Goal: Task Accomplishment & Management: Manage account settings

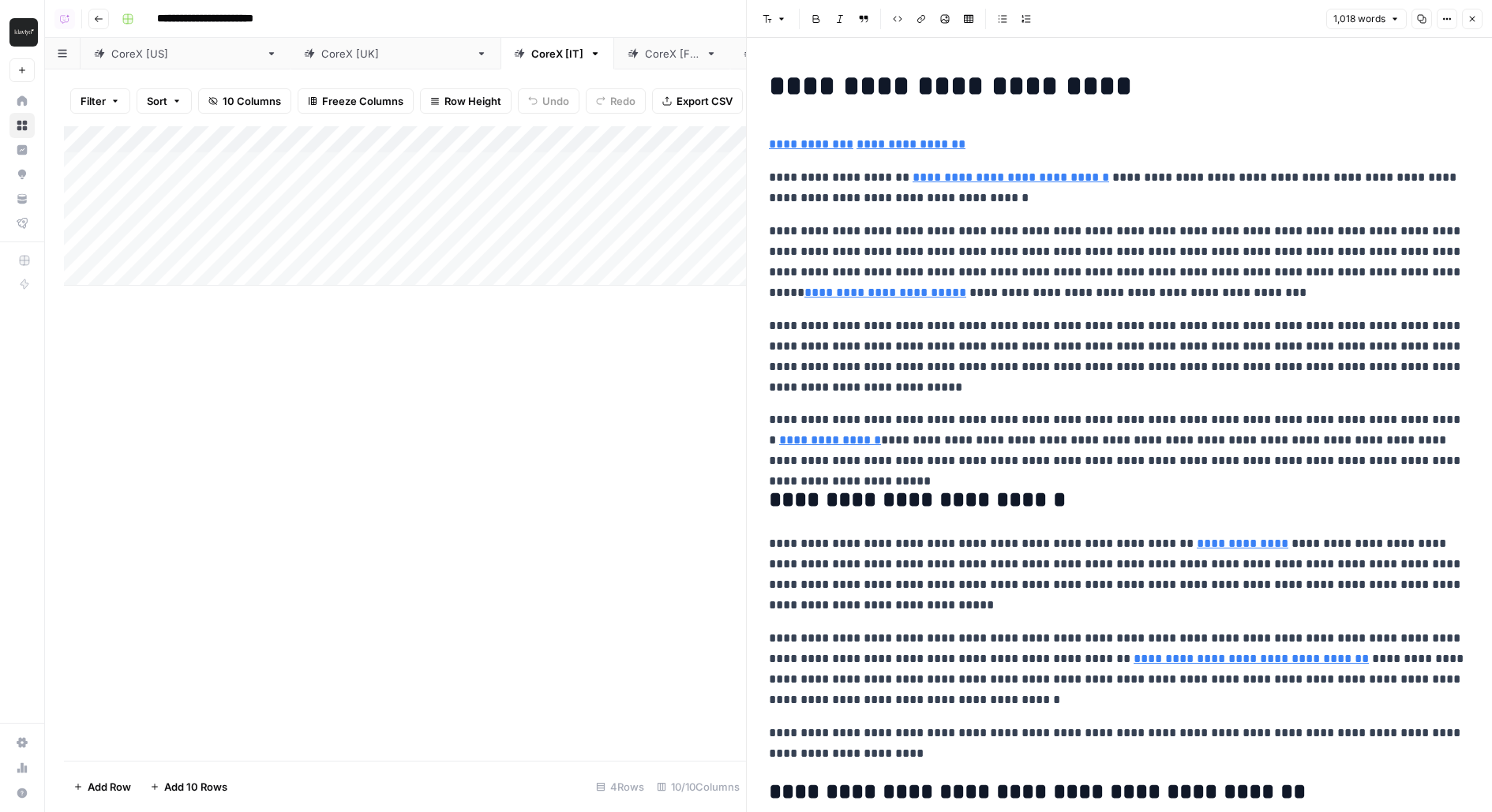
scroll to position [1216, 0]
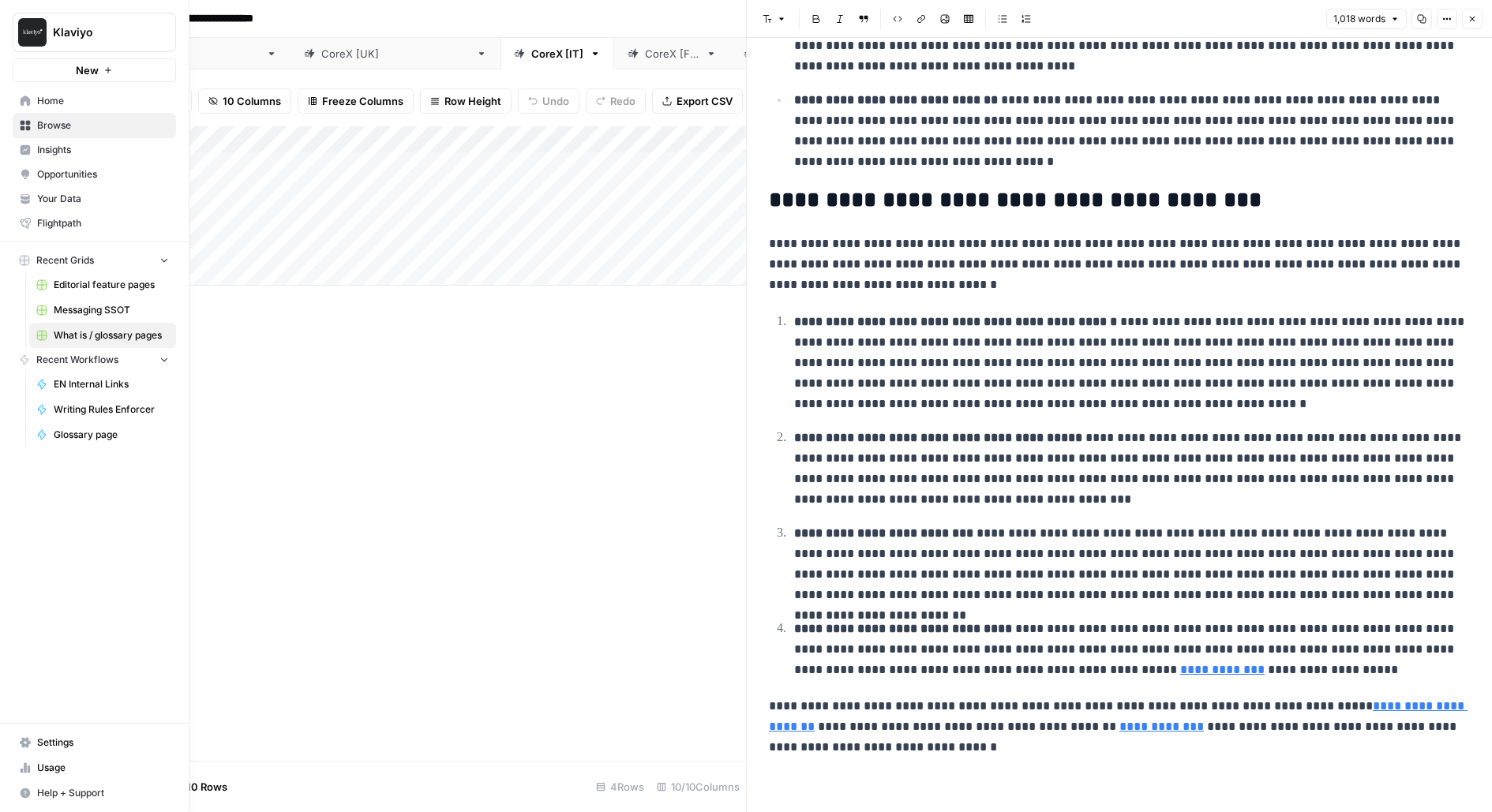
click at [77, 307] on span "Messaging SSOT" at bounding box center [111, 310] width 116 height 14
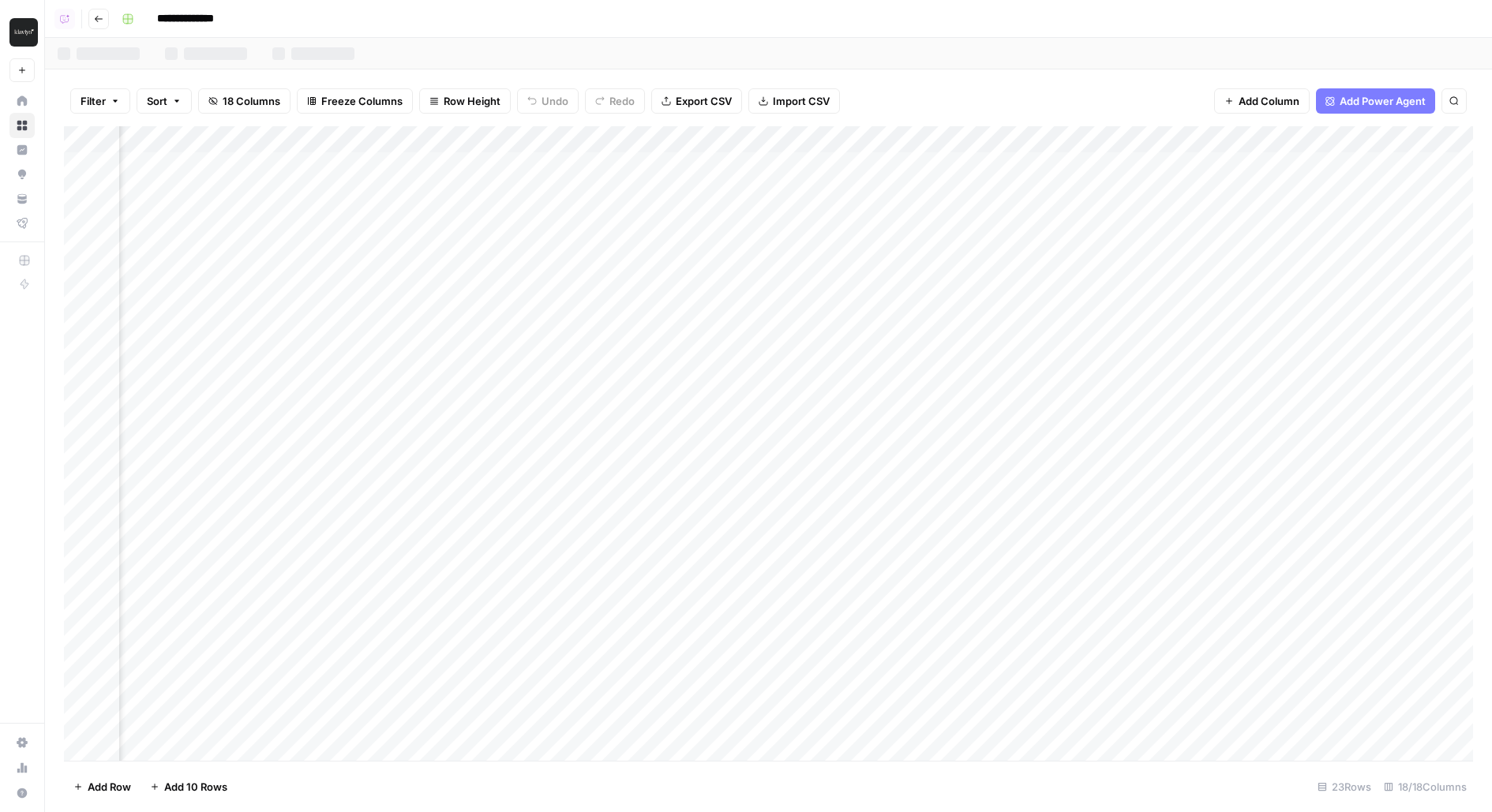
scroll to position [0, 3025]
click at [1259, 45] on link "Glossary Page Examples" at bounding box center [1297, 53] width 181 height 32
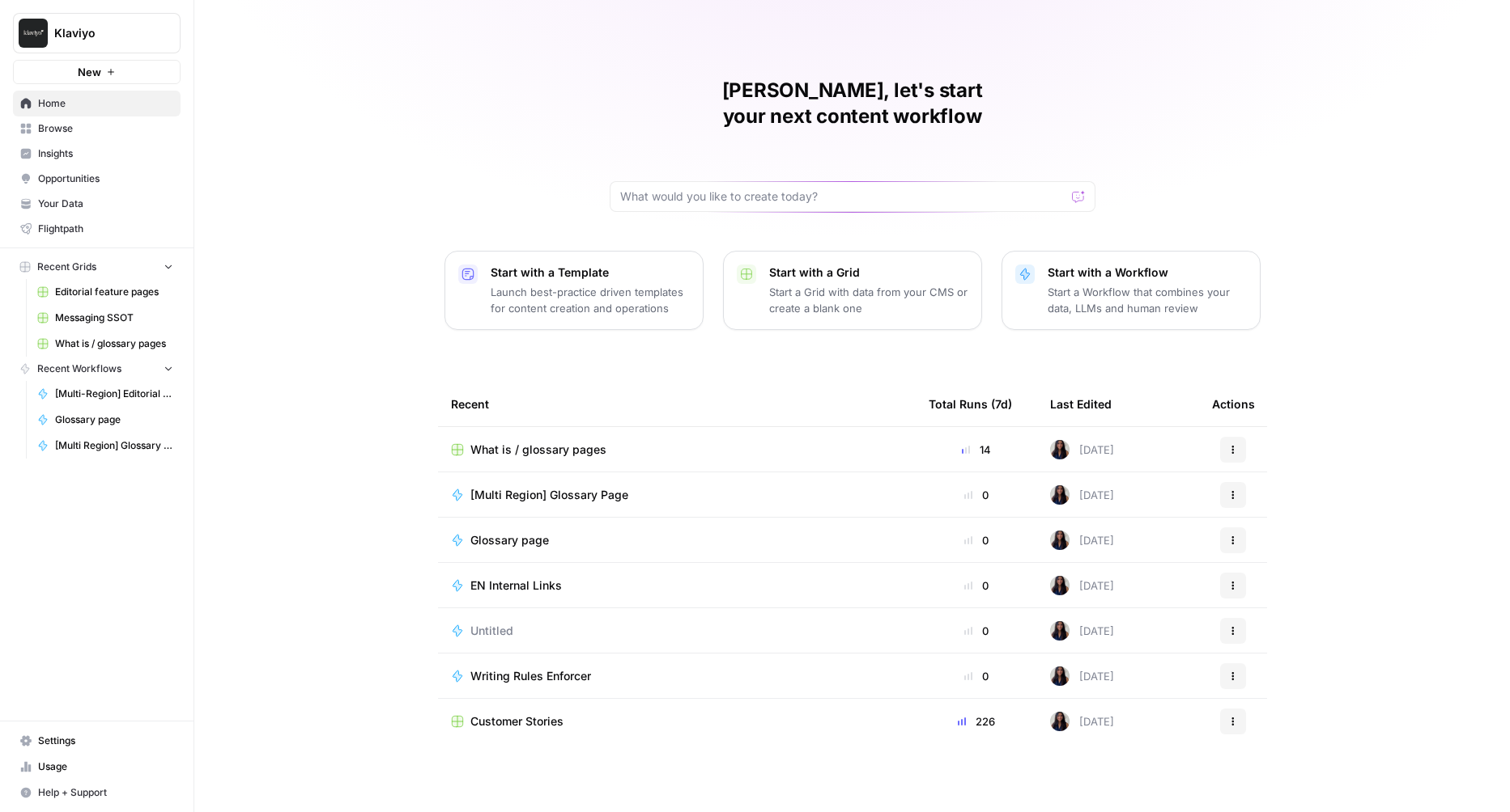
click at [104, 22] on button "Klaviyo" at bounding box center [96, 32] width 168 height 40
type input "mela"
click at [142, 113] on span "melanie aircraft tests" at bounding box center [156, 121] width 214 height 16
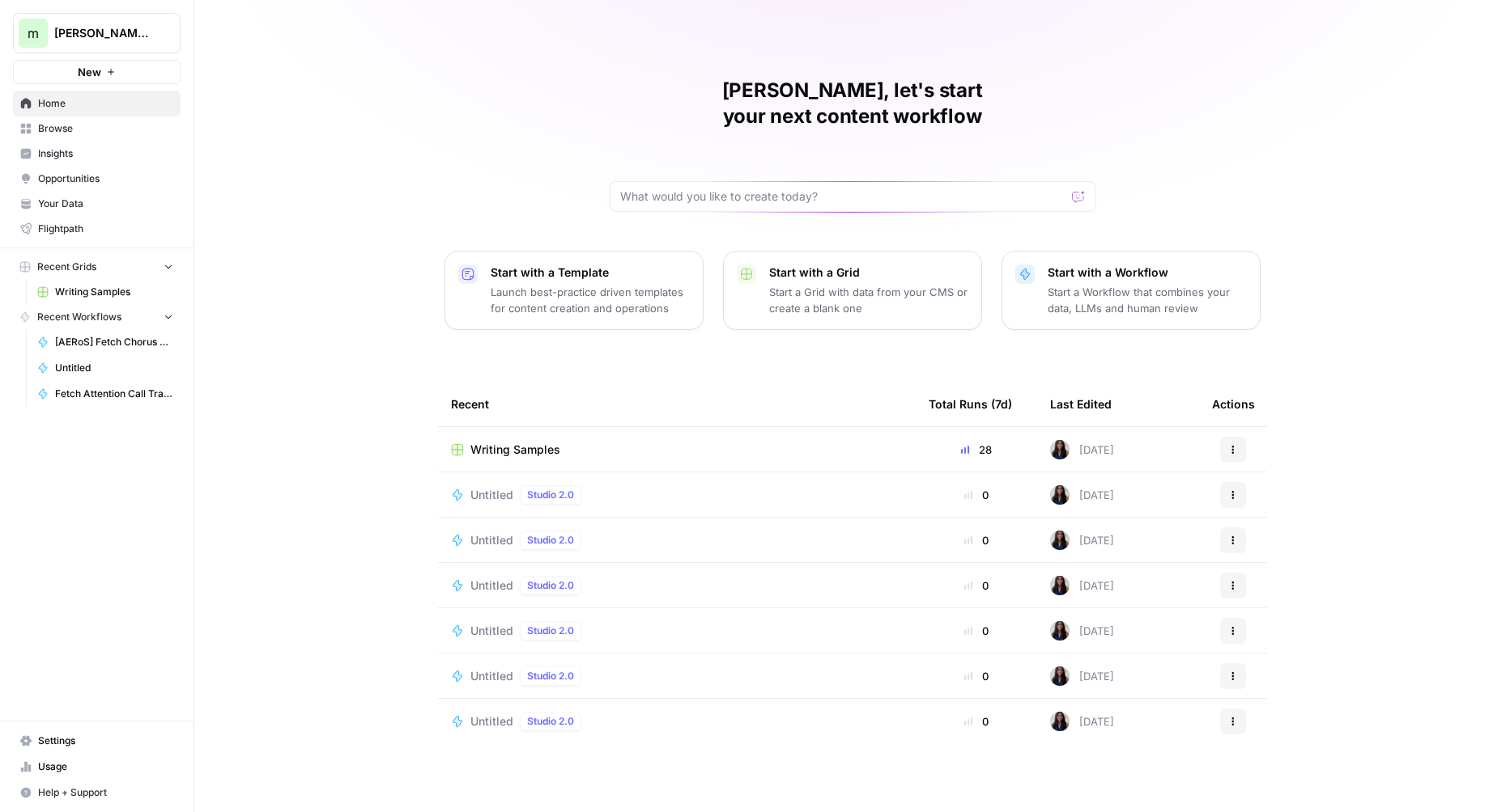
click at [141, 317] on button "Recent Workflows" at bounding box center [96, 317] width 168 height 24
click at [119, 292] on span "Writing Samples" at bounding box center [114, 292] width 119 height 14
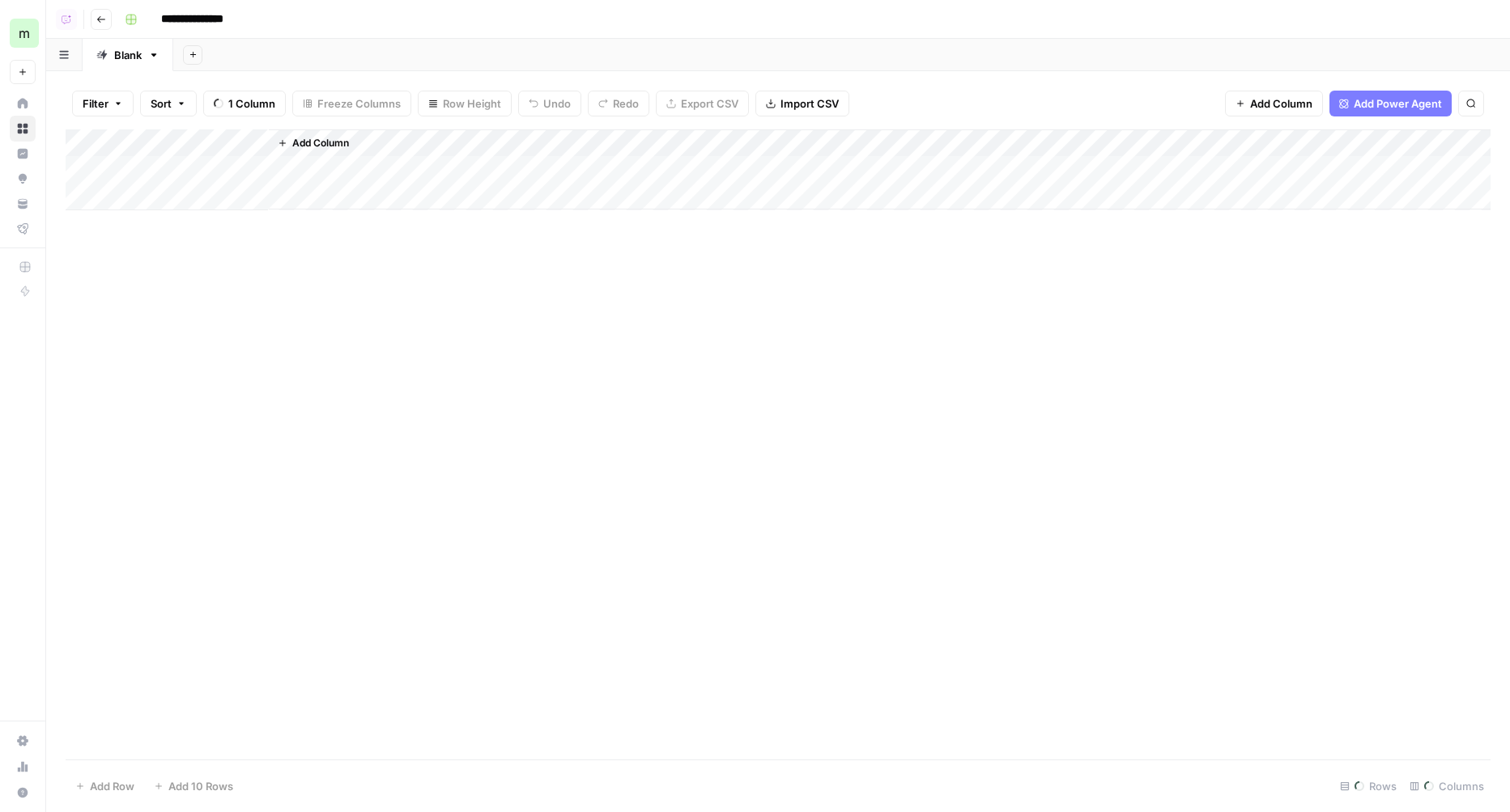
click at [186, 512] on div "Add Column" at bounding box center [777, 444] width 1425 height 631
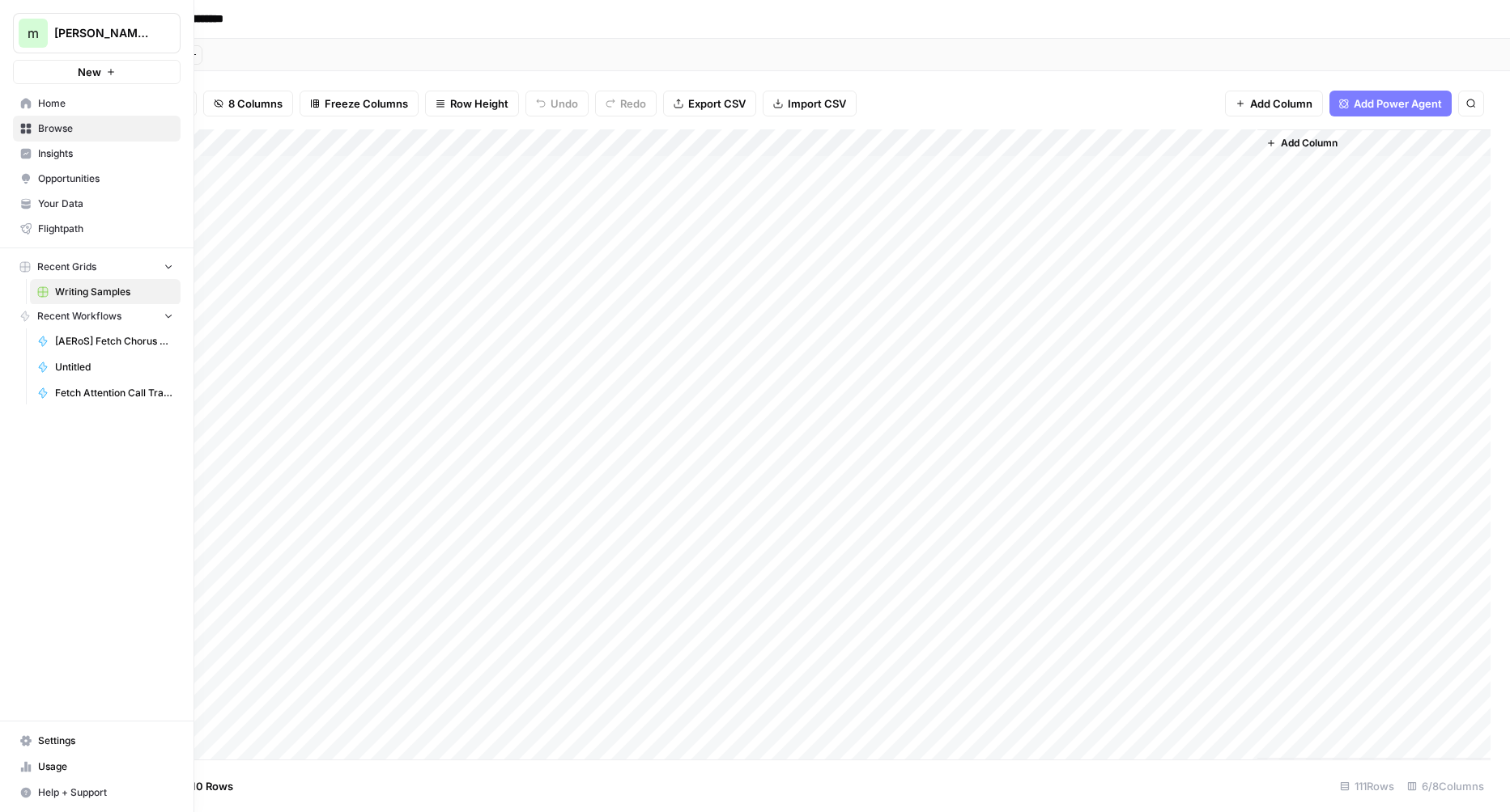
click at [28, 745] on icon at bounding box center [26, 741] width 12 height 11
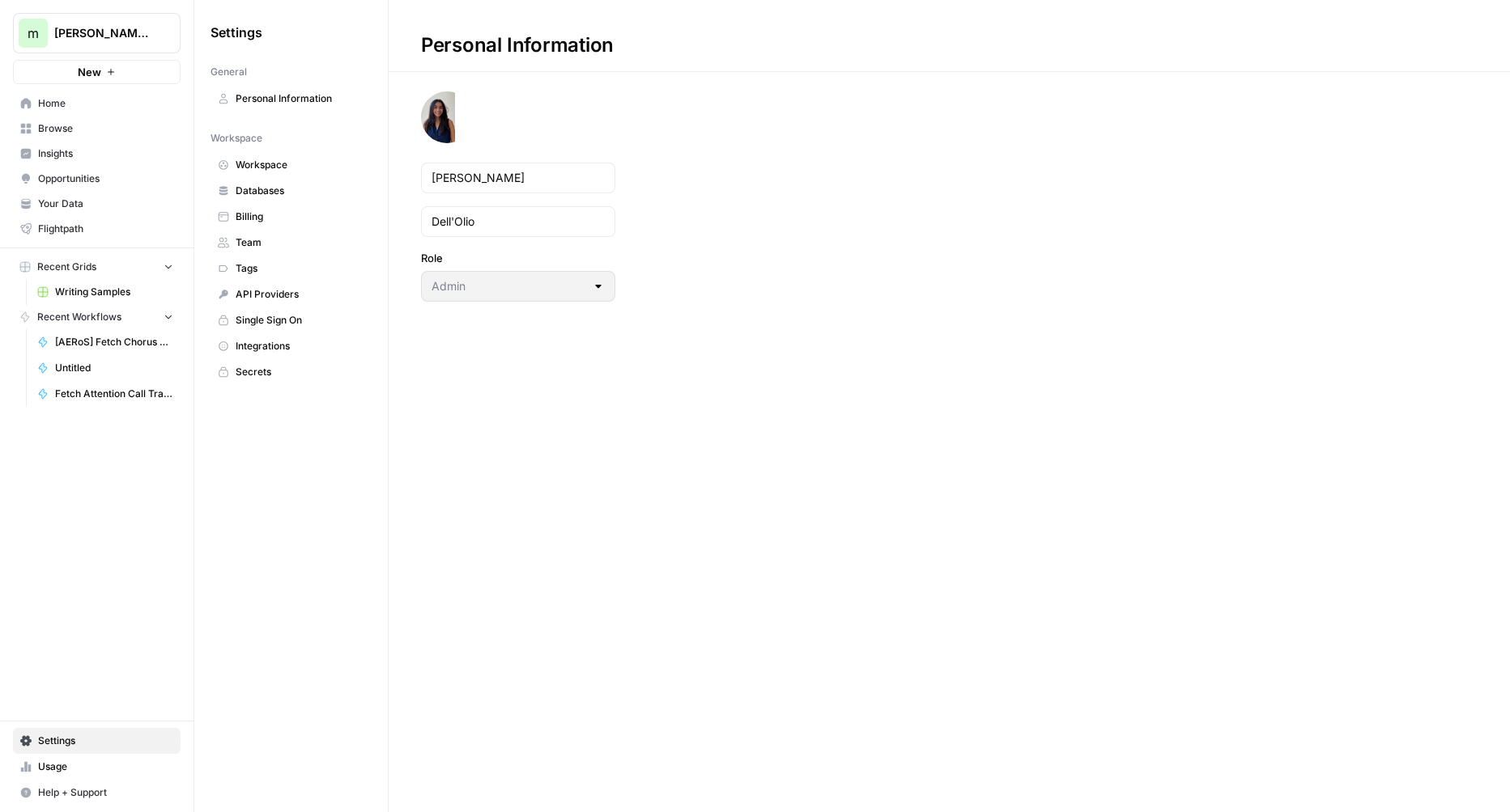
click at [297, 230] on link "Team" at bounding box center [290, 242] width 161 height 26
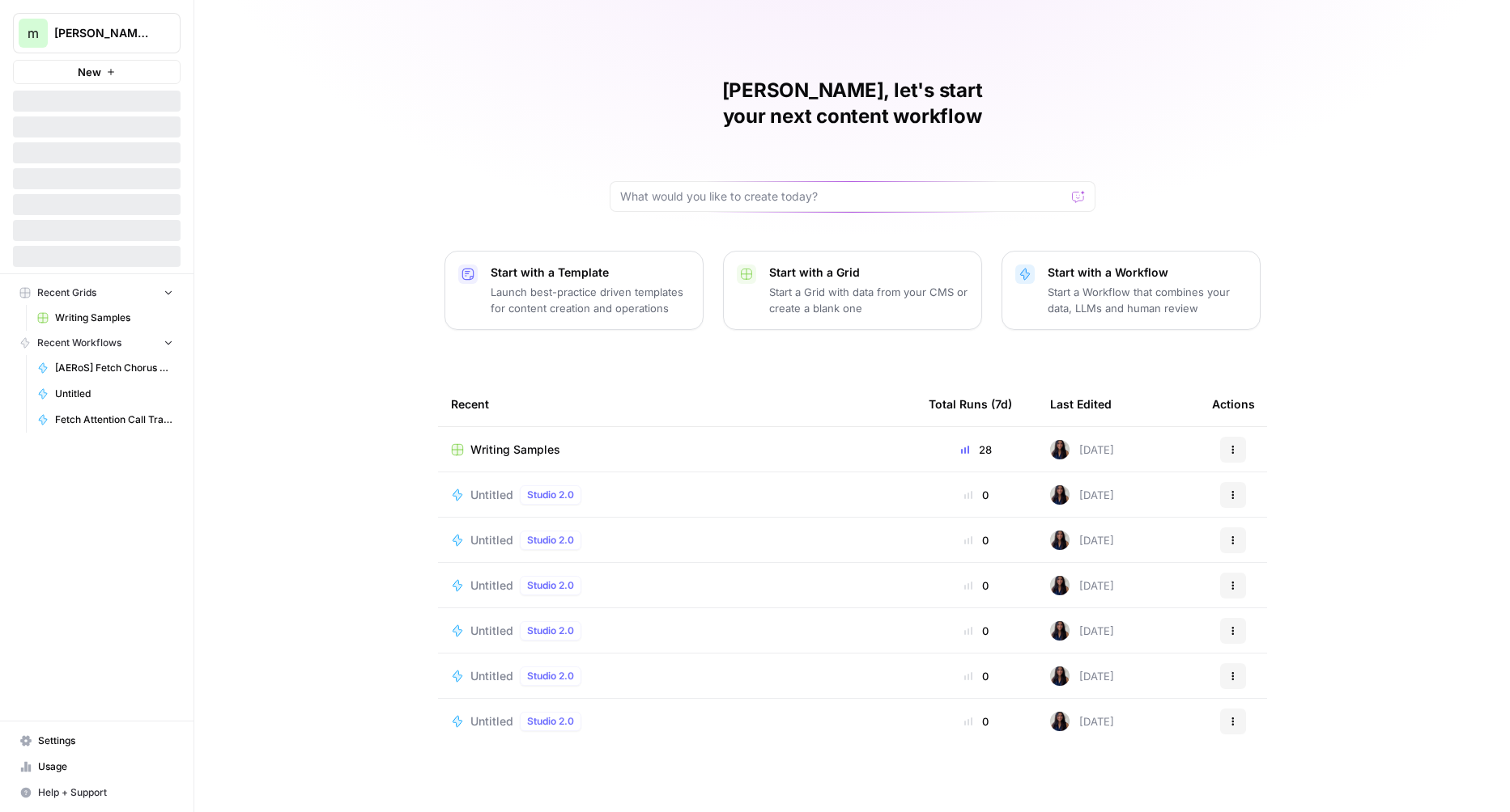
click at [117, 31] on span "[PERSON_NAME] aircraft tests" at bounding box center [102, 33] width 98 height 16
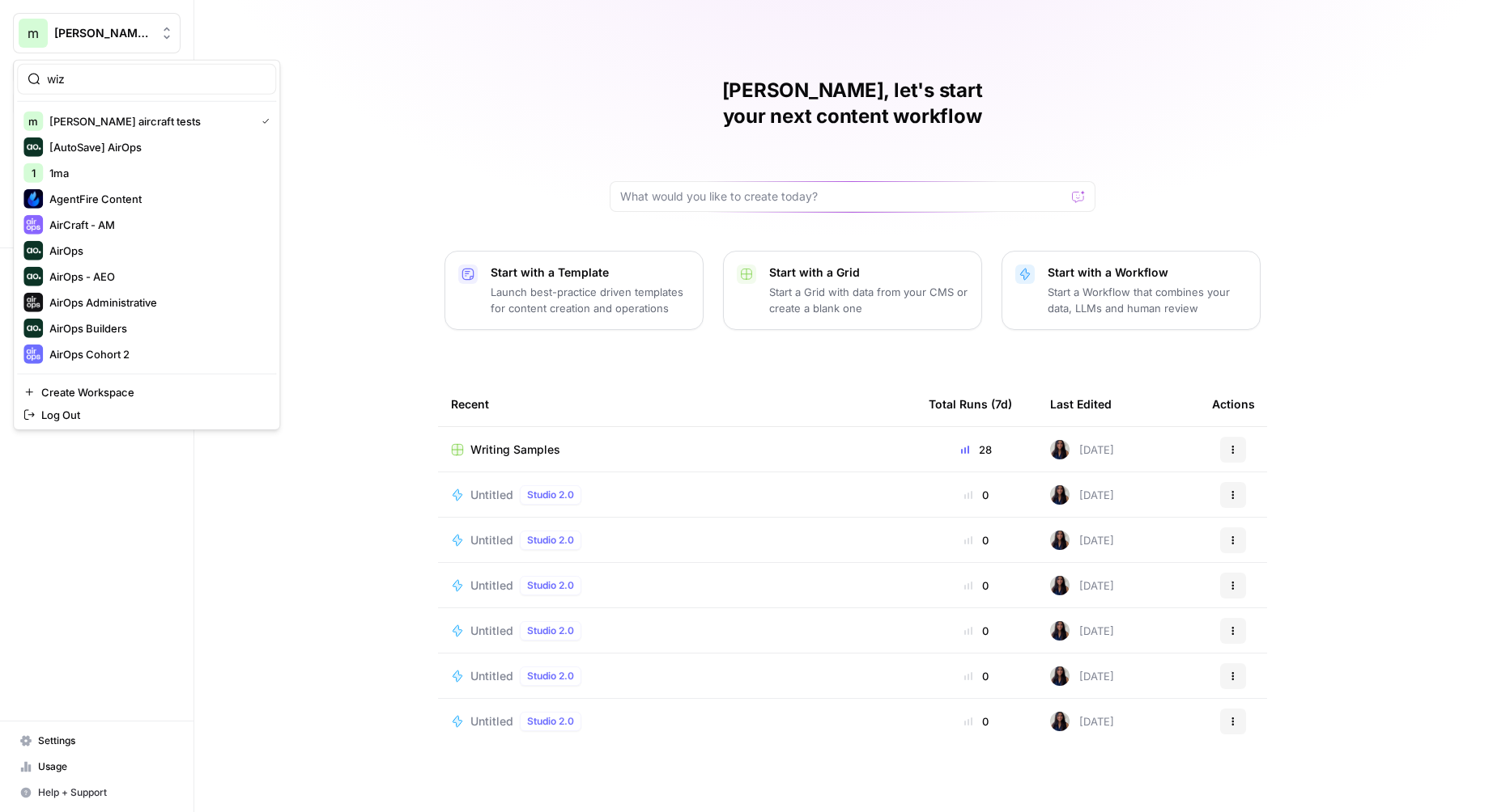
type input "wiz"
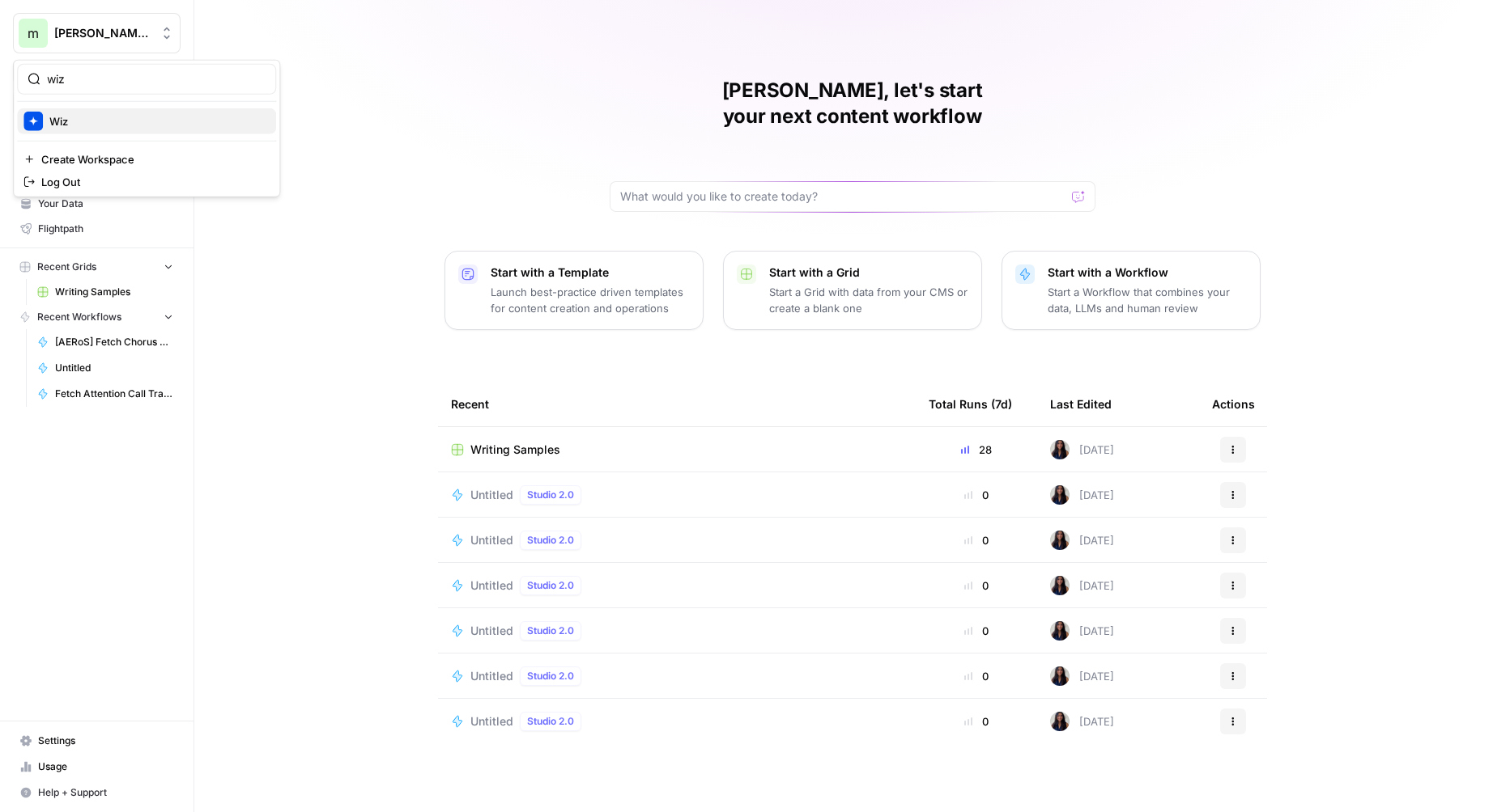
click button "Wiz" at bounding box center [146, 121] width 259 height 26
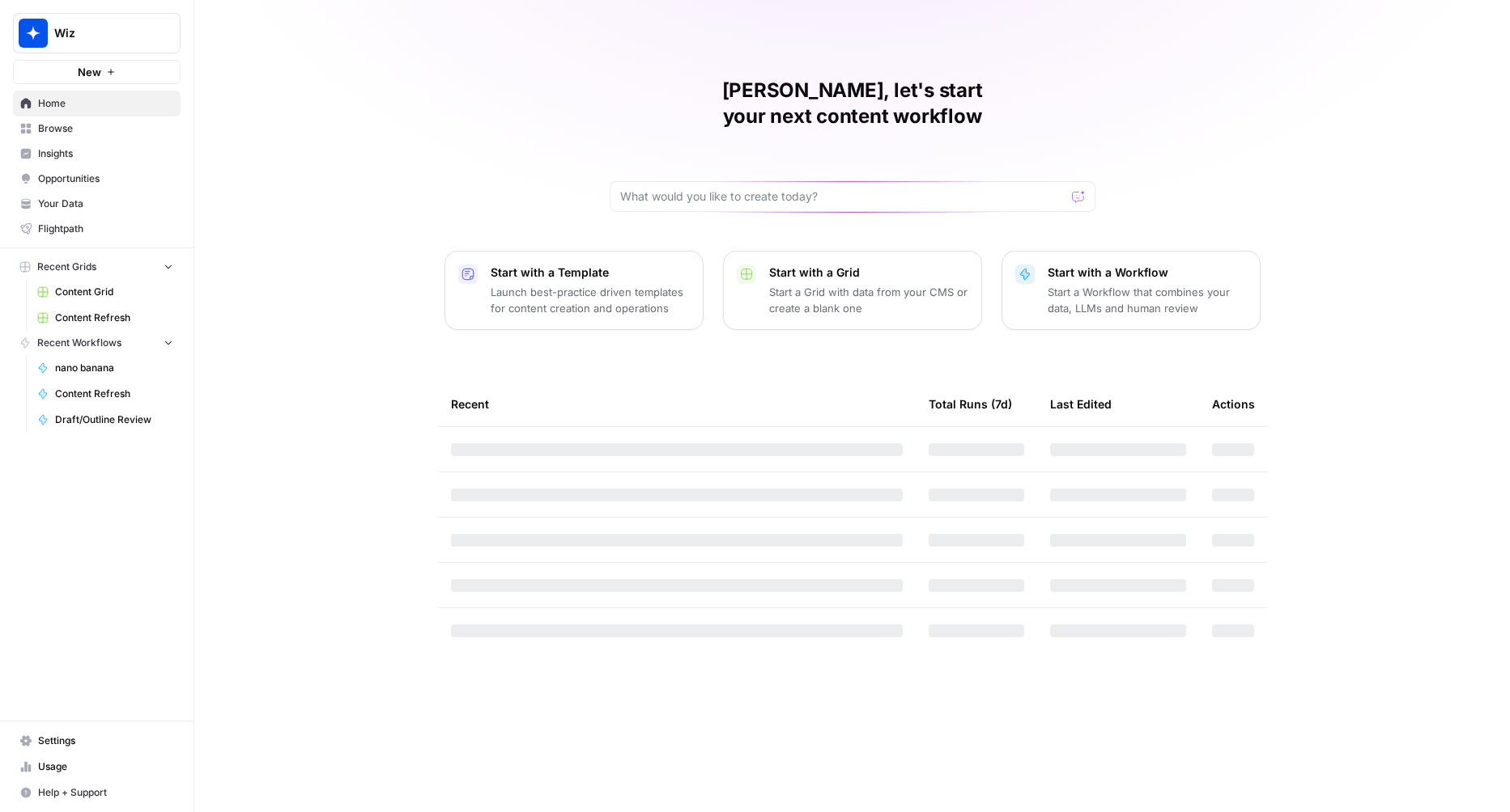
click at [78, 319] on span "Content Refresh" at bounding box center [114, 318] width 119 height 14
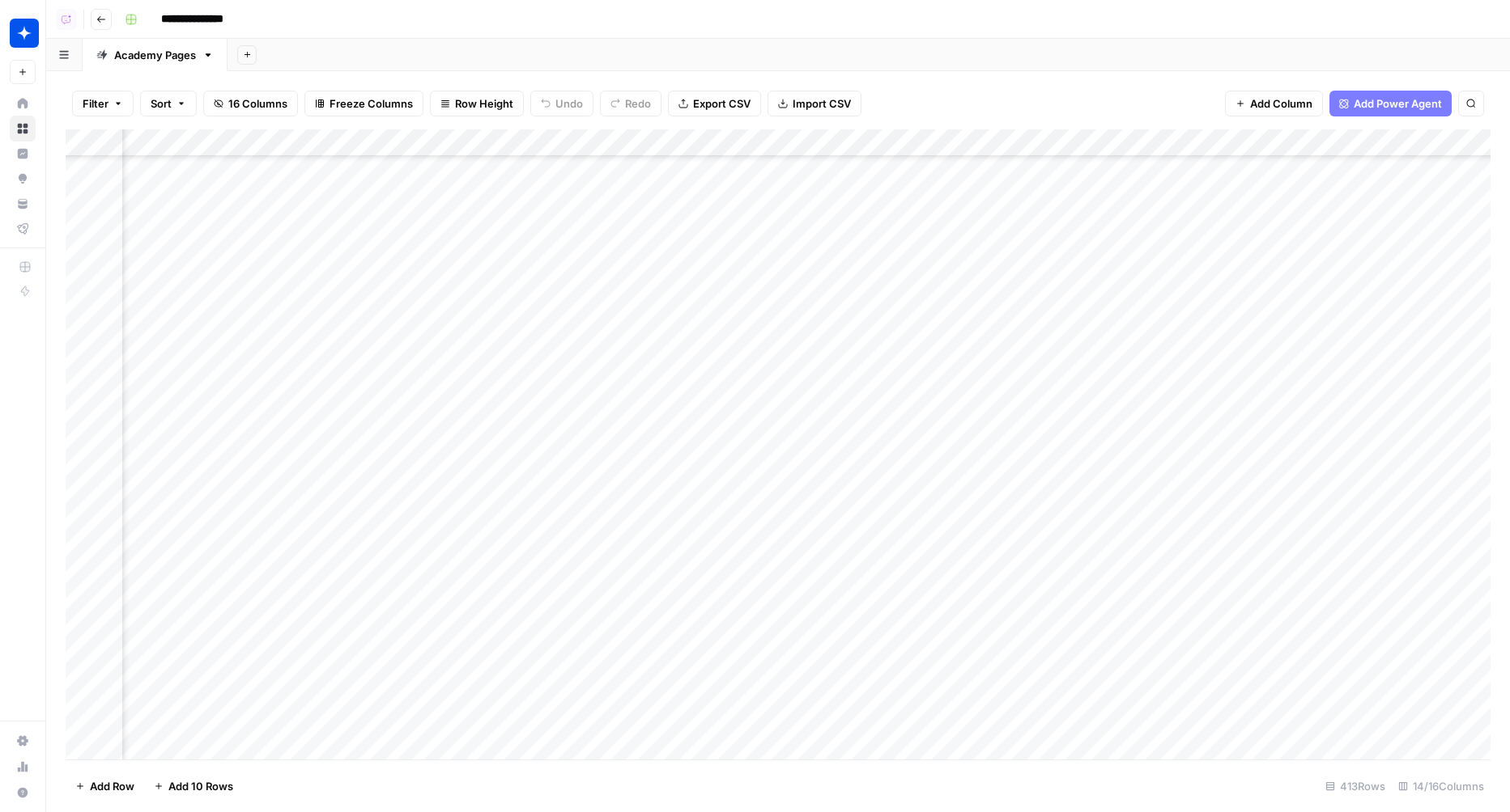
scroll to position [10046, 159]
click at [1067, 493] on div "Add Column" at bounding box center [777, 444] width 1425 height 631
click at [1175, 498] on div "Add Column" at bounding box center [777, 444] width 1425 height 631
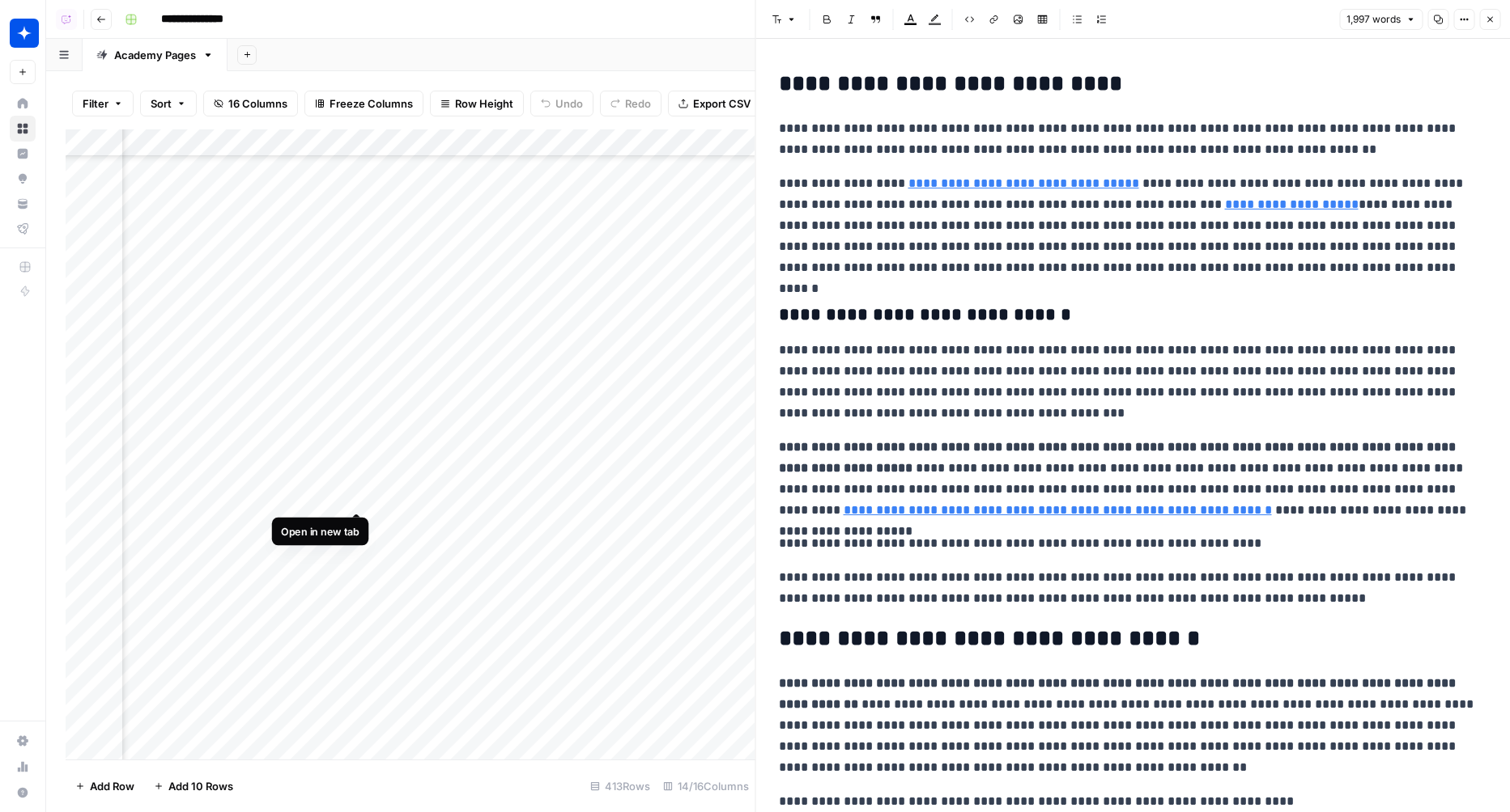
click at [364, 491] on div "Add Column" at bounding box center [410, 444] width 689 height 631
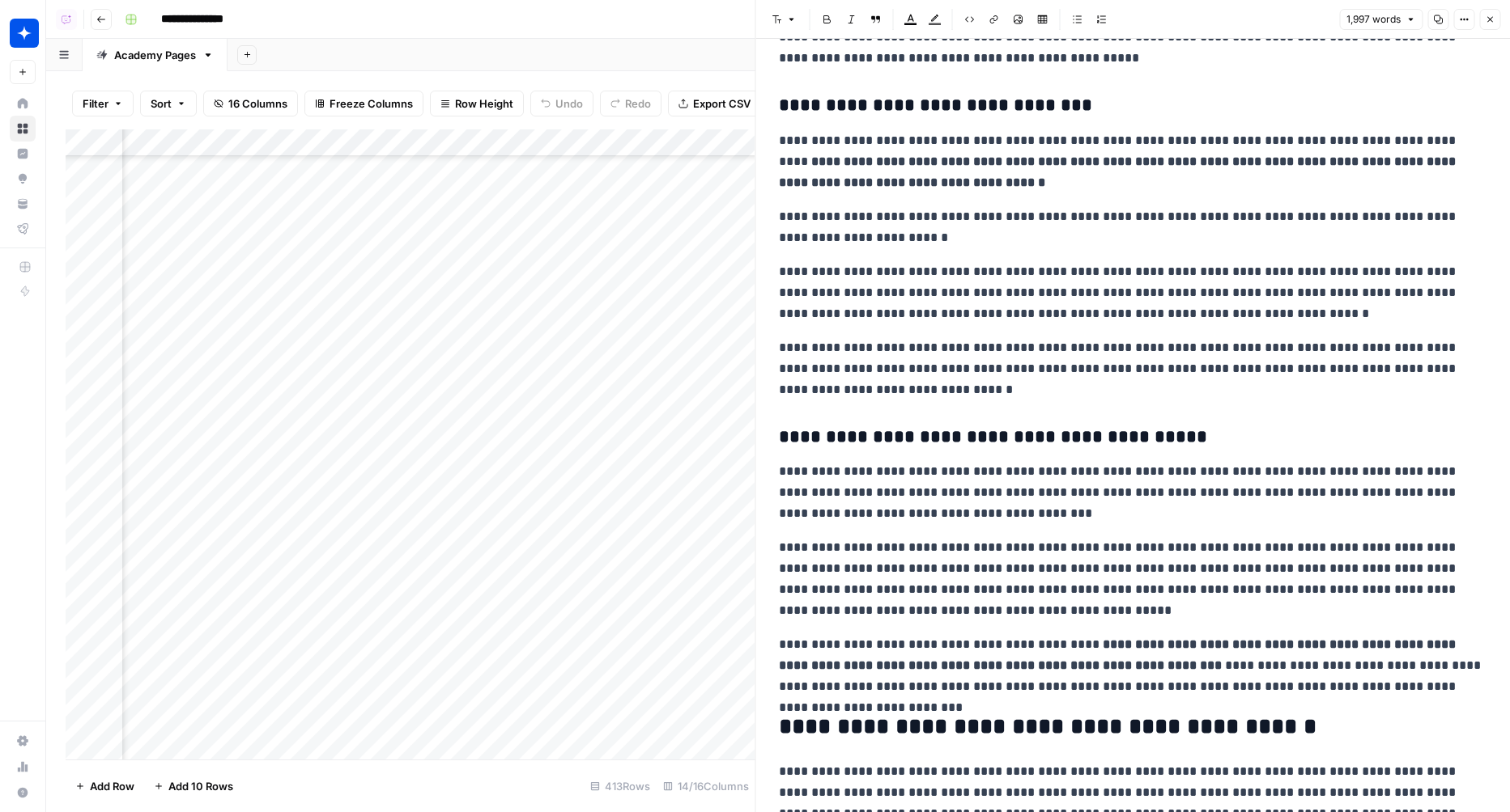
scroll to position [3335, 0]
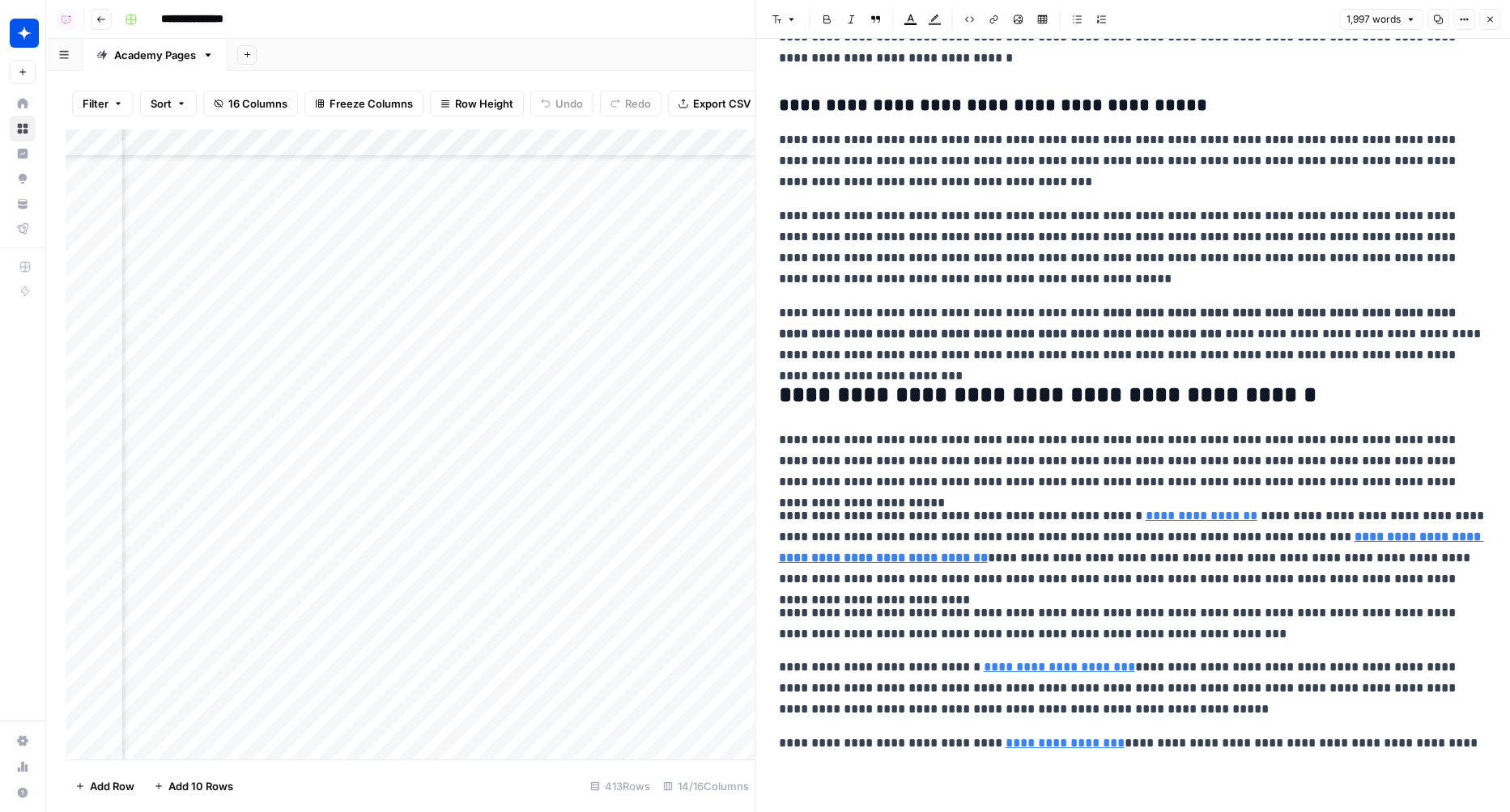
click at [1491, 16] on icon "button" at bounding box center [1489, 19] width 10 height 10
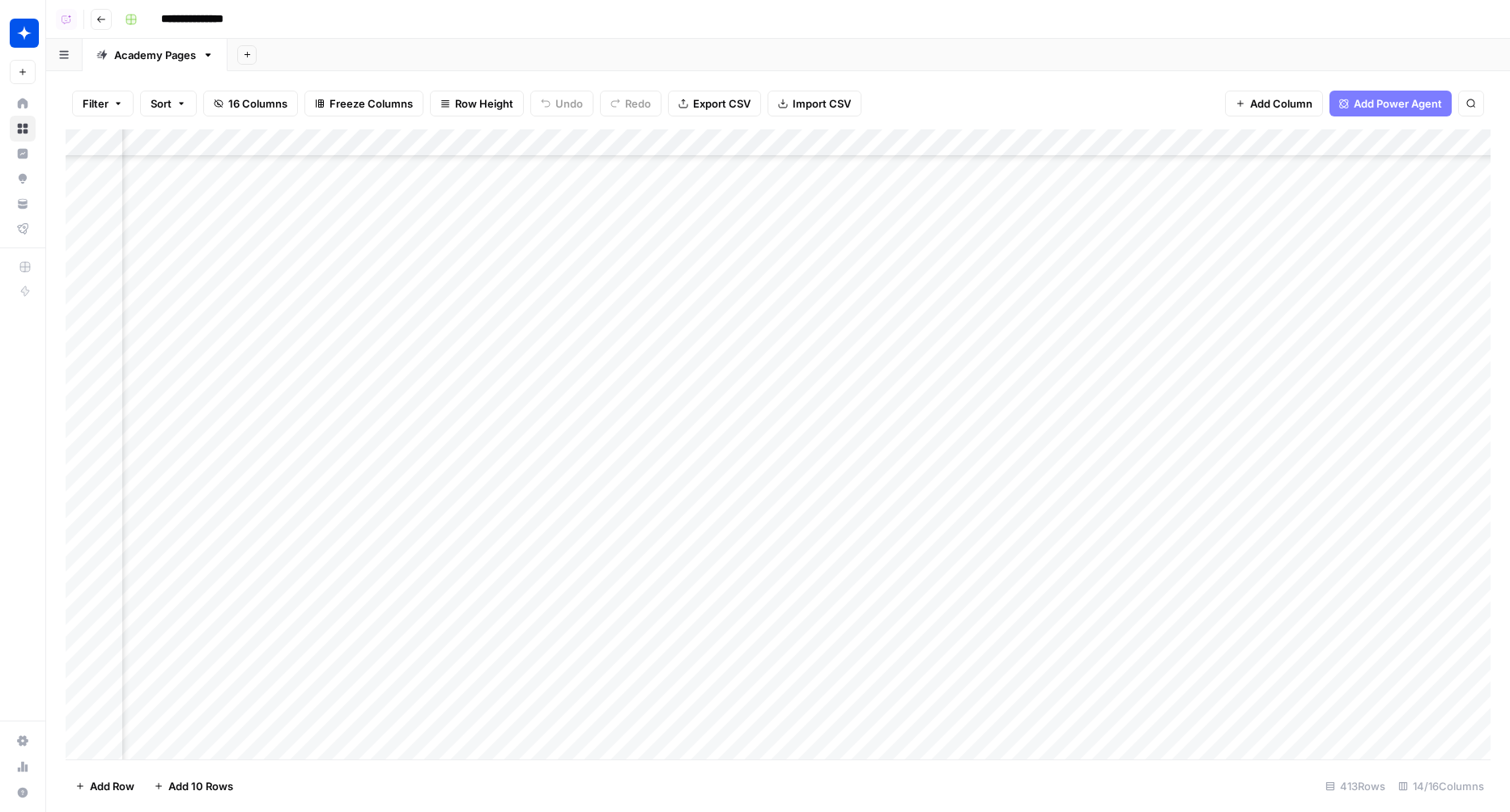
click at [711, 495] on div "Add Column" at bounding box center [777, 444] width 1425 height 631
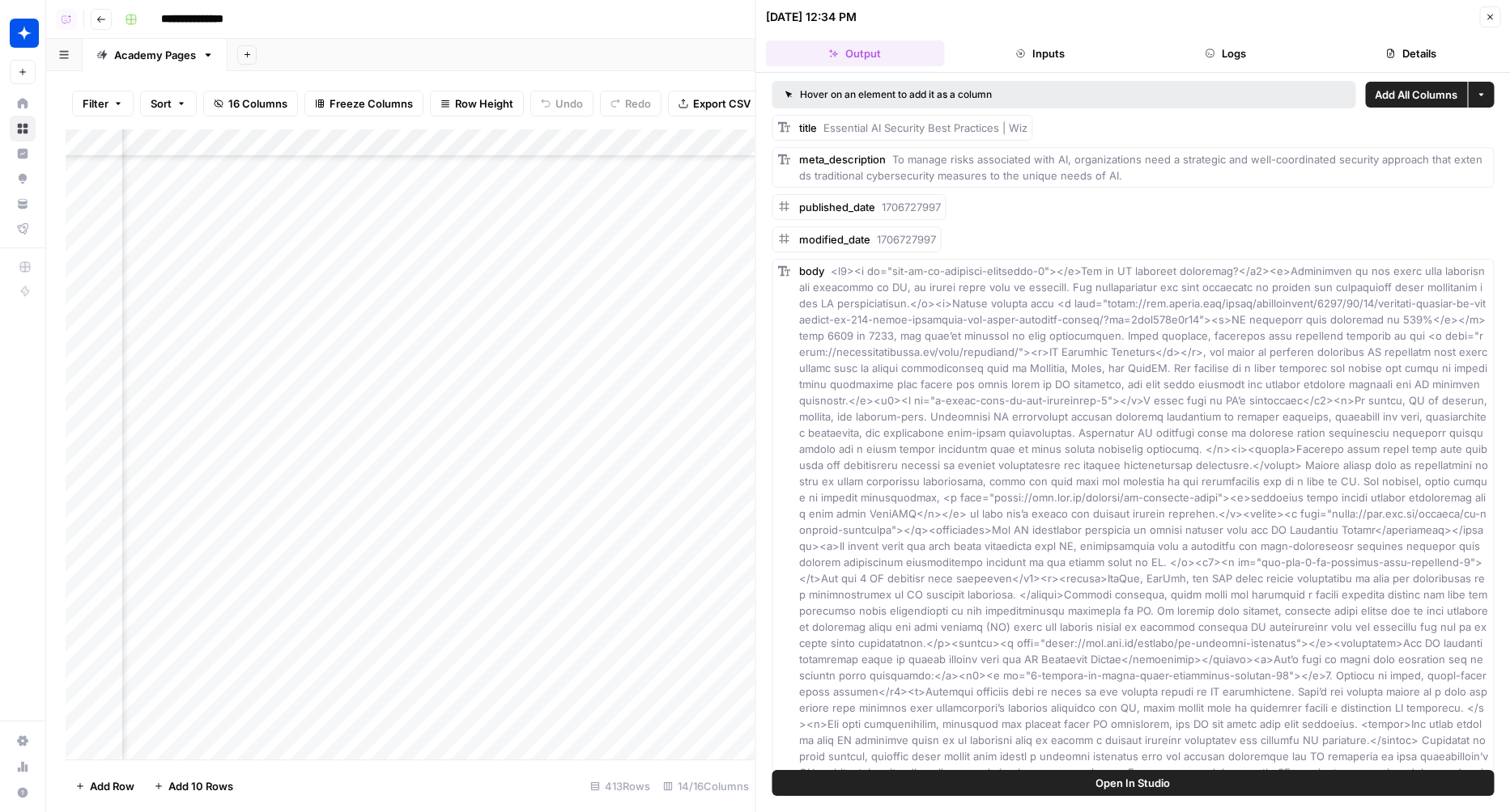
click at [1237, 52] on button "Logs" at bounding box center [1225, 53] width 179 height 26
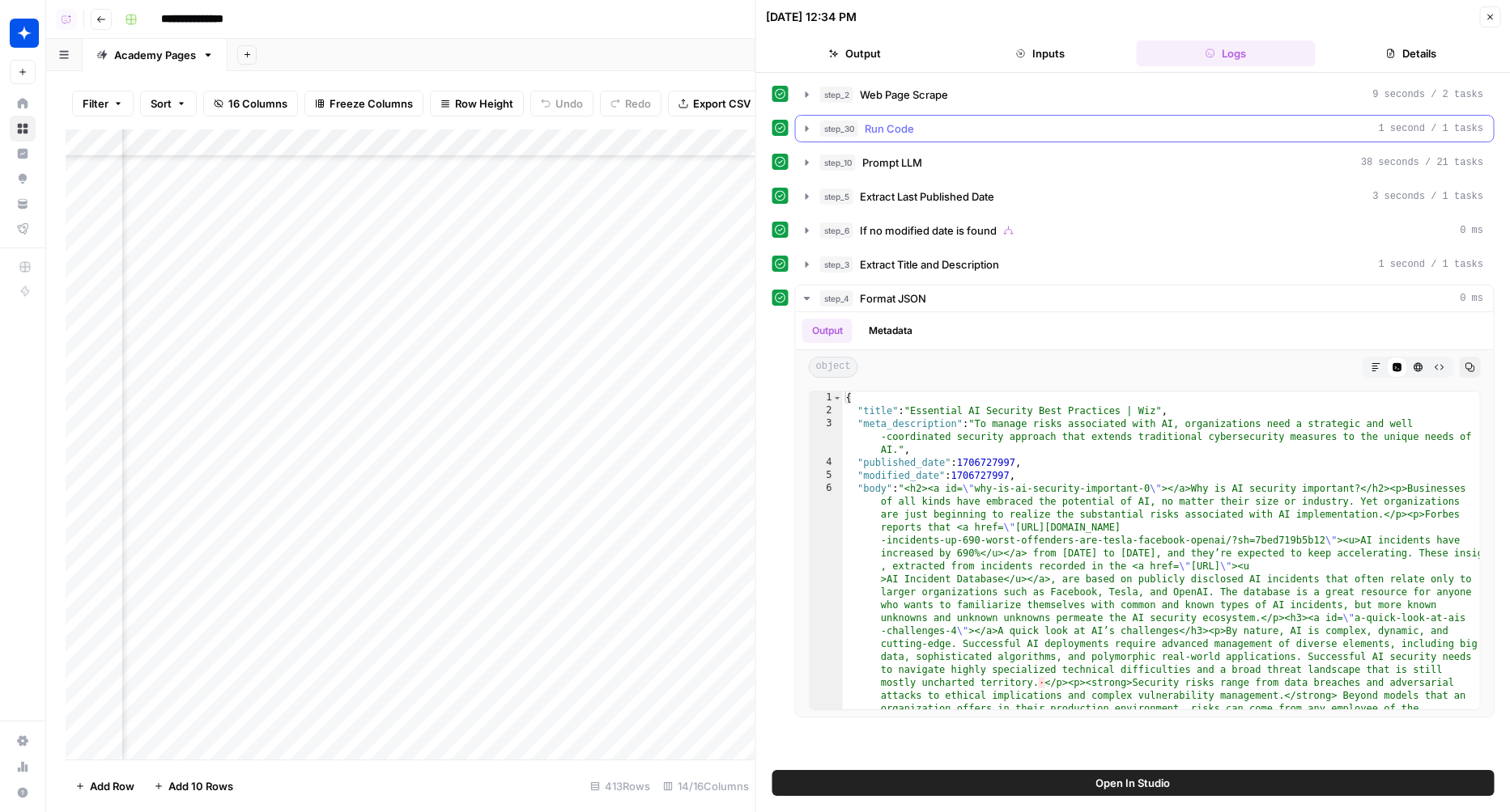
click at [986, 123] on div "step_30 Run Code 1 second / 1 tasks" at bounding box center [1153, 128] width 664 height 16
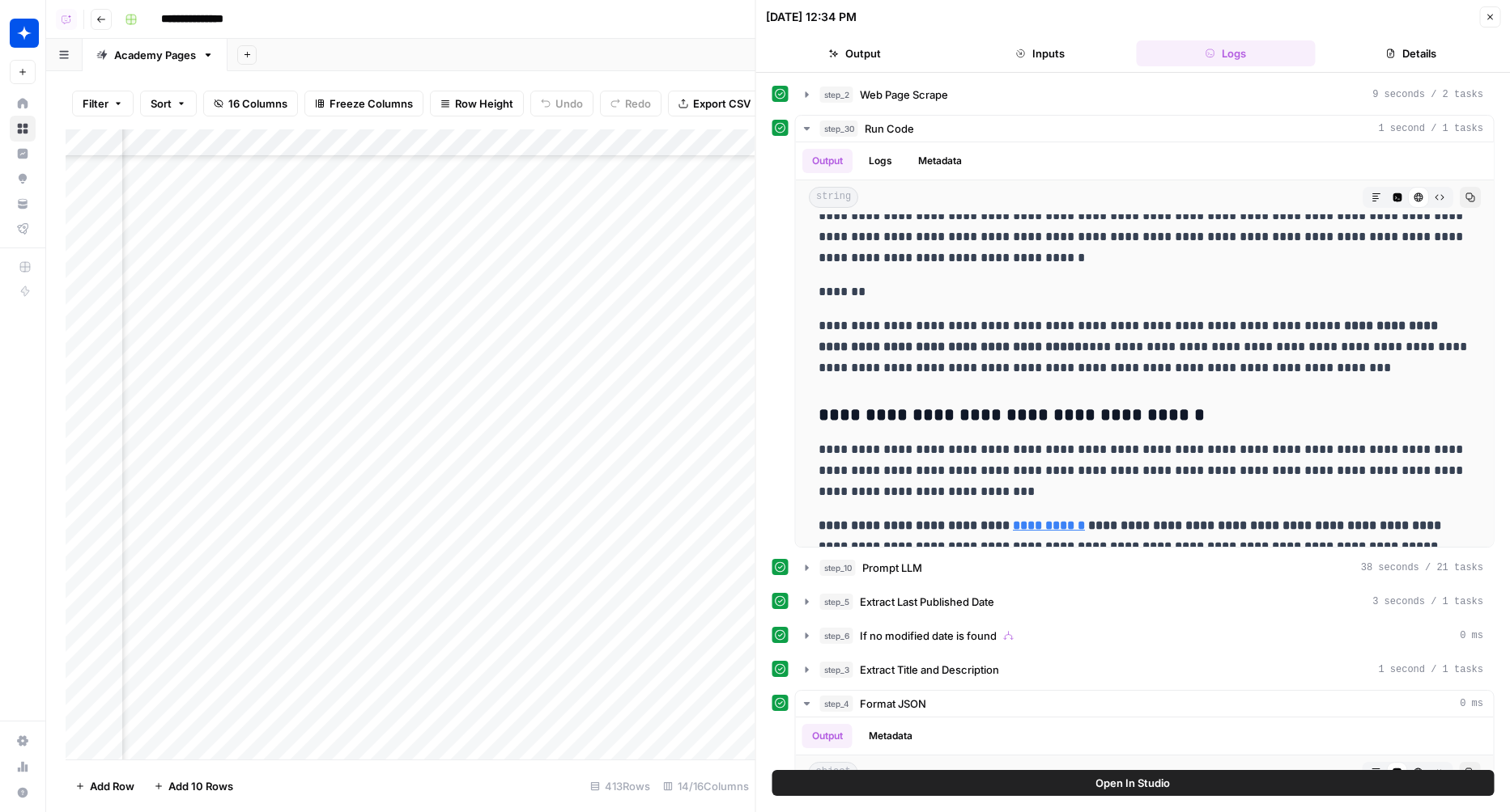
scroll to position [2213, 0]
drag, startPoint x: 811, startPoint y: 284, endPoint x: 1365, endPoint y: 364, distance: 559.7
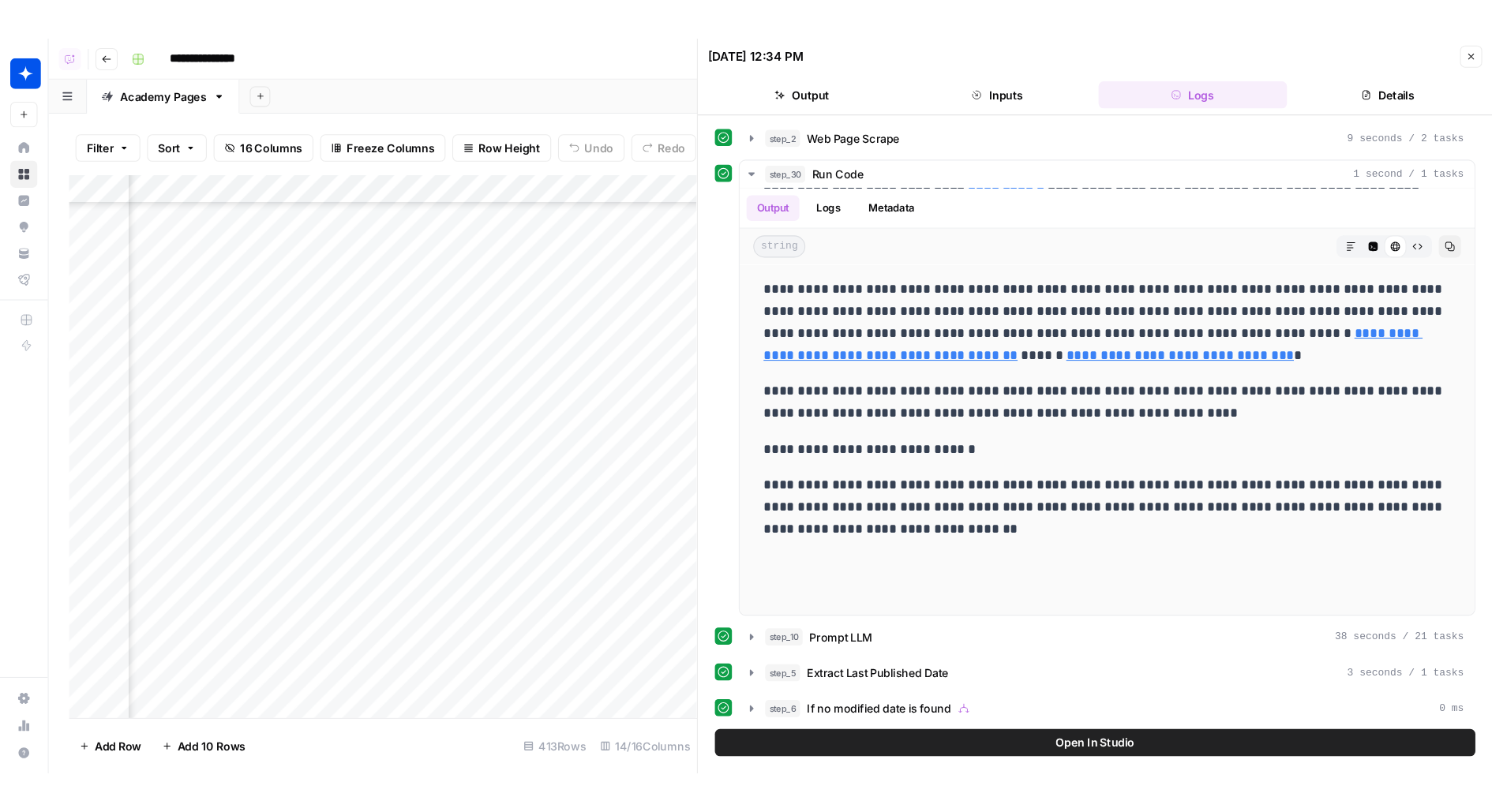
scroll to position [9797, 0]
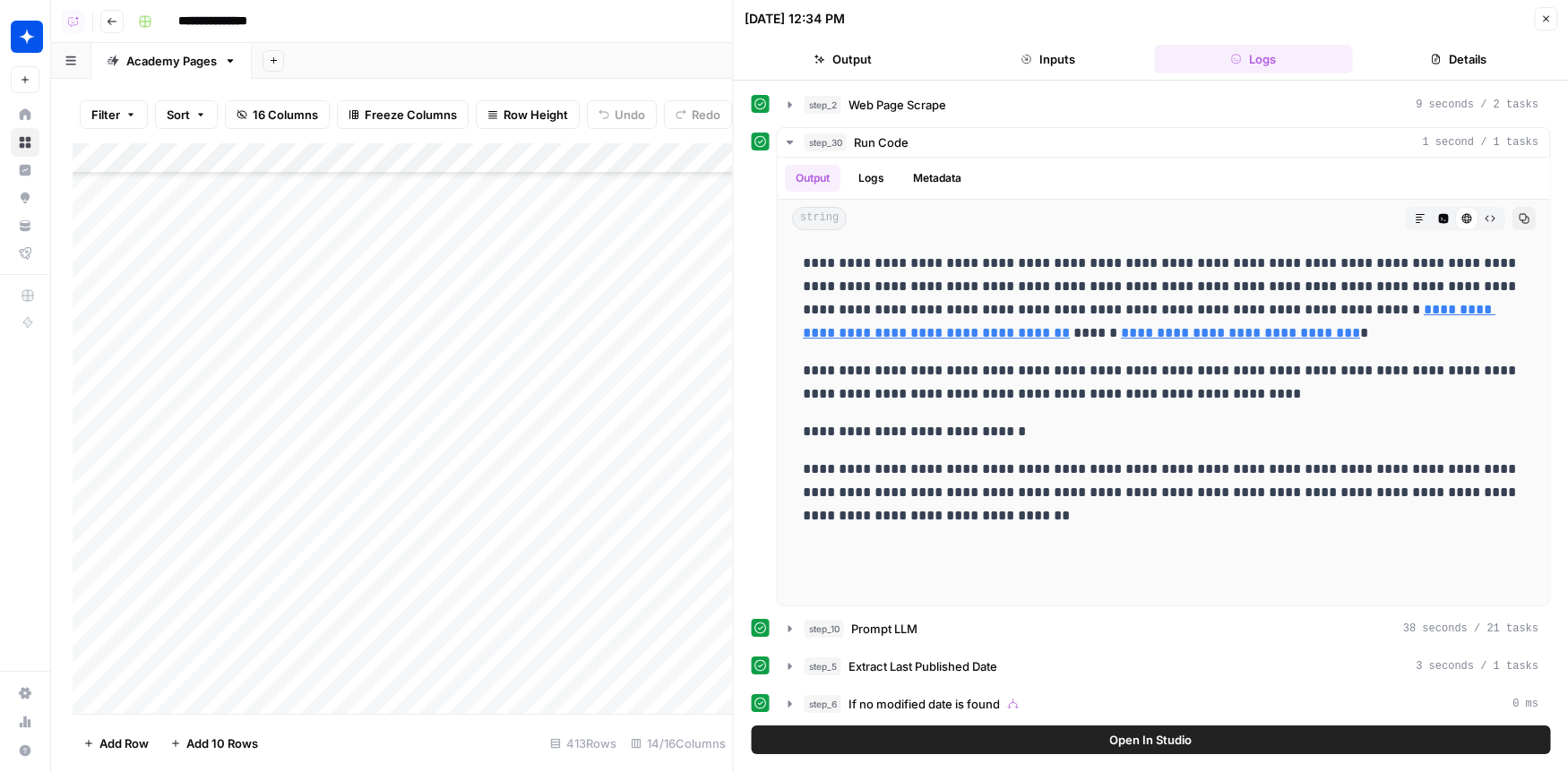
click at [571, 549] on div "Add Column" at bounding box center [402, 428] width 661 height 571
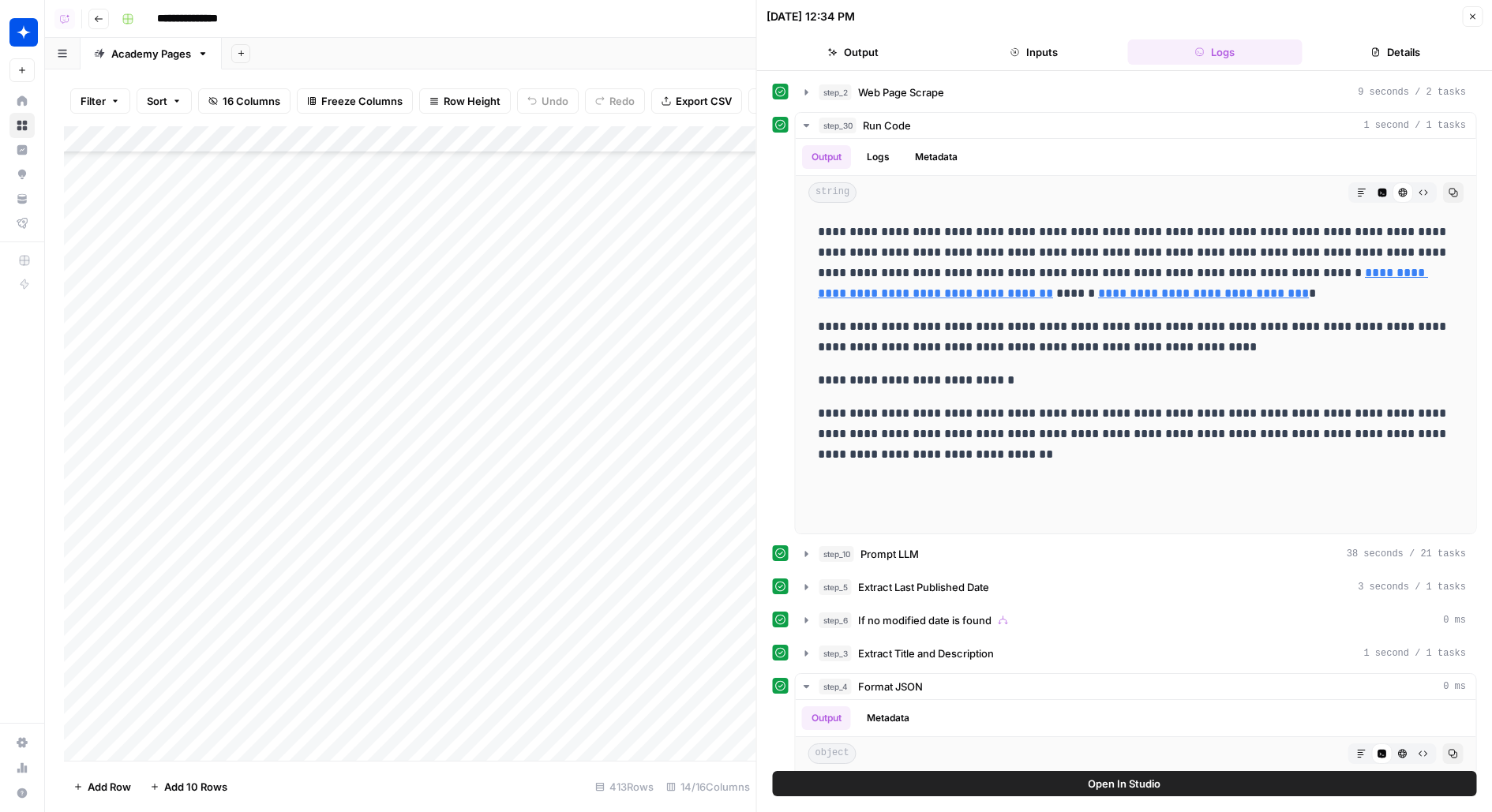
scroll to position [0, 0]
click at [505, 187] on div "Add Column" at bounding box center [410, 443] width 692 height 634
click at [654, 364] on div "Add Column" at bounding box center [410, 443] width 692 height 634
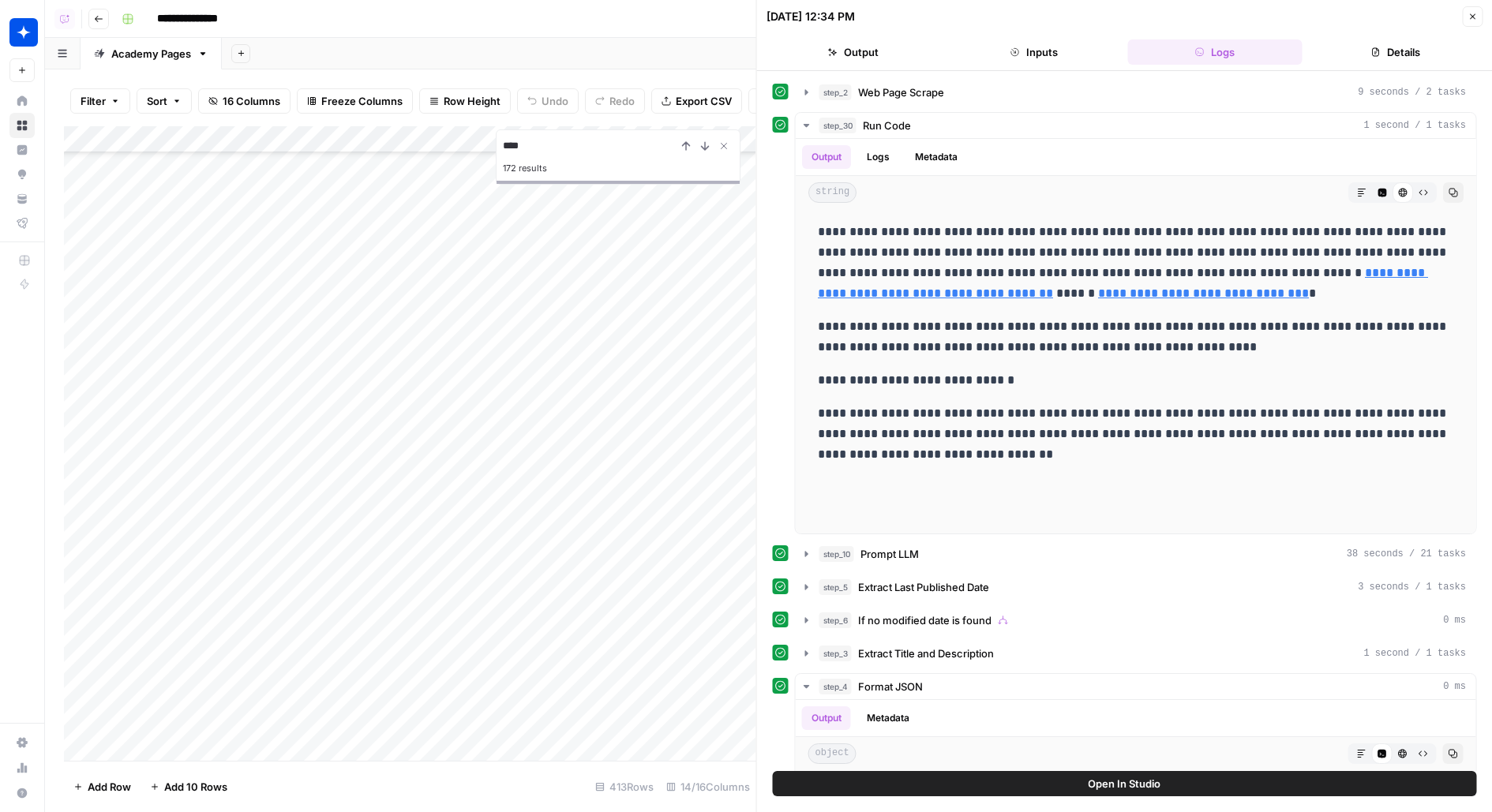
click at [516, 147] on input "****" at bounding box center [590, 146] width 173 height 19
type input "***"
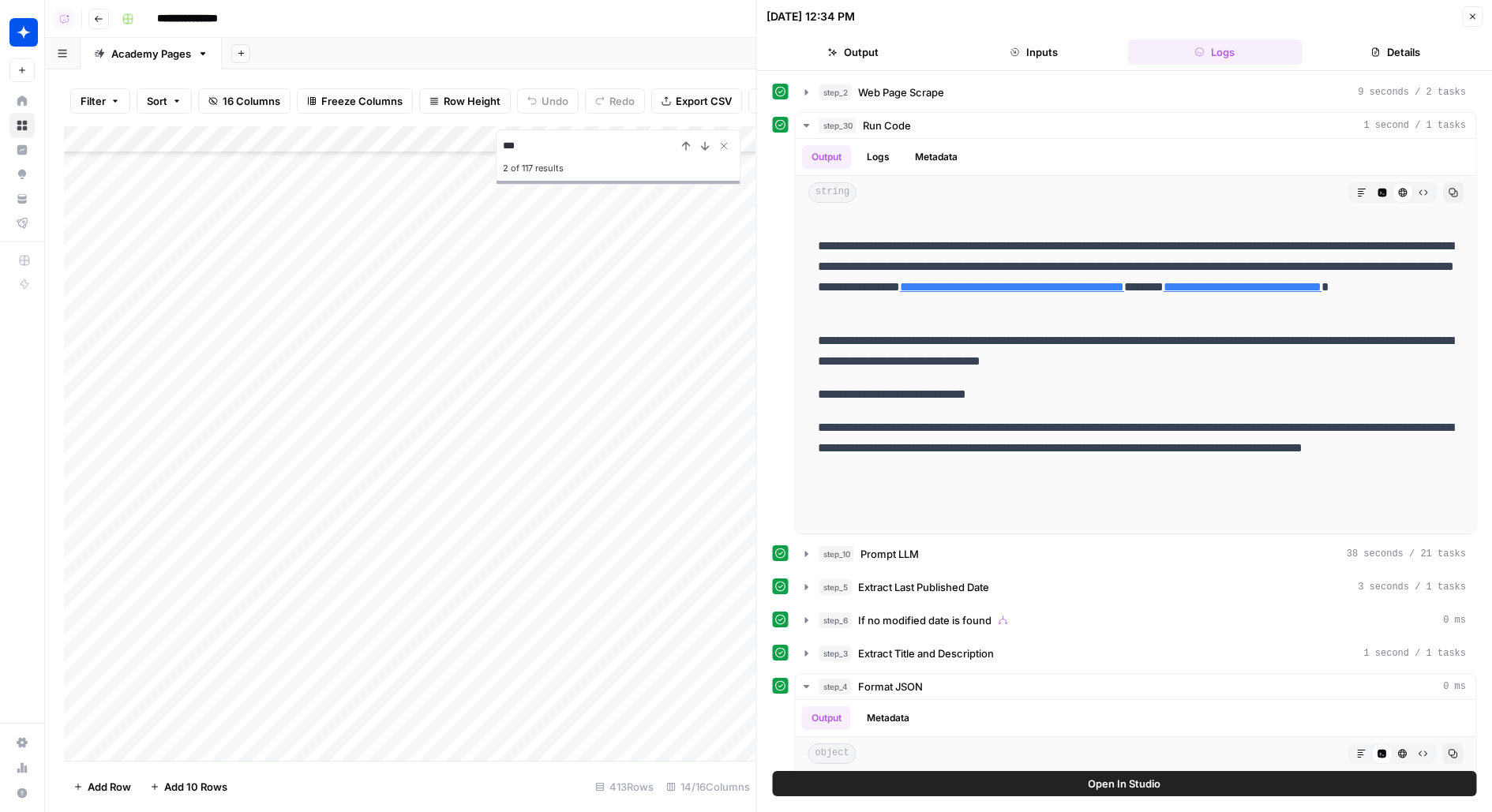
scroll to position [10318, 0]
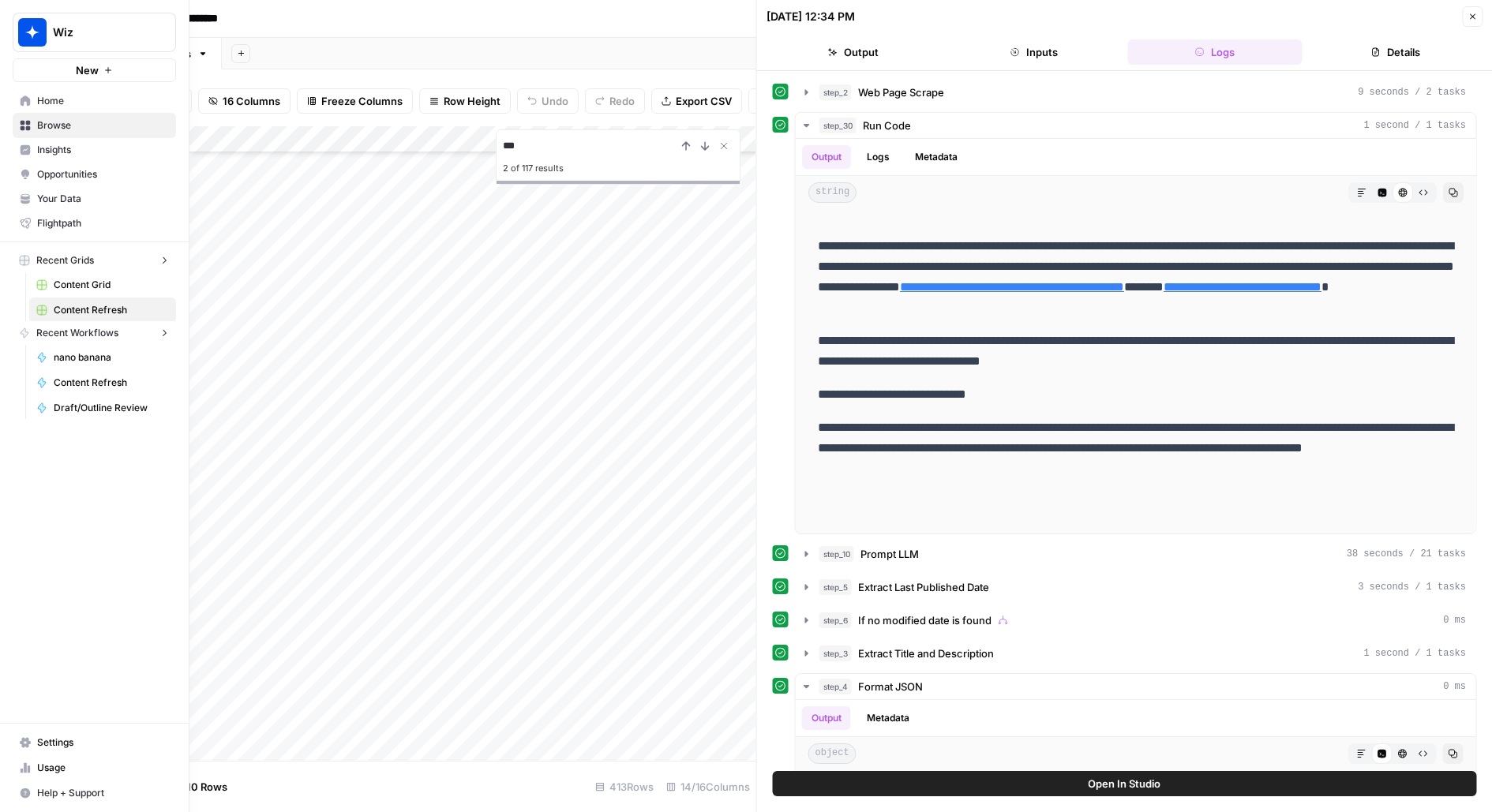
click at [20, 26] on img "Workspace: Wiz" at bounding box center [32, 32] width 28 height 28
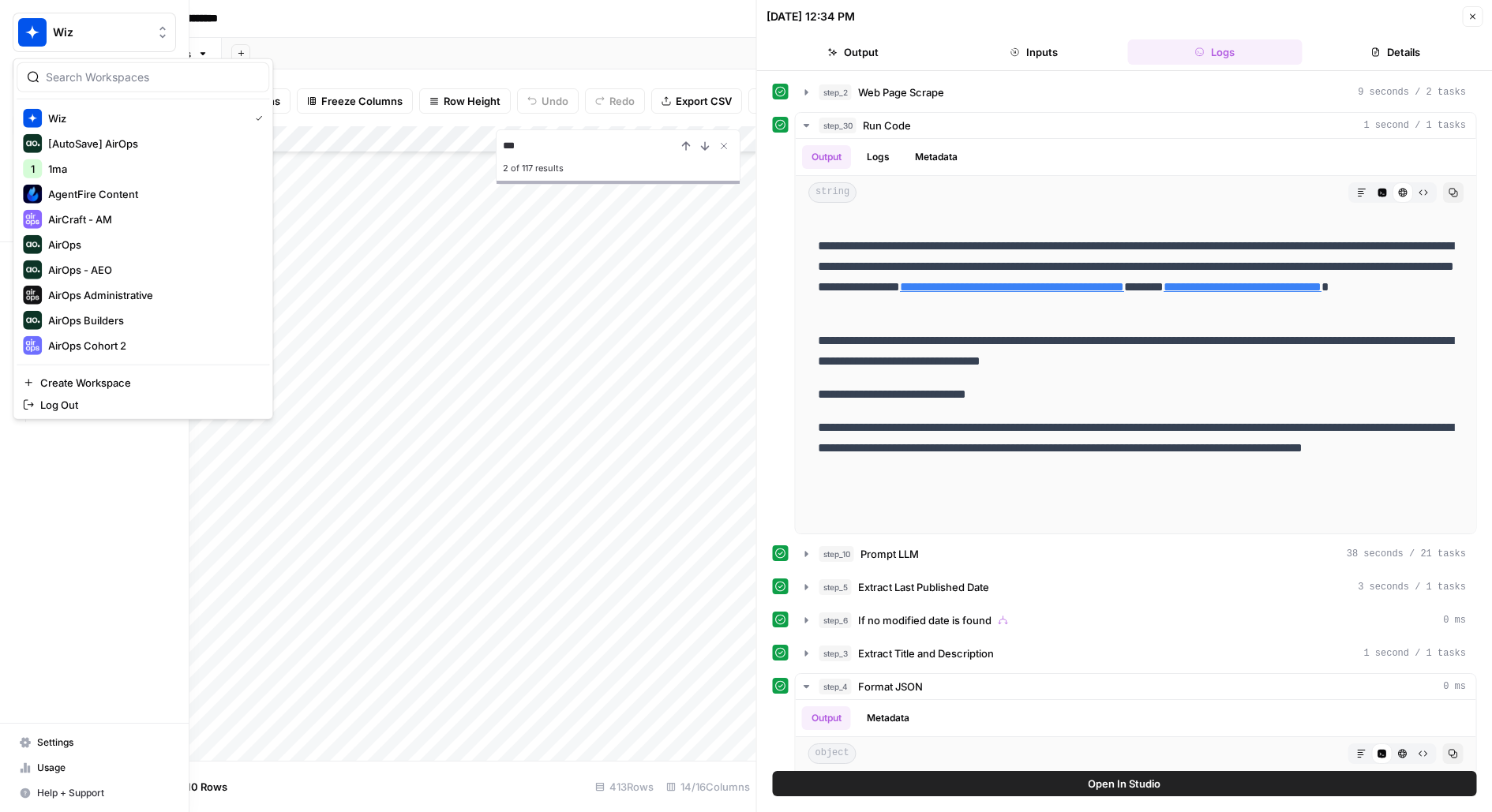
click at [57, 85] on div at bounding box center [143, 77] width 253 height 30
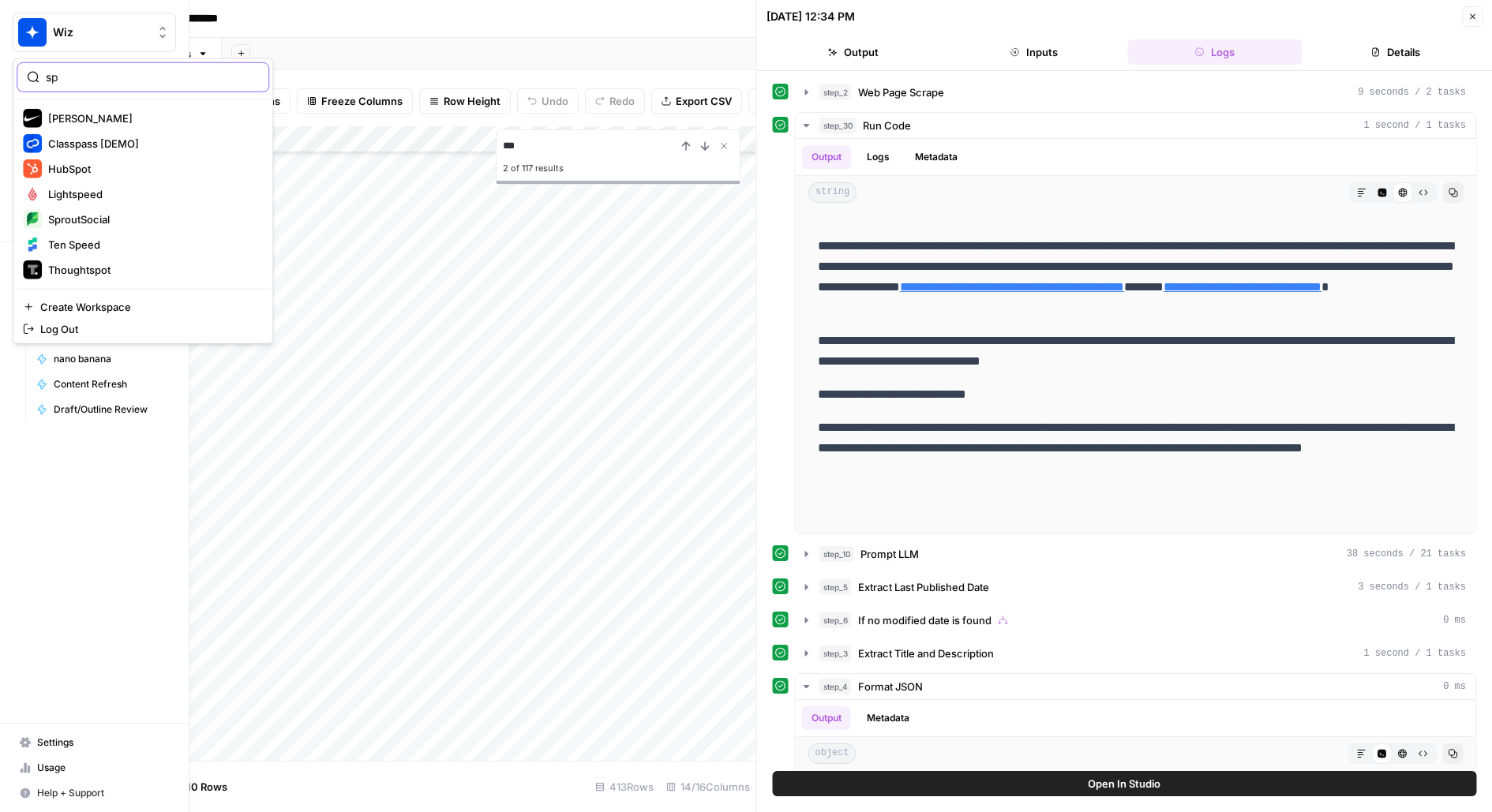
type input "sp"
click button "SproutSocial" at bounding box center [143, 219] width 253 height 25
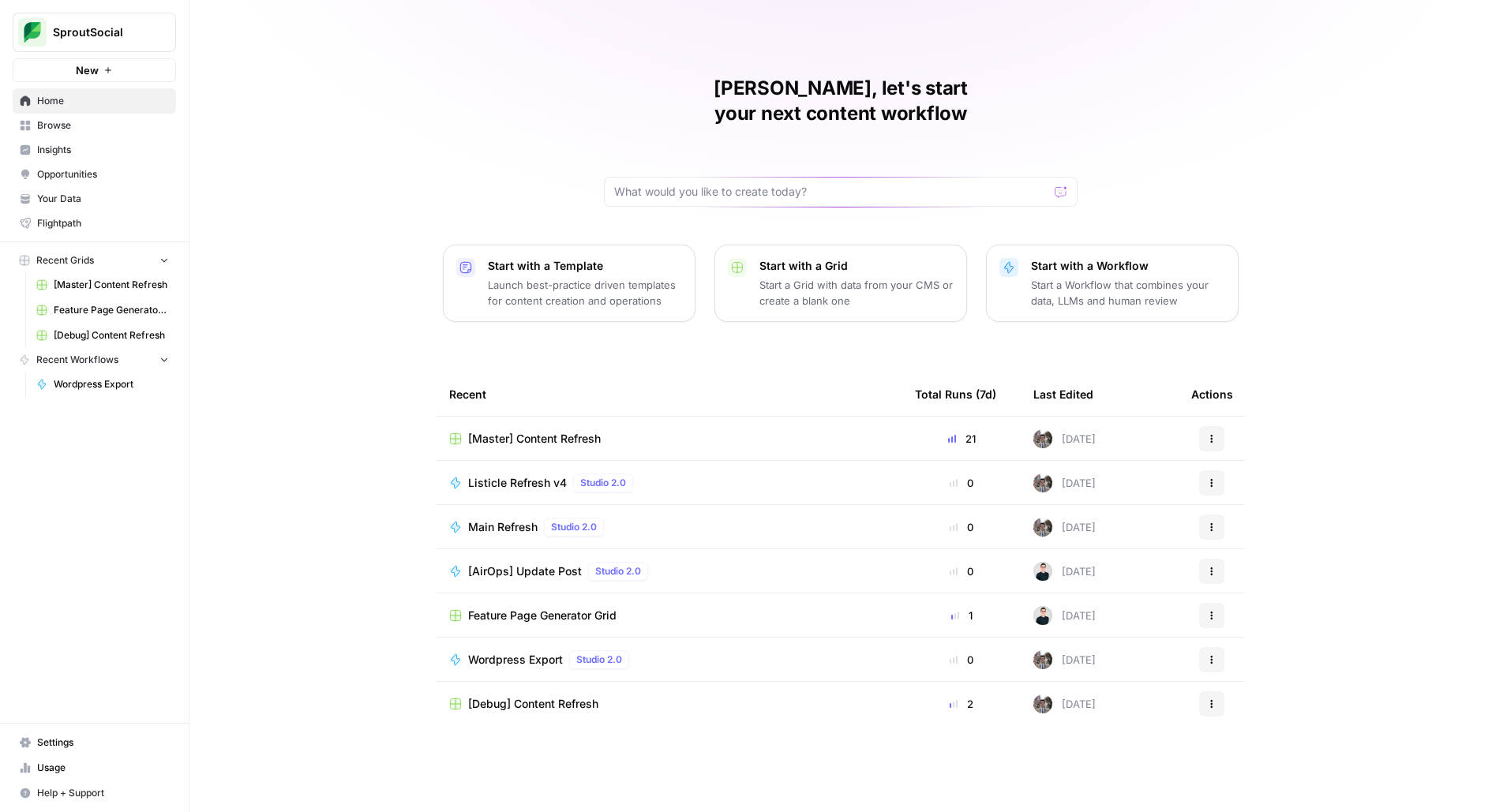
click at [567, 430] on span "[Master] Content Refresh" at bounding box center [535, 438] width 133 height 16
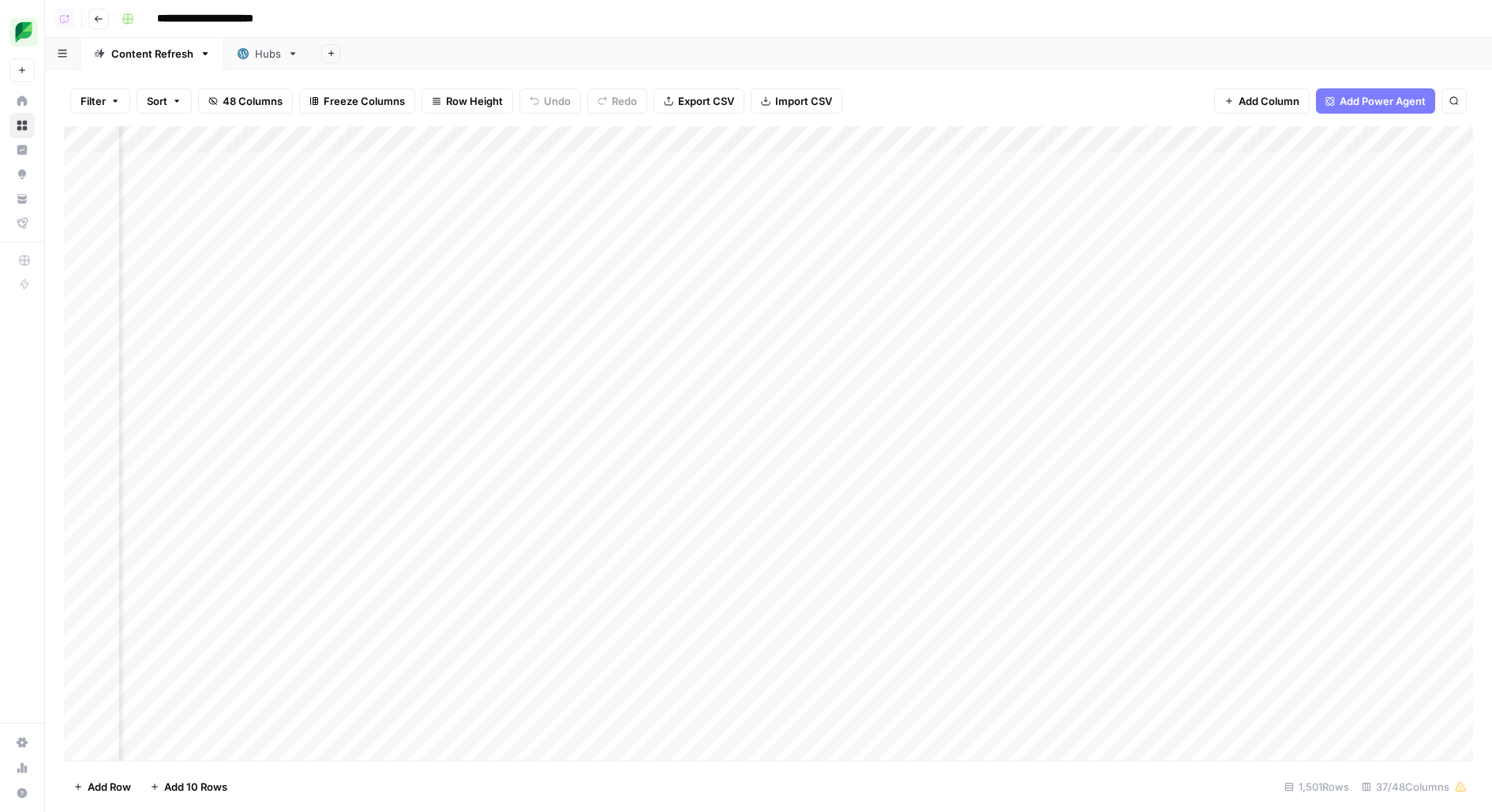
scroll to position [0, 724]
click at [495, 245] on div "Add Column" at bounding box center [768, 443] width 1409 height 634
click at [587, 247] on div "Add Column" at bounding box center [768, 443] width 1409 height 634
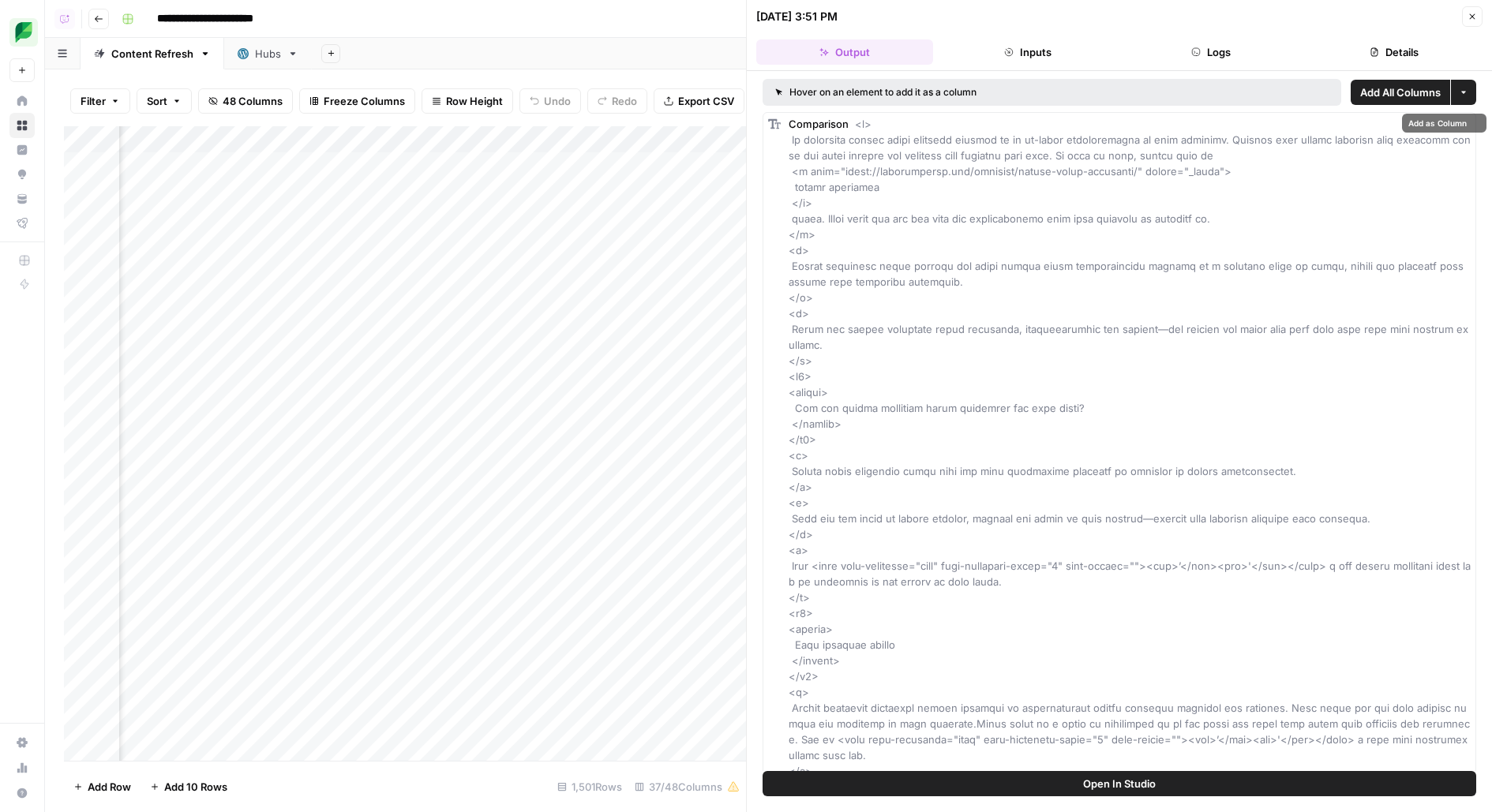
click at [1243, 48] on button "Logs" at bounding box center [1210, 52] width 177 height 25
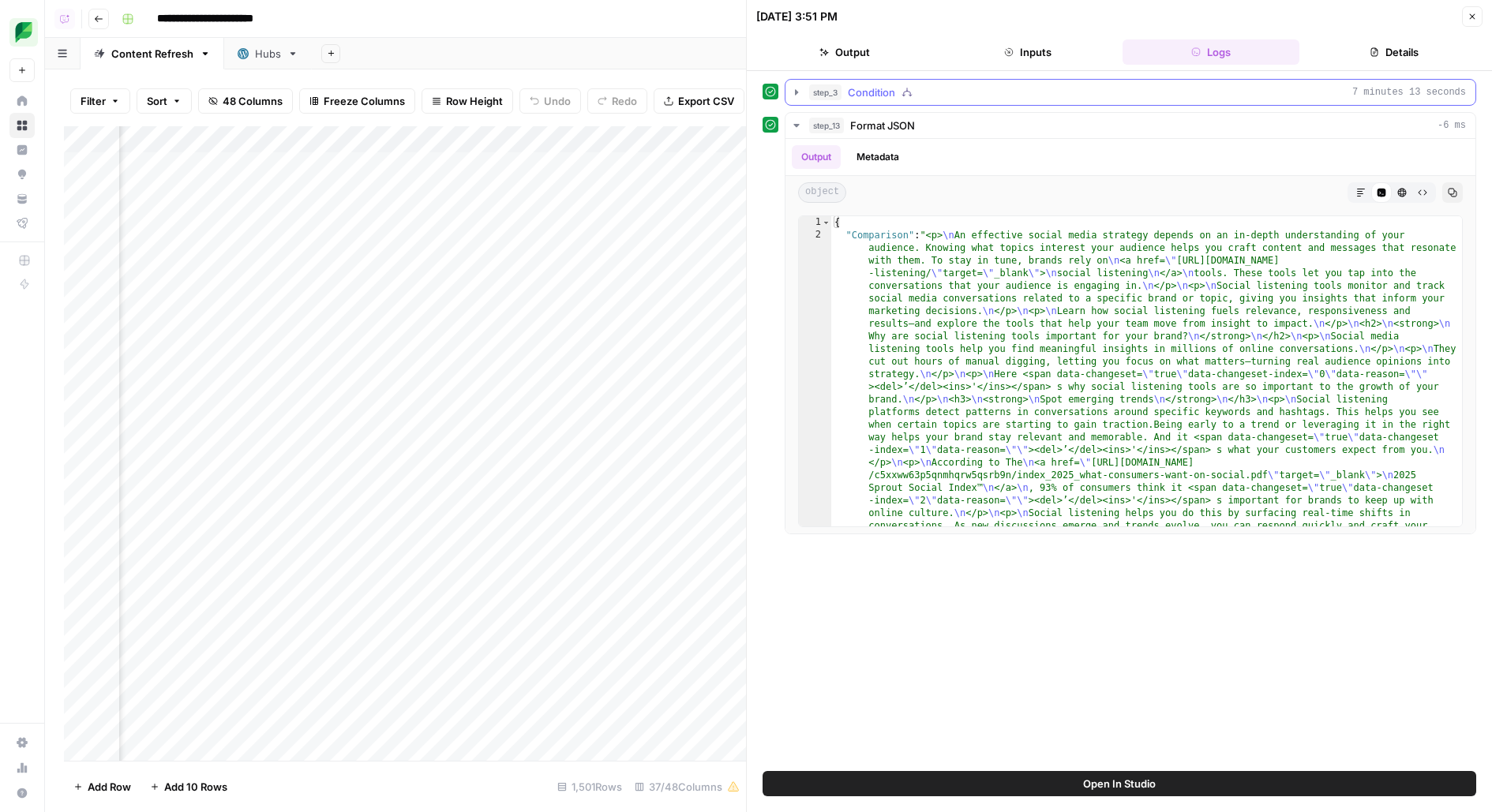
click at [1093, 89] on div "step_3 Condition 7 minutes 13 seconds" at bounding box center [1137, 93] width 656 height 16
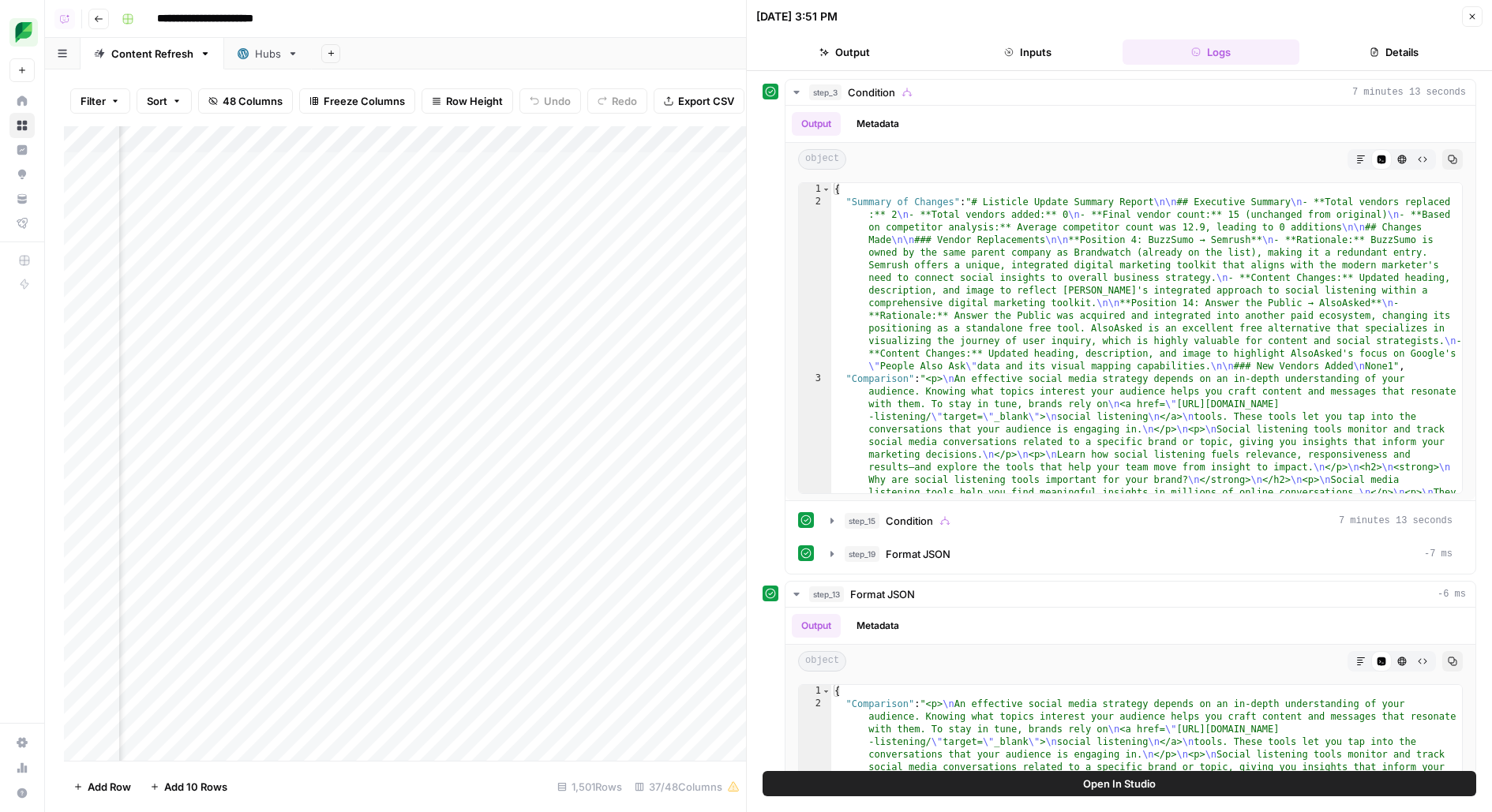
scroll to position [0, 2120]
click at [956, 517] on div "step_15 Condition 7 minutes 13 seconds" at bounding box center [1148, 521] width 607 height 16
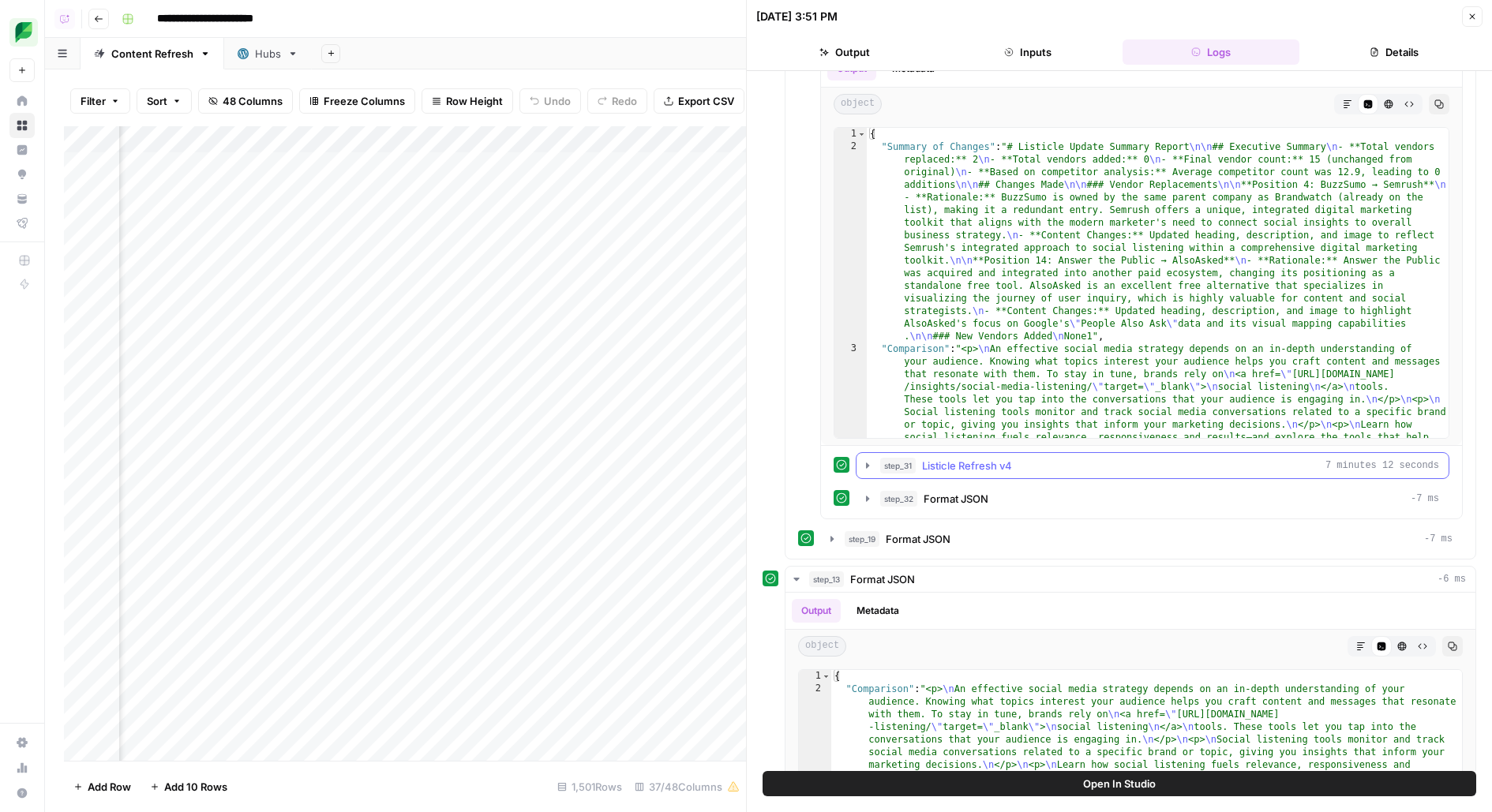
click at [1066, 468] on div "step_31 Listicle Refresh v4 7 minutes 12 seconds" at bounding box center [1159, 466] width 559 height 16
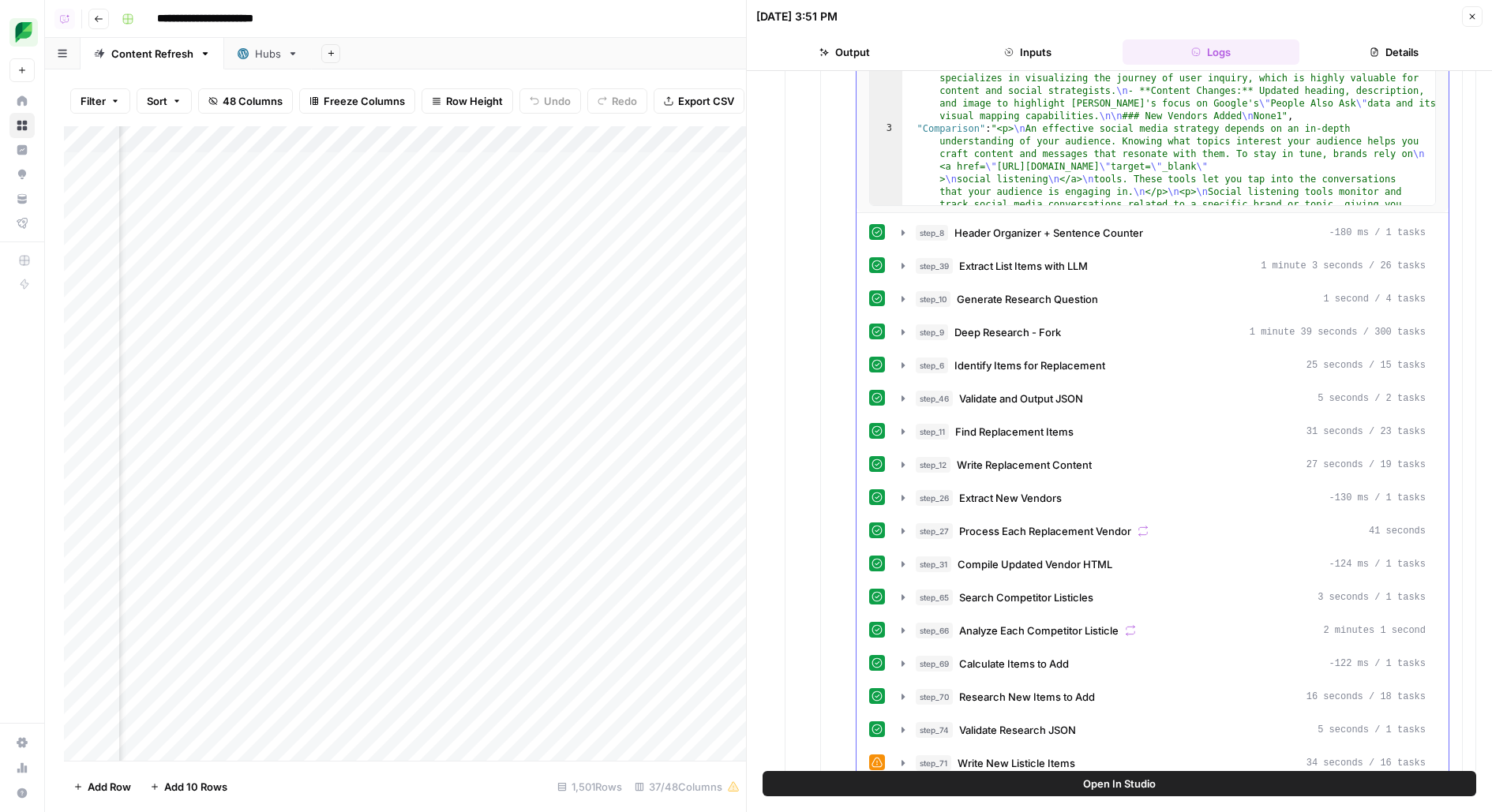
scroll to position [1146, 0]
click at [1081, 310] on div "step_8 Header Organizer + Sentence Counter -180 ms / 1 tasks step_39 Extract Li…" at bounding box center [1152, 729] width 567 height 1021
click at [1096, 335] on button "step_9 Deep Research - Fork 1 minute 39 seconds / 300 tasks" at bounding box center [1163, 331] width 543 height 25
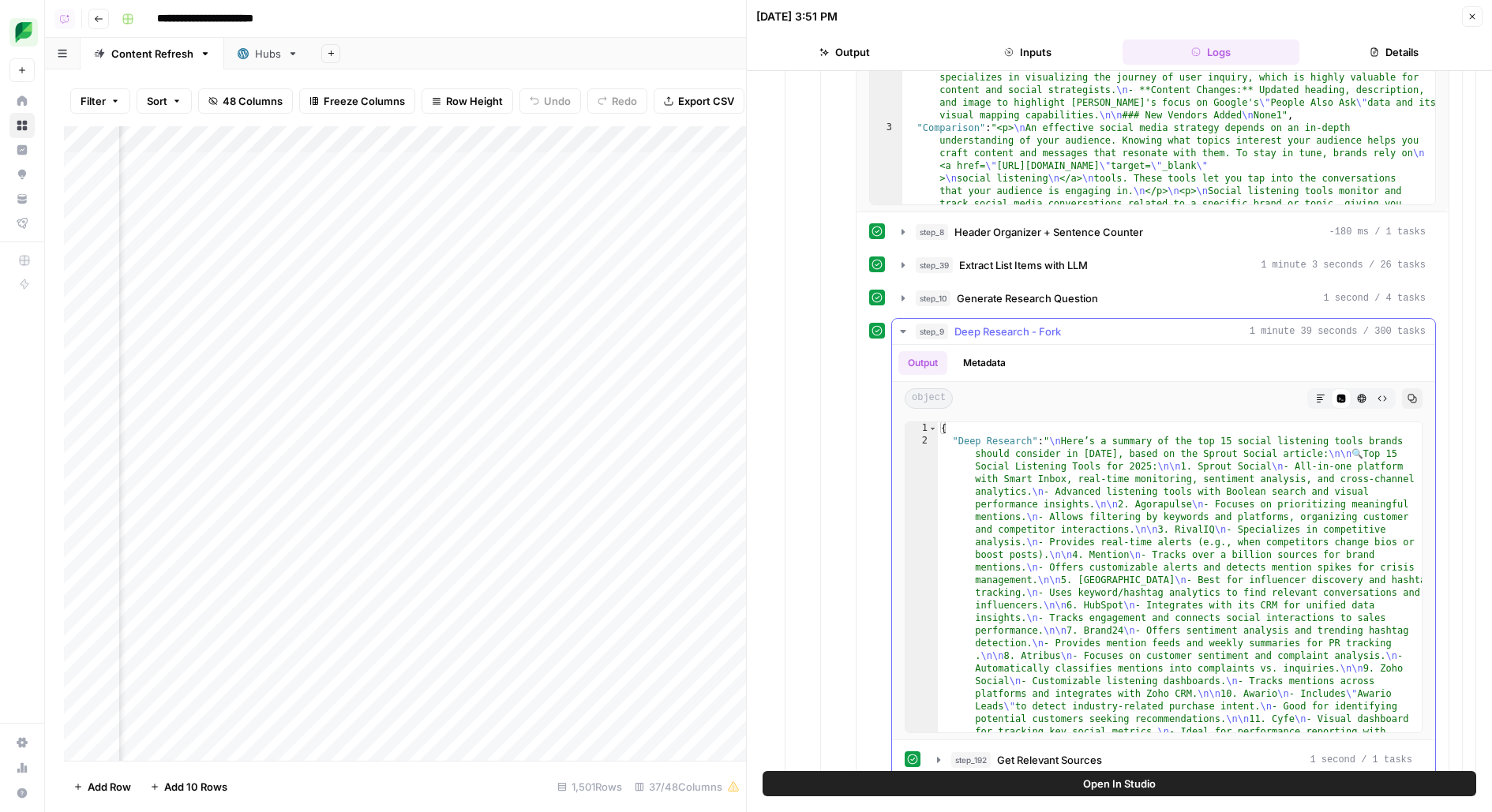
click at [1096, 334] on button "step_9 Deep Research - Fork 1 minute 39 seconds / 300 tasks" at bounding box center [1163, 331] width 543 height 25
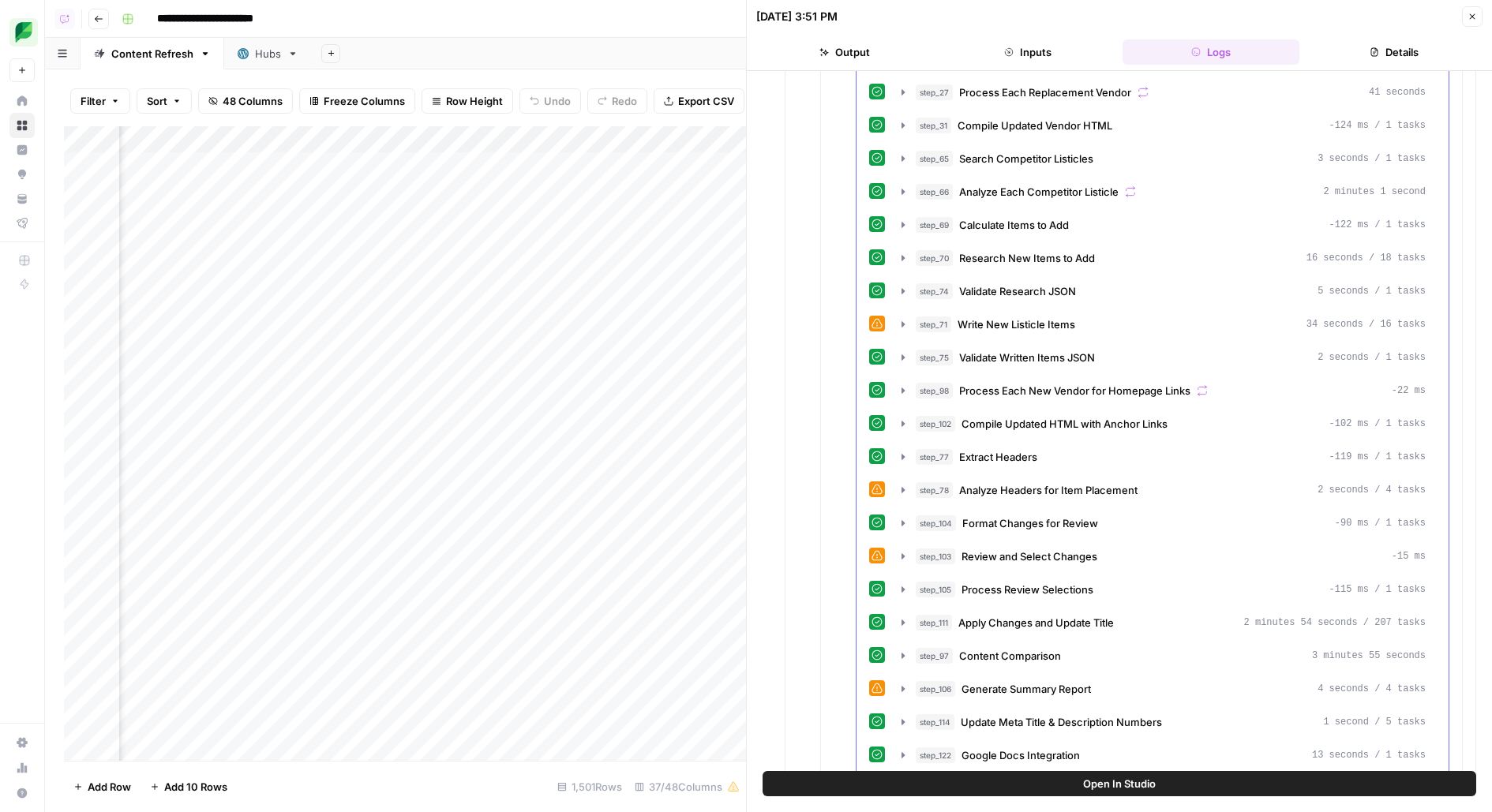
scroll to position [1585, 0]
click at [1155, 316] on div "step_71 Write New Listicle Items 34 seconds / 16 tasks" at bounding box center [1170, 324] width 510 height 16
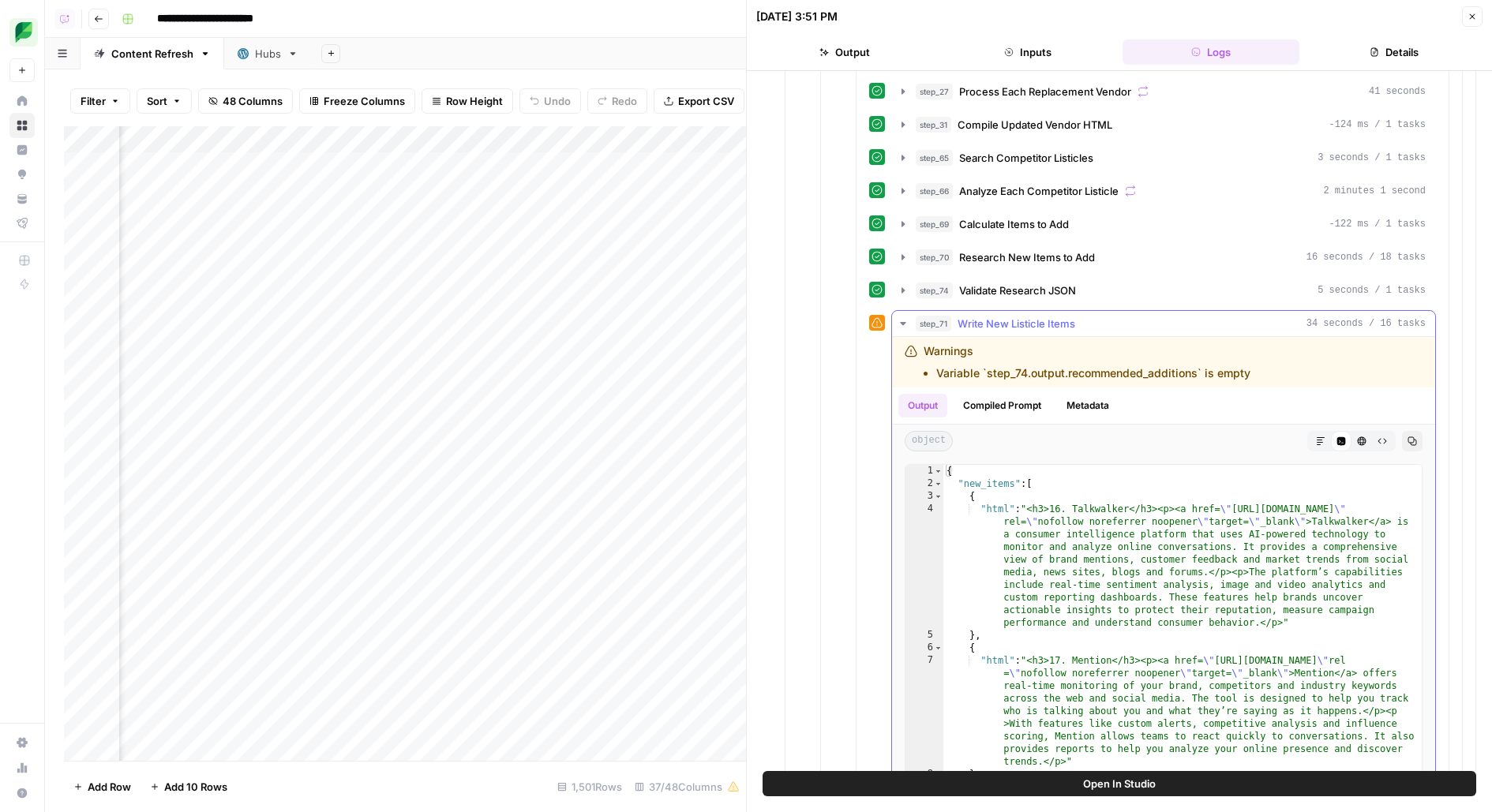
click at [1155, 316] on div "step_71 Write New Listicle Items 34 seconds / 16 tasks" at bounding box center [1170, 324] width 510 height 16
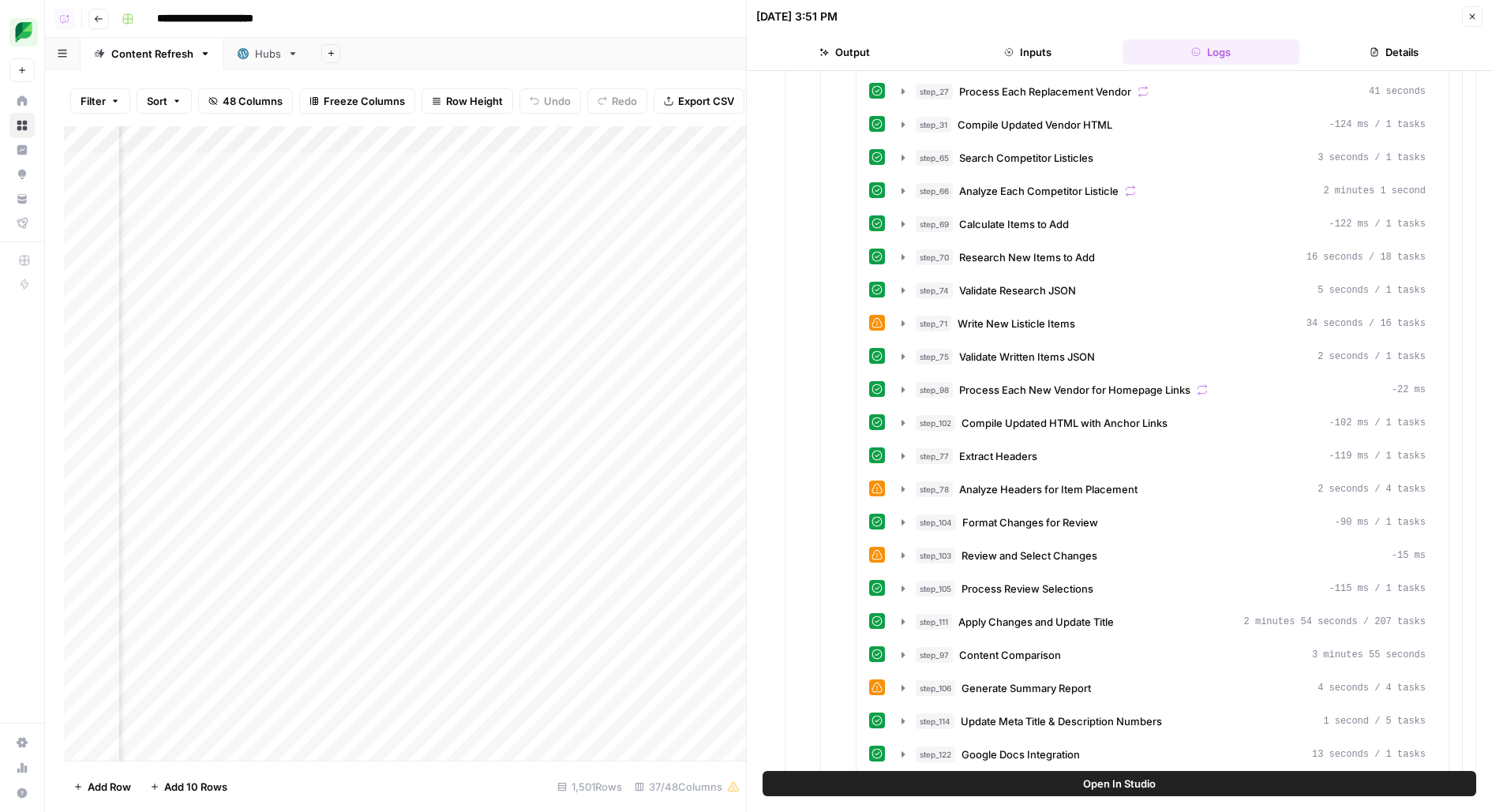
click at [997, 785] on button "Open In Studio" at bounding box center [1118, 783] width 713 height 25
click at [31, 24] on img "Workspace: SproutSocial" at bounding box center [24, 32] width 28 height 28
click at [26, 37] on img "Workspace: SproutSocial" at bounding box center [24, 32] width 28 height 28
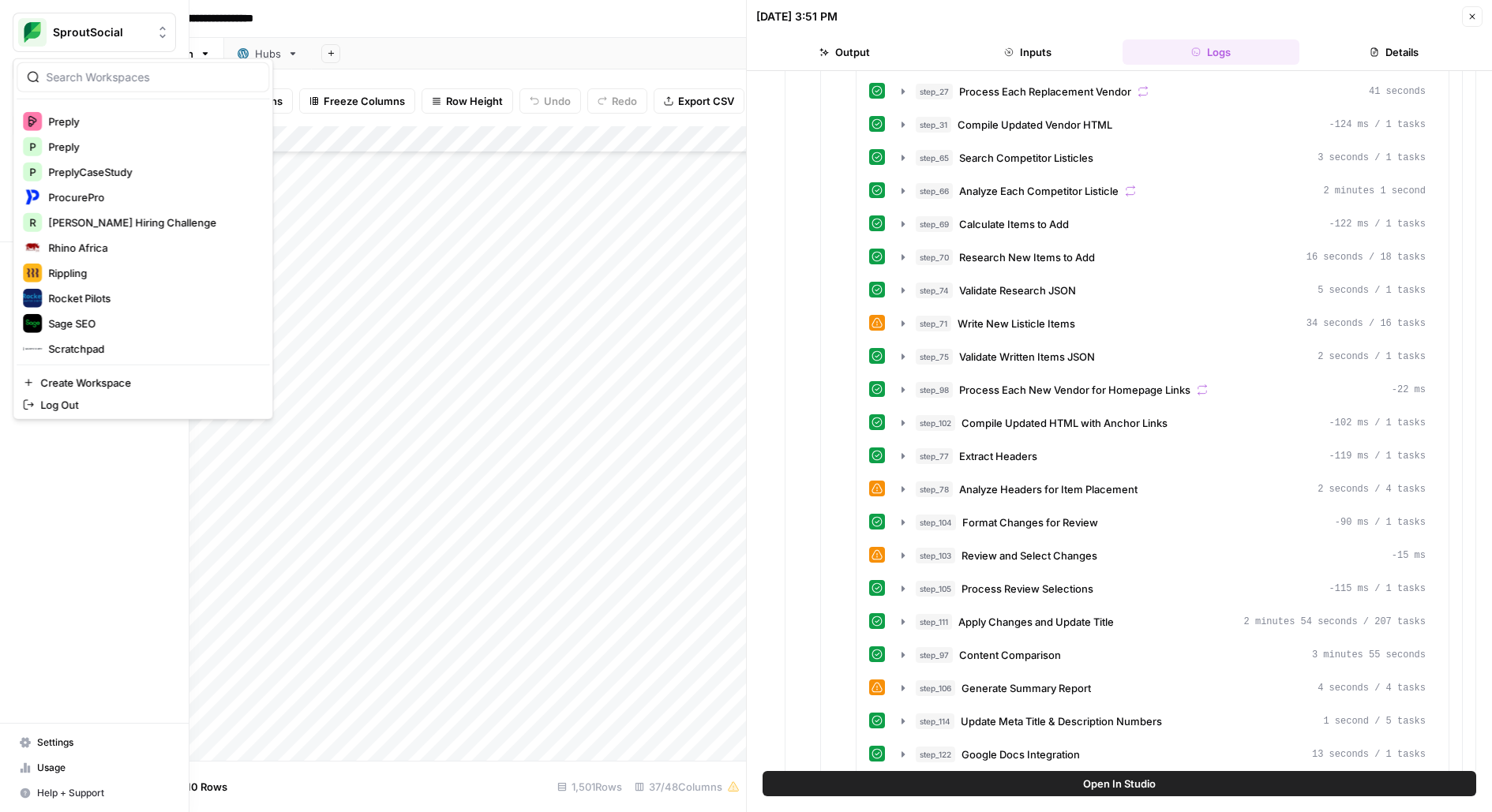
scroll to position [3036, 0]
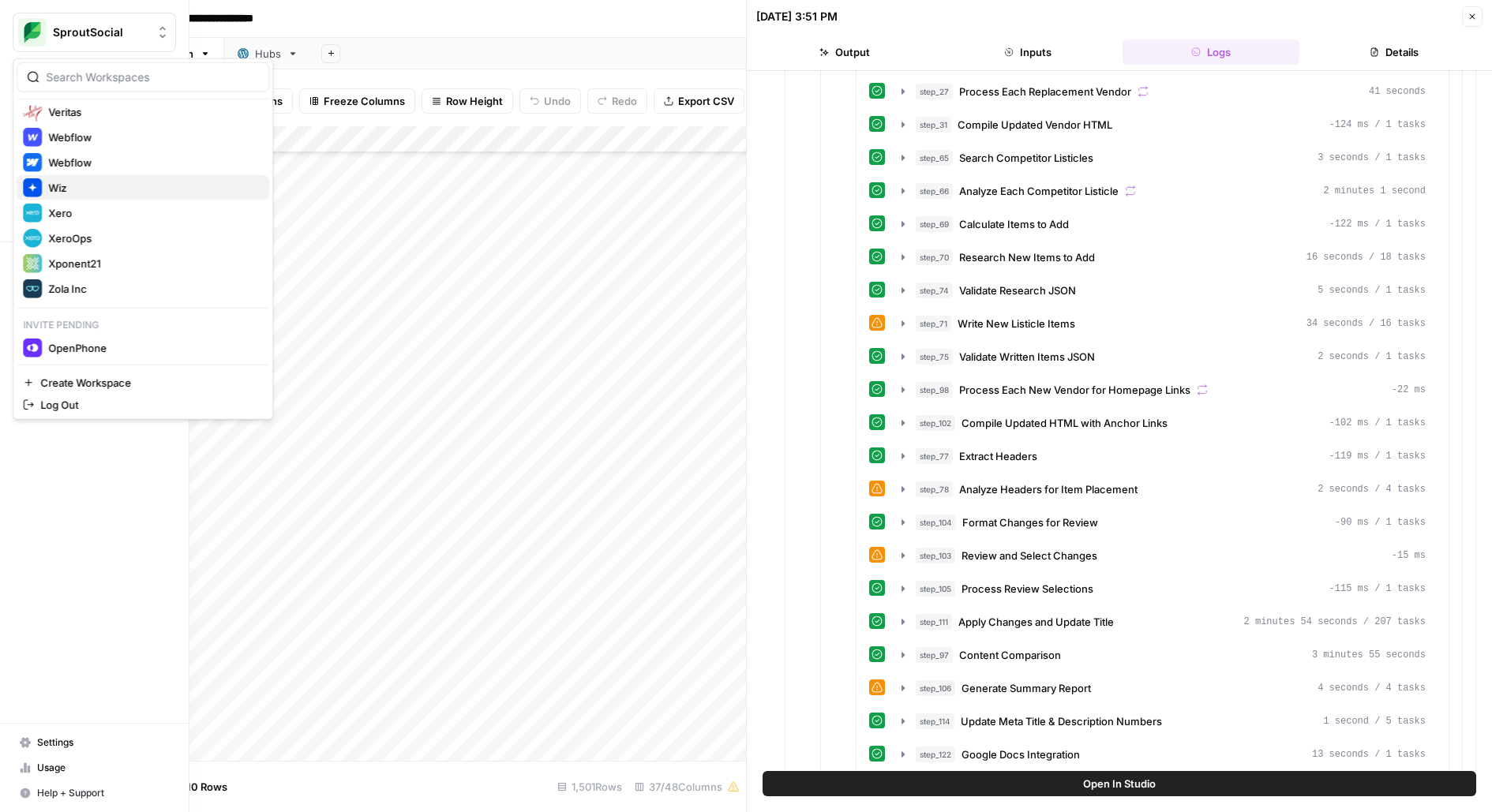
click at [88, 186] on span "Wiz" at bounding box center [152, 188] width 208 height 16
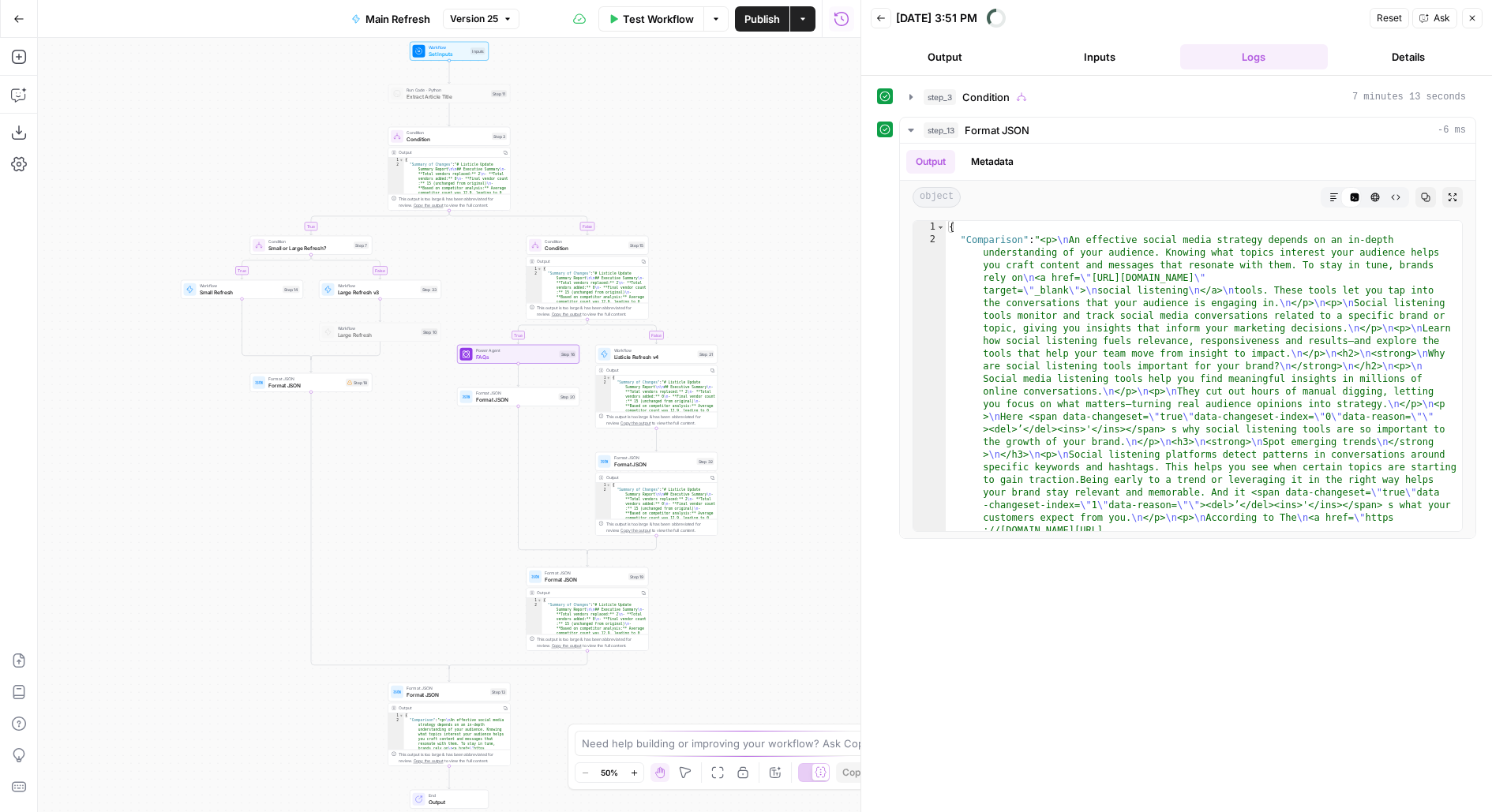
click at [761, 219] on div "true false true false true false Workflow Set Inputs Inputs Run Code · Python E…" at bounding box center [449, 424] width 823 height 774
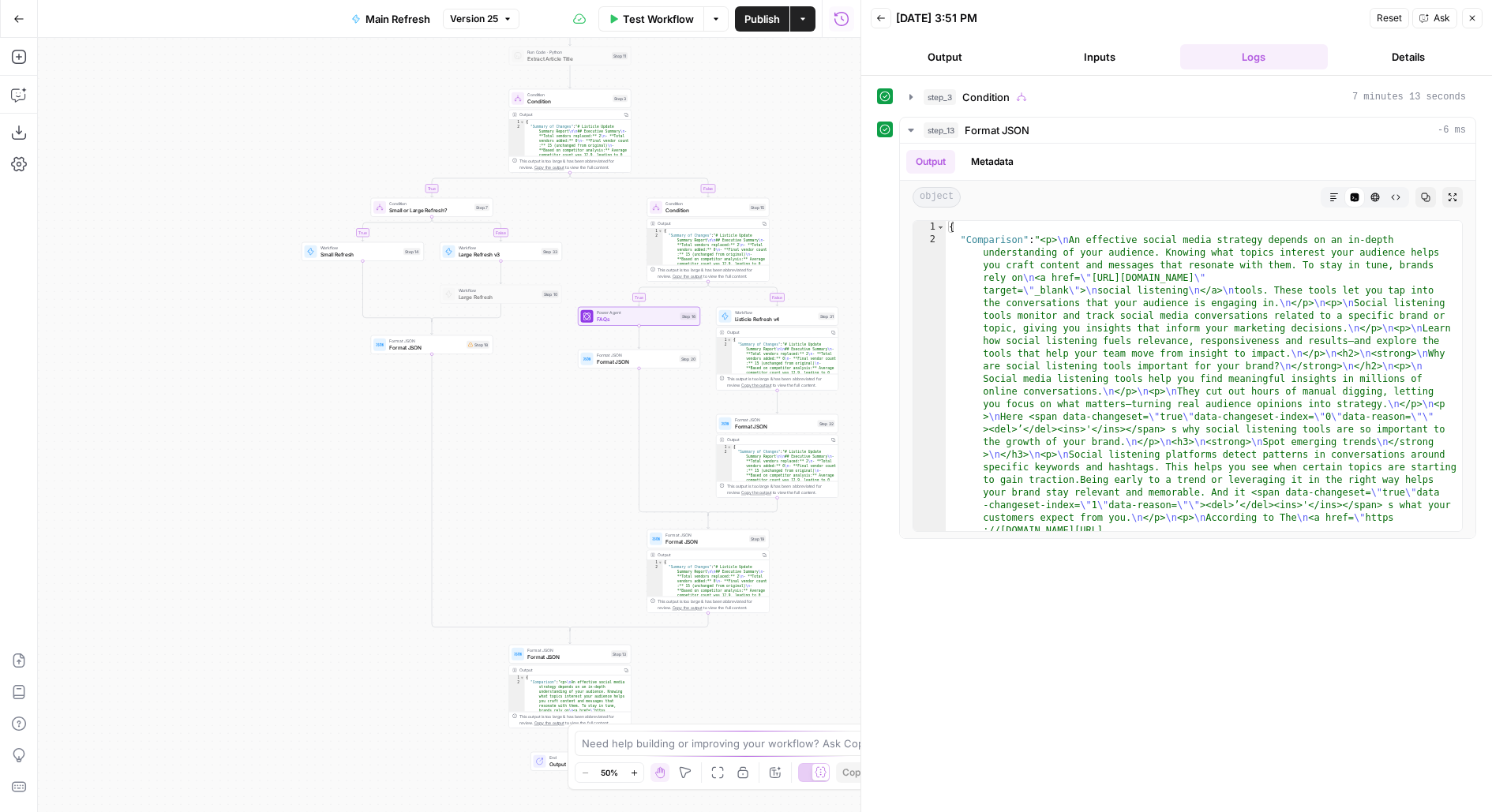
drag, startPoint x: 754, startPoint y: 242, endPoint x: 801, endPoint y: 133, distance: 118.7
click at [802, 134] on div "true false true false true false Workflow Set Inputs Inputs Run Code · Python E…" at bounding box center [449, 424] width 823 height 774
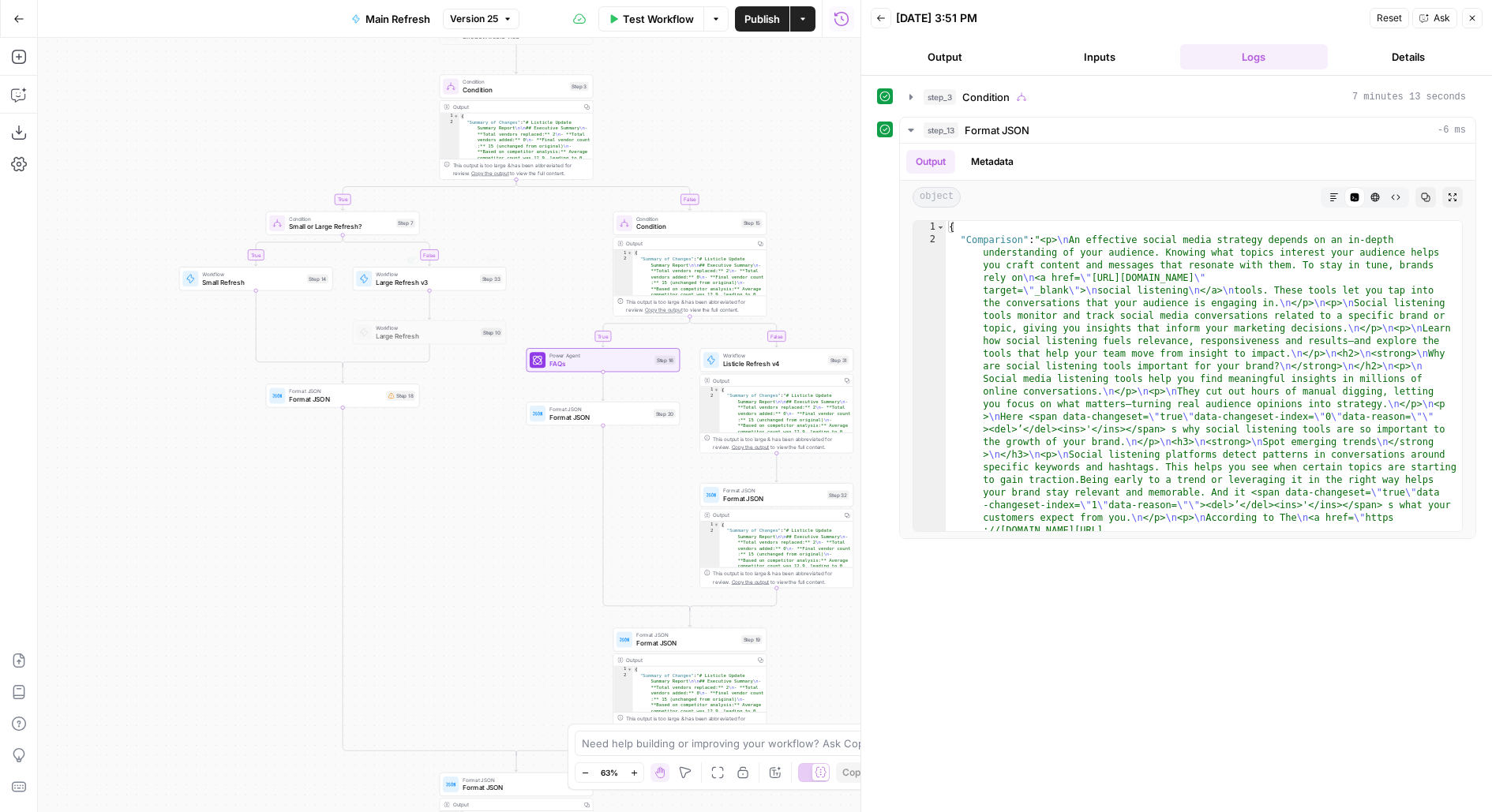
drag, startPoint x: 449, startPoint y: 609, endPoint x: 436, endPoint y: 495, distance: 114.7
click at [438, 500] on div "true false true false true false Workflow Set Inputs Inputs Run Code · Python E…" at bounding box center [449, 424] width 823 height 774
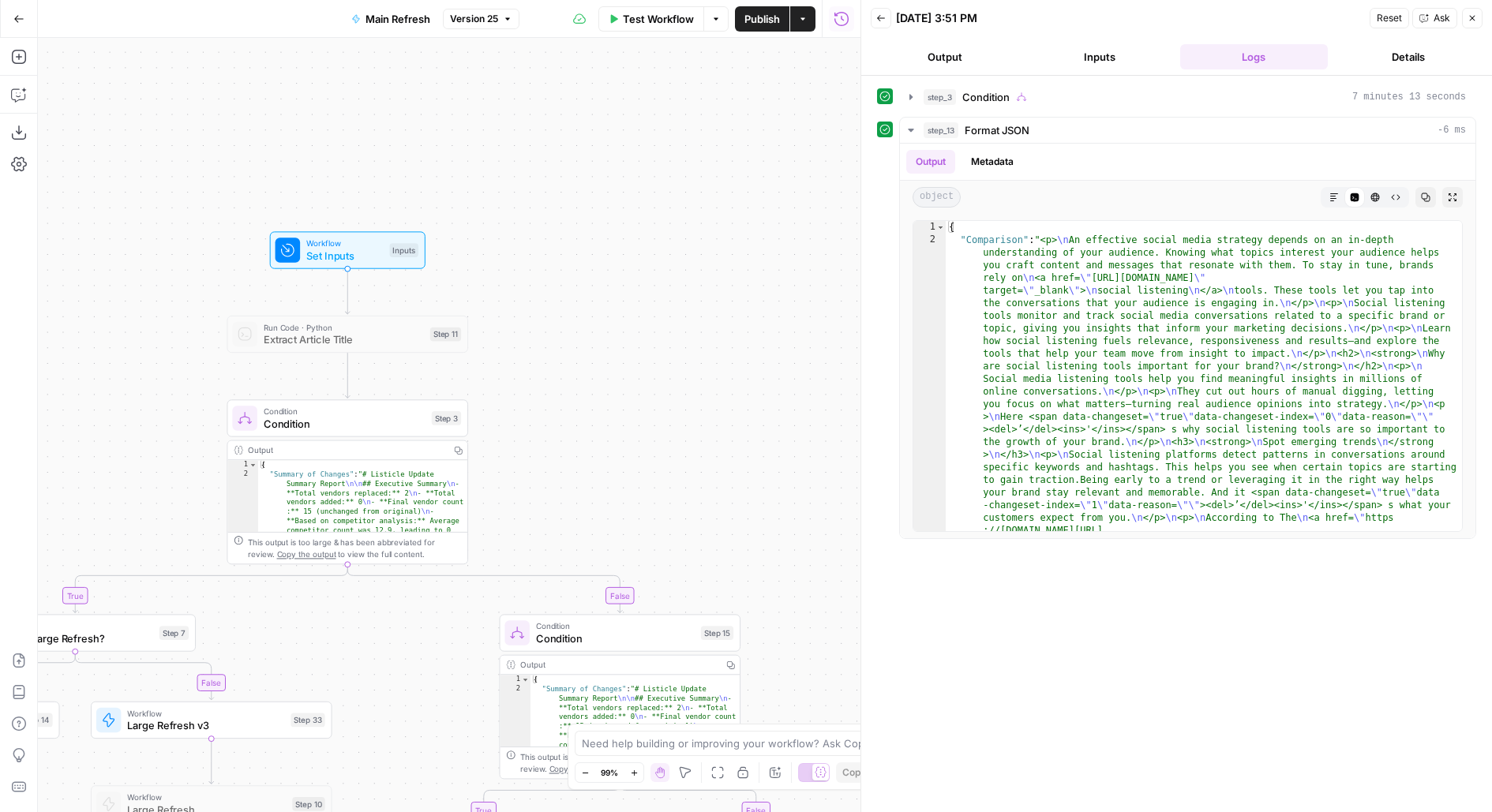
drag, startPoint x: 761, startPoint y: 353, endPoint x: 674, endPoint y: 81, distance: 285.6
click at [674, 81] on div "true false true false true false Workflow Set Inputs Inputs Run Code · Python E…" at bounding box center [449, 424] width 823 height 774
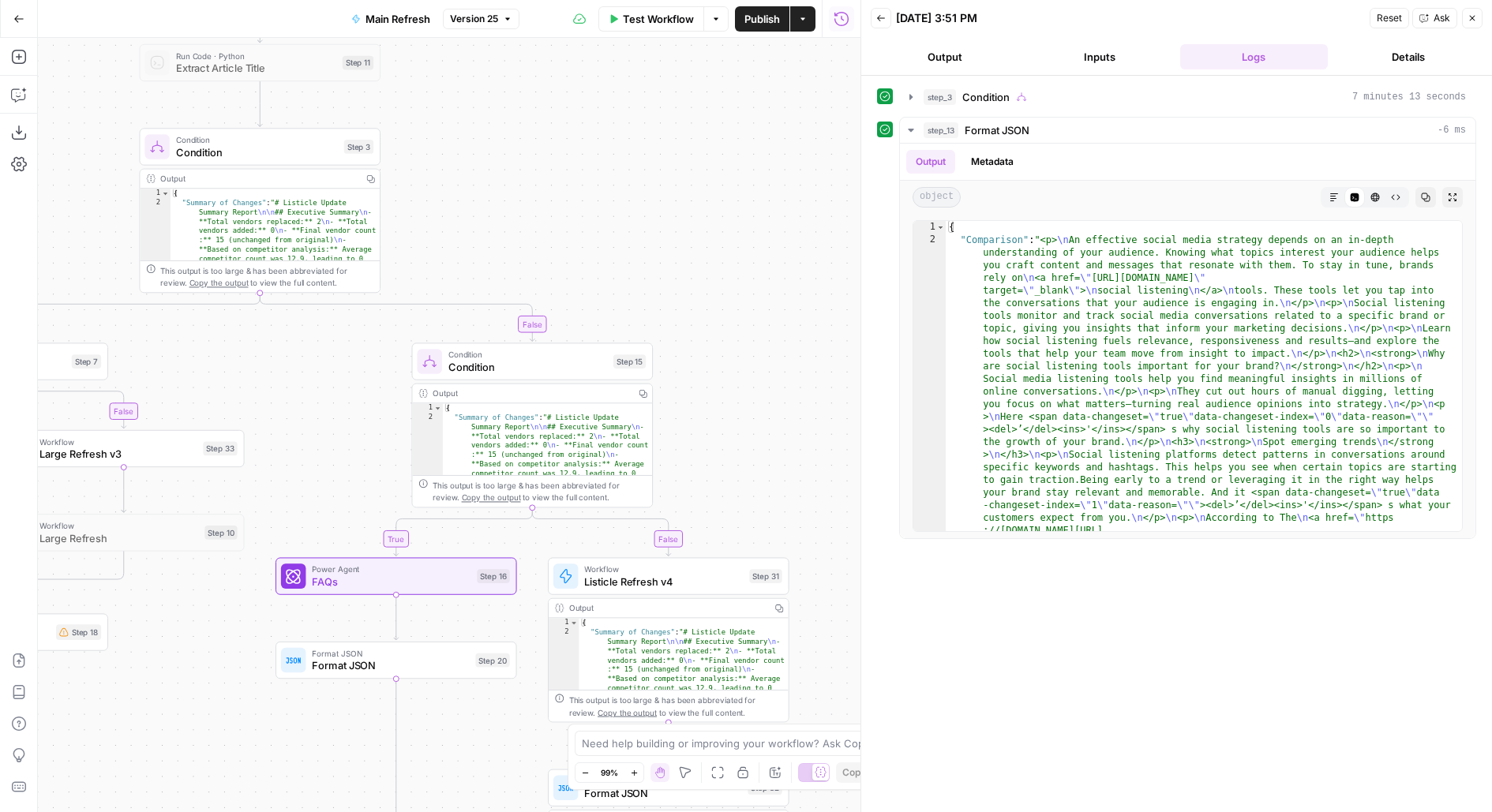
drag, startPoint x: 786, startPoint y: 226, endPoint x: 773, endPoint y: 183, distance: 44.9
click at [774, 186] on div "true false true false true false Workflow Set Inputs Inputs Run Code · Python E…" at bounding box center [449, 424] width 823 height 774
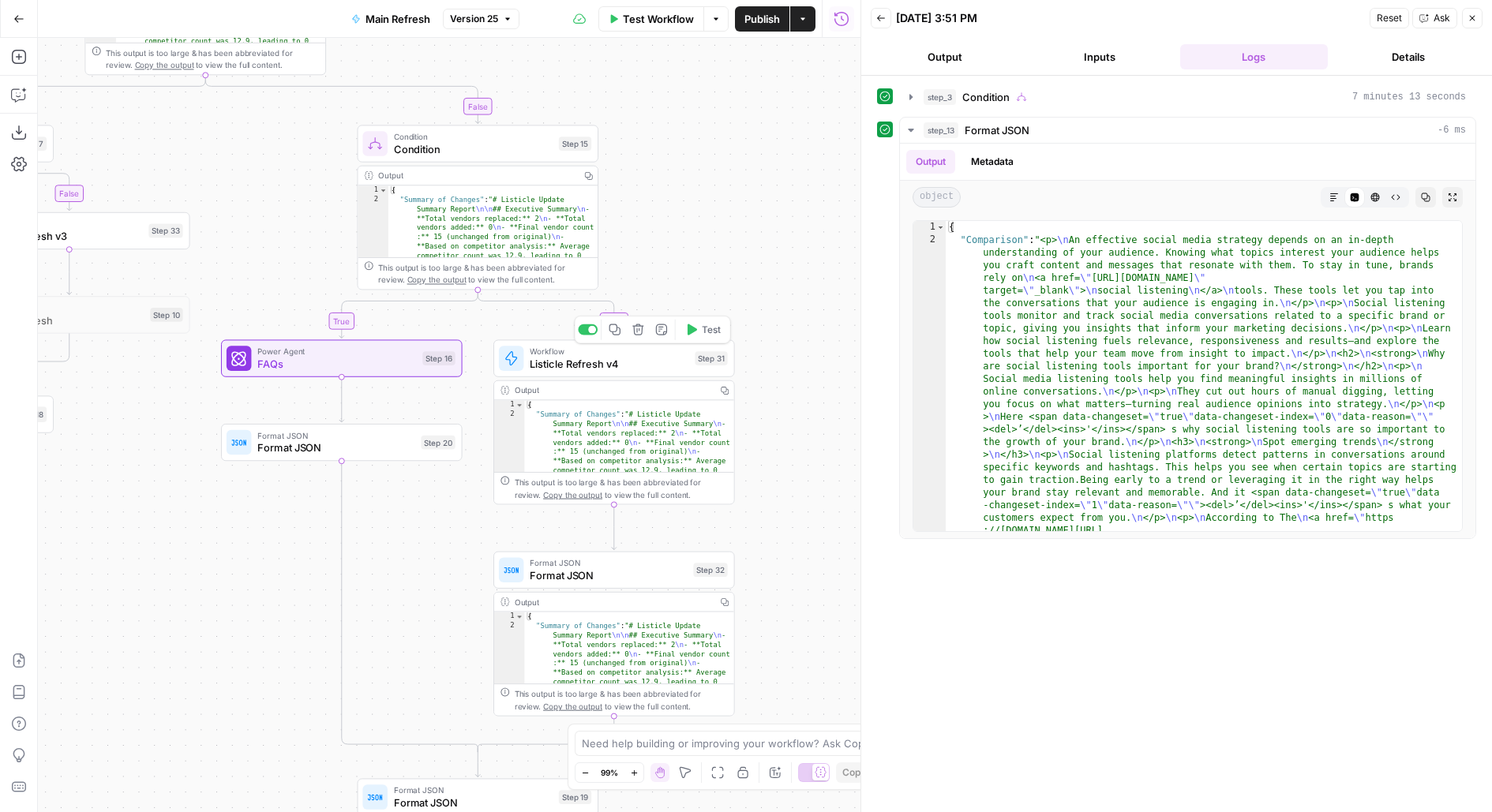
click at [553, 354] on span "Workflow" at bounding box center [608, 351] width 158 height 12
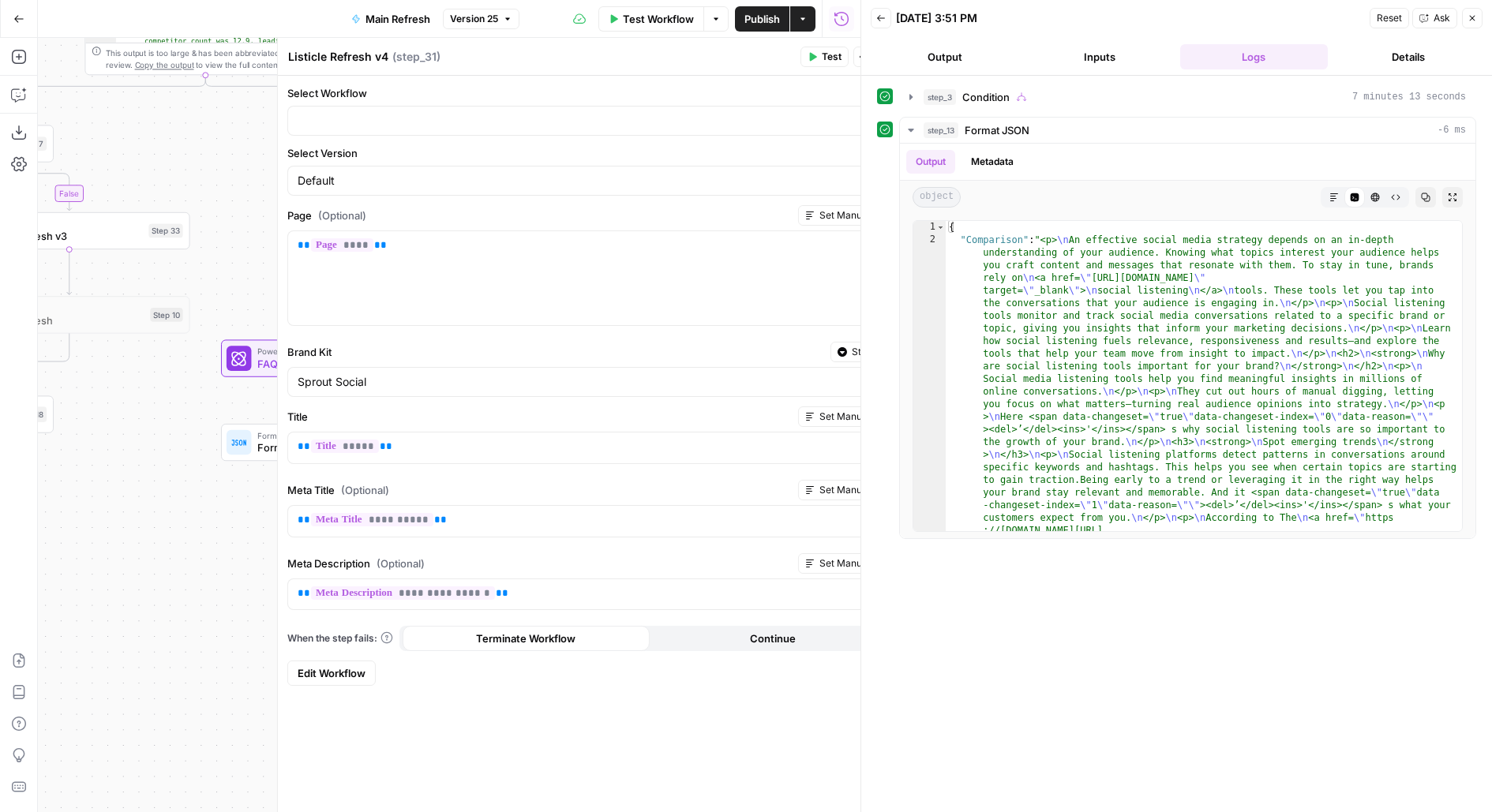
type input "Listicle Refresh v4"
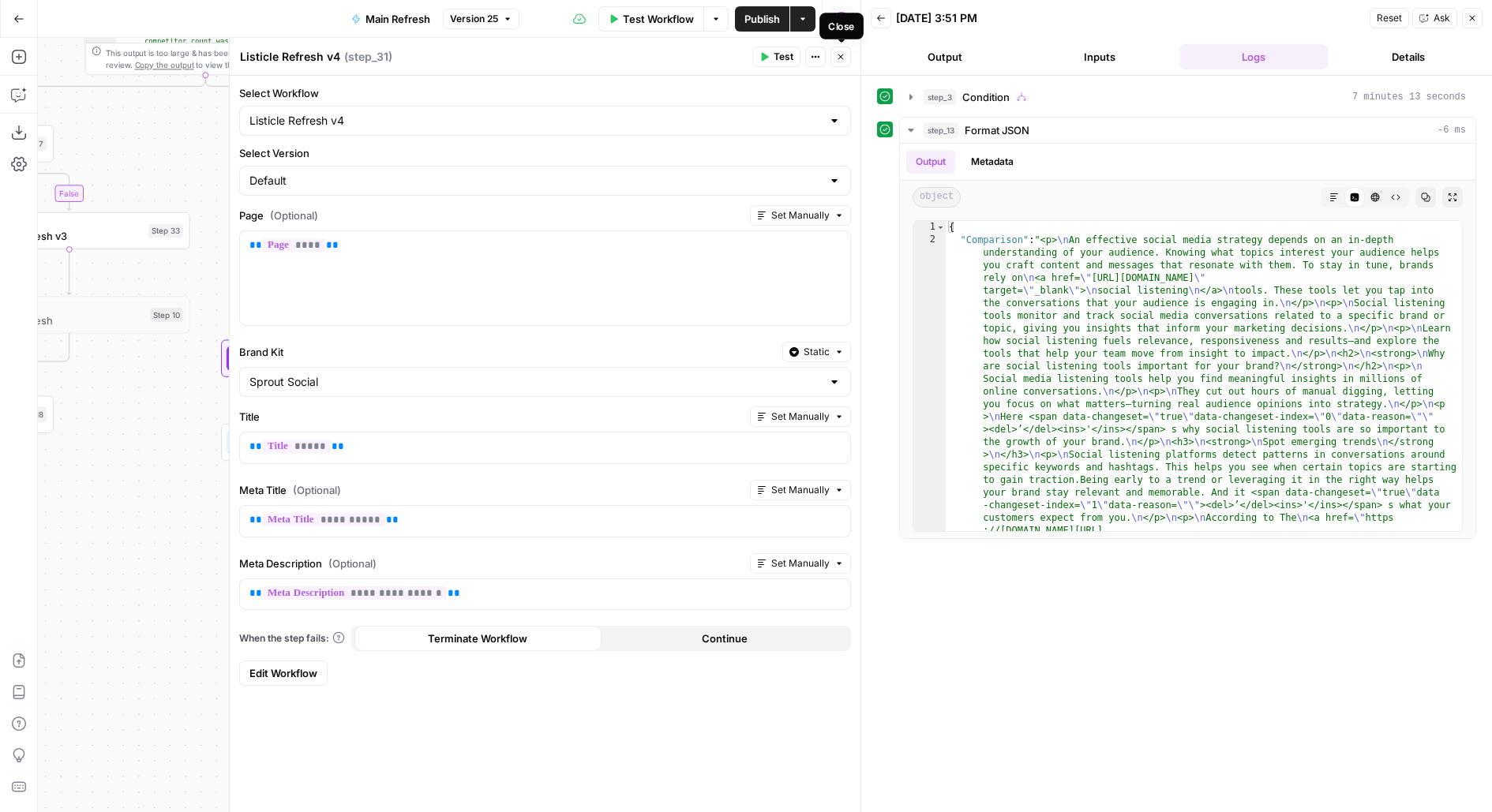
click at [843, 58] on icon "button" at bounding box center [840, 57] width 10 height 10
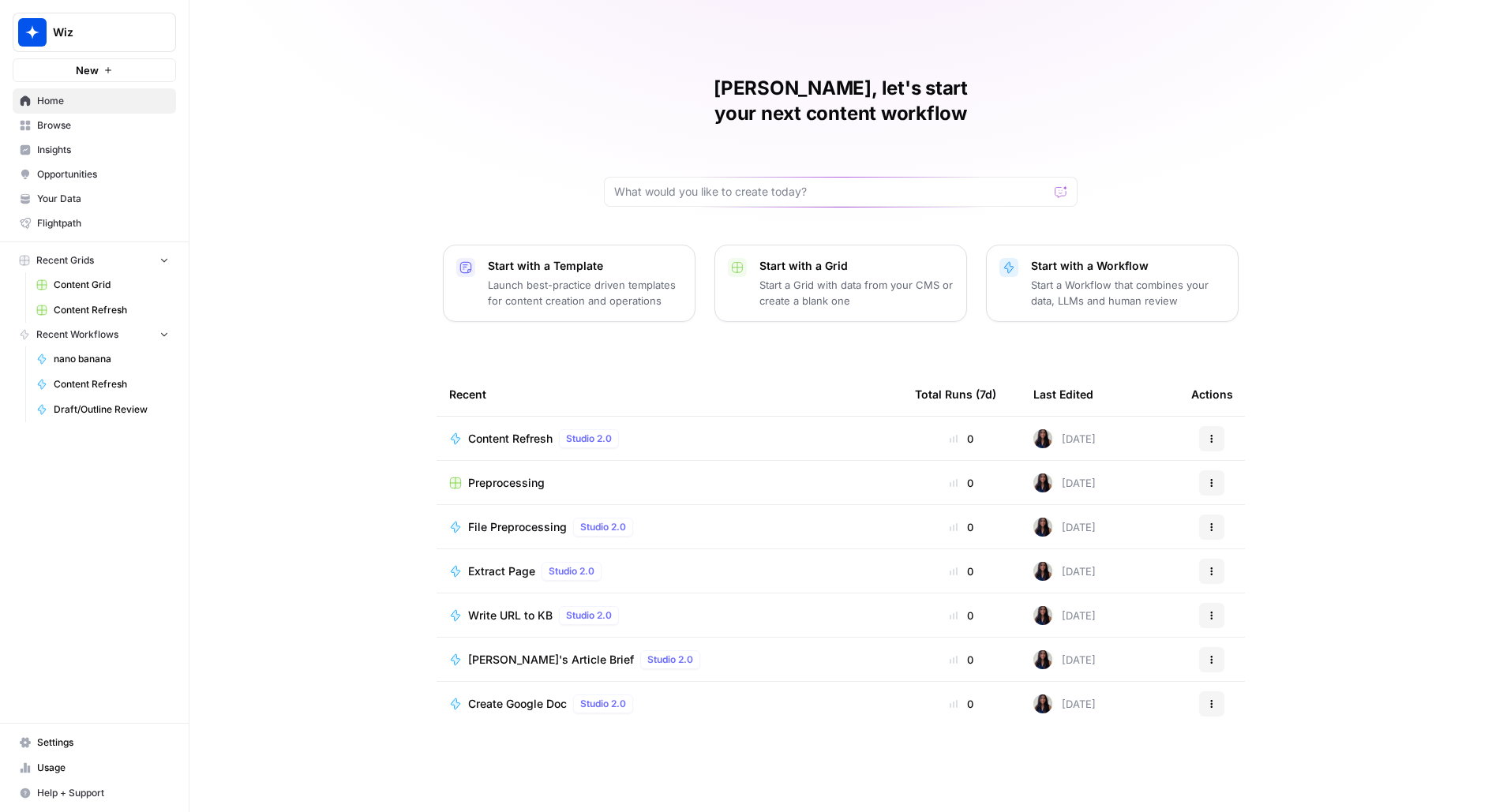
click at [37, 742] on span "Settings" at bounding box center [102, 743] width 132 height 14
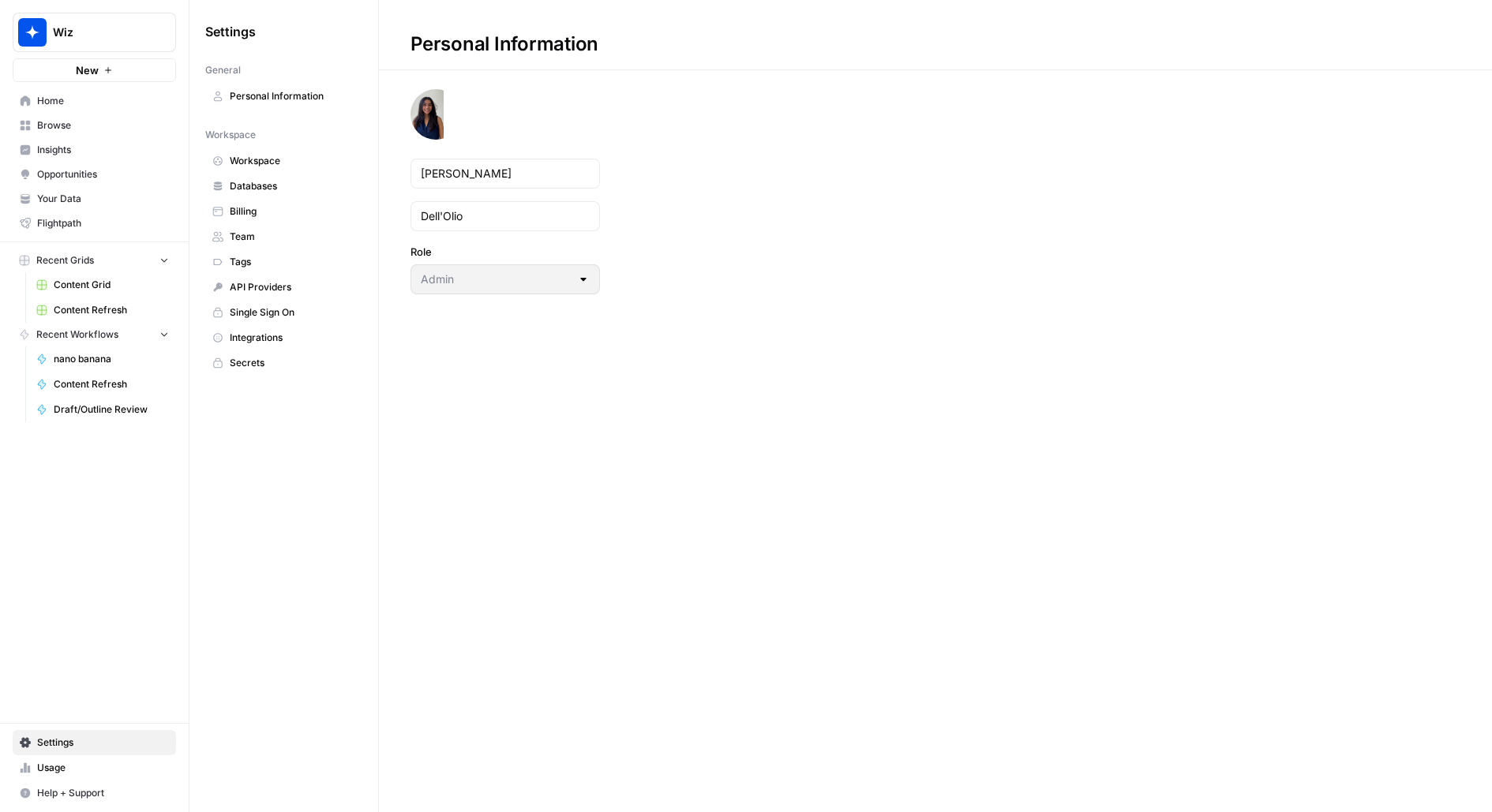
click at [268, 224] on link "Team" at bounding box center [283, 236] width 157 height 25
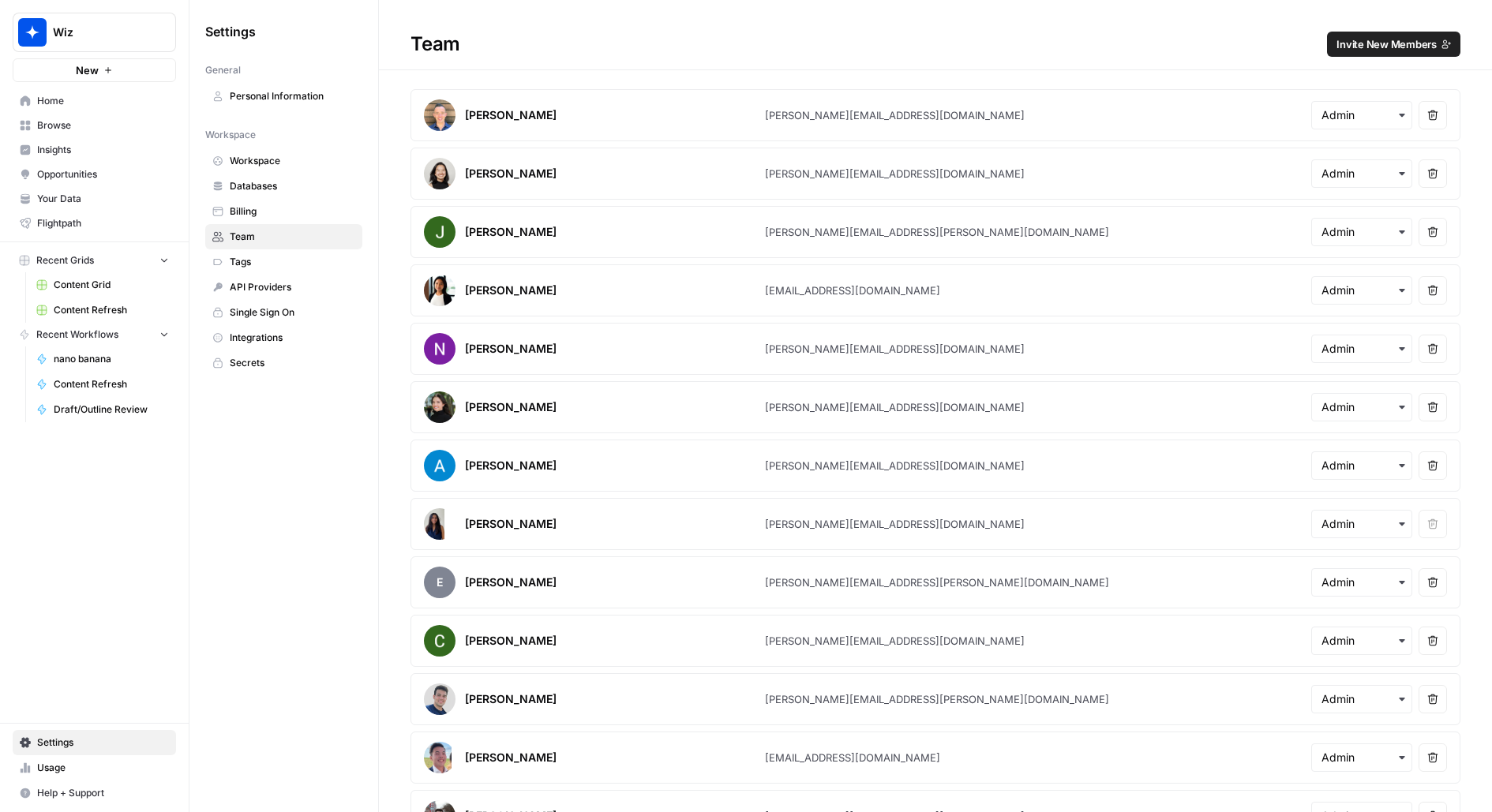
click at [81, 307] on span "Content Refresh" at bounding box center [111, 310] width 116 height 14
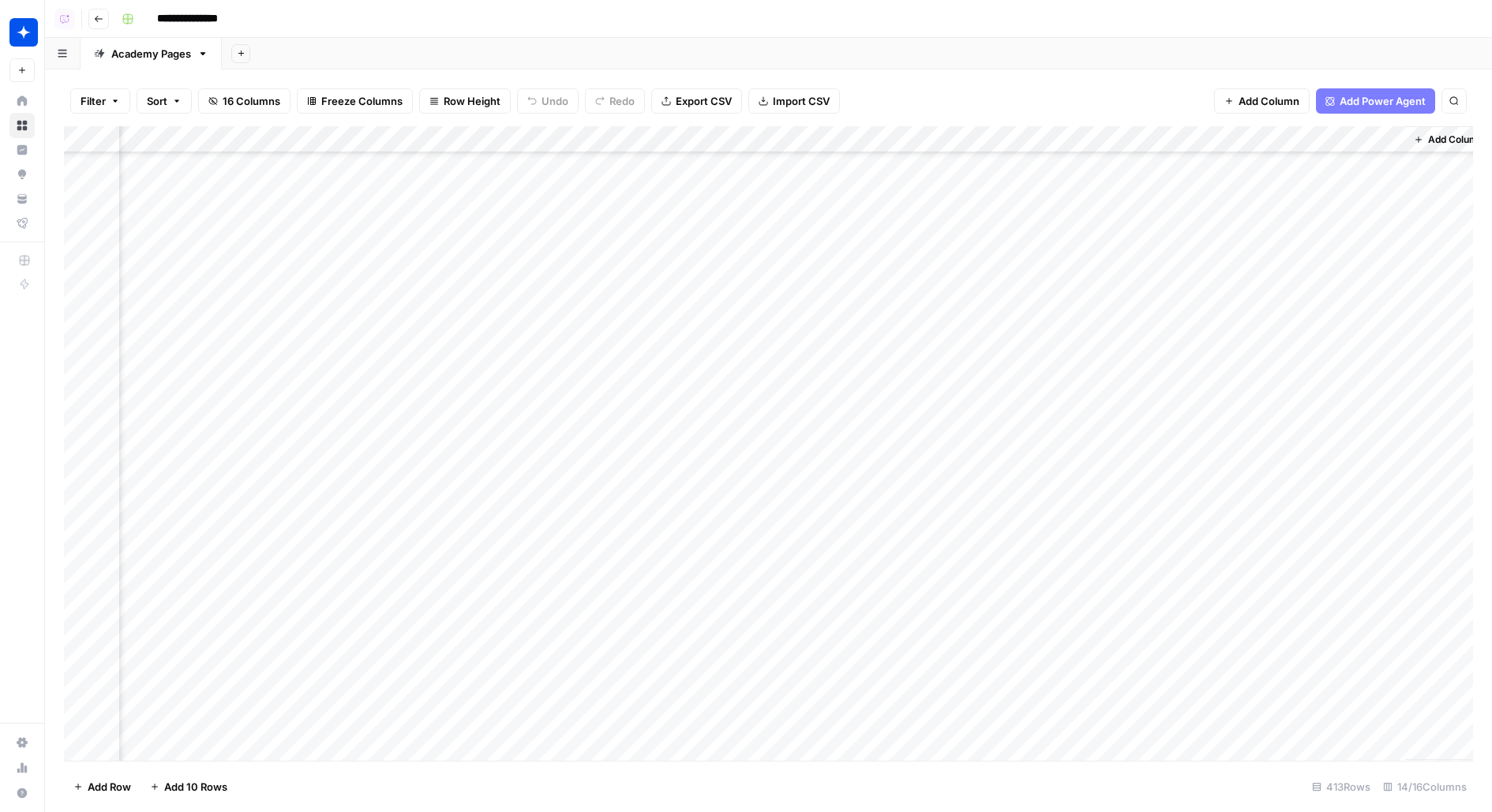
scroll to position [9880, 1090]
click at [1208, 402] on div "Add Column" at bounding box center [768, 443] width 1409 height 634
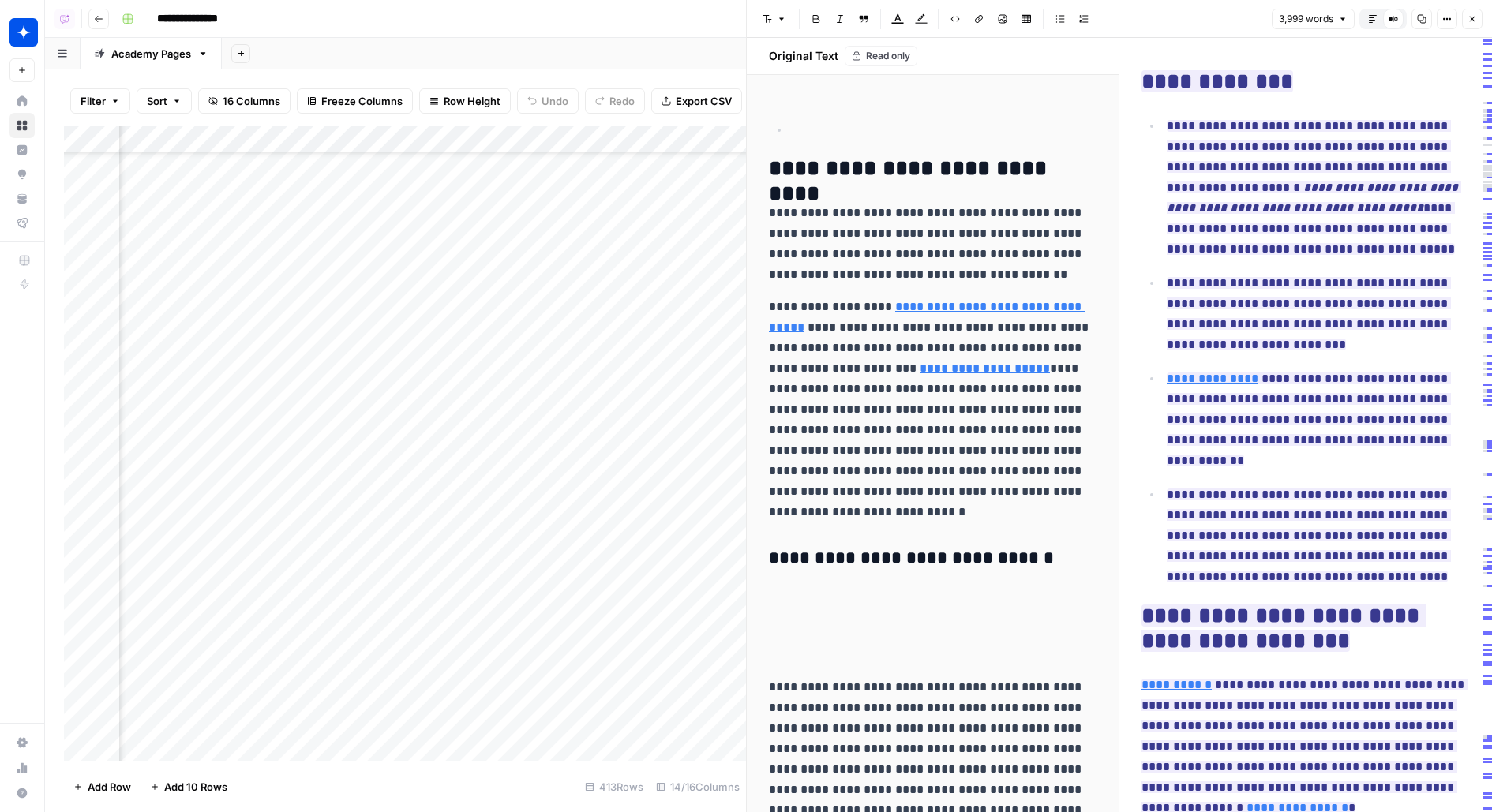
click at [1377, 17] on icon "button" at bounding box center [1372, 18] width 10 height 10
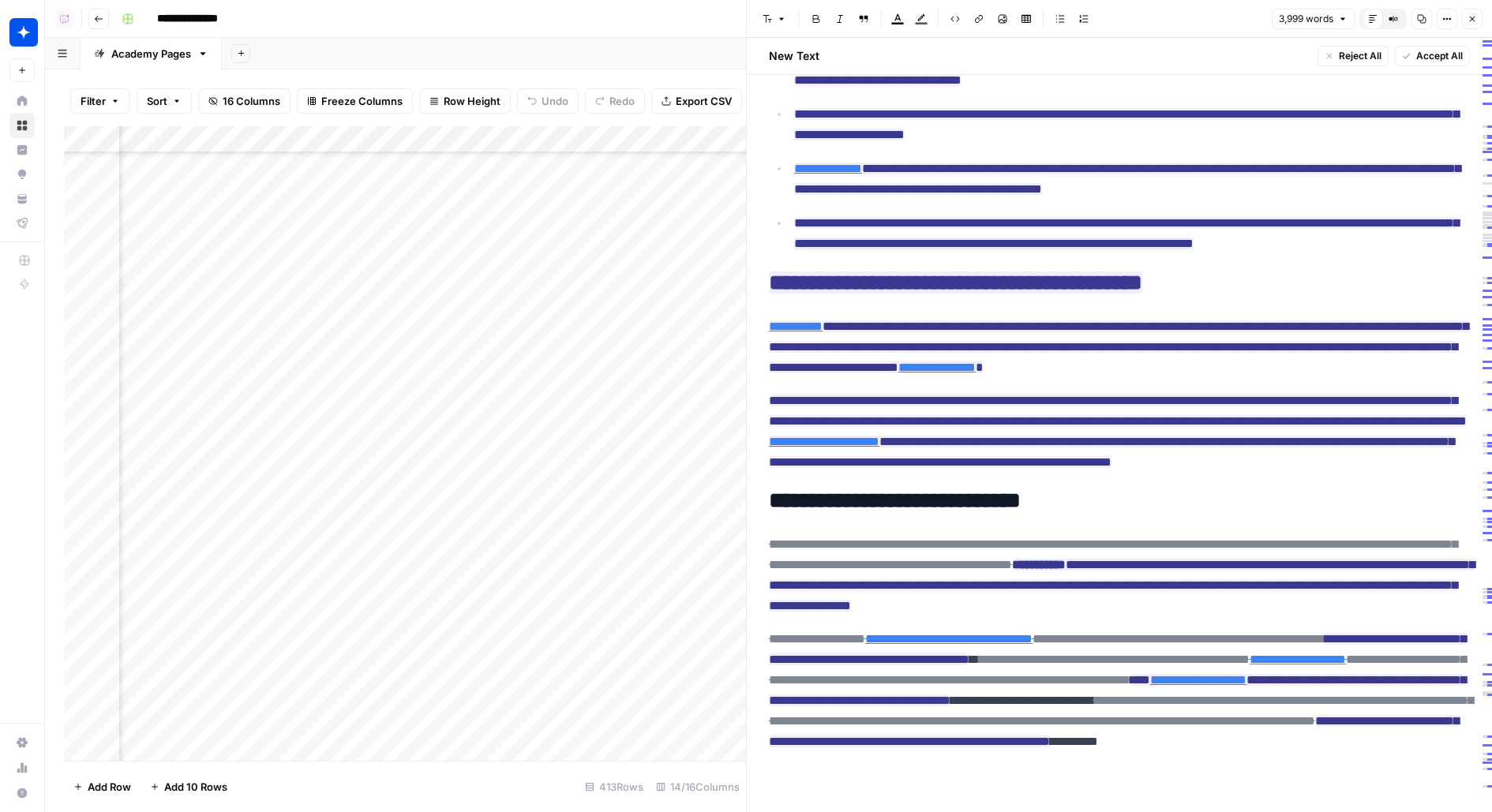
scroll to position [9881, 1240]
click at [499, 397] on div "Add Column" at bounding box center [404, 443] width 682 height 634
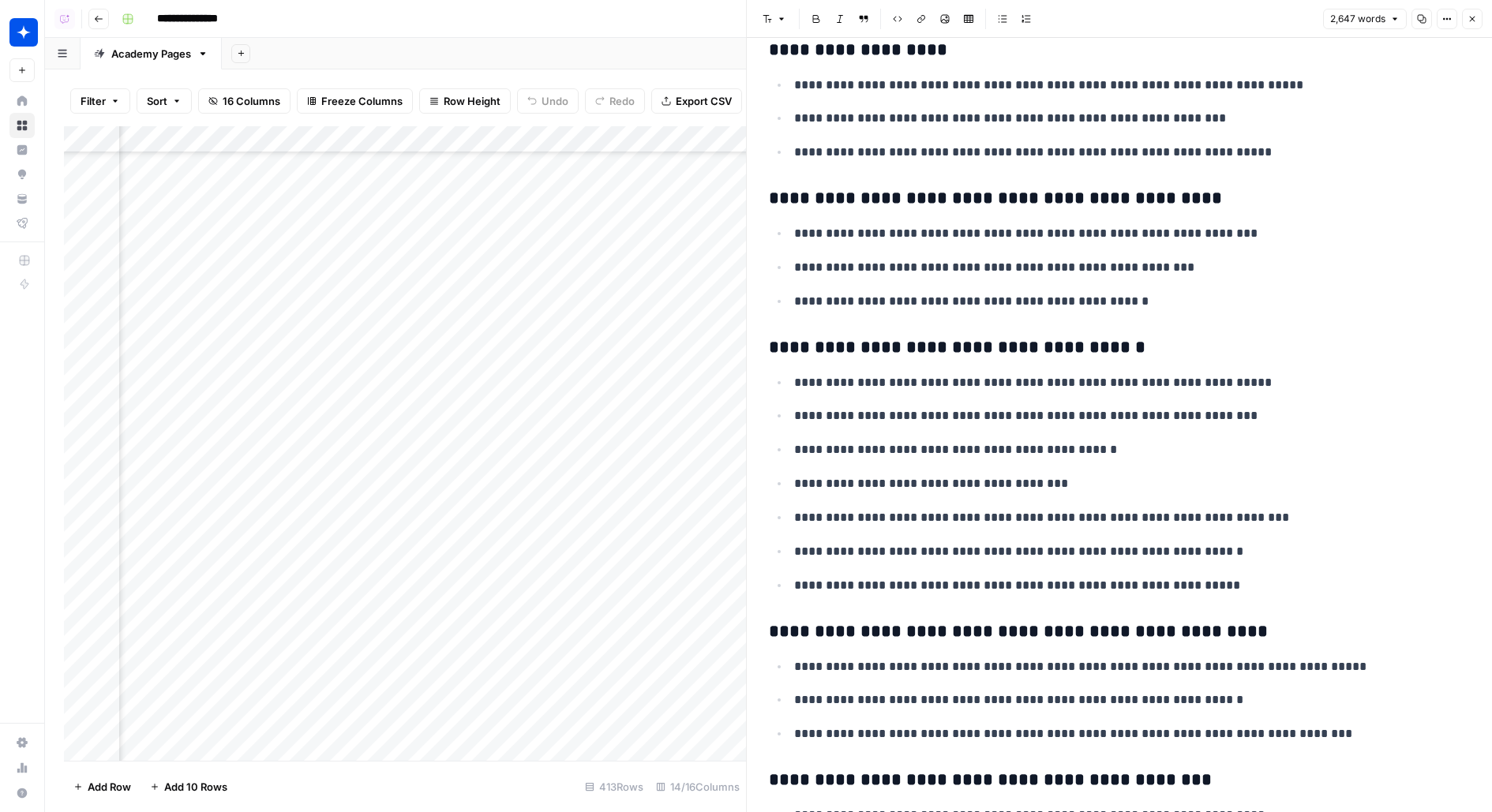
scroll to position [1034, 0]
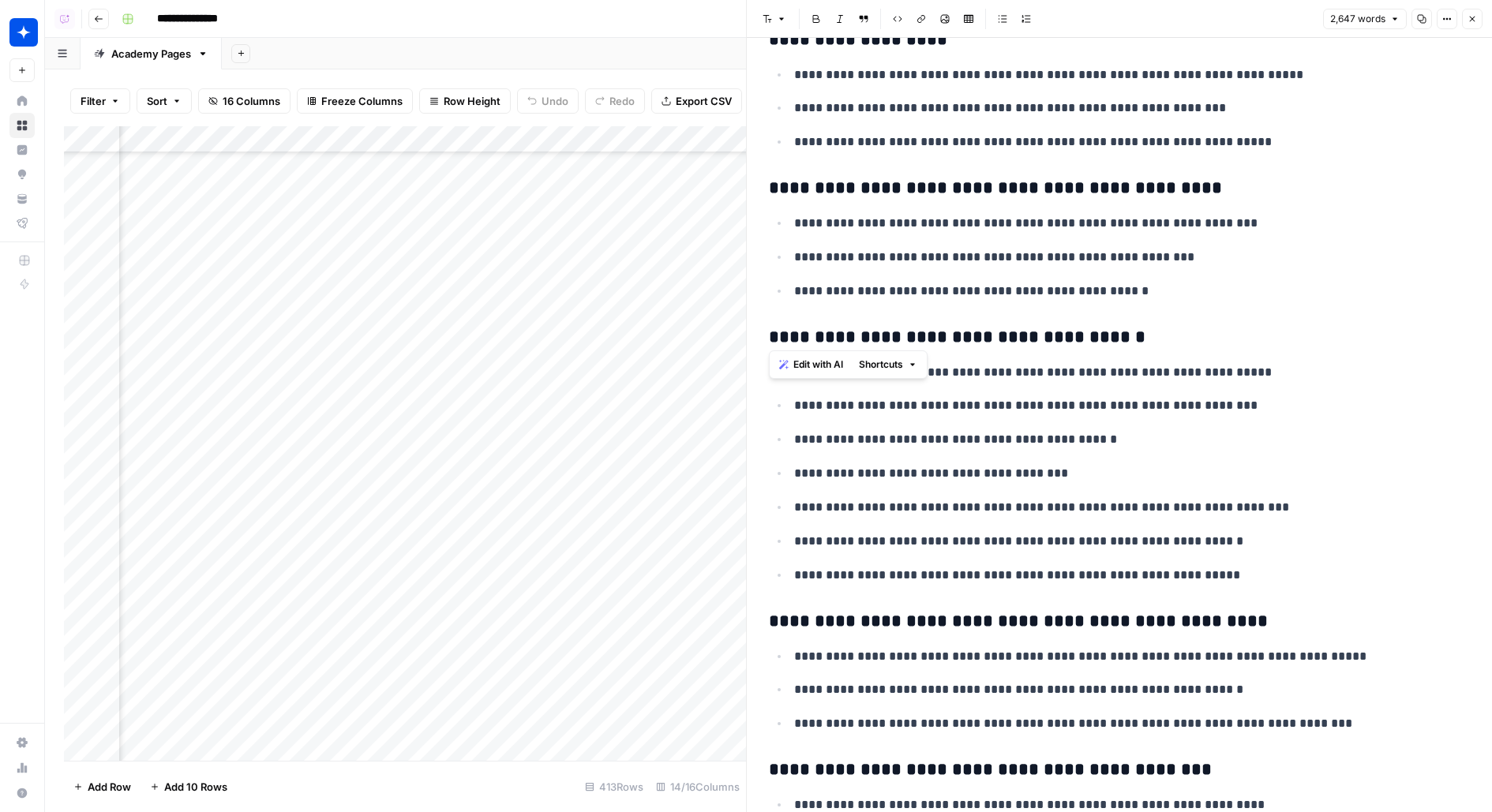
drag, startPoint x: 768, startPoint y: 188, endPoint x: 1226, endPoint y: 298, distance: 471.0
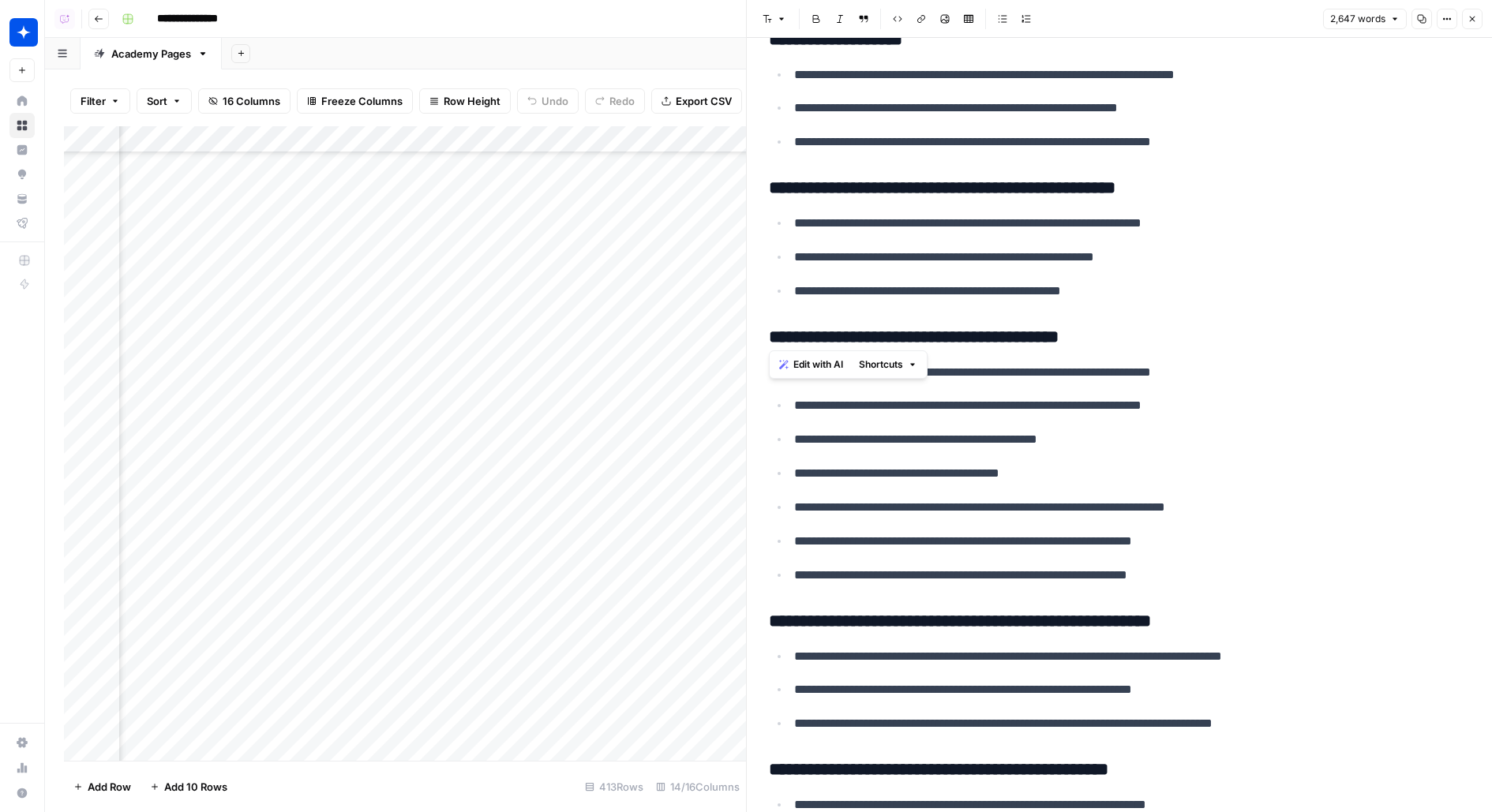
drag, startPoint x: 1166, startPoint y: 283, endPoint x: 739, endPoint y: 192, distance: 436.6
click at [746, 192] on div "**********" at bounding box center [1118, 406] width 746 height 812
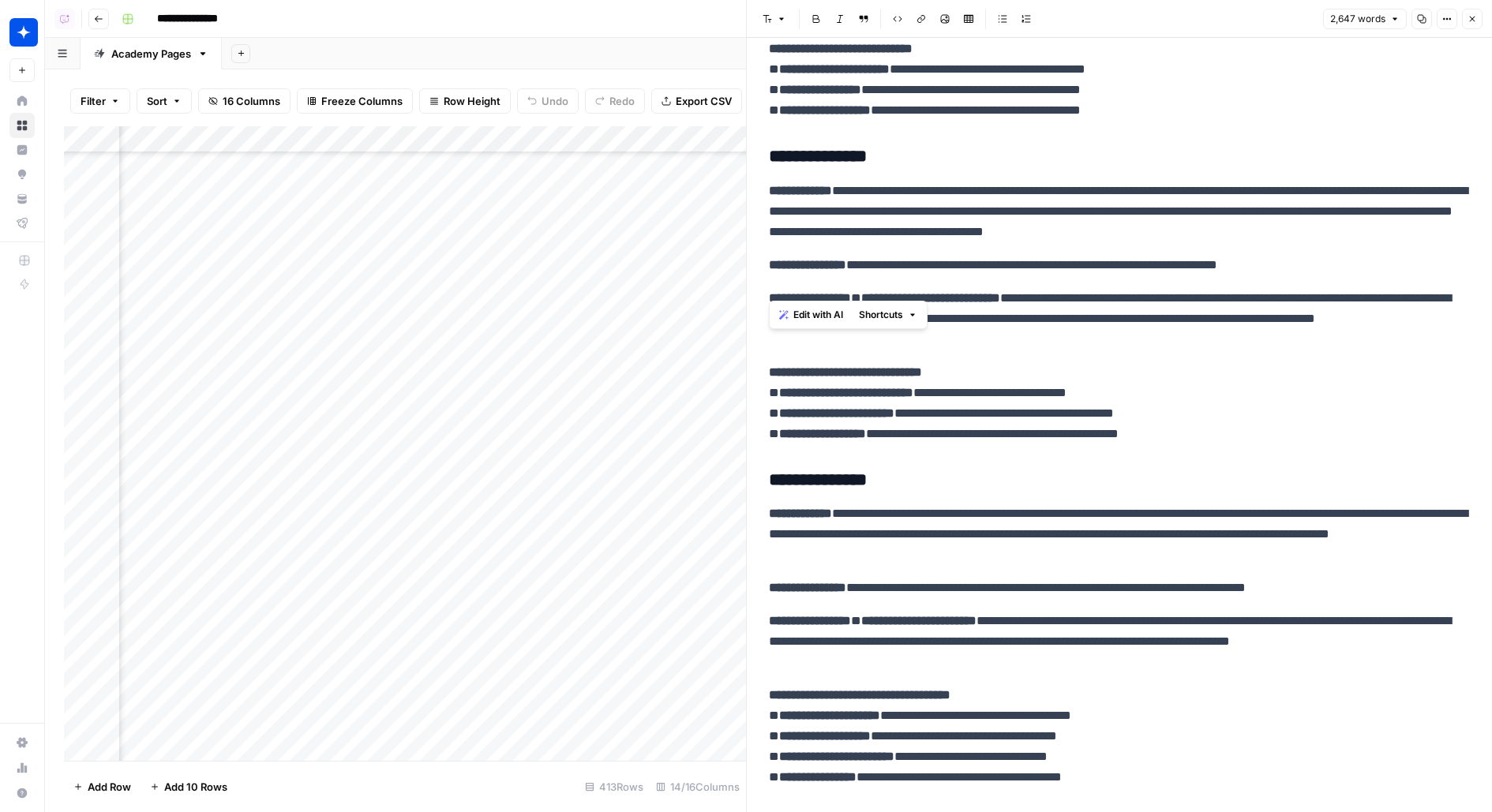
scroll to position [7207, 0]
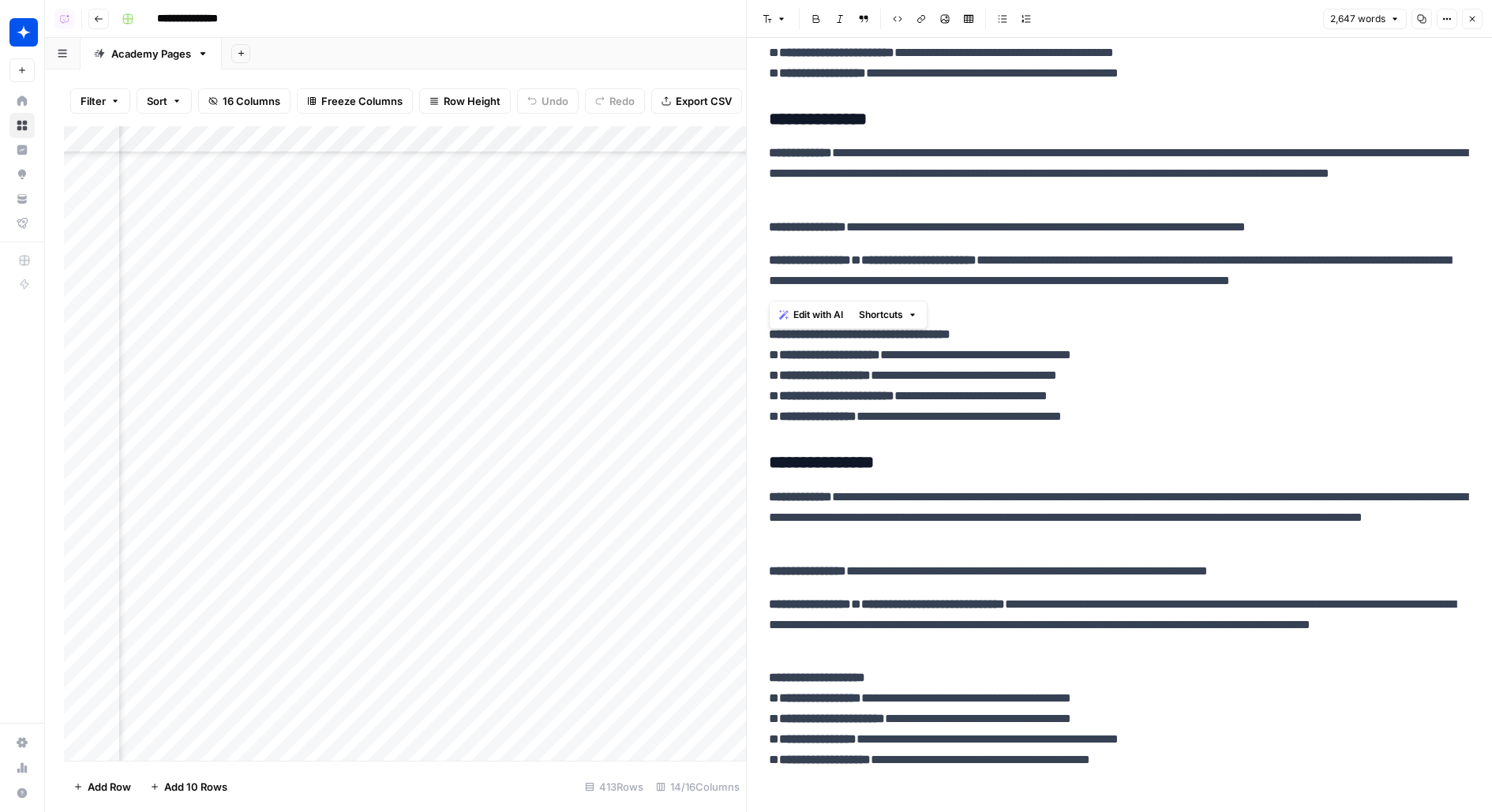
click at [1476, 28] on button "Close" at bounding box center [1471, 18] width 20 height 20
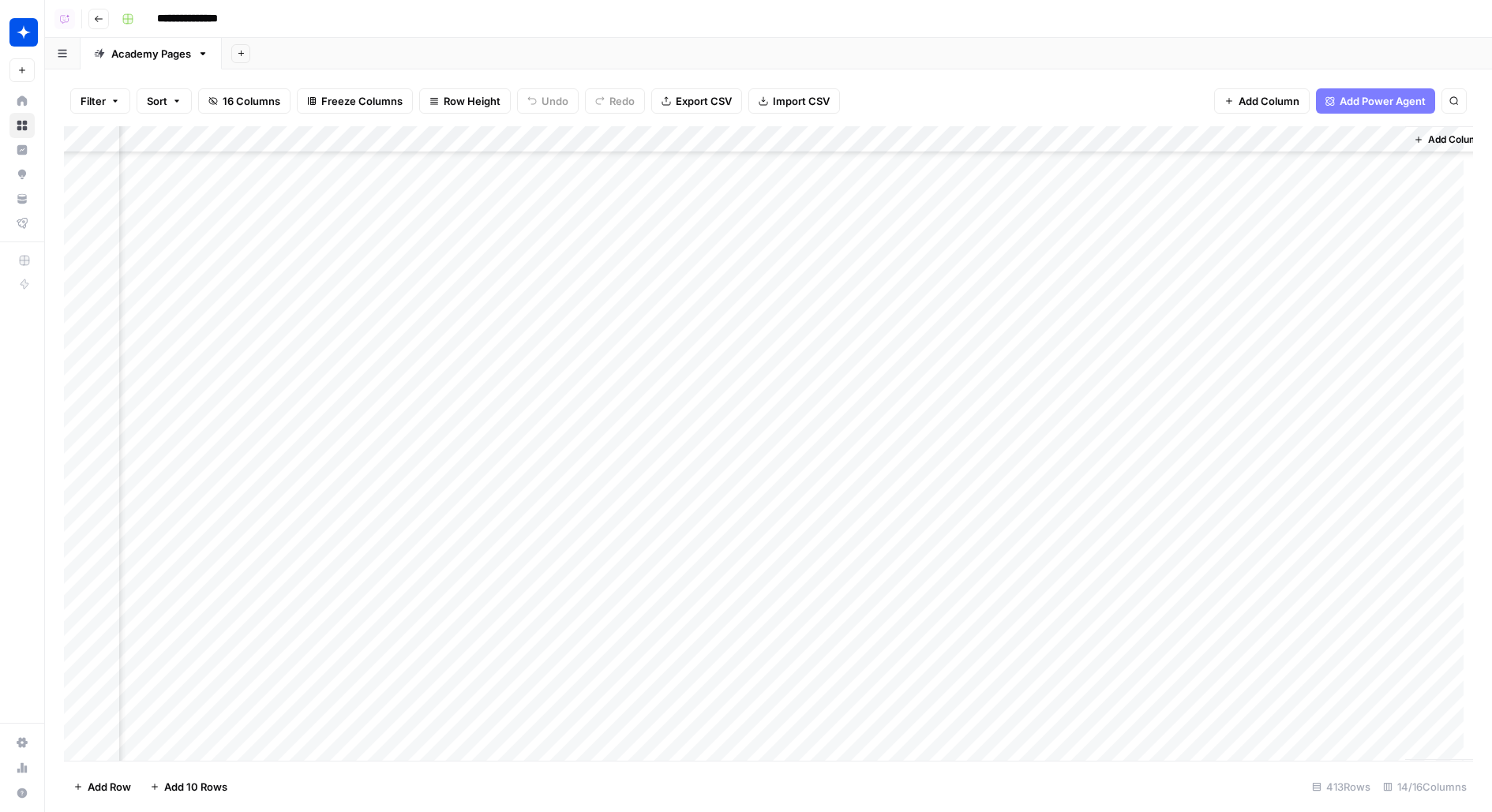
scroll to position [9881, 1072]
click at [661, 402] on div "Add Column" at bounding box center [768, 443] width 1409 height 634
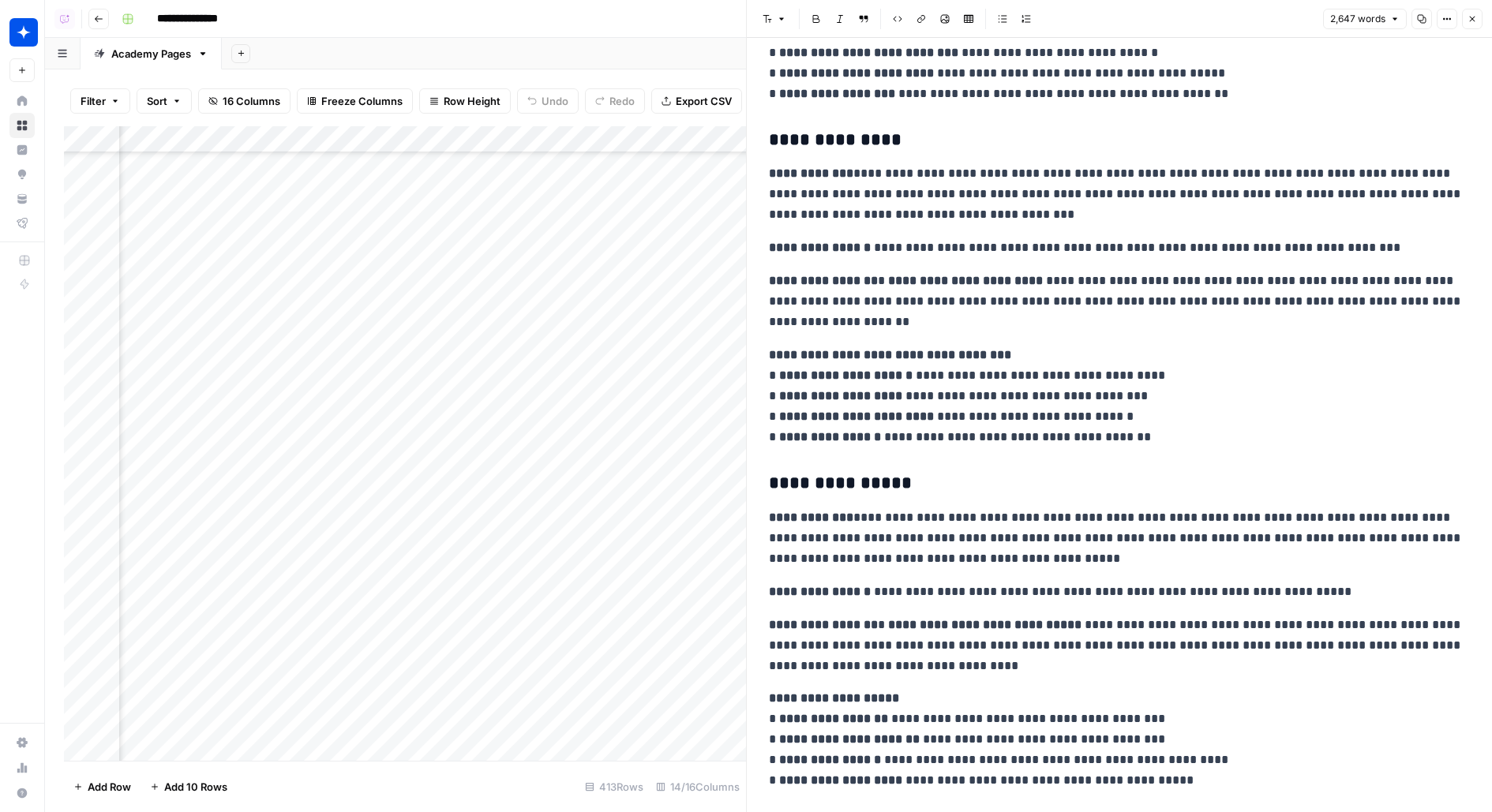
scroll to position [7207, 0]
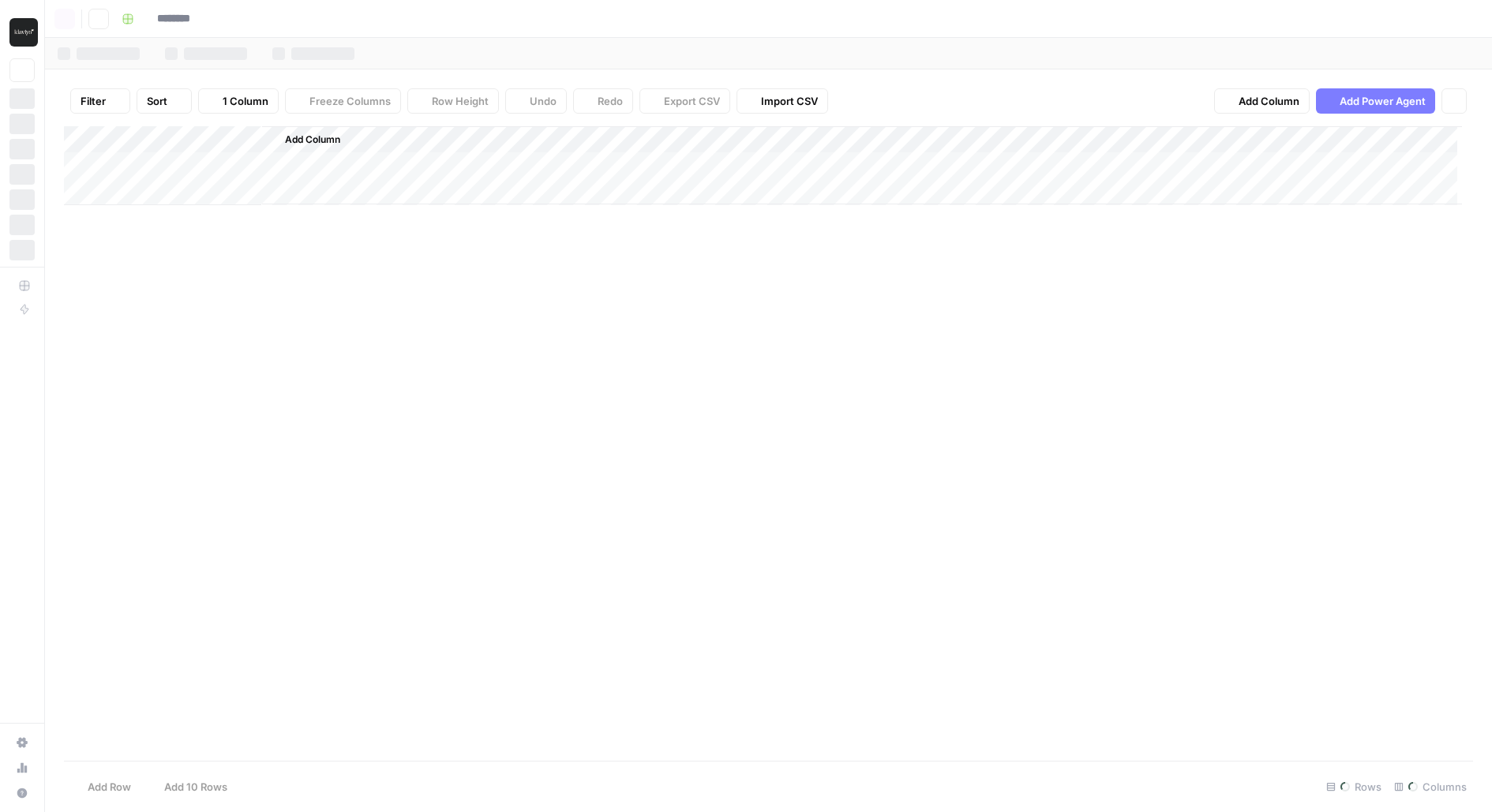
type input "**********"
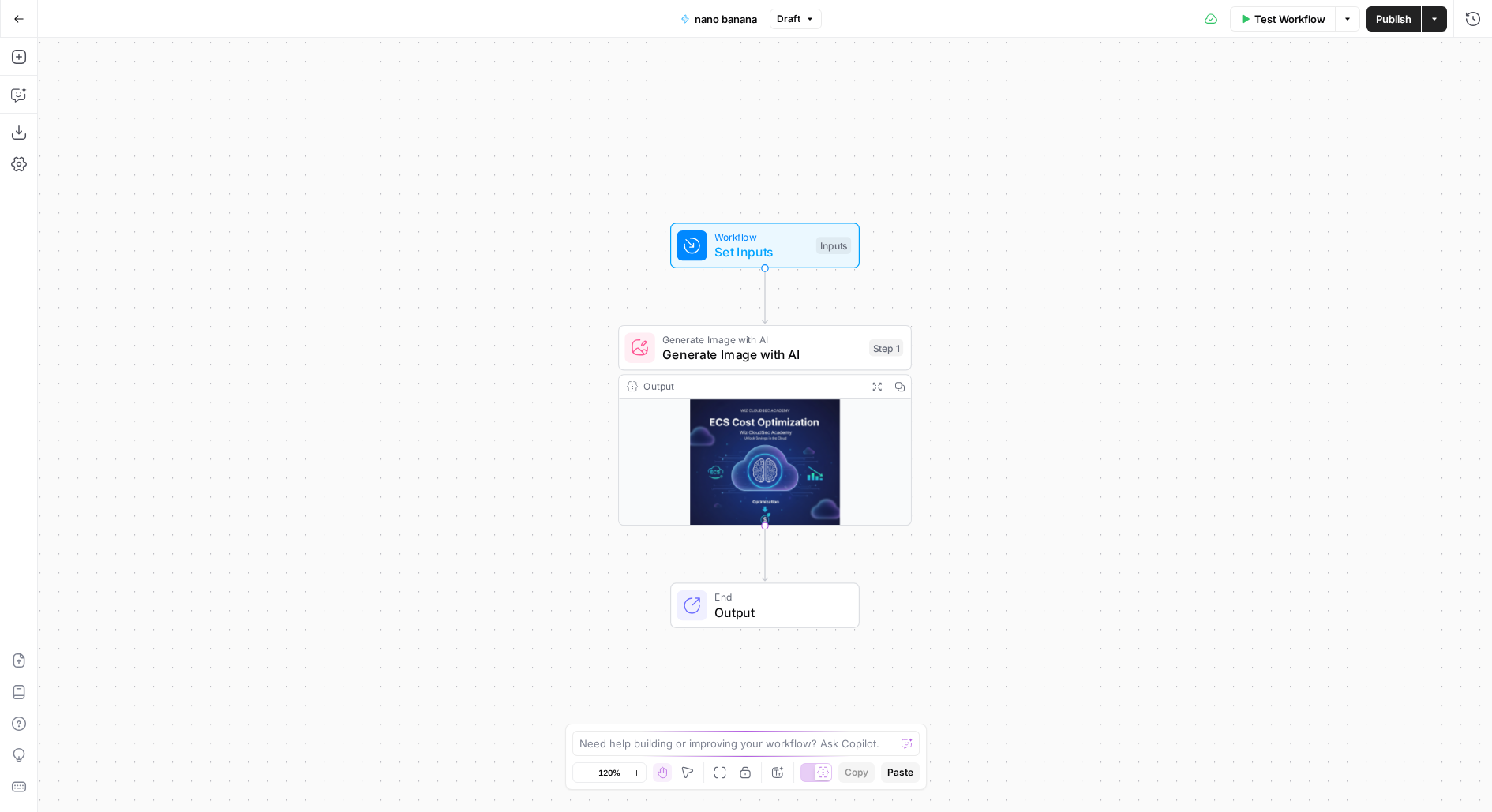
click at [865, 349] on div "Generate Image with AI Generate Image with AI Step 1 Copy step Delete step Add …" at bounding box center [763, 347] width 278 height 32
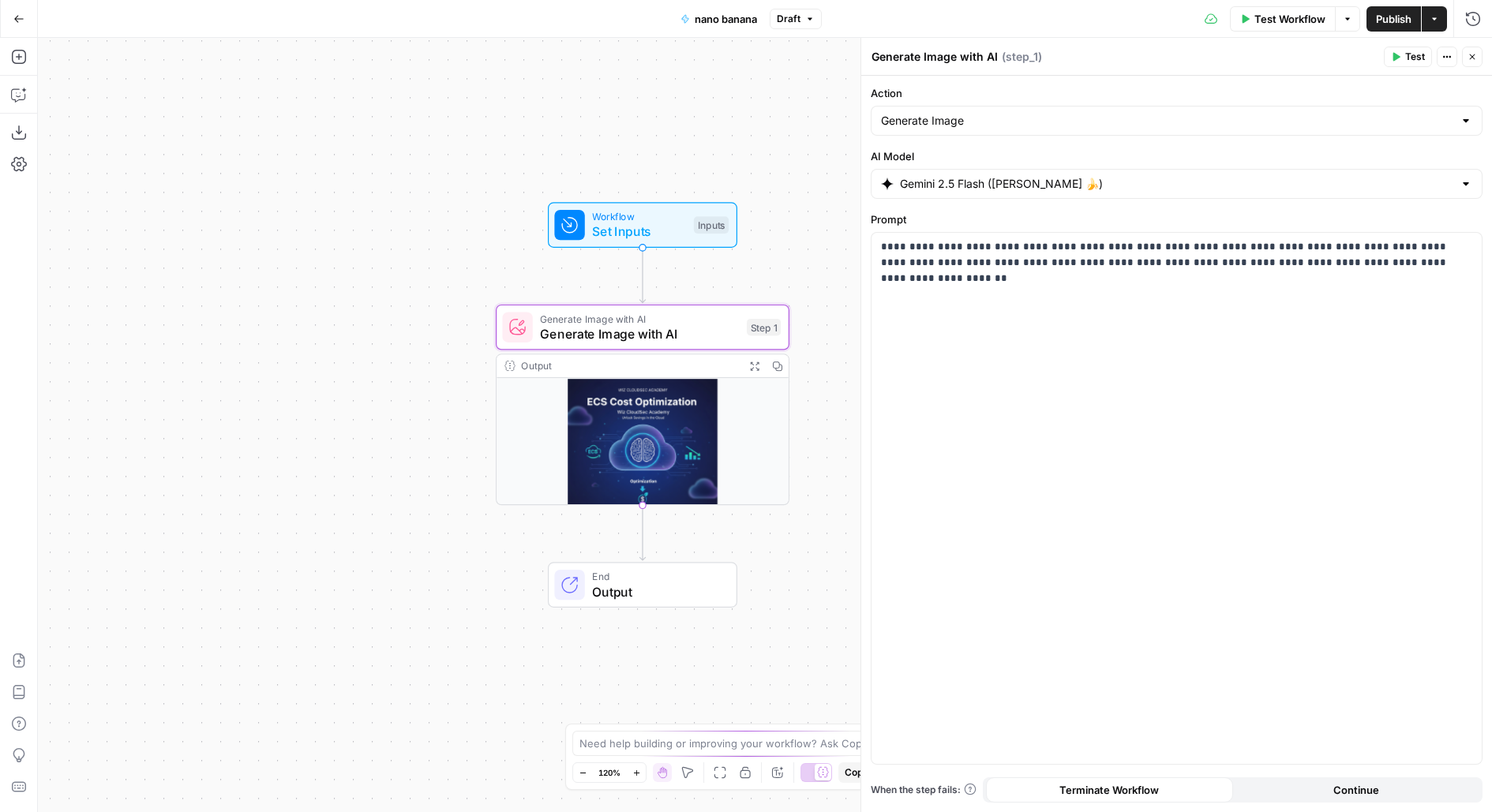
drag, startPoint x: 363, startPoint y: 446, endPoint x: 279, endPoint y: 424, distance: 86.8
click at [279, 424] on div "Workflow Set Inputs Inputs Generate Image with AI Generate Image with AI Step 1…" at bounding box center [764, 424] width 1453 height 774
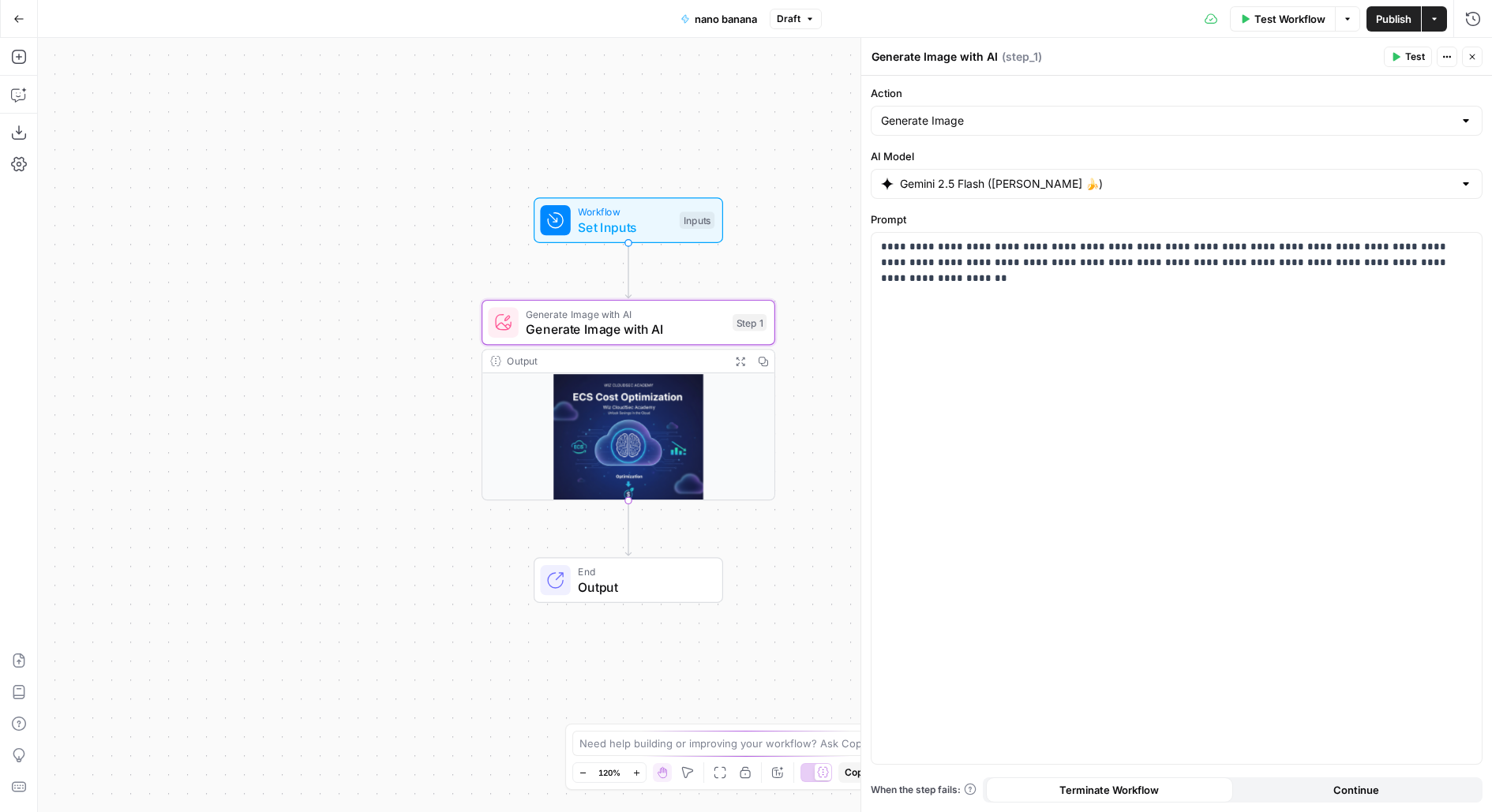
click at [739, 358] on icon "button" at bounding box center [740, 361] width 11 height 10
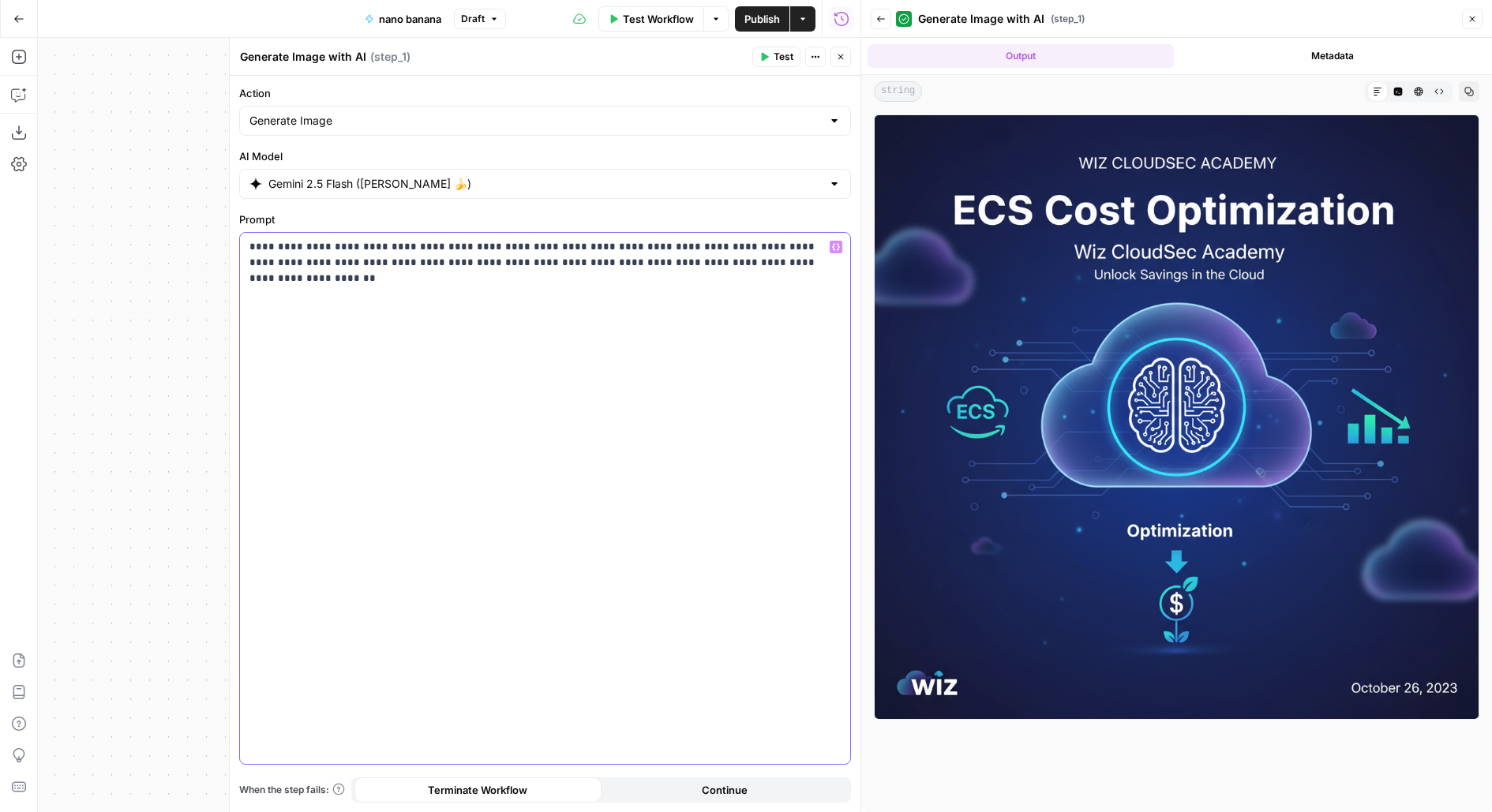
drag, startPoint x: 822, startPoint y: 268, endPoint x: 256, endPoint y: 250, distance: 566.3
click at [256, 250] on p "**********" at bounding box center [545, 255] width 592 height 32
click at [466, 507] on div "**********" at bounding box center [544, 498] width 610 height 531
click at [822, 541] on div "**********" at bounding box center [544, 498] width 610 height 531
click at [801, 267] on p "**********" at bounding box center [545, 255] width 592 height 32
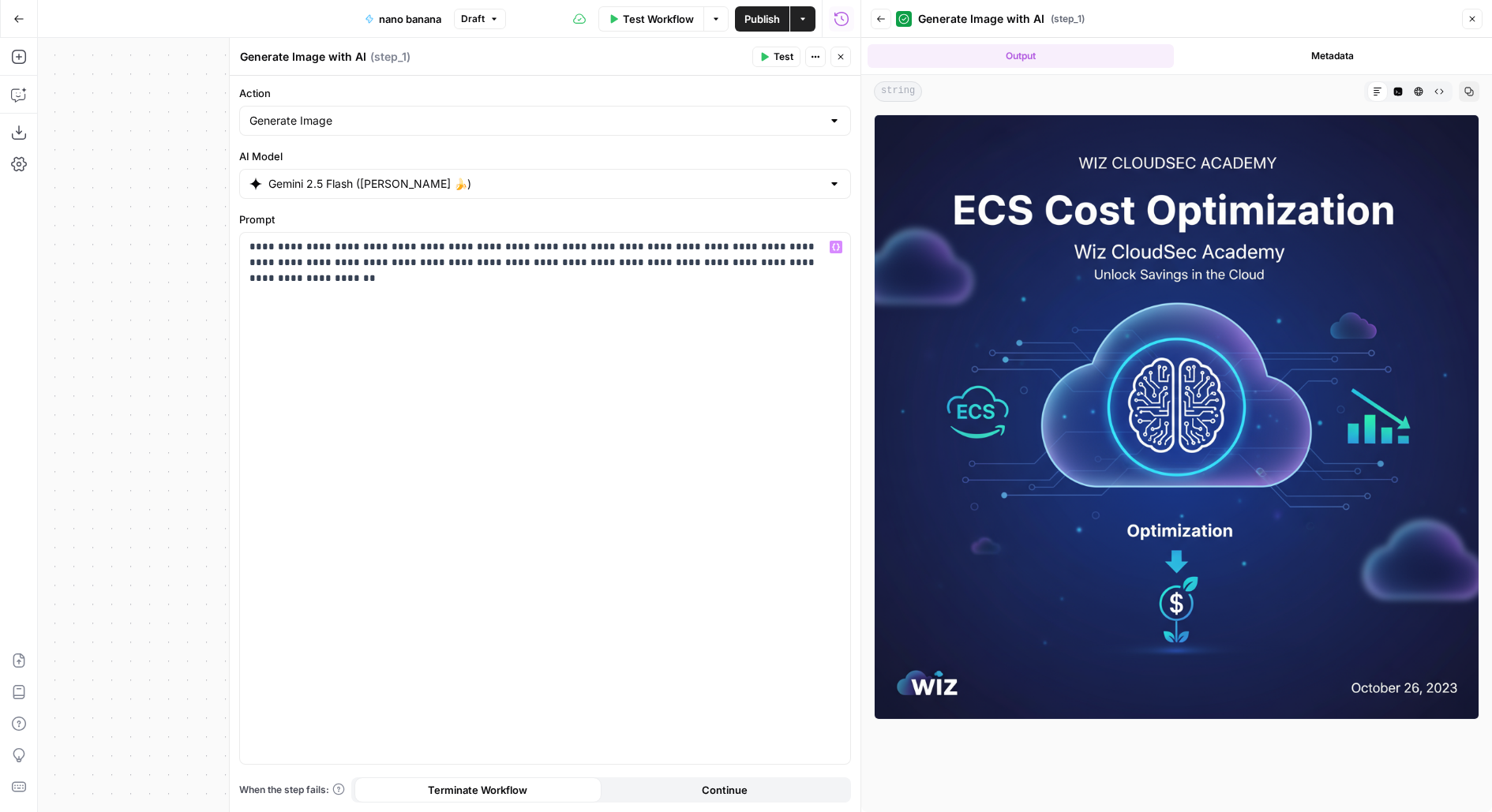
click at [9, 20] on button "Go Back" at bounding box center [18, 18] width 28 height 28
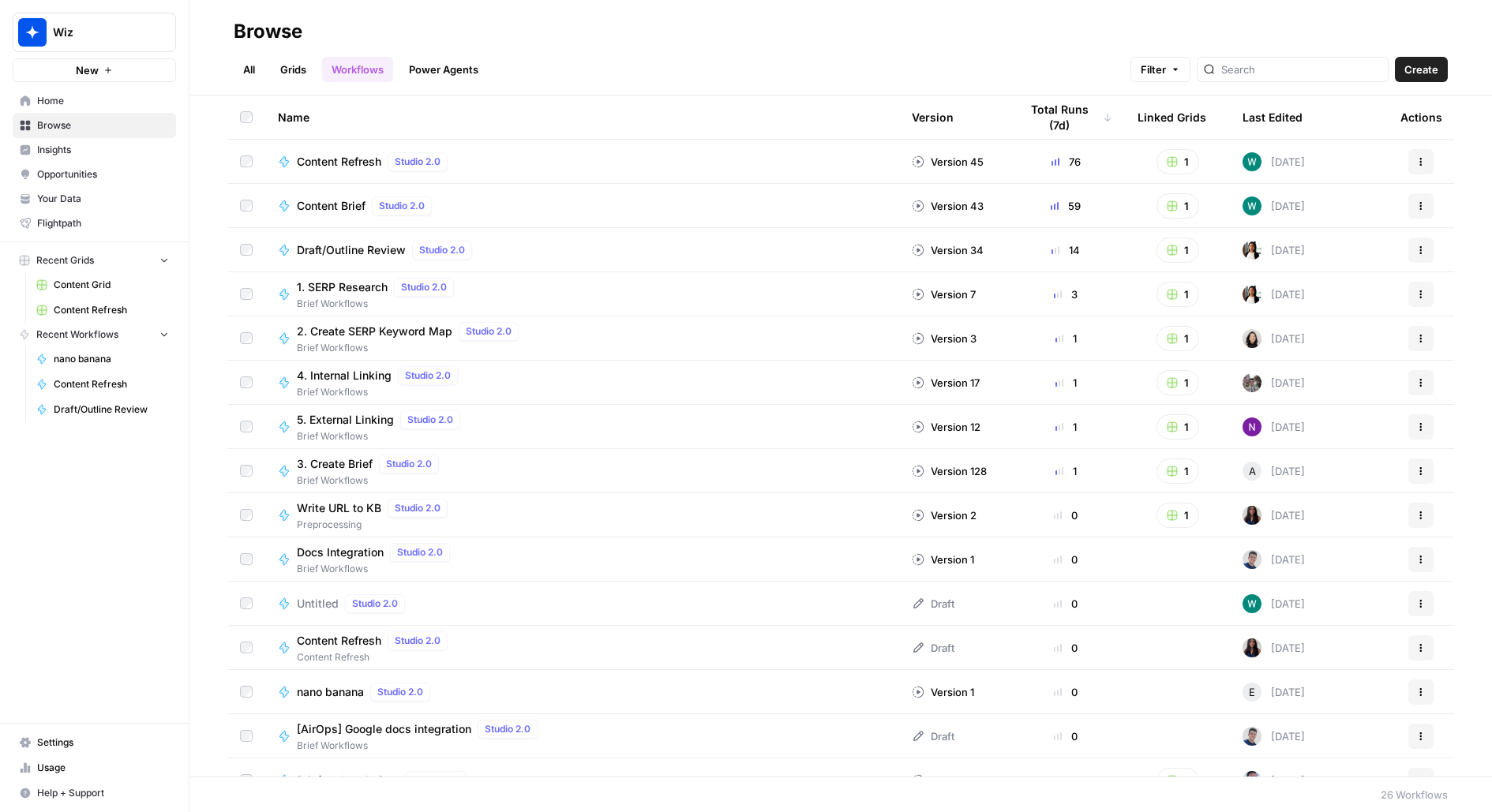
click at [85, 200] on span "Your Data" at bounding box center [102, 199] width 132 height 14
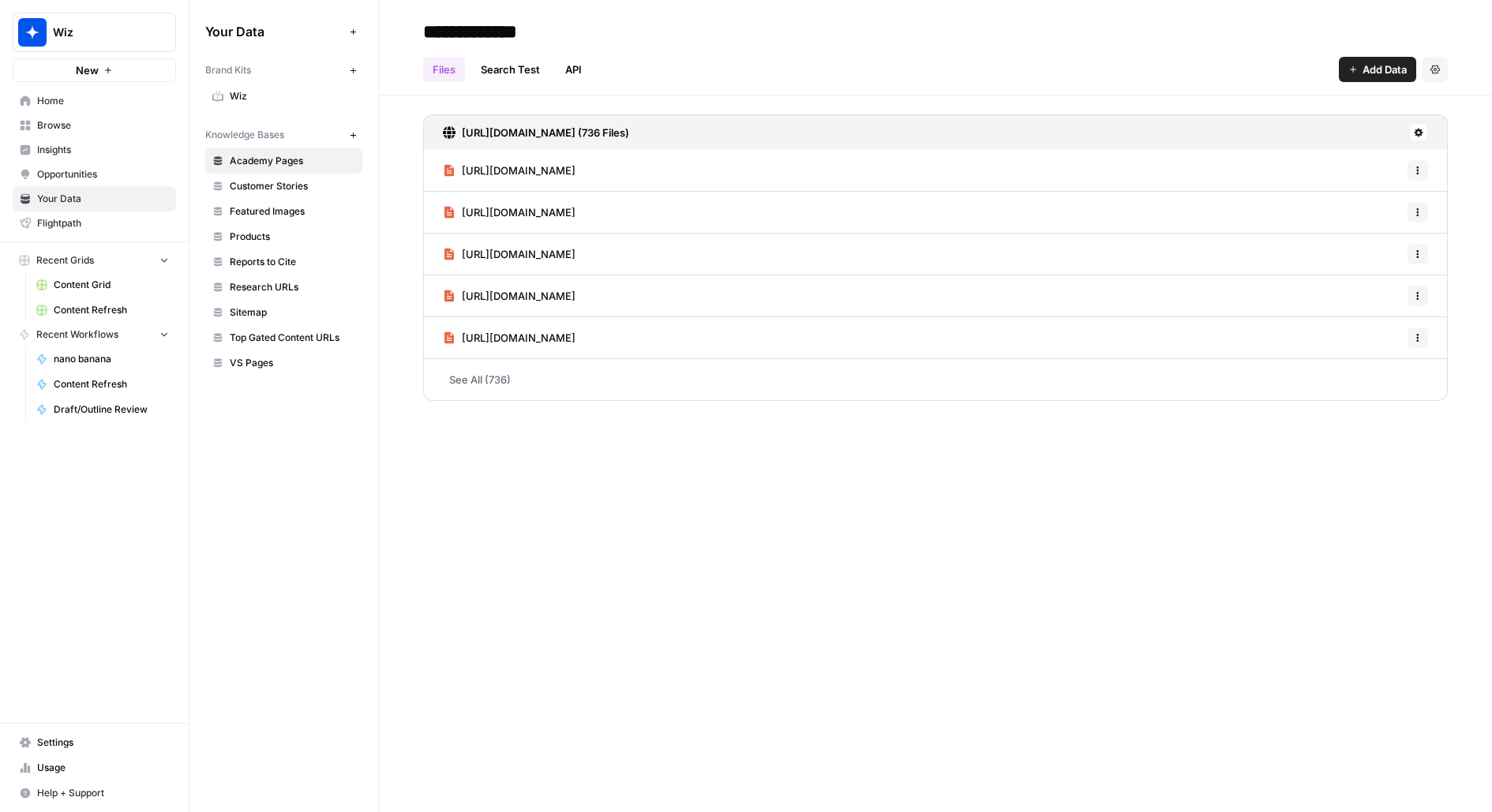
click at [260, 105] on link "Wiz" at bounding box center [283, 96] width 157 height 25
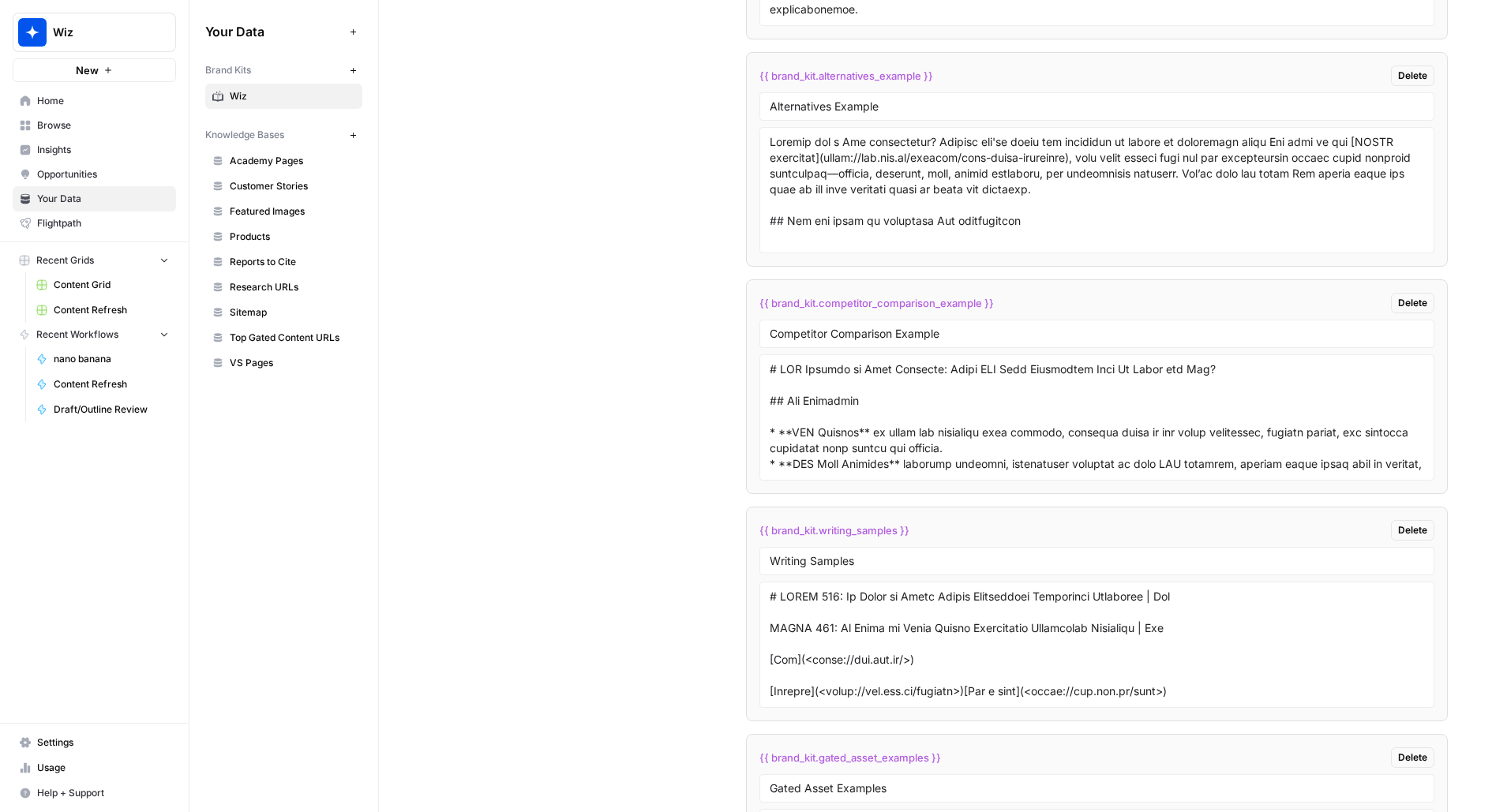
scroll to position [4316, 0]
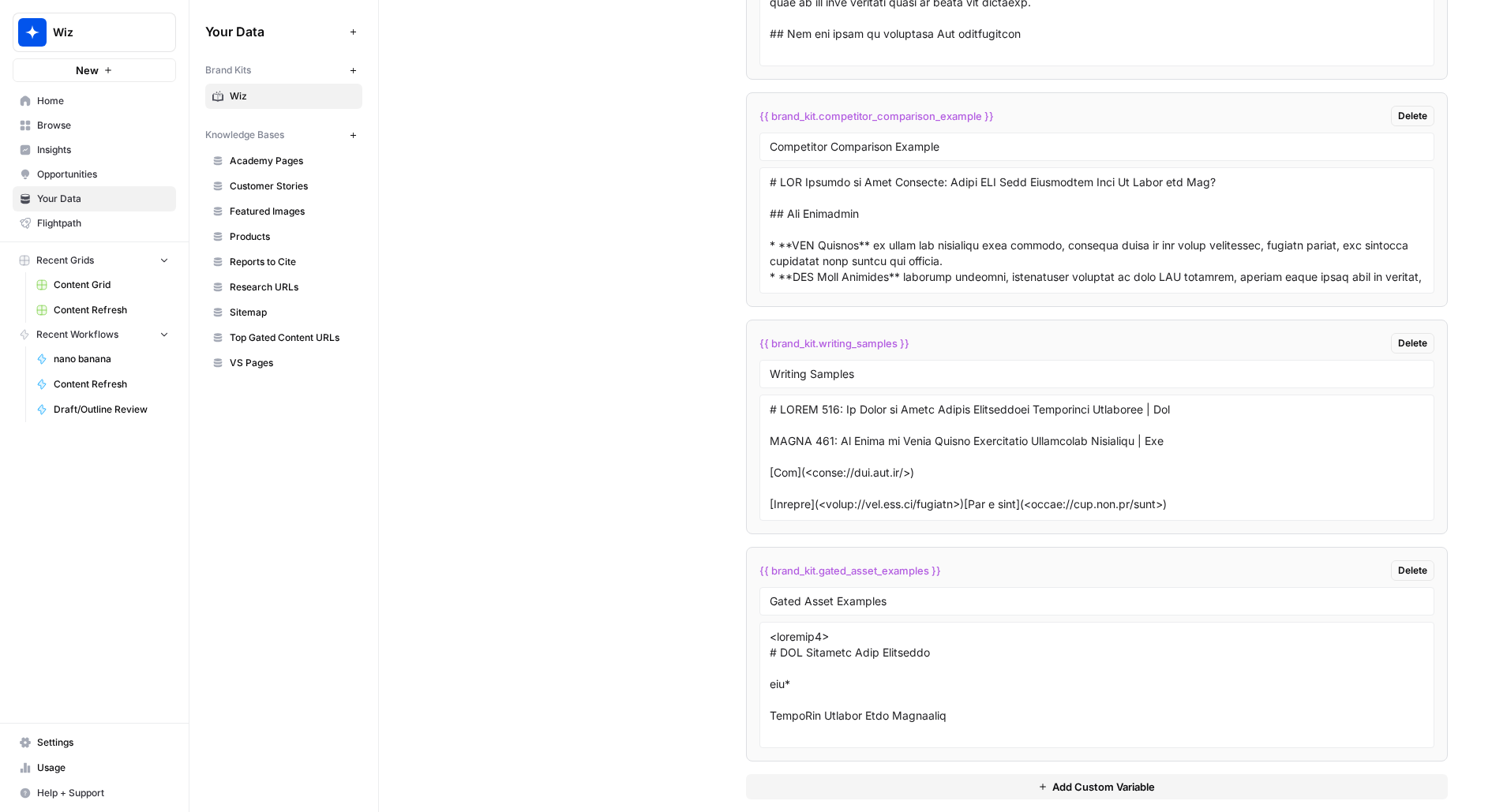
click at [864, 774] on button "Add Custom Variable" at bounding box center [1096, 787] width 703 height 25
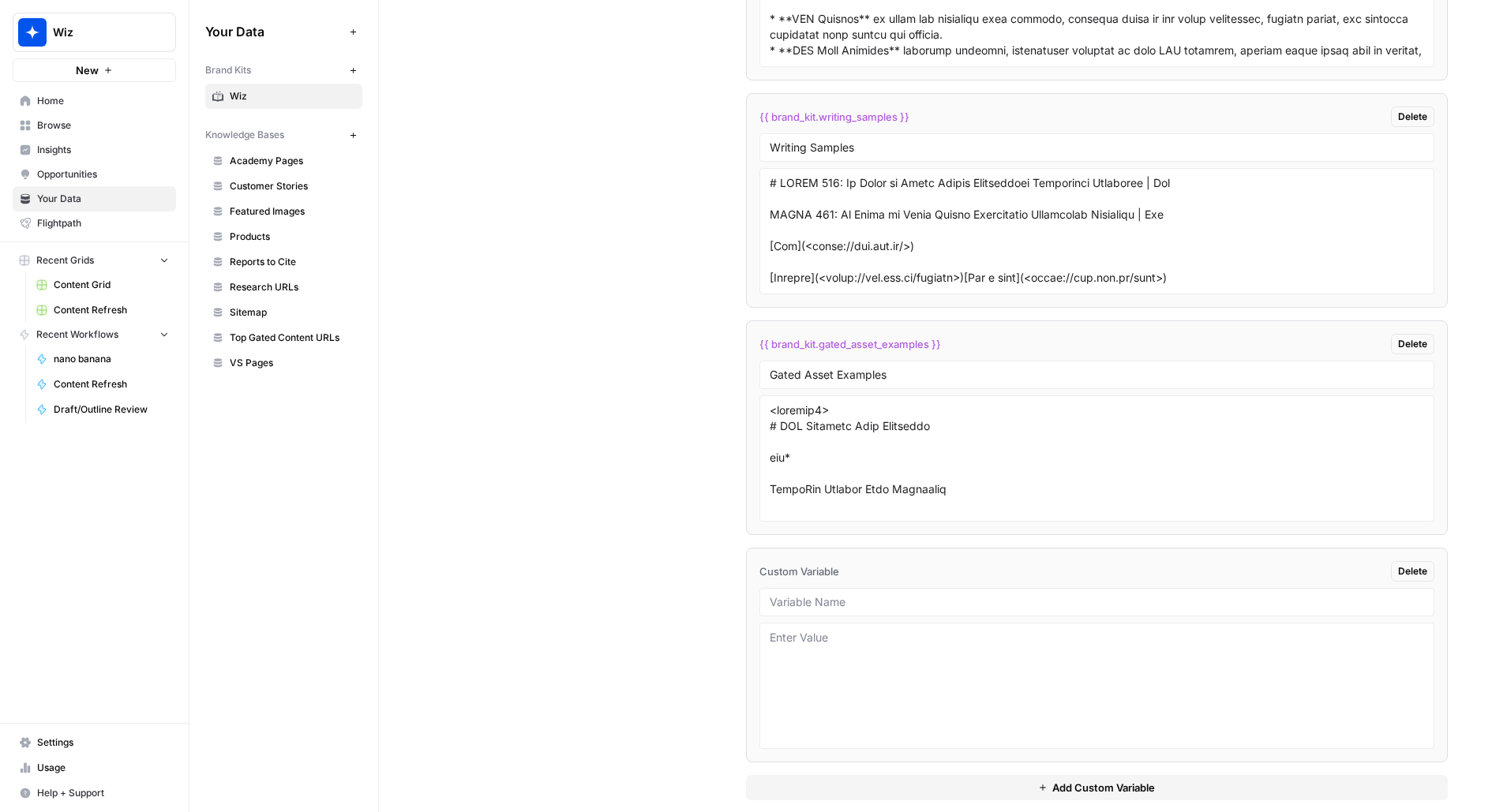
click at [854, 588] on div at bounding box center [1097, 602] width 676 height 28
click at [860, 595] on input "text" at bounding box center [1096, 602] width 655 height 14
type input "Design Guidelines"
click at [849, 647] on textarea at bounding box center [1096, 686] width 655 height 112
click at [940, 561] on div "{{ brand_kit.design_guidelines }} Delete" at bounding box center [1097, 570] width 676 height 20
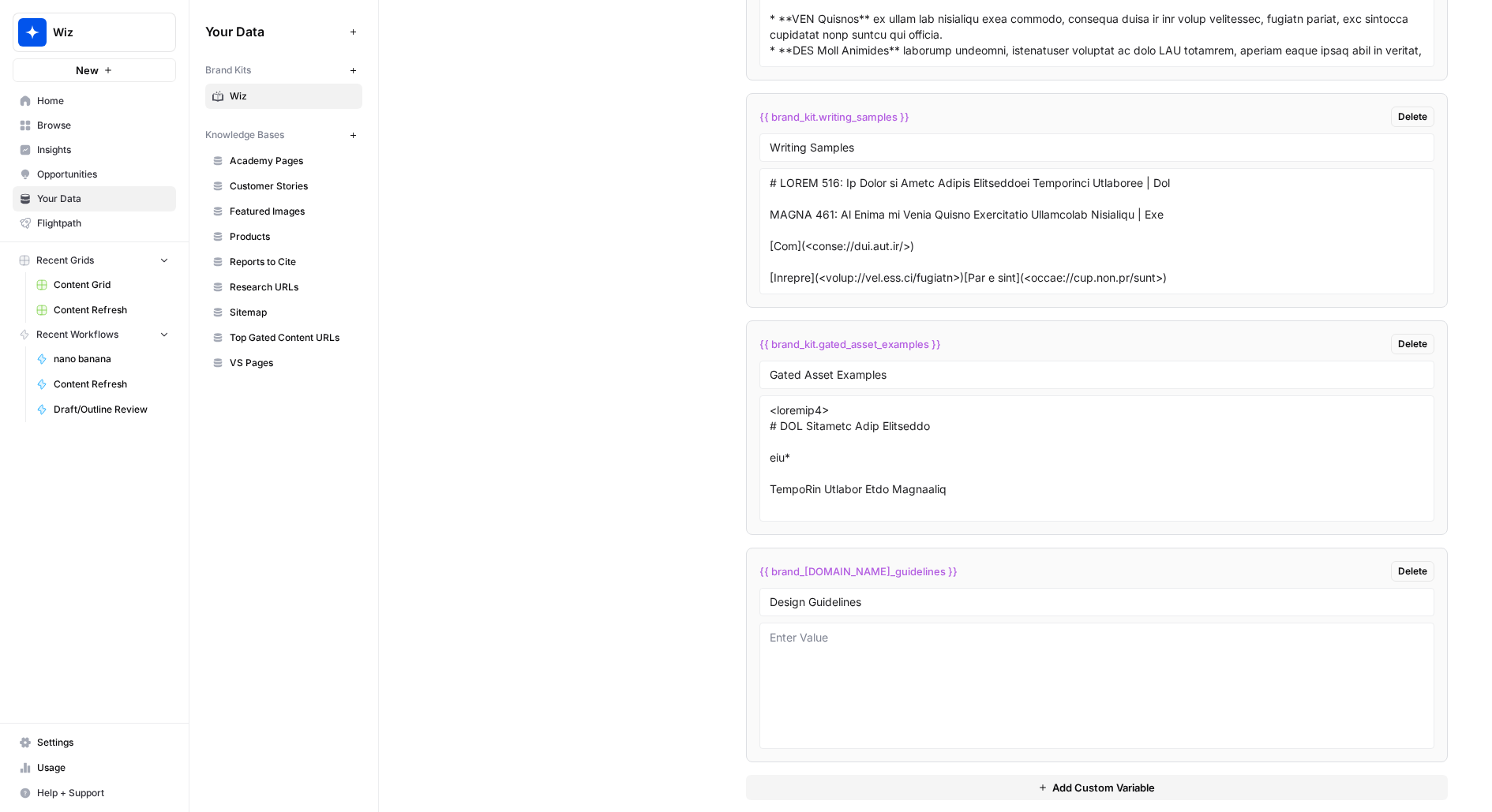
click at [940, 561] on div "{{ brand_kit.design_guidelines }} Delete" at bounding box center [1097, 570] width 676 height 20
copy div "{{ brand_kit.design_guidelines }} Delete"
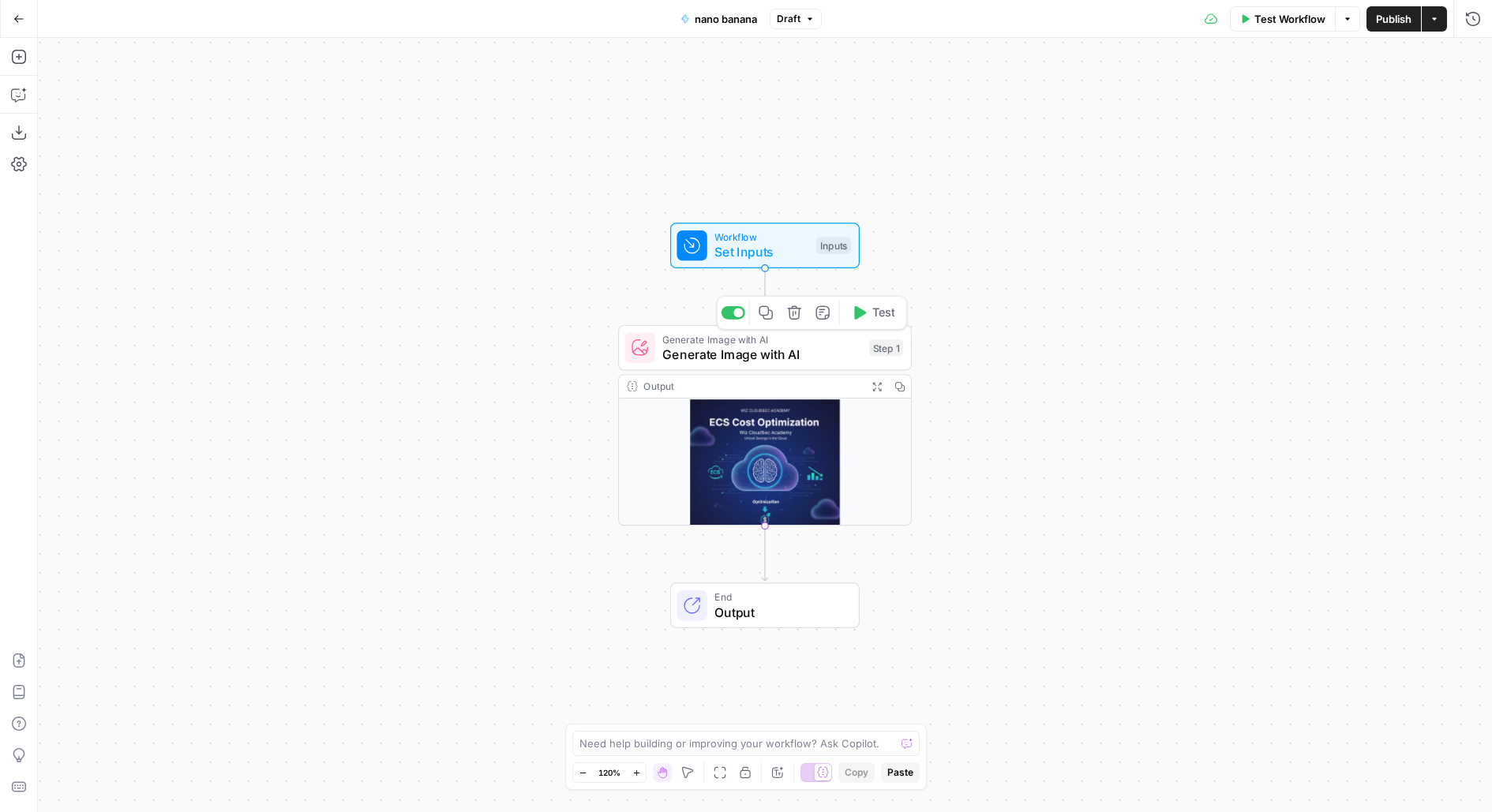
click at [760, 261] on span "Set Inputs" at bounding box center [760, 253] width 94 height 19
click at [1160, 117] on button "Add Field" at bounding box center [1162, 107] width 578 height 25
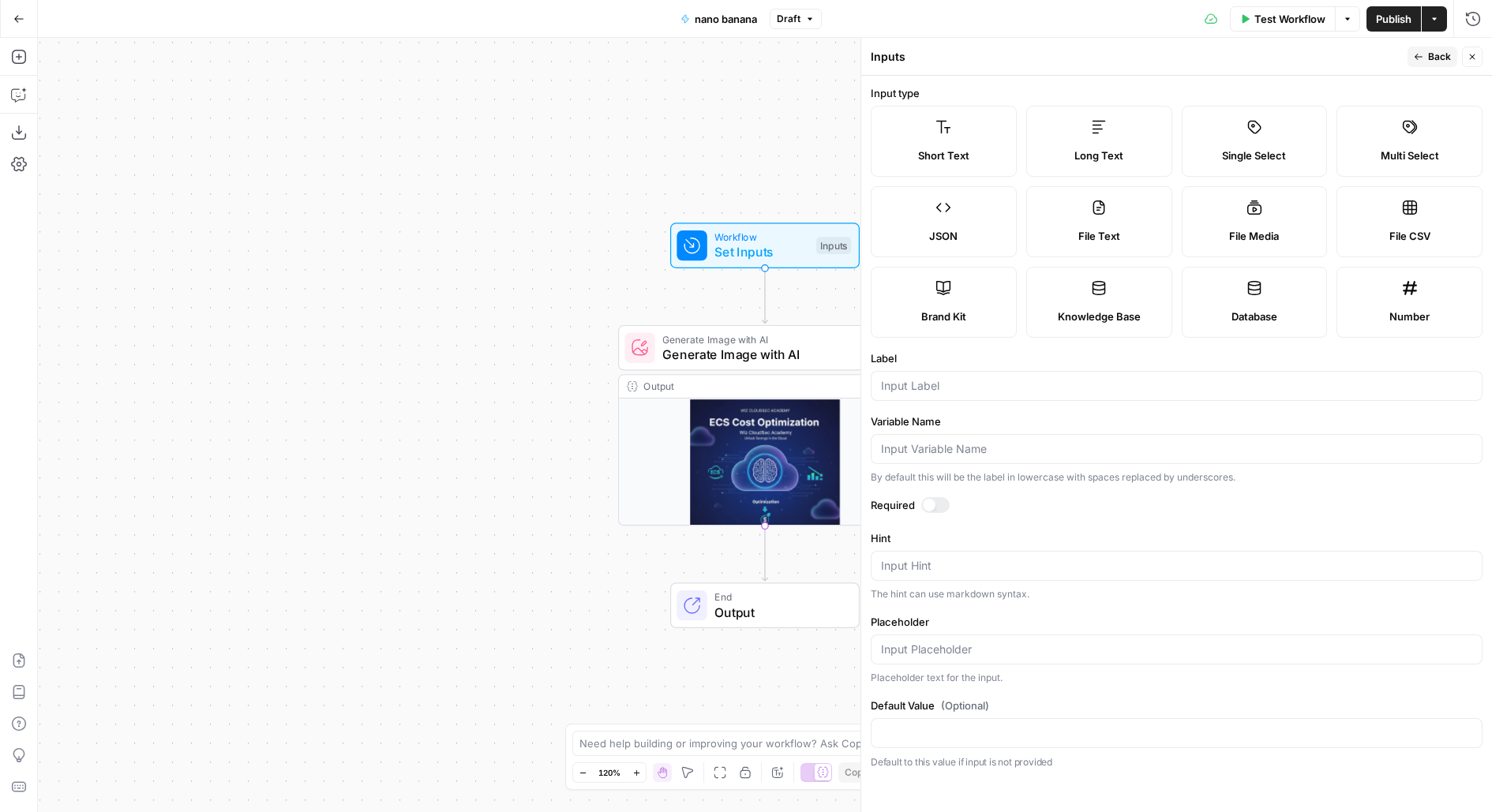
click at [936, 311] on span "Brand Kit" at bounding box center [943, 317] width 45 height 16
click at [937, 392] on div at bounding box center [1176, 386] width 612 height 30
type input "Brand Kit"
click at [1423, 60] on icon "button" at bounding box center [1418, 57] width 10 height 10
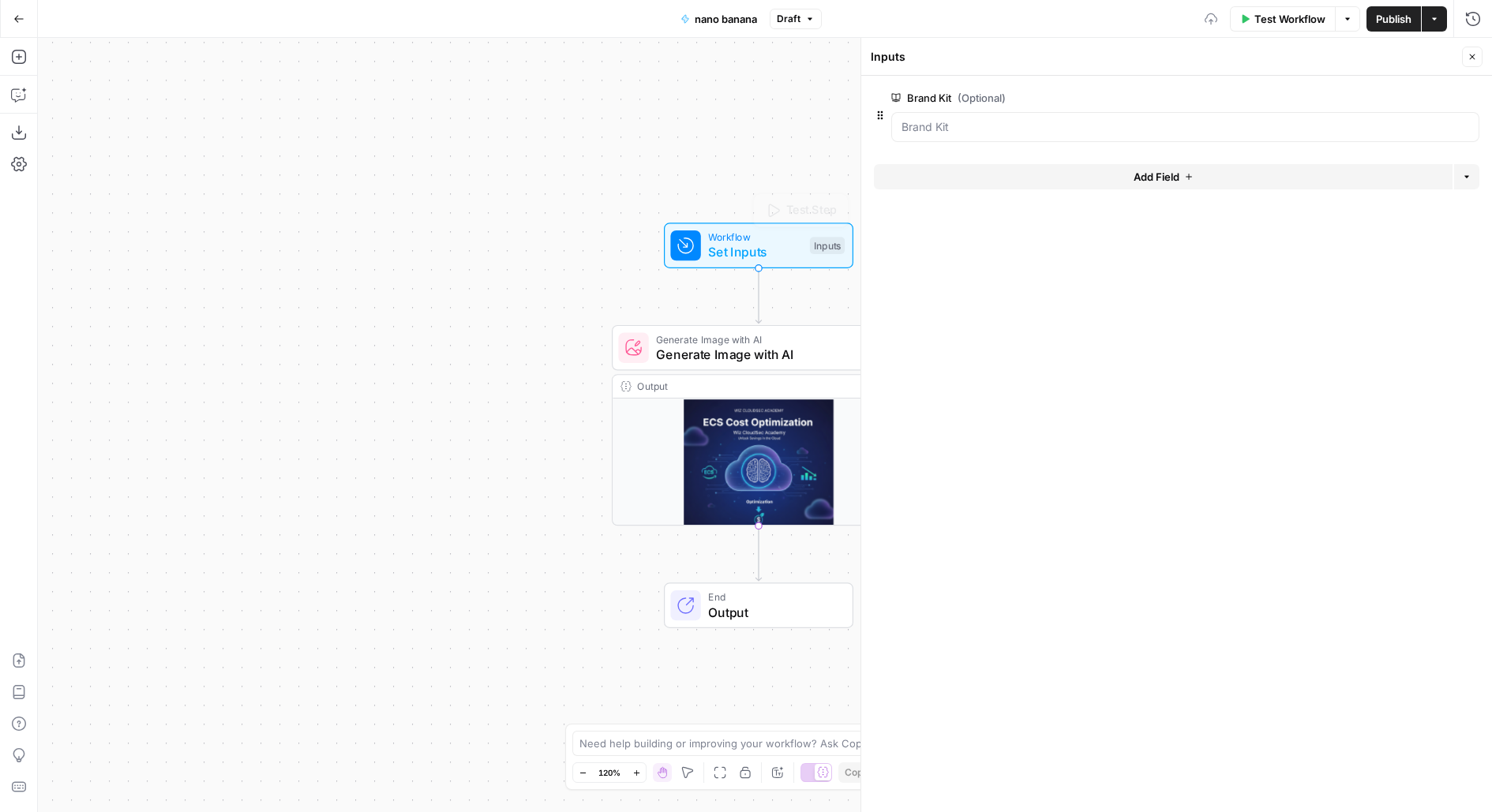
drag, startPoint x: 781, startPoint y: 163, endPoint x: 671, endPoint y: 110, distance: 122.1
click at [675, 113] on div "Workflow Set Inputs Inputs Test Step Generate Image with AI Generate Image with…" at bounding box center [764, 424] width 1453 height 774
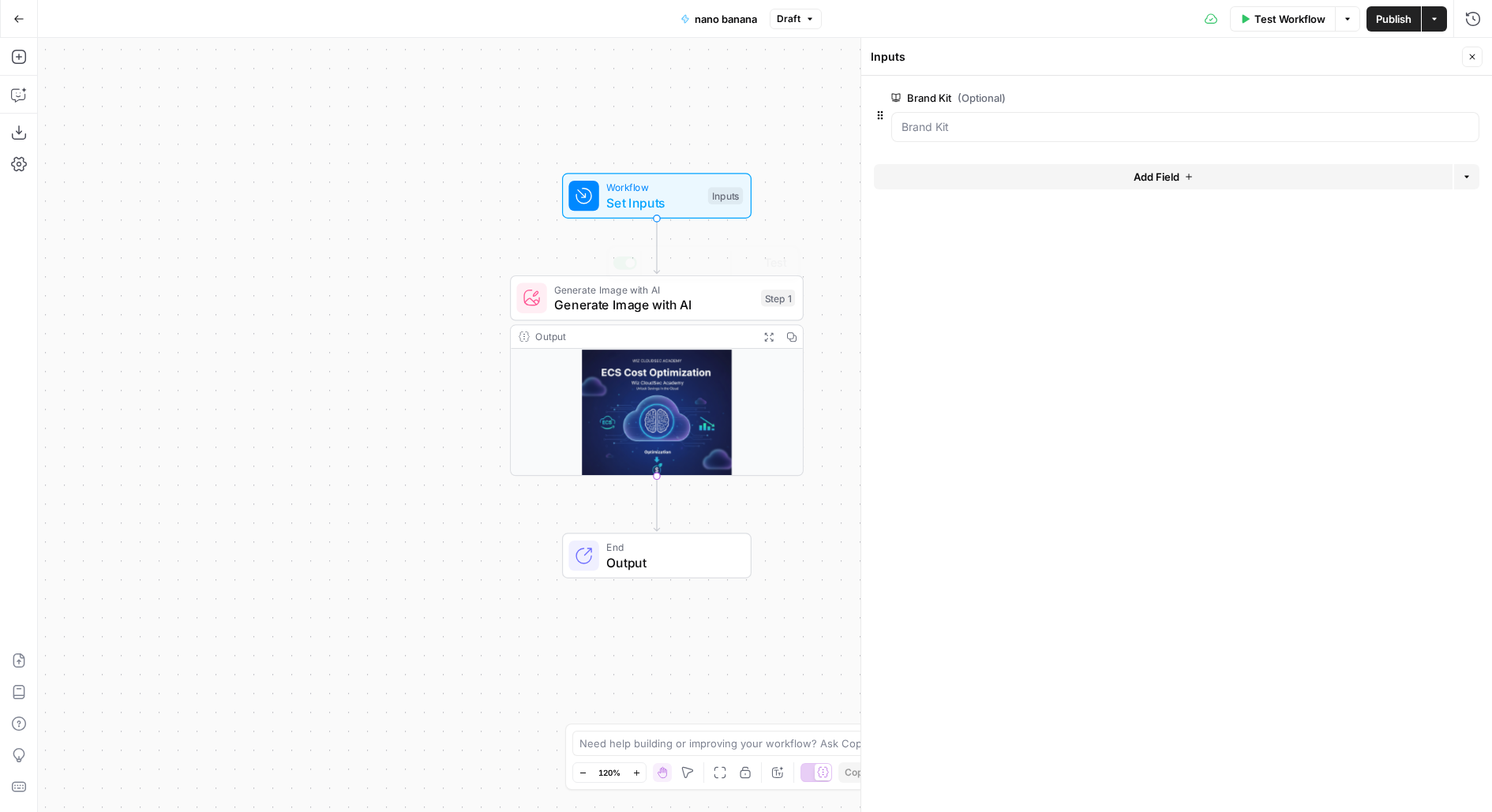
click at [648, 309] on span "Generate Image with AI" at bounding box center [653, 304] width 199 height 19
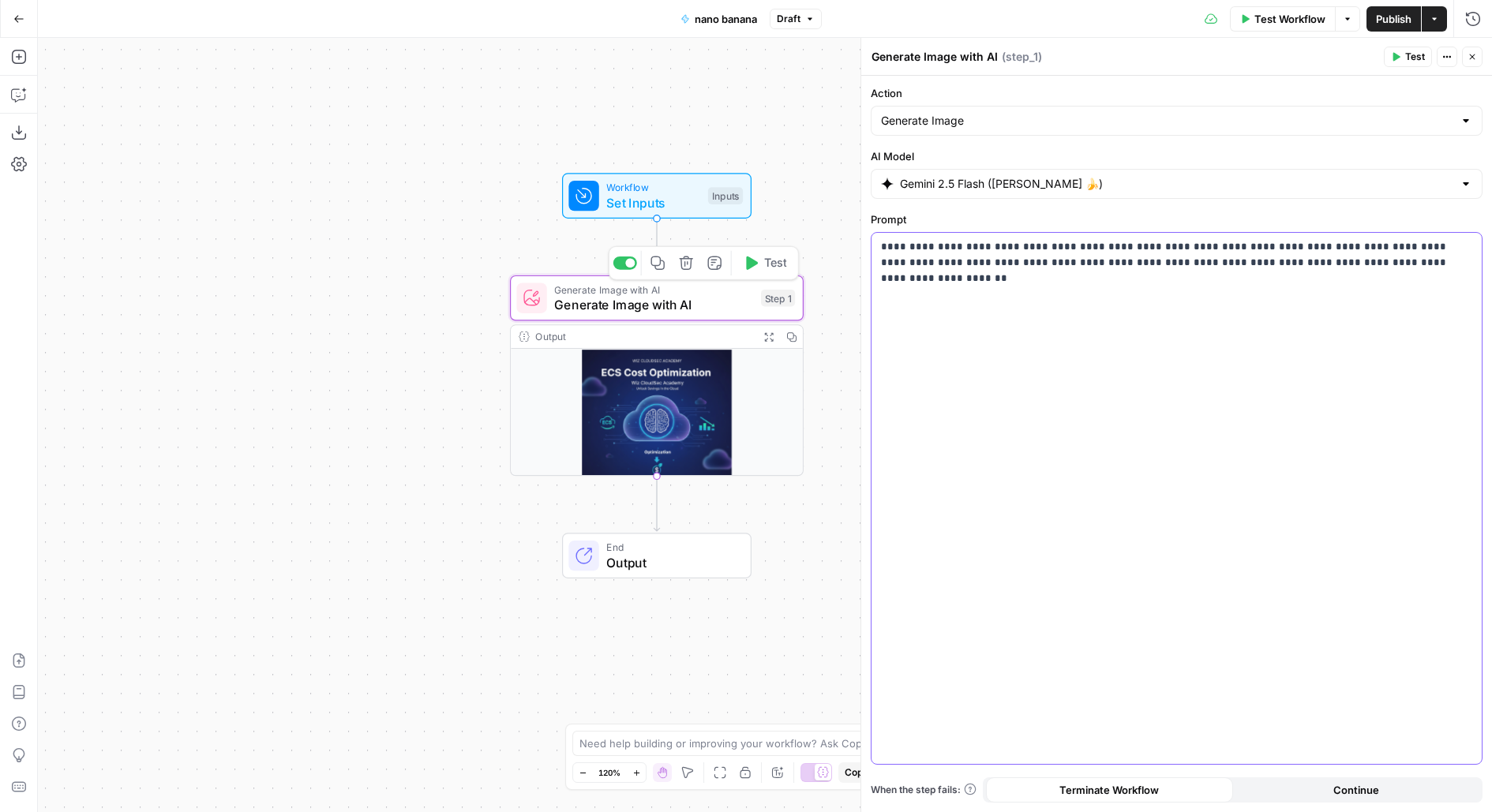
click at [924, 438] on div "**********" at bounding box center [1176, 498] width 610 height 531
click at [1393, 18] on span "Publish" at bounding box center [1393, 19] width 36 height 16
click at [1032, 407] on div "**********" at bounding box center [1176, 498] width 610 height 531
drag, startPoint x: 902, startPoint y: 262, endPoint x: 1440, endPoint y: 263, distance: 538.0
click at [1440, 263] on p "**********" at bounding box center [1177, 278] width 592 height 79
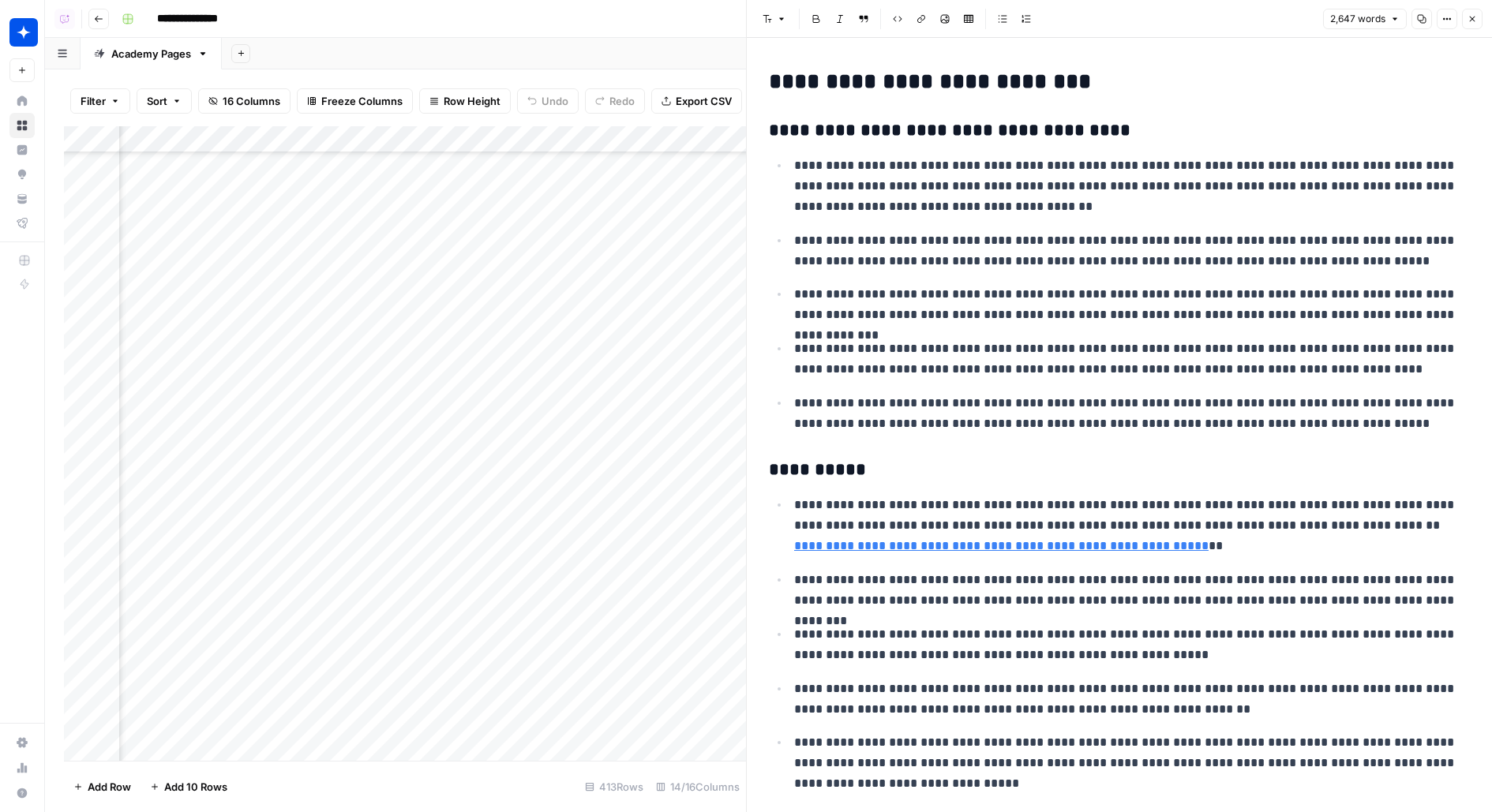
scroll to position [7207, 0]
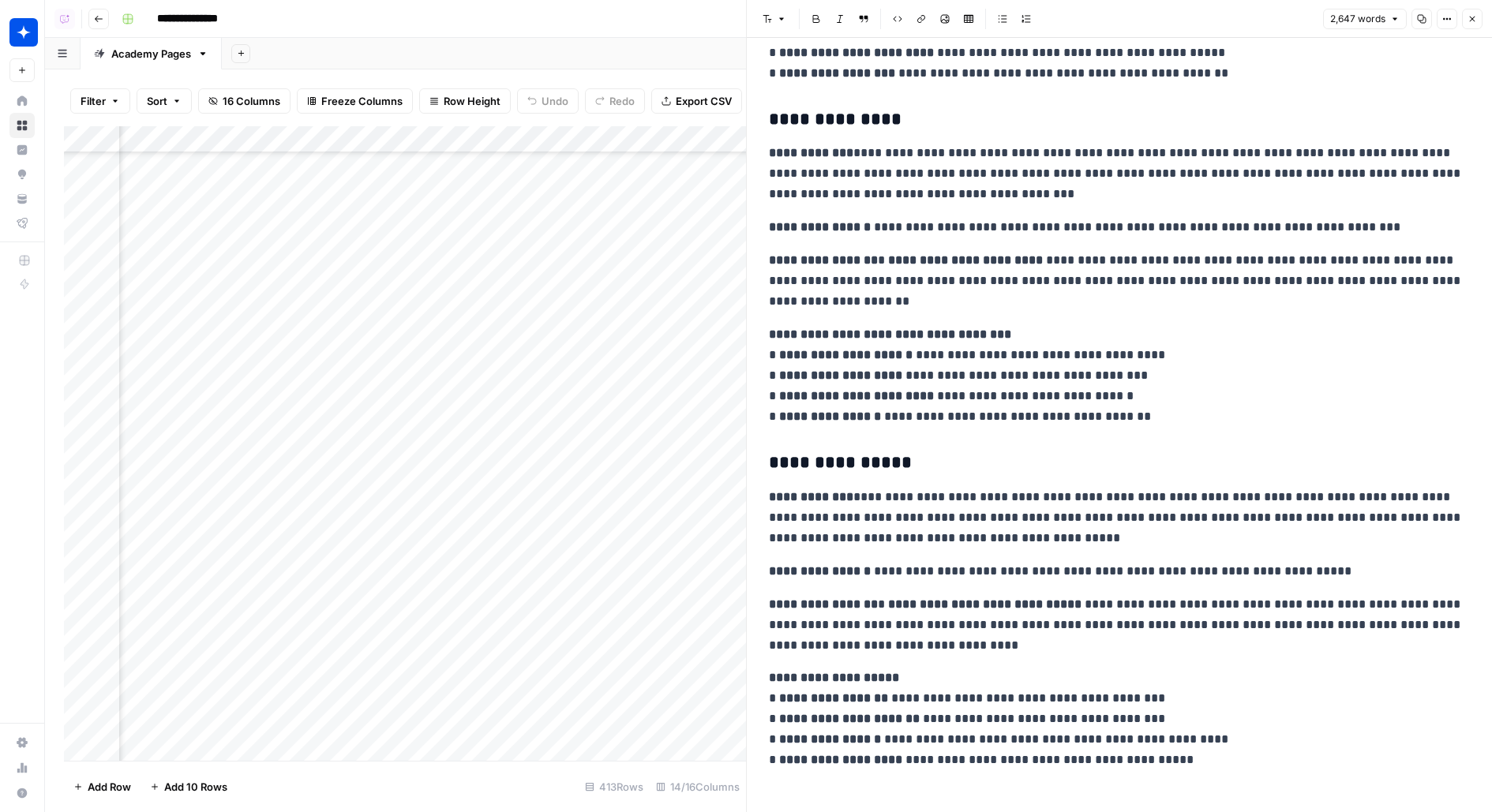
click at [949, 151] on p "**********" at bounding box center [1118, 173] width 701 height 61
click at [517, 398] on div "Add Column" at bounding box center [404, 443] width 682 height 634
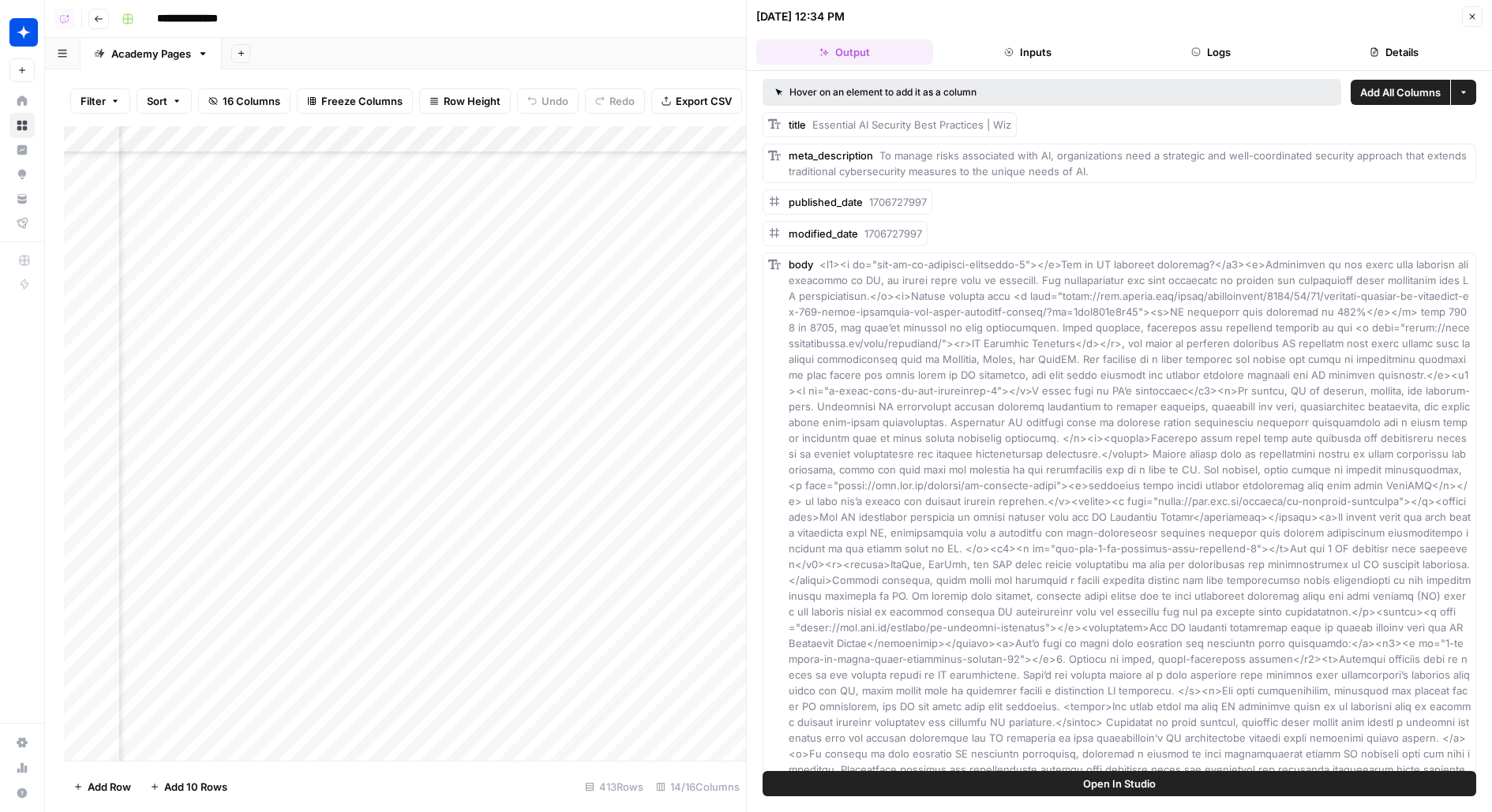
click at [1131, 784] on span "Open In Studio" at bounding box center [1118, 784] width 73 height 16
click at [370, 401] on div "Add Column" at bounding box center [404, 443] width 682 height 634
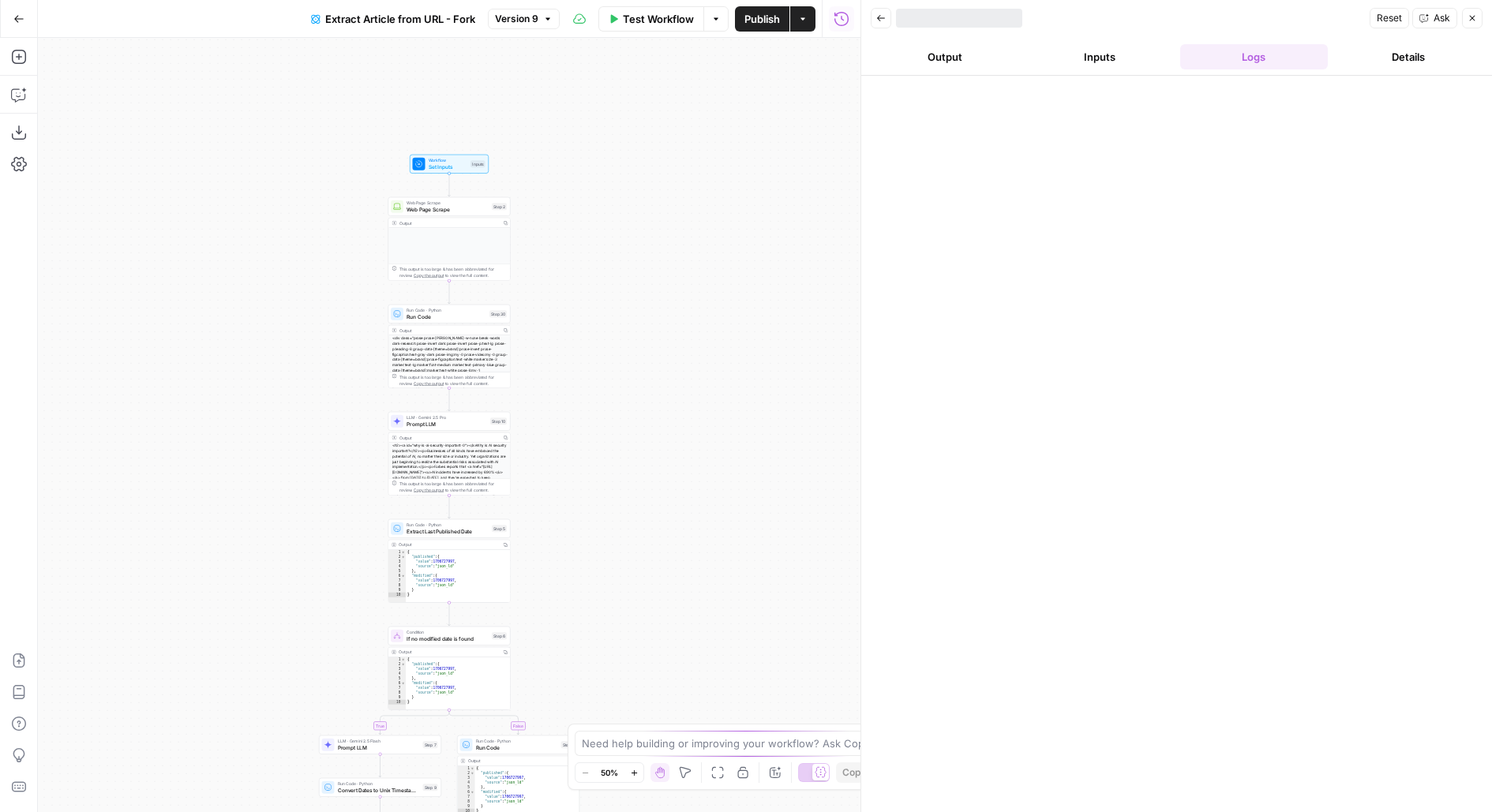
drag, startPoint x: 576, startPoint y: 130, endPoint x: 576, endPoint y: 414, distance: 284.0
click at [576, 414] on div "true false Workflow Set Inputs Inputs Web Page Scrape Web Page Scrape Step 2 Ou…" at bounding box center [449, 424] width 823 height 774
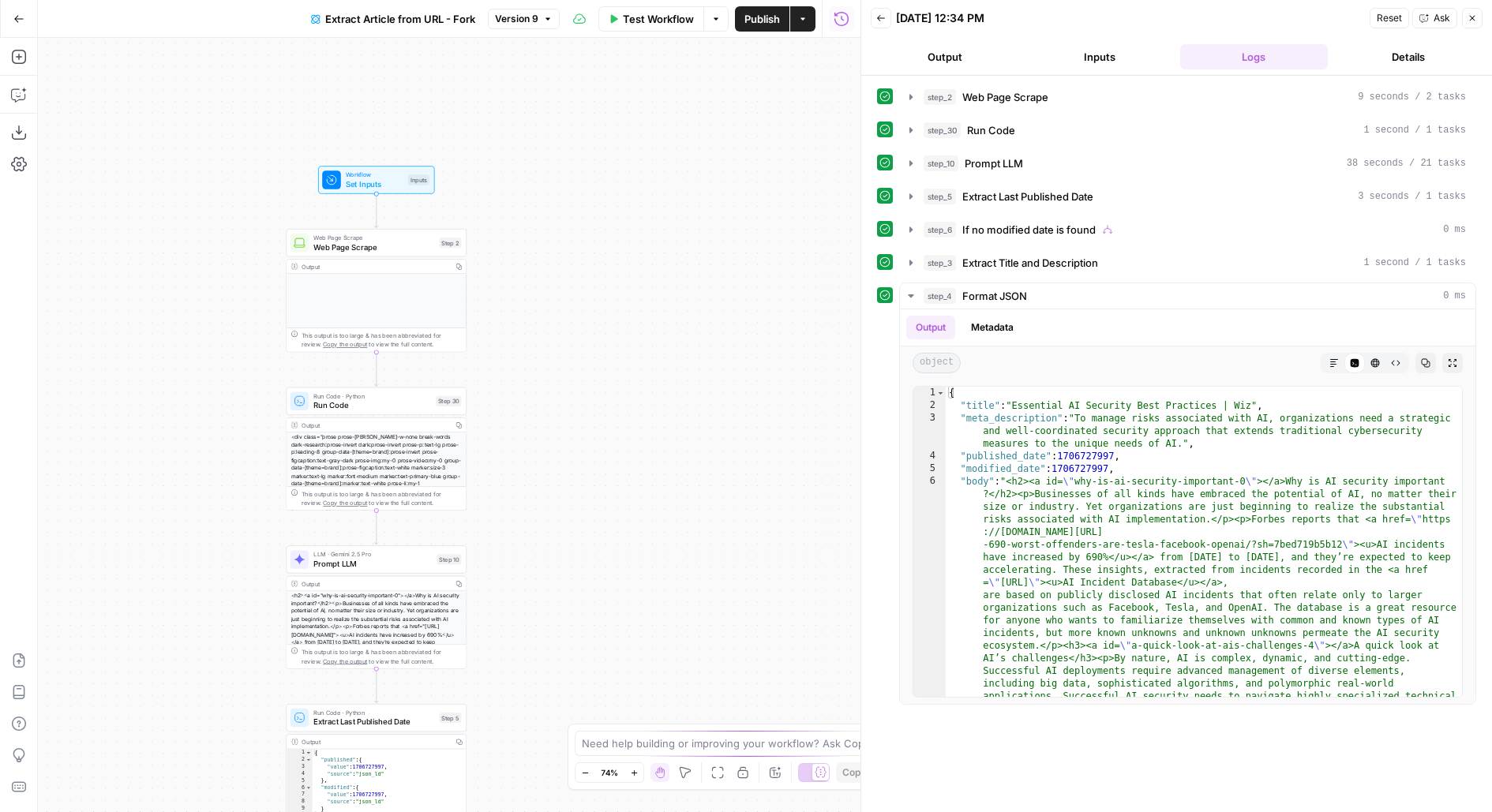
click at [421, 242] on span "Web Page Scrape" at bounding box center [374, 247] width 121 height 12
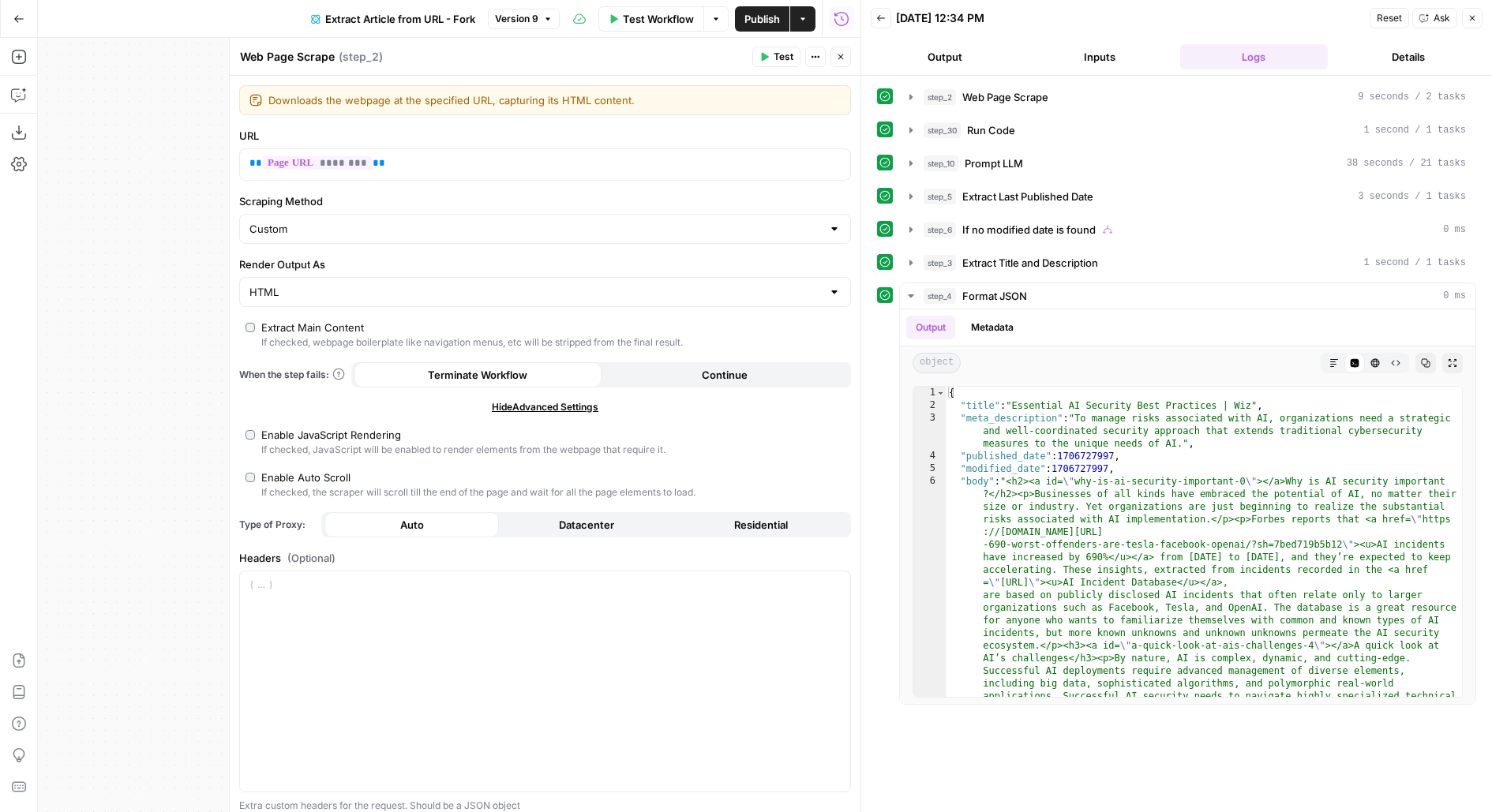
click at [285, 331] on div "Extract Main Content" at bounding box center [312, 327] width 102 height 16
click at [781, 50] on span "Test" at bounding box center [783, 57] width 20 height 14
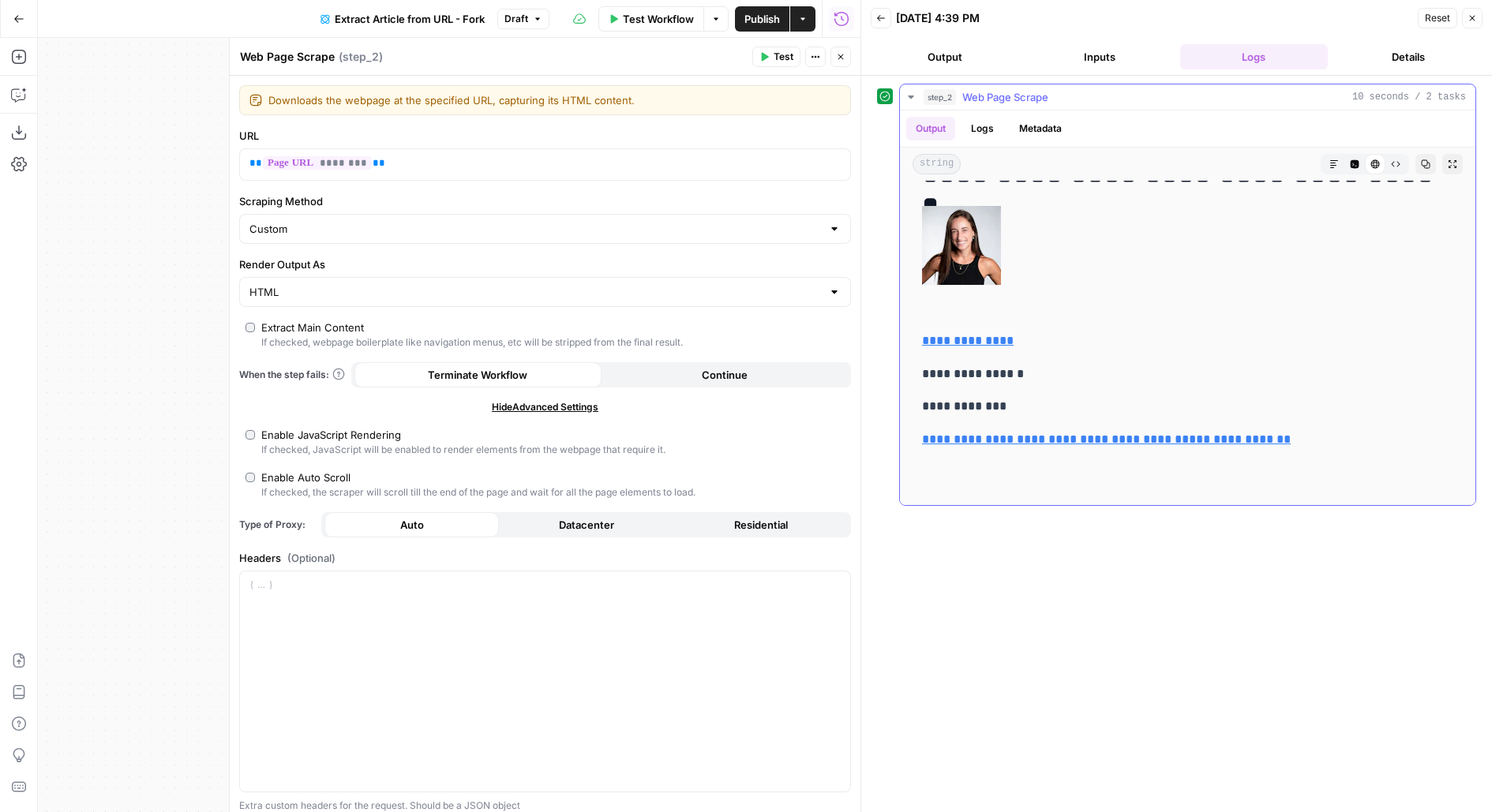
scroll to position [290, 0]
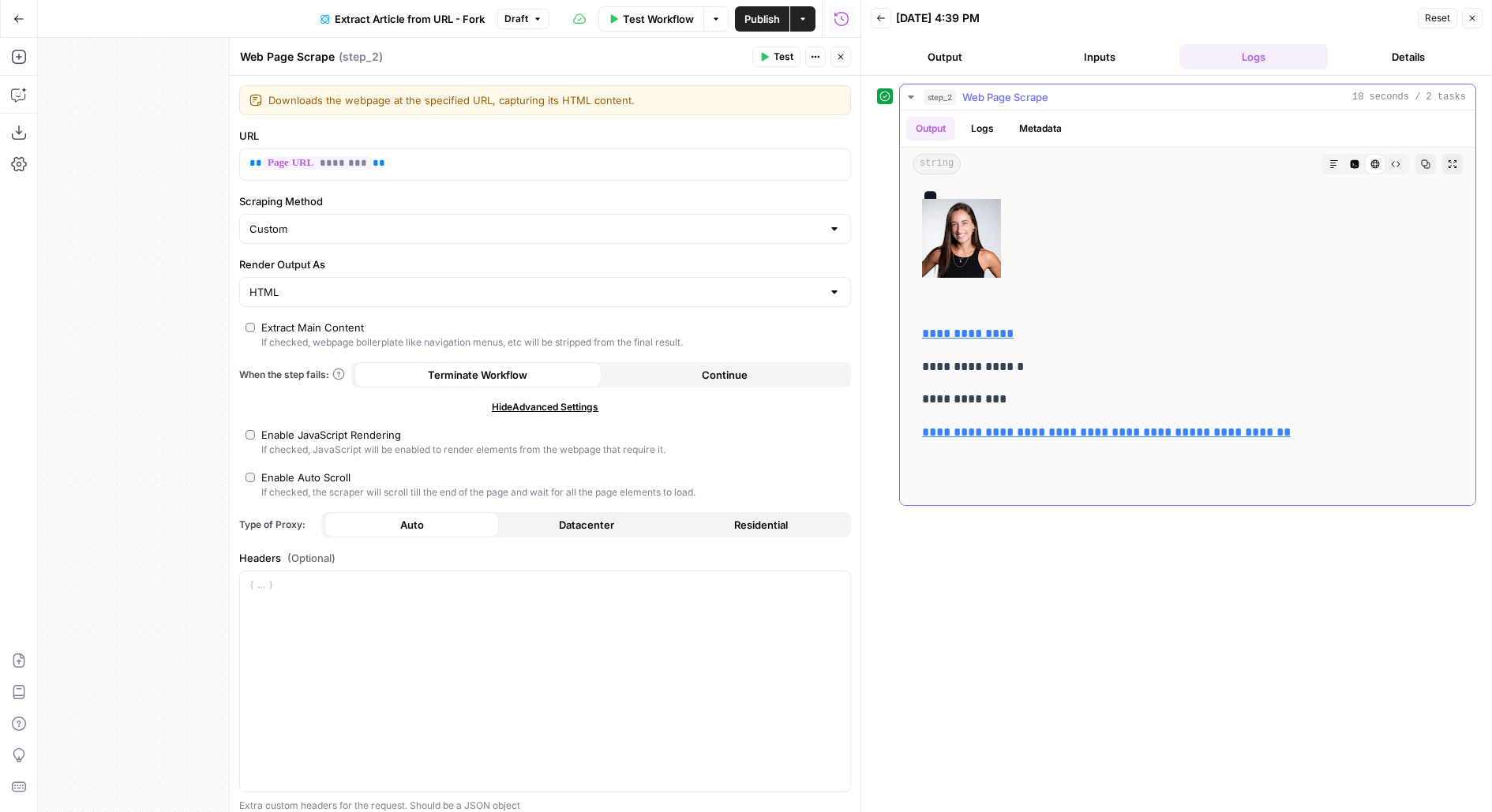
click at [1452, 159] on icon "button" at bounding box center [1452, 164] width 10 height 10
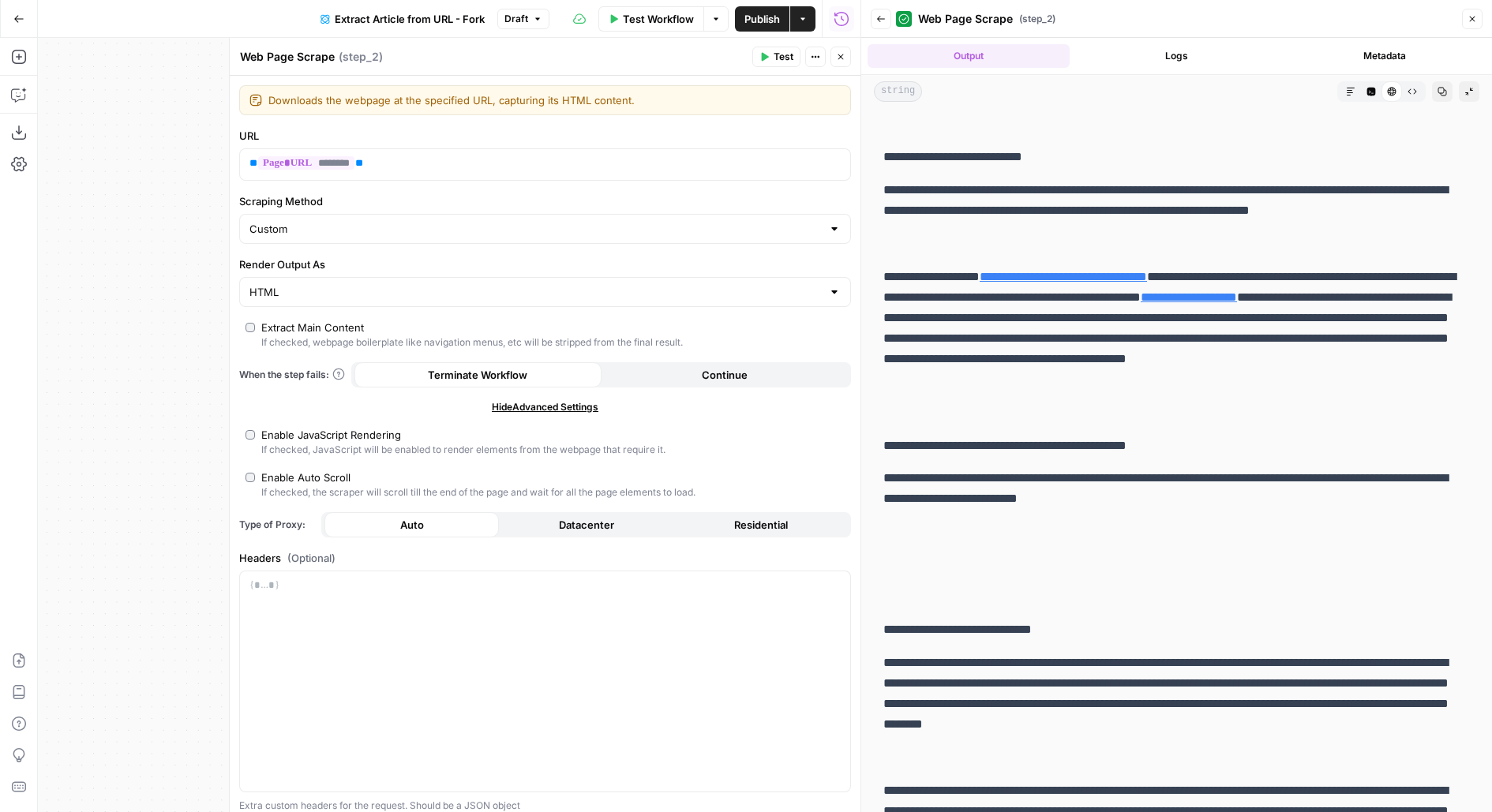
scroll to position [709, 0]
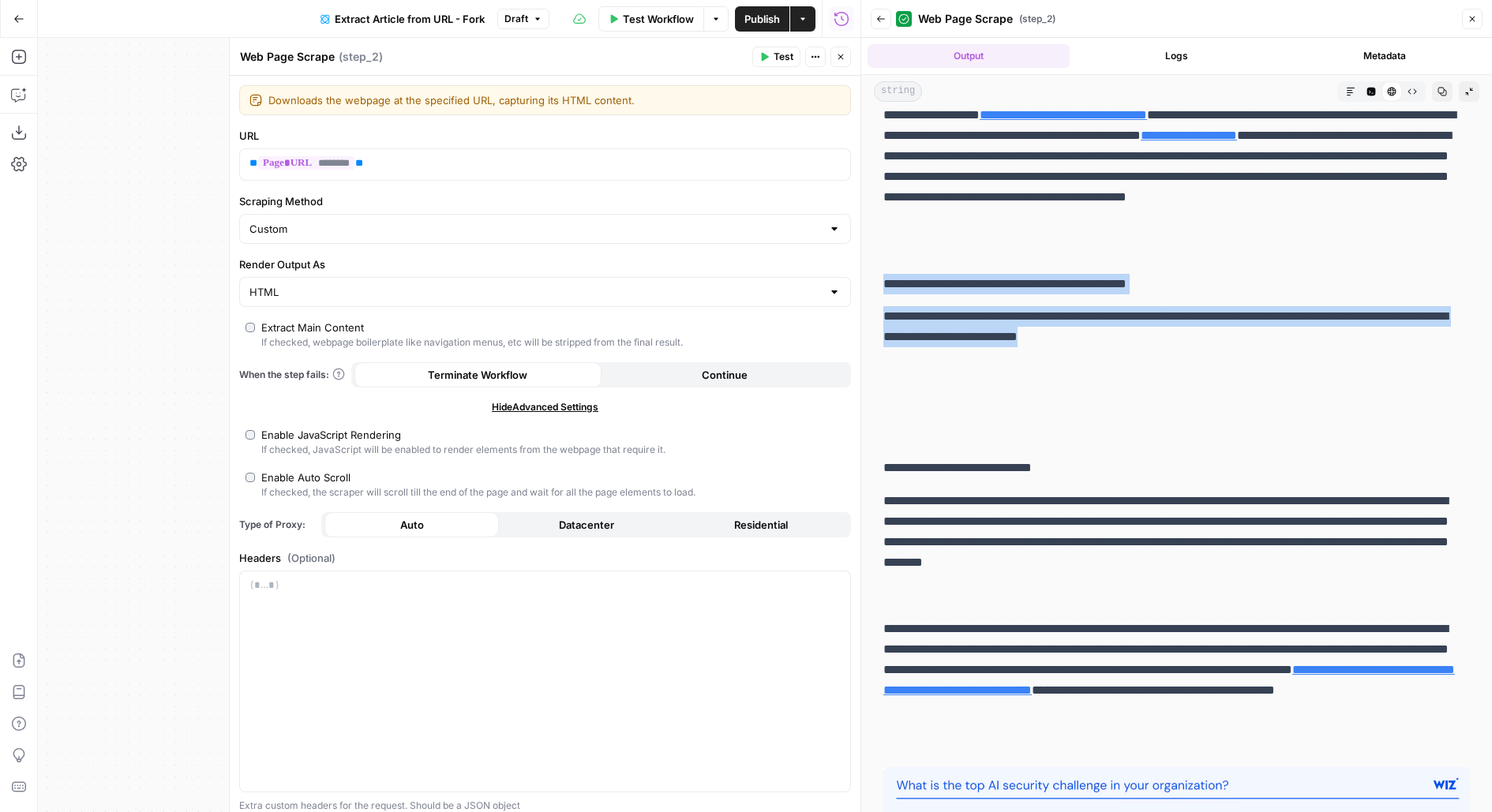
drag, startPoint x: 882, startPoint y: 284, endPoint x: 890, endPoint y: 367, distance: 83.4
click at [890, 367] on p at bounding box center [1176, 378] width 586 height 38
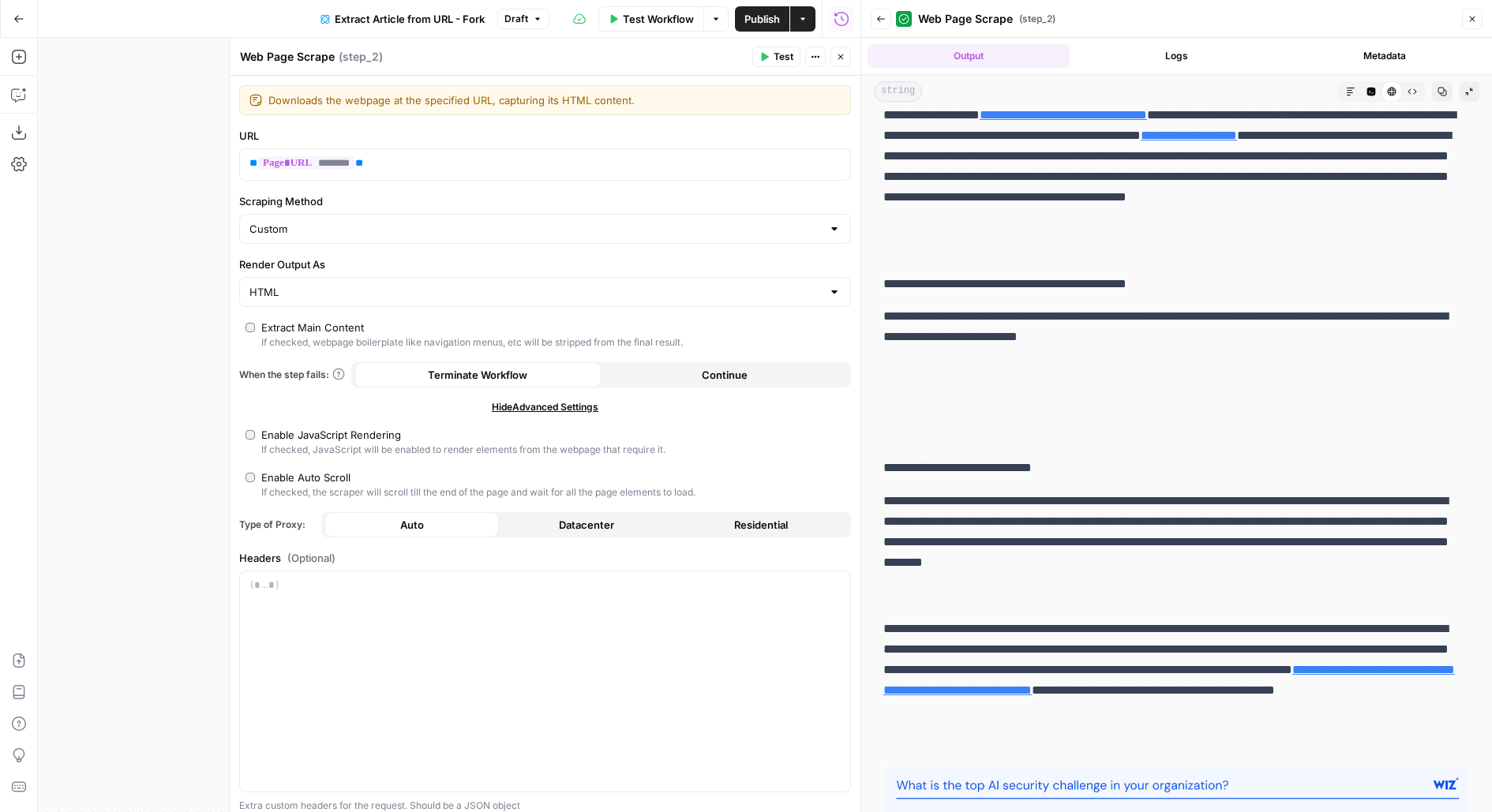
scroll to position [726, 0]
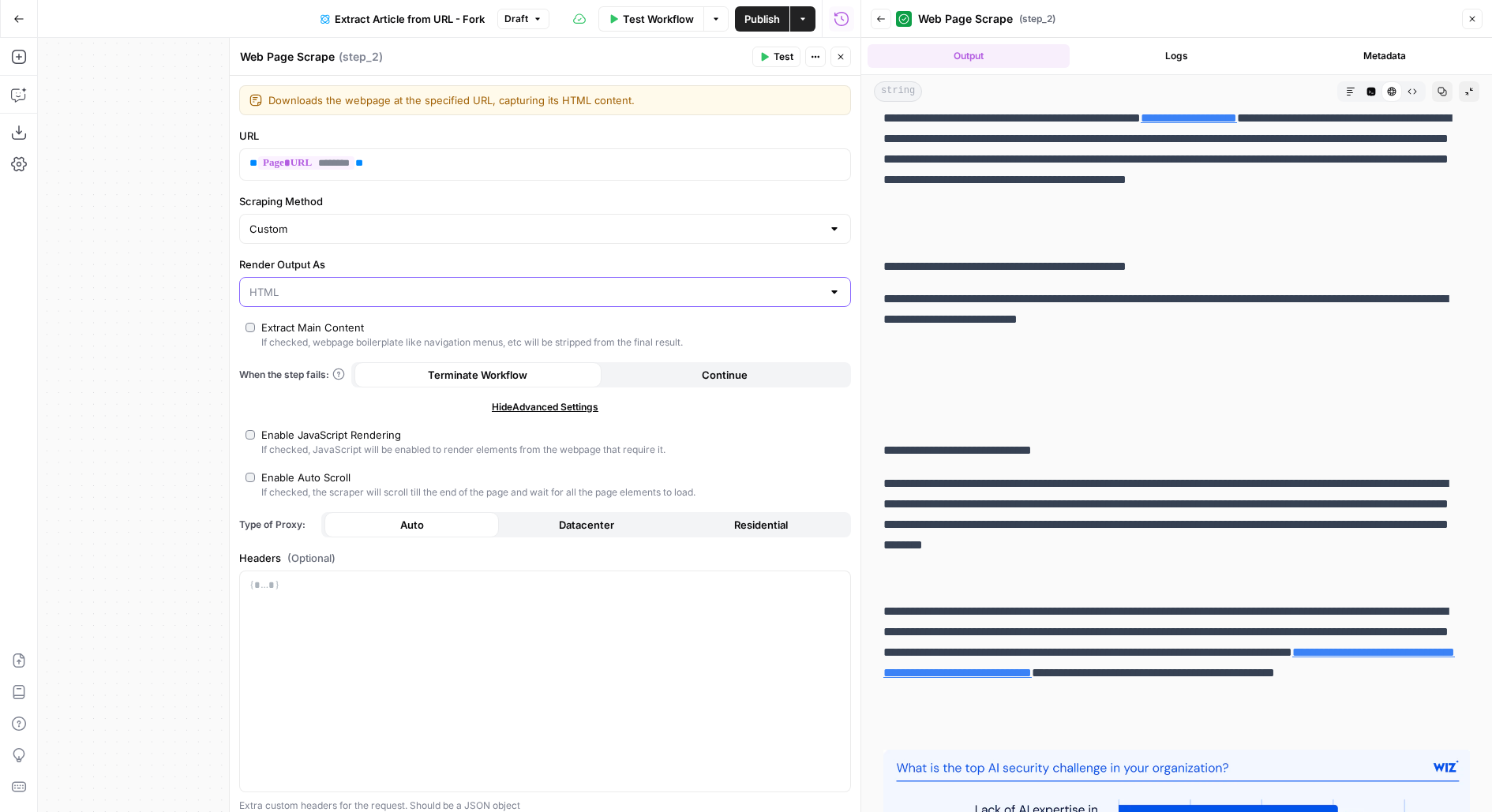
click at [630, 291] on input "Render Output As" at bounding box center [536, 292] width 572 height 16
click at [568, 372] on span "Markdown" at bounding box center [542, 374] width 578 height 16
type input "Markdown"
click at [786, 60] on span "Test" at bounding box center [783, 57] width 20 height 14
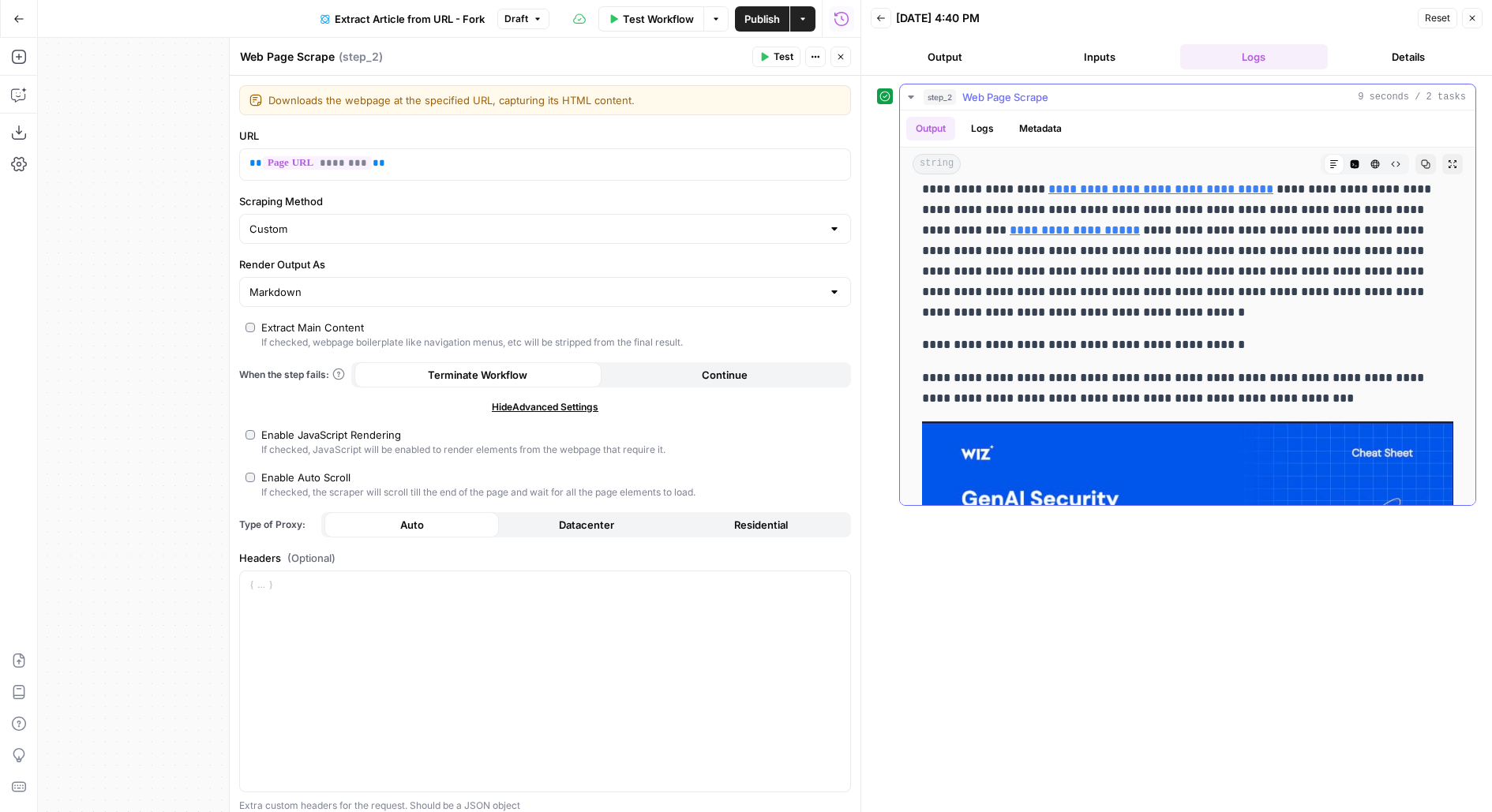
scroll to position [780, 0]
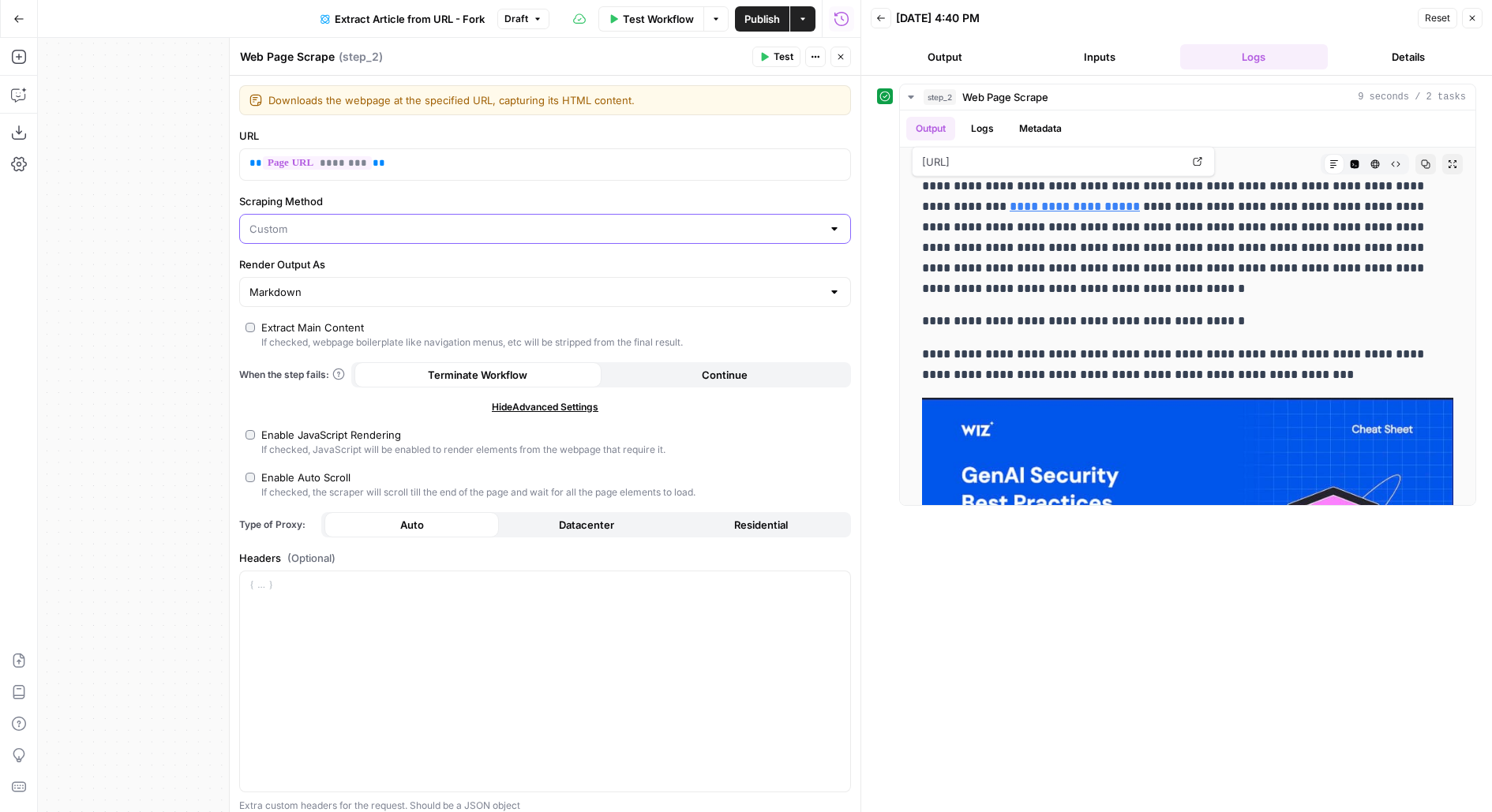
click at [389, 233] on input "Scraping Method" at bounding box center [536, 229] width 572 height 16
click at [372, 294] on span "Detailed Scrape (Slowest)" at bounding box center [542, 288] width 578 height 16
type input "Detailed Scrape (Slowest)"
click at [511, 287] on input "Render Output As" at bounding box center [536, 292] width 572 height 16
click at [501, 354] on span "HTML" at bounding box center [542, 351] width 578 height 16
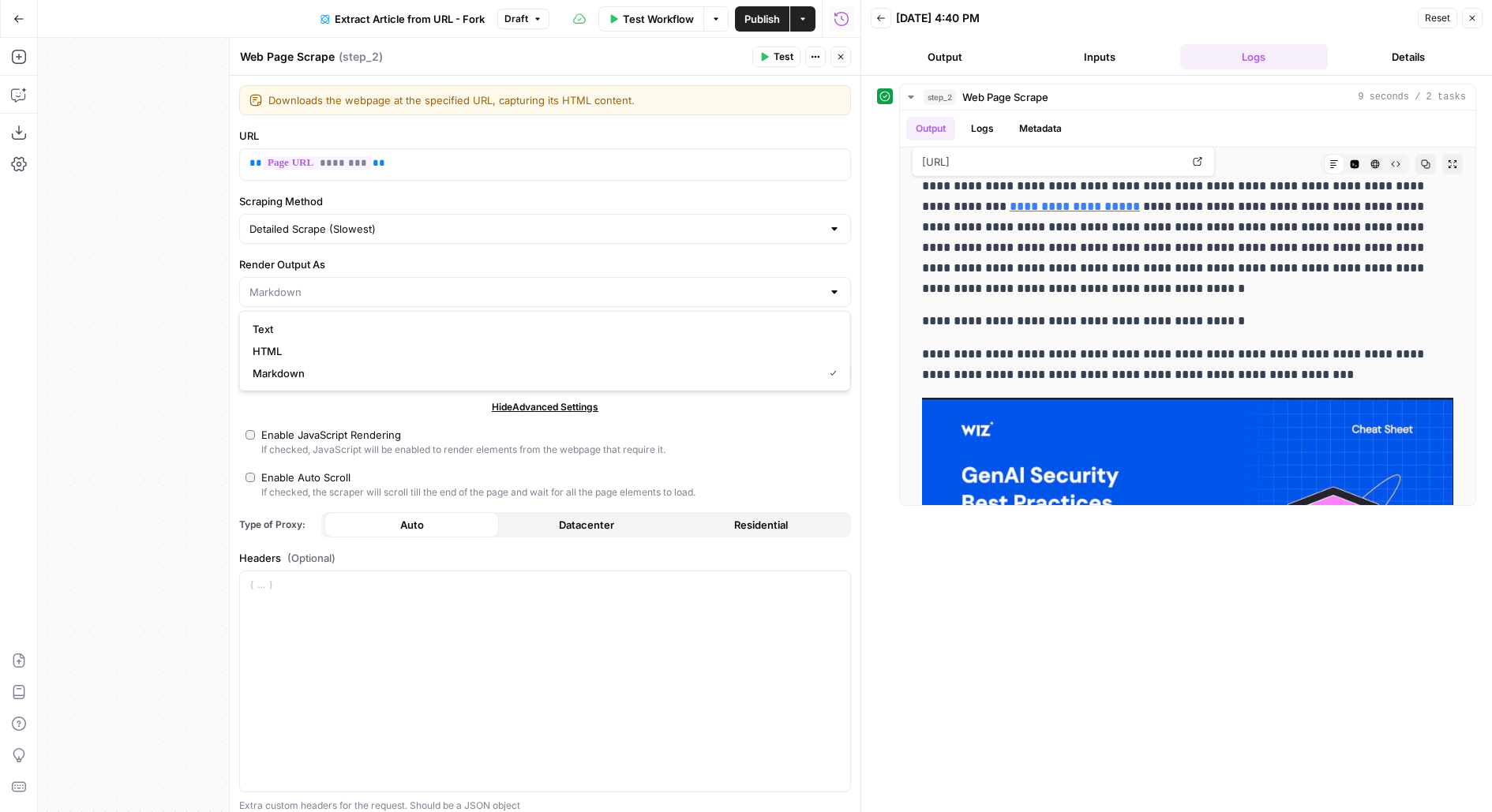
type input "HTML"
click at [789, 60] on span "Test" at bounding box center [783, 57] width 20 height 14
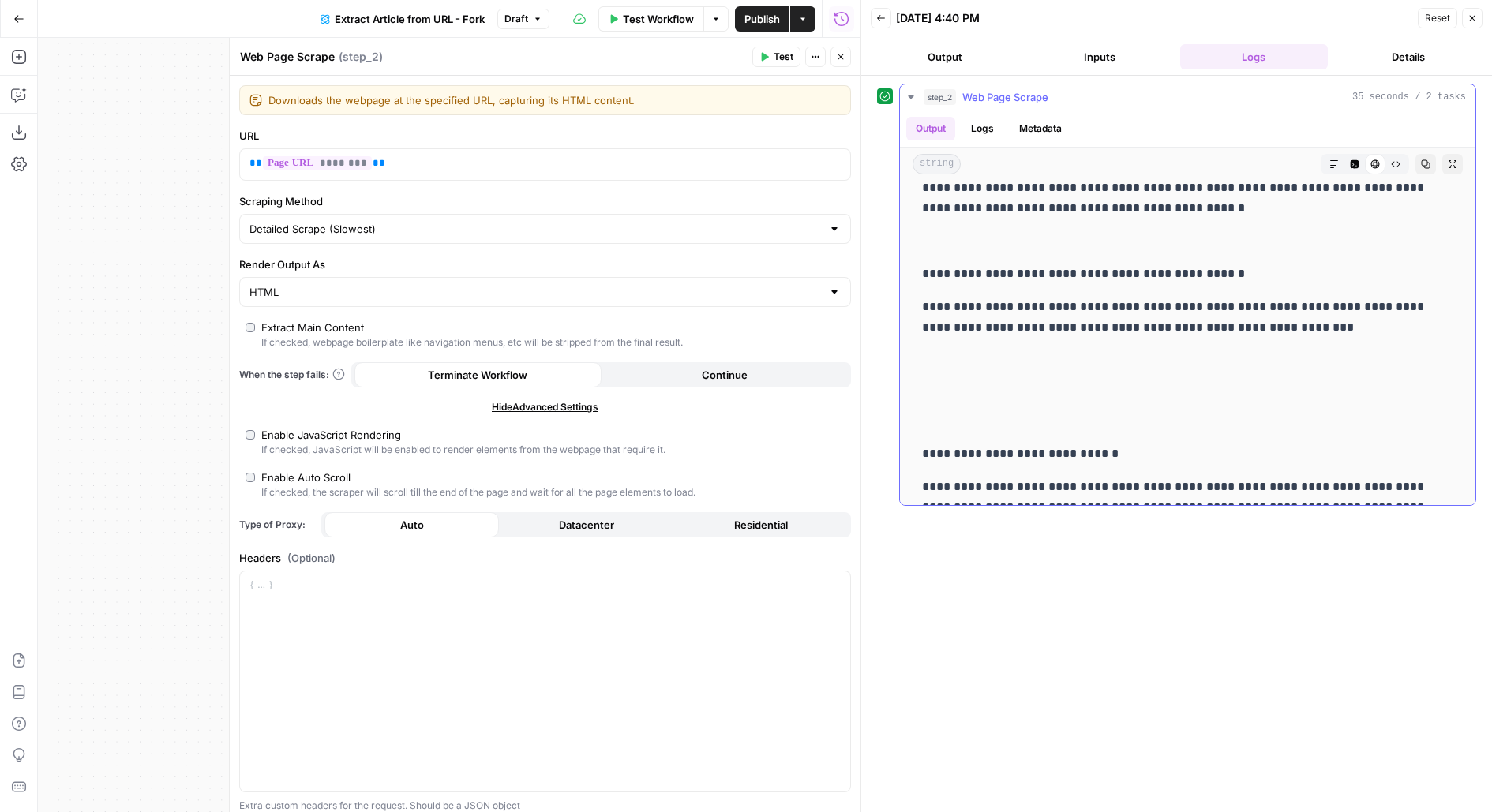
scroll to position [872, 0]
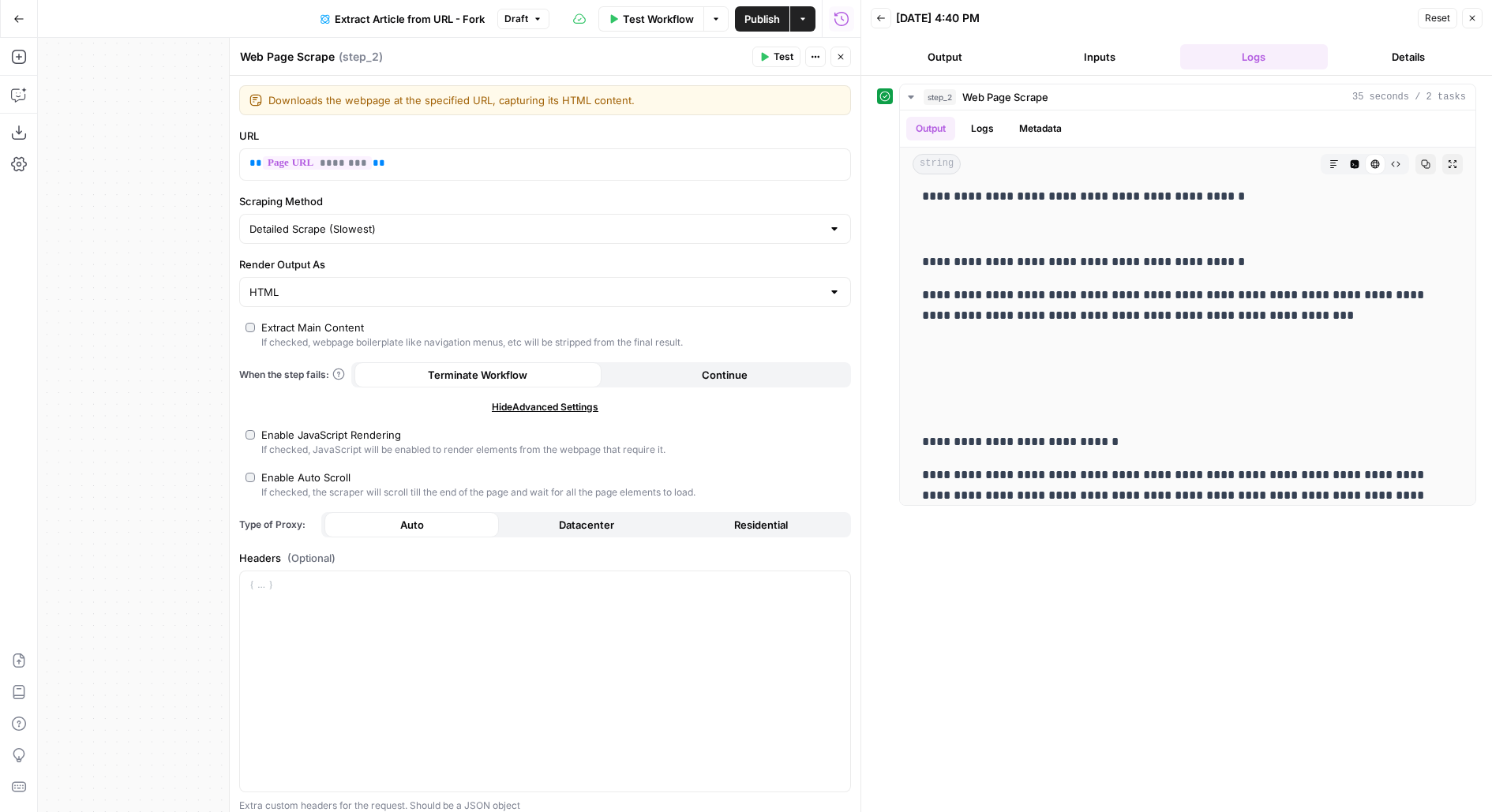
click at [840, 52] on icon "button" at bounding box center [840, 57] width 10 height 10
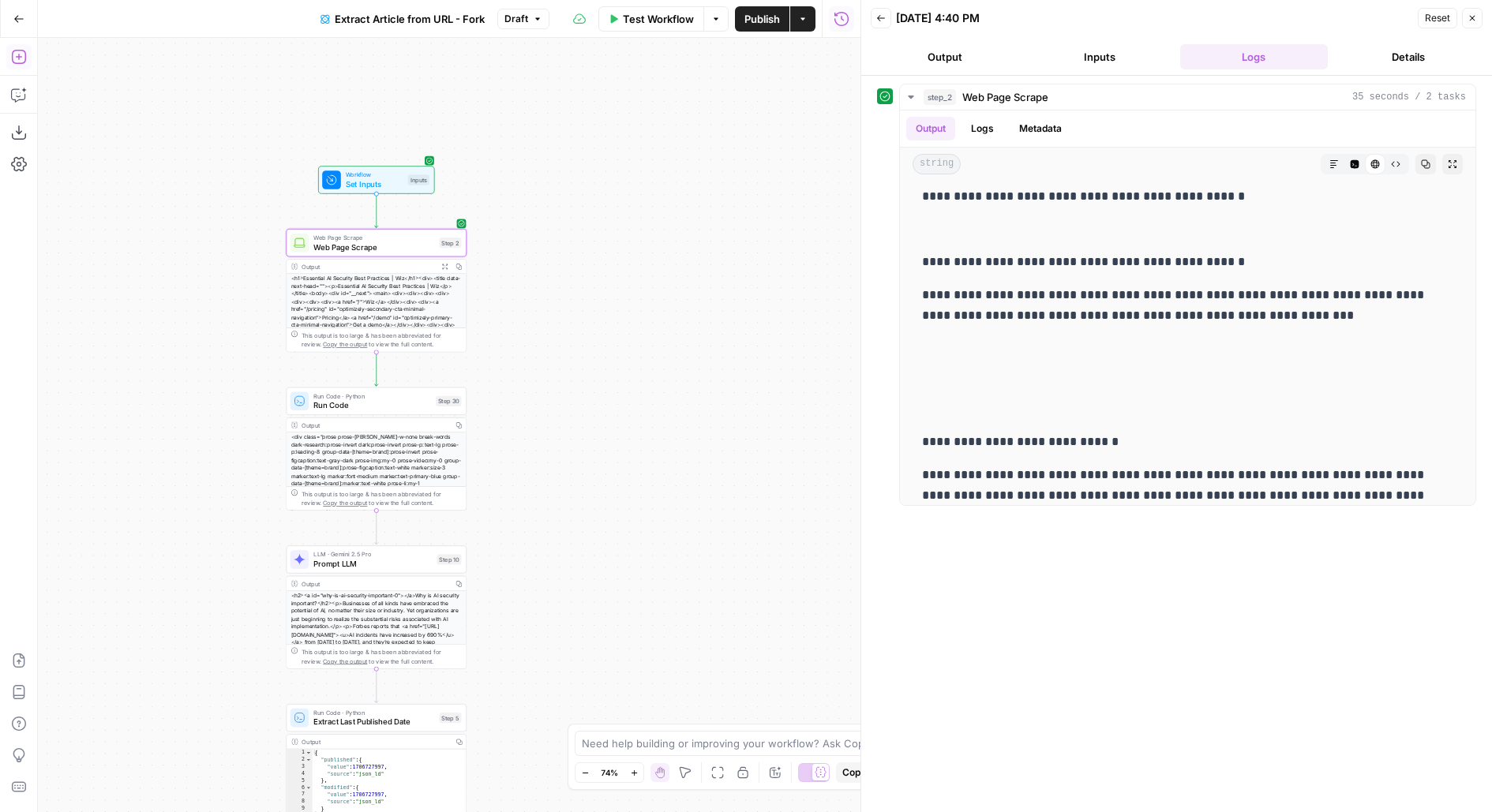
click at [24, 48] on button "Add Steps" at bounding box center [18, 57] width 25 height 25
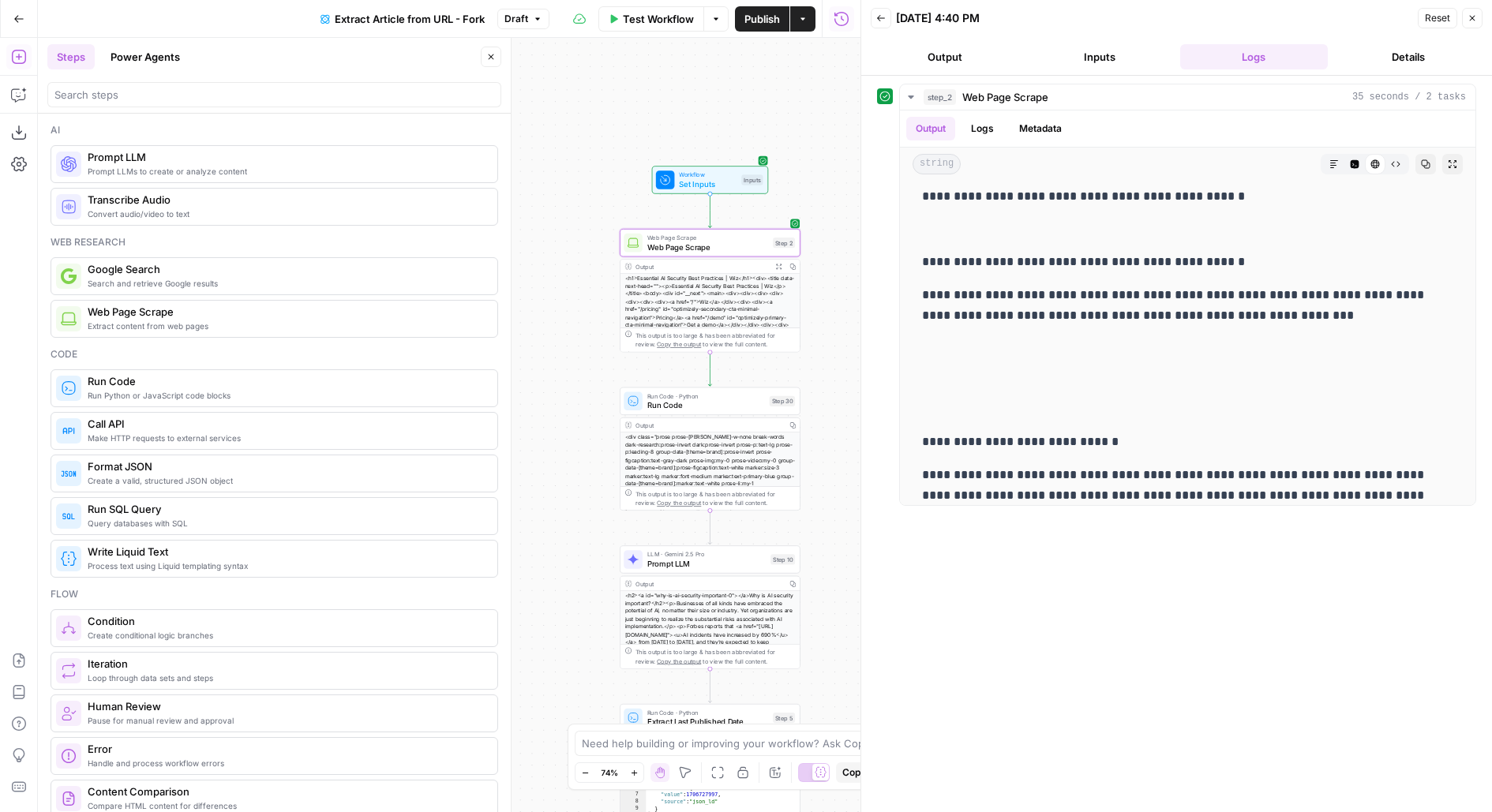
click at [127, 114] on div "Ai Prompt LLMs to create or analyze content Prompt LLM Convert audio/video to t…" at bounding box center [274, 463] width 473 height 698
click at [123, 93] on input "search" at bounding box center [274, 94] width 439 height 16
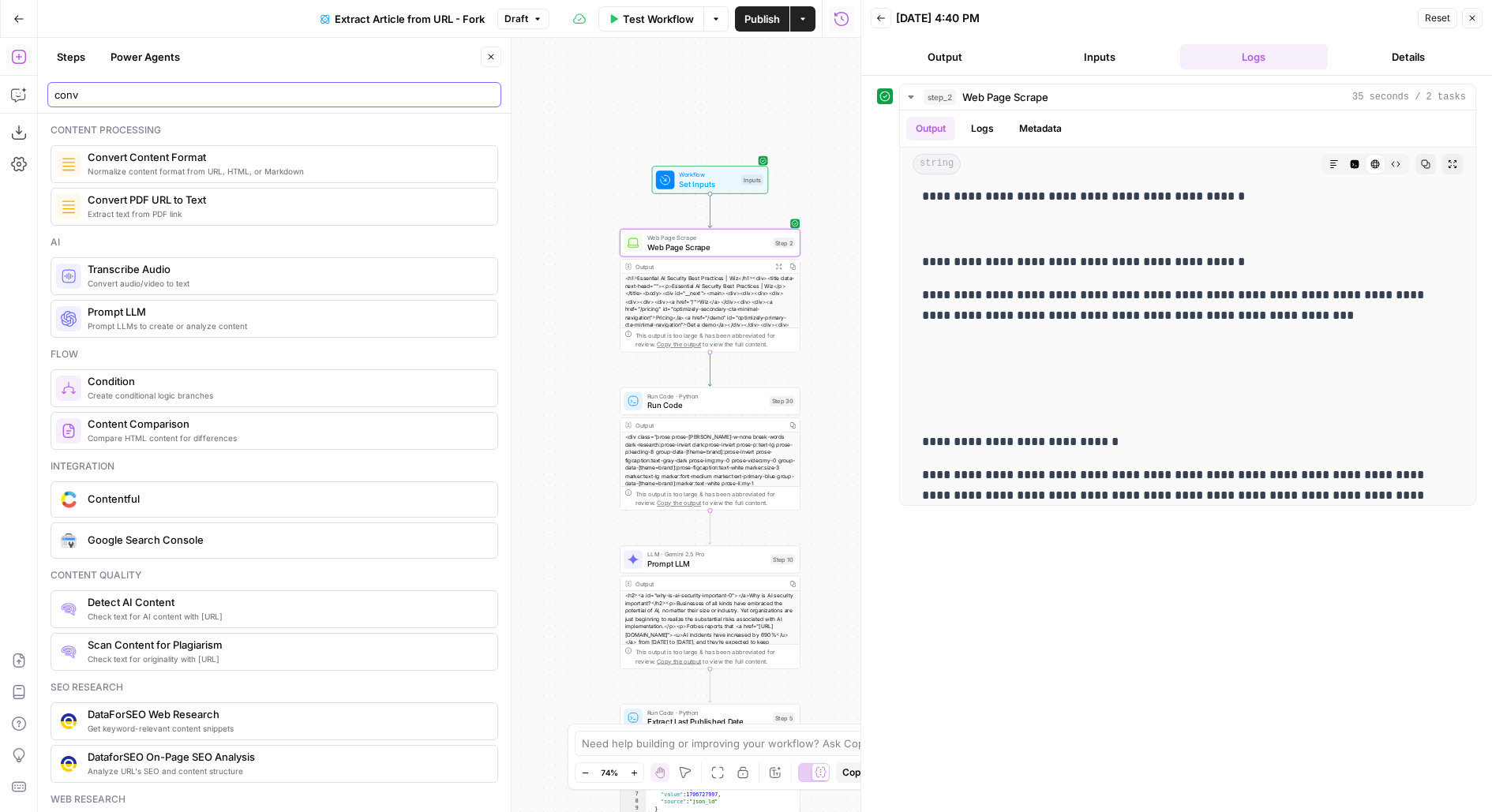
type input "conv"
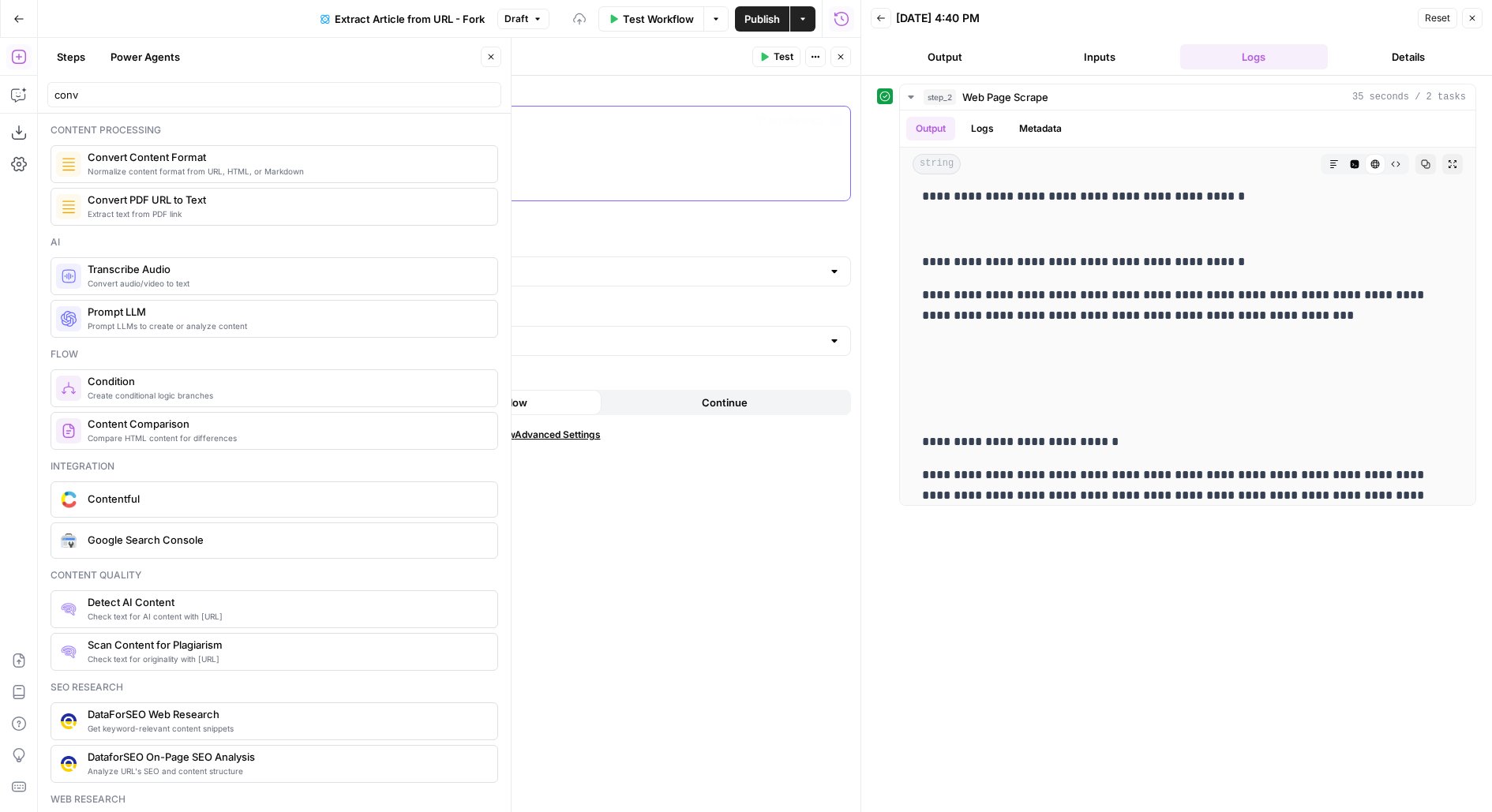
click at [541, 154] on div at bounding box center [544, 153] width 610 height 94
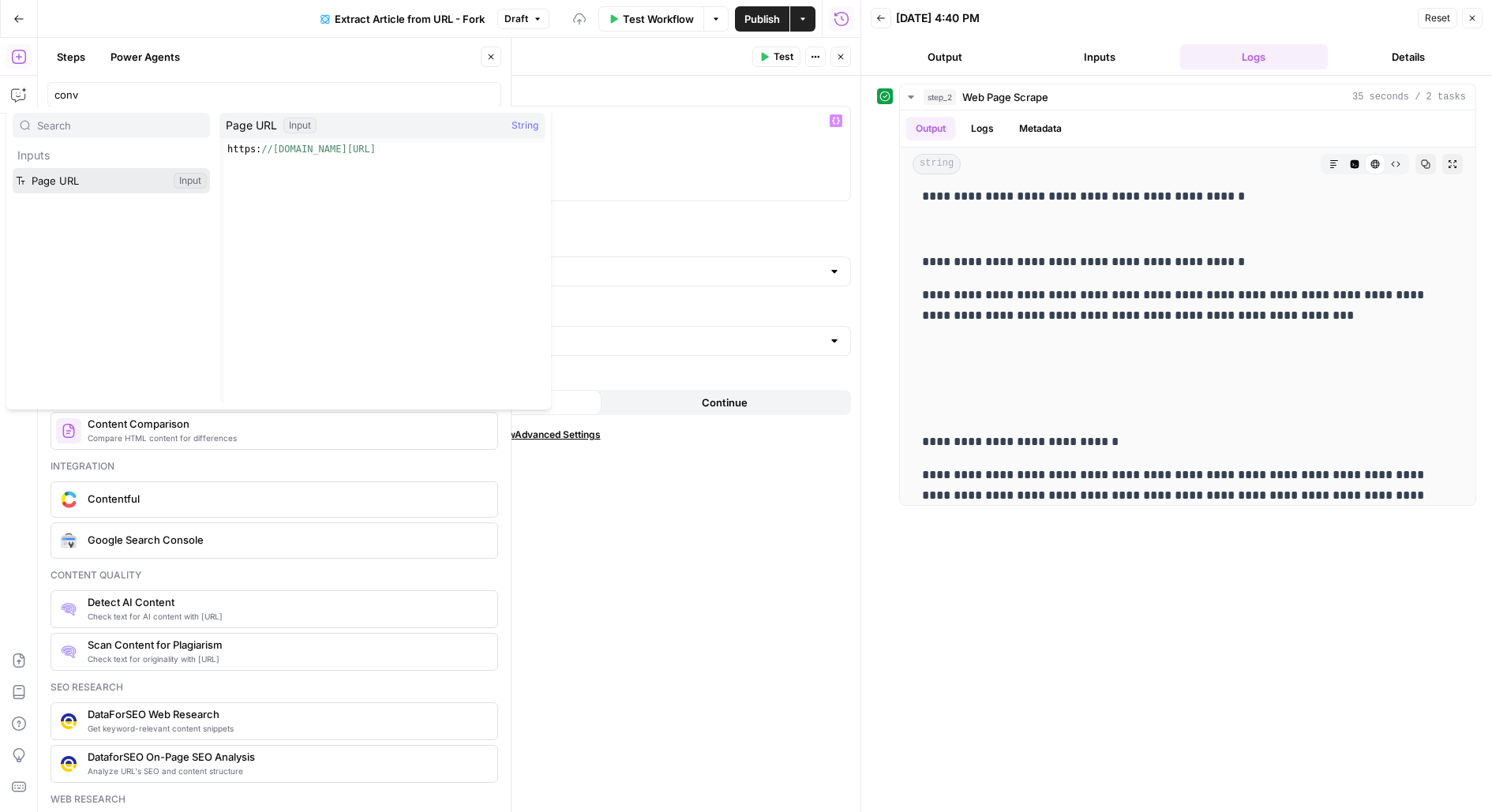
click at [12, 168] on button "Select variable Page URL" at bounding box center [110, 180] width 197 height 25
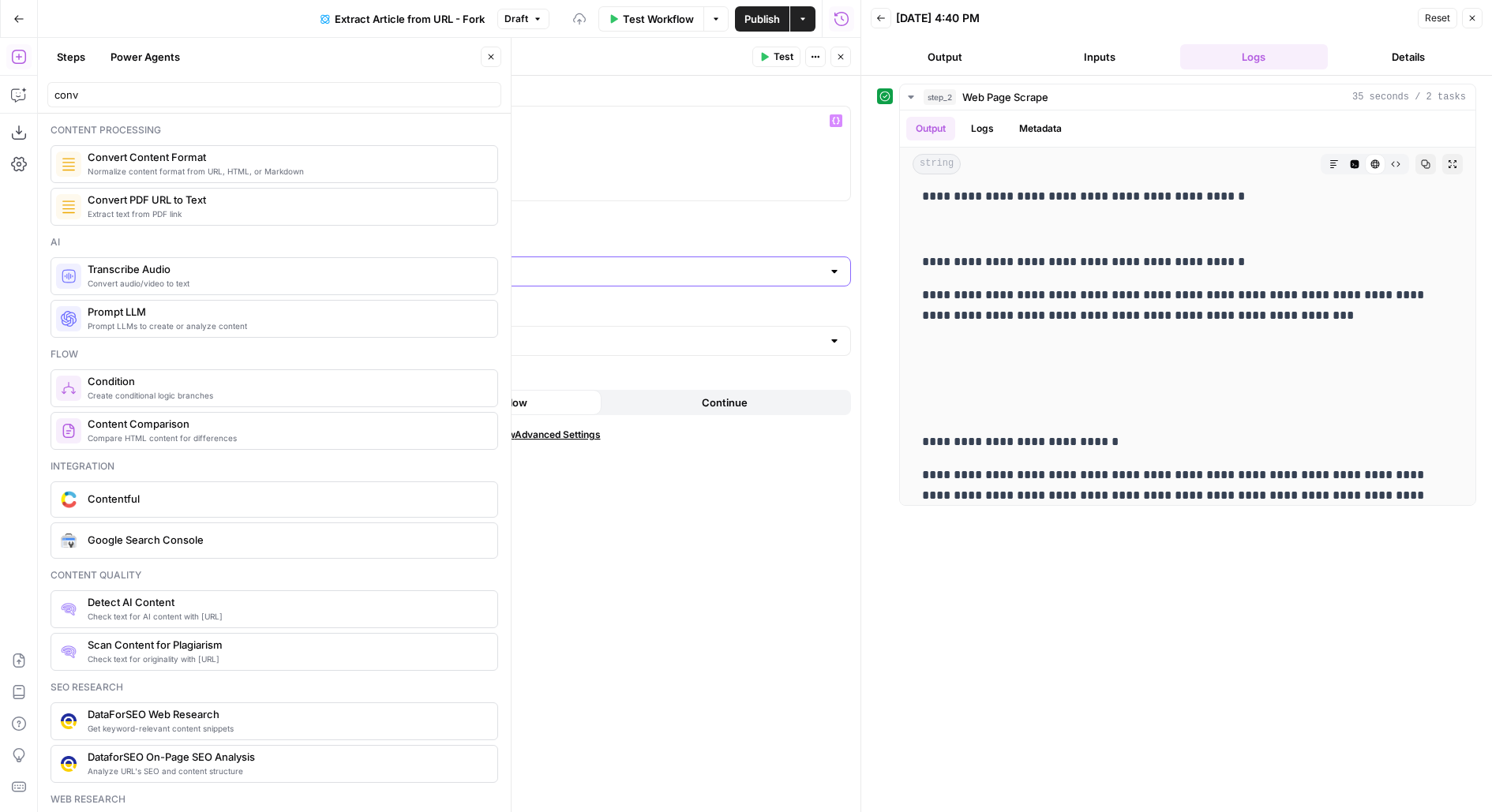
click at [539, 274] on input "Output Format" at bounding box center [536, 271] width 572 height 16
click at [453, 340] on button "Markdown" at bounding box center [544, 331] width 598 height 22
type input "Markdown"
click at [493, 53] on icon "button" at bounding box center [491, 57] width 10 height 10
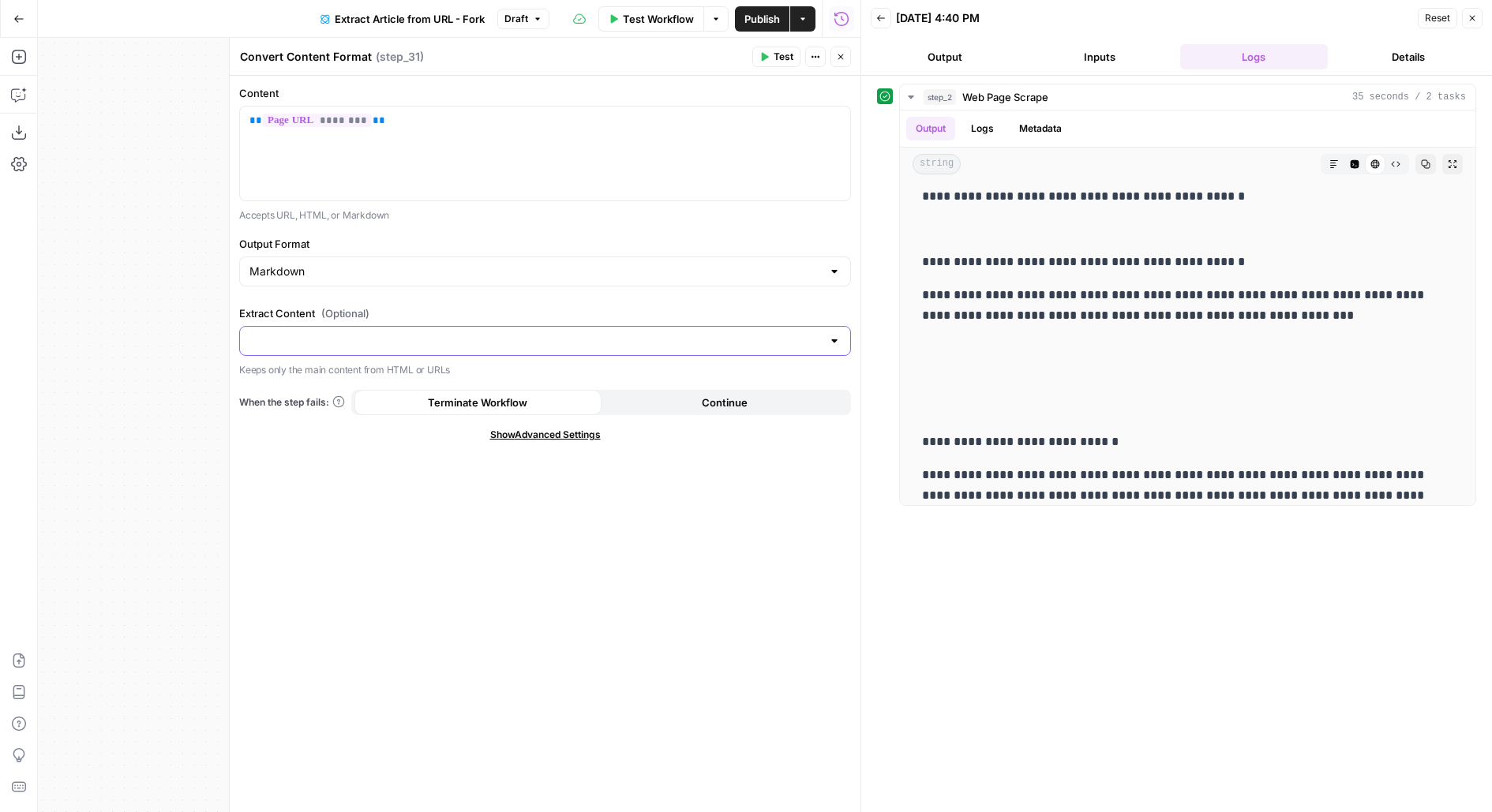
click at [367, 341] on input "Extract Content (Optional)" at bounding box center [536, 341] width 572 height 16
click at [494, 236] on label "Output Format" at bounding box center [544, 244] width 612 height 16
click at [494, 263] on input "Markdown" at bounding box center [536, 271] width 572 height 16
type input "Markdown"
click at [775, 60] on span "Test" at bounding box center [783, 57] width 20 height 14
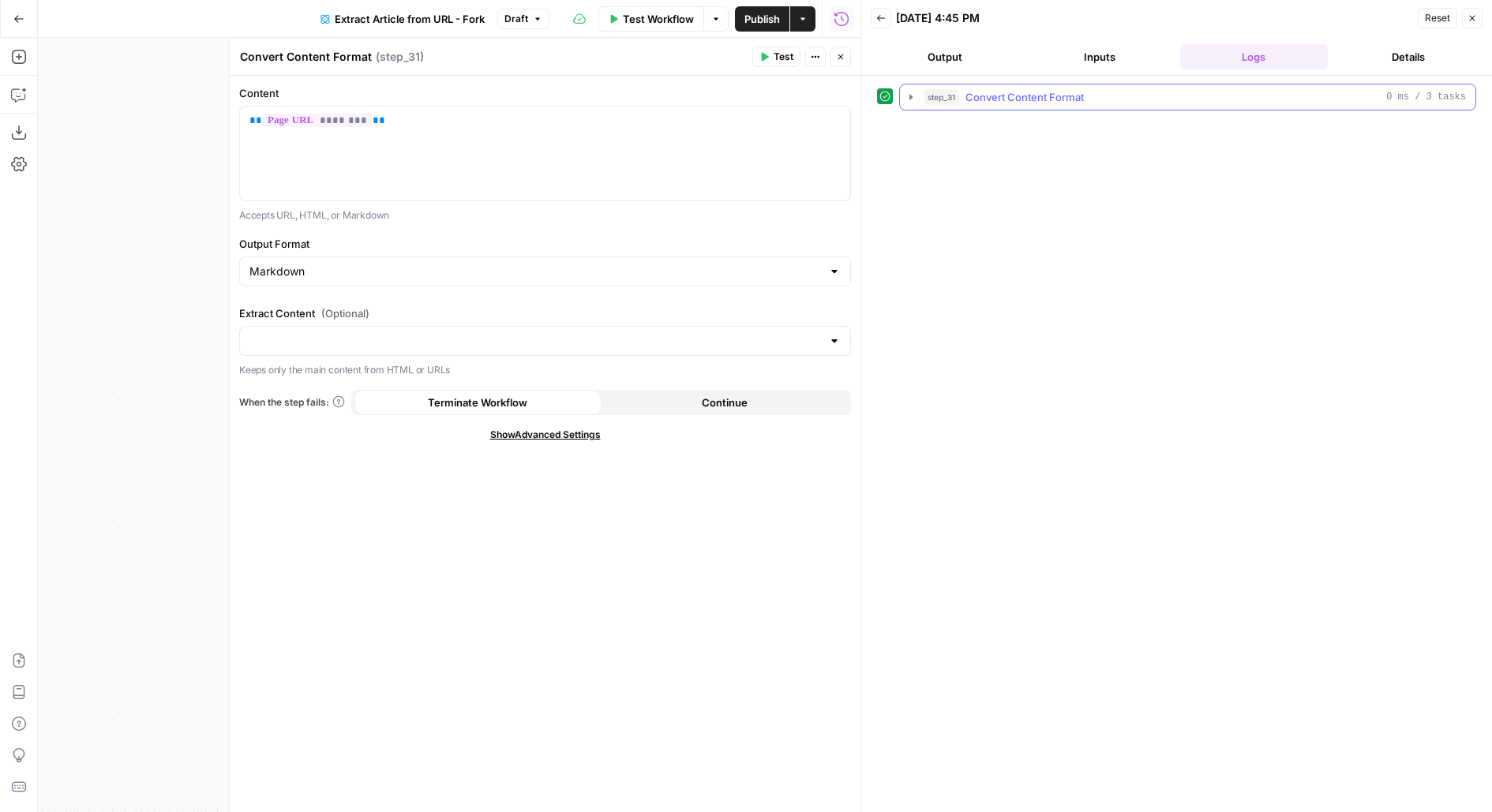
click at [1041, 102] on span "Convert Content Format" at bounding box center [1024, 97] width 118 height 16
click at [492, 129] on div "** ******** **" at bounding box center [544, 153] width 610 height 94
click at [777, 54] on span "Test" at bounding box center [783, 57] width 20 height 14
click at [361, 267] on input "Output Format" at bounding box center [536, 271] width 572 height 16
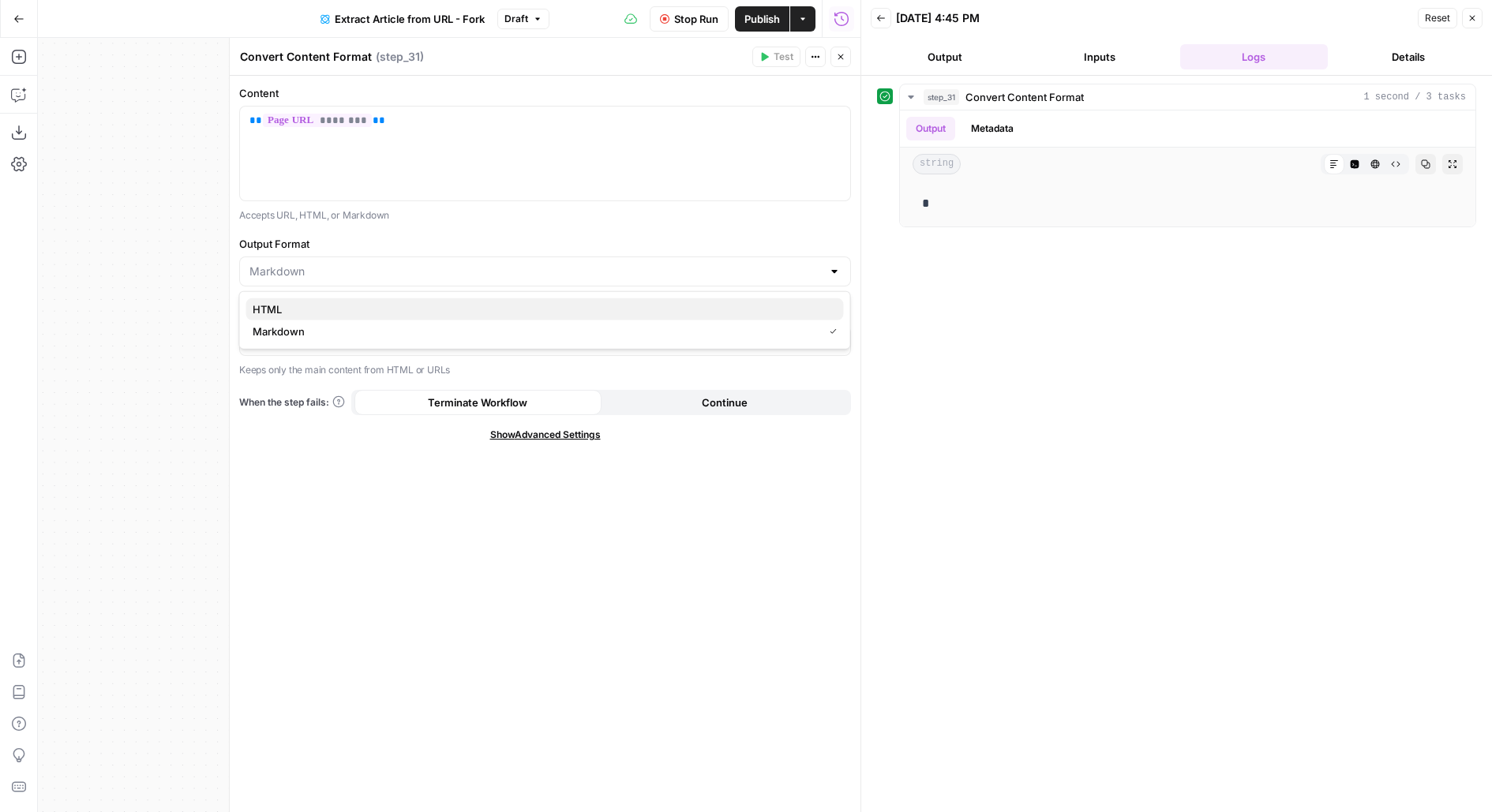
click at [305, 310] on span "HTML" at bounding box center [542, 310] width 578 height 16
type input "HTML"
click at [760, 46] on header "Convert Content Format Convert Content Format ( step_31 ) Test Actions Close" at bounding box center [544, 56] width 631 height 38
click at [778, 51] on span "Test" at bounding box center [783, 57] width 20 height 14
click at [779, 52] on span "Test" at bounding box center [783, 57] width 20 height 14
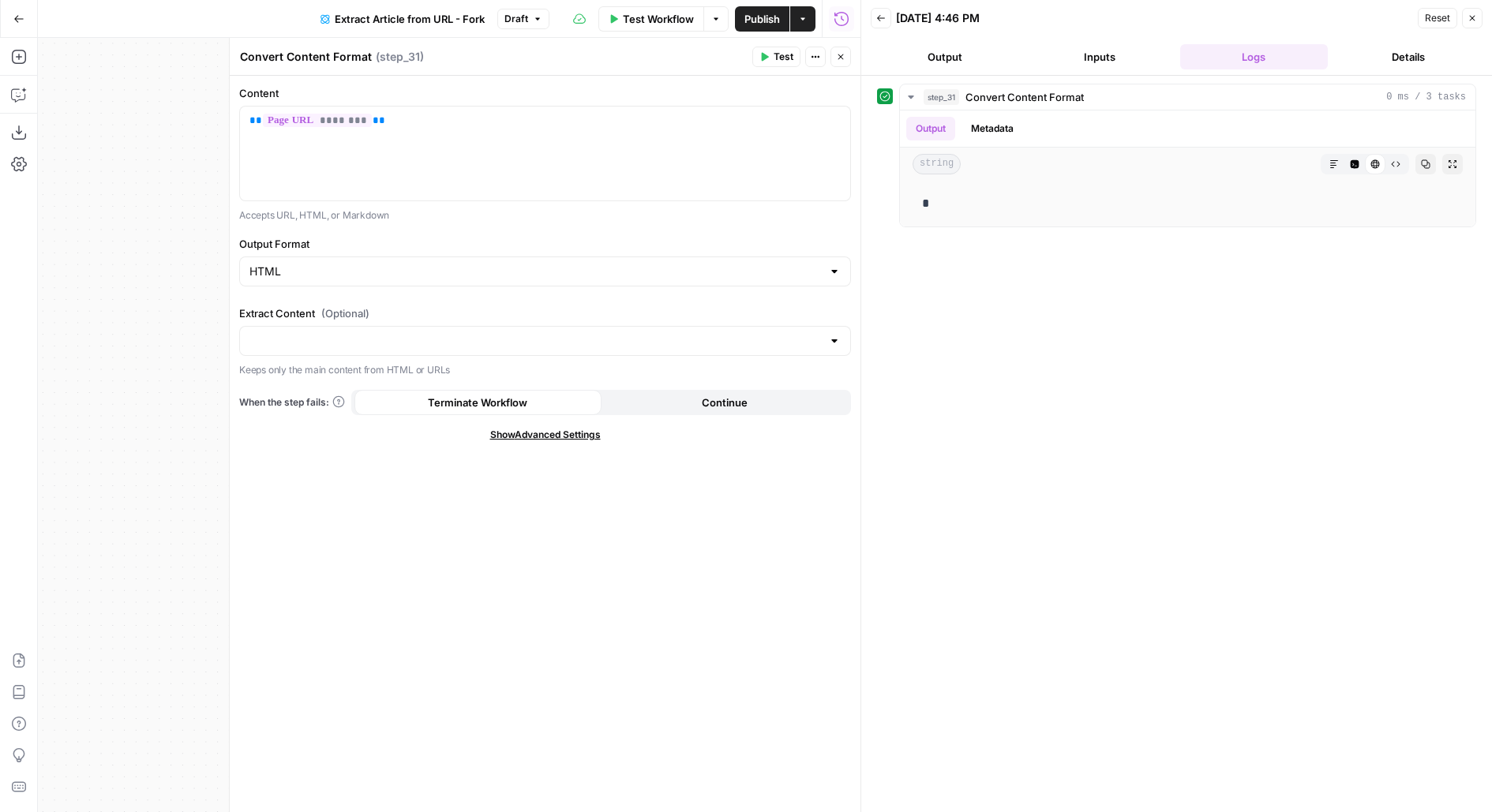
drag, startPoint x: 930, startPoint y: 212, endPoint x: 889, endPoint y: 200, distance: 42.7
click at [889, 200] on div "step_31 Convert Content Format 0 ms / 3 tasks Output Metadata string Markdown C…" at bounding box center [1176, 156] width 599 height 144
click at [1099, 39] on header "Back 09/11/25 at 4:46 PM Reset Close Output Inputs Logs Details" at bounding box center [1176, 38] width 631 height 76
click at [1100, 55] on button "Inputs" at bounding box center [1100, 57] width 149 height 25
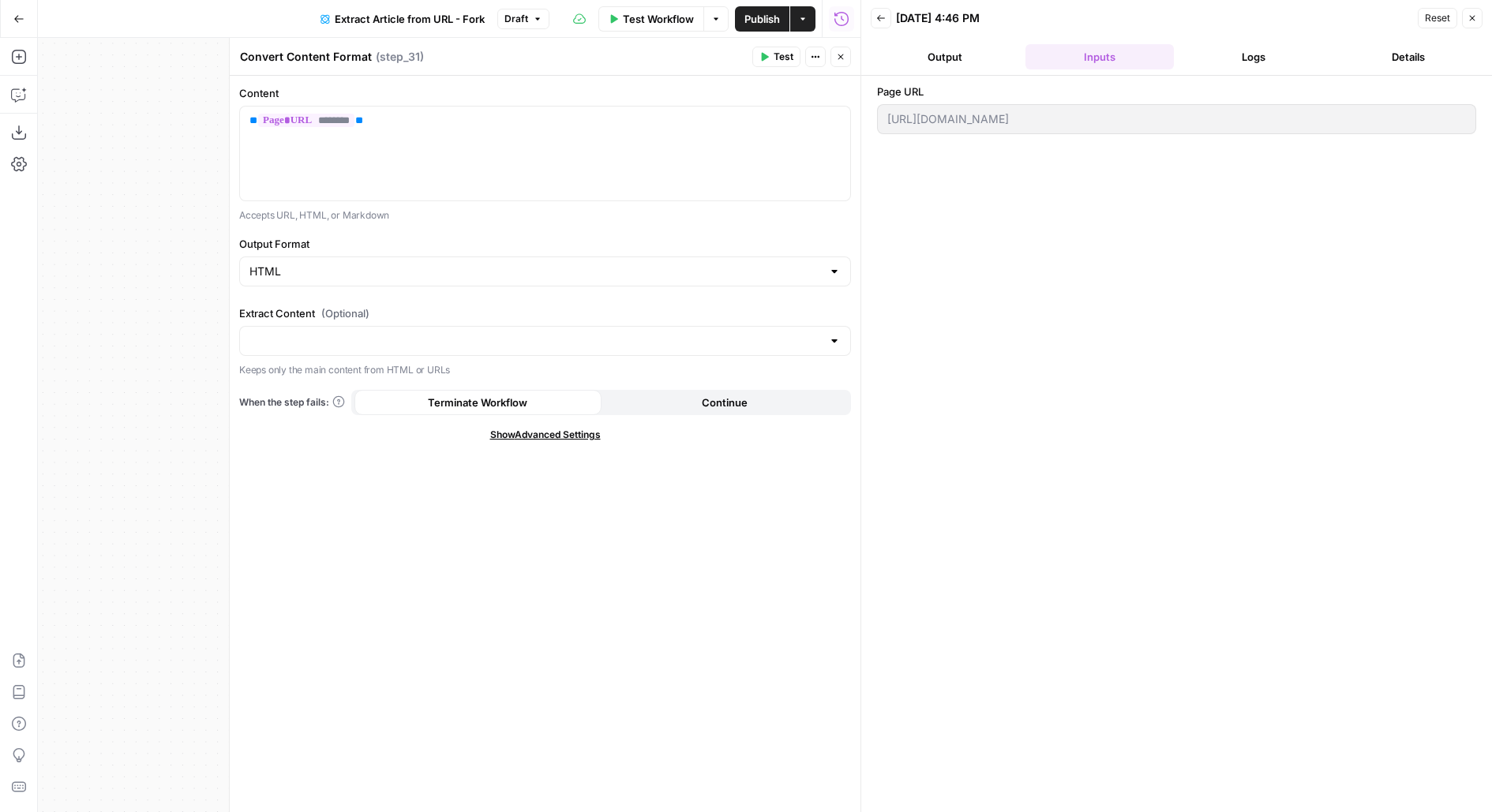
click at [1209, 55] on button "Logs" at bounding box center [1254, 57] width 149 height 25
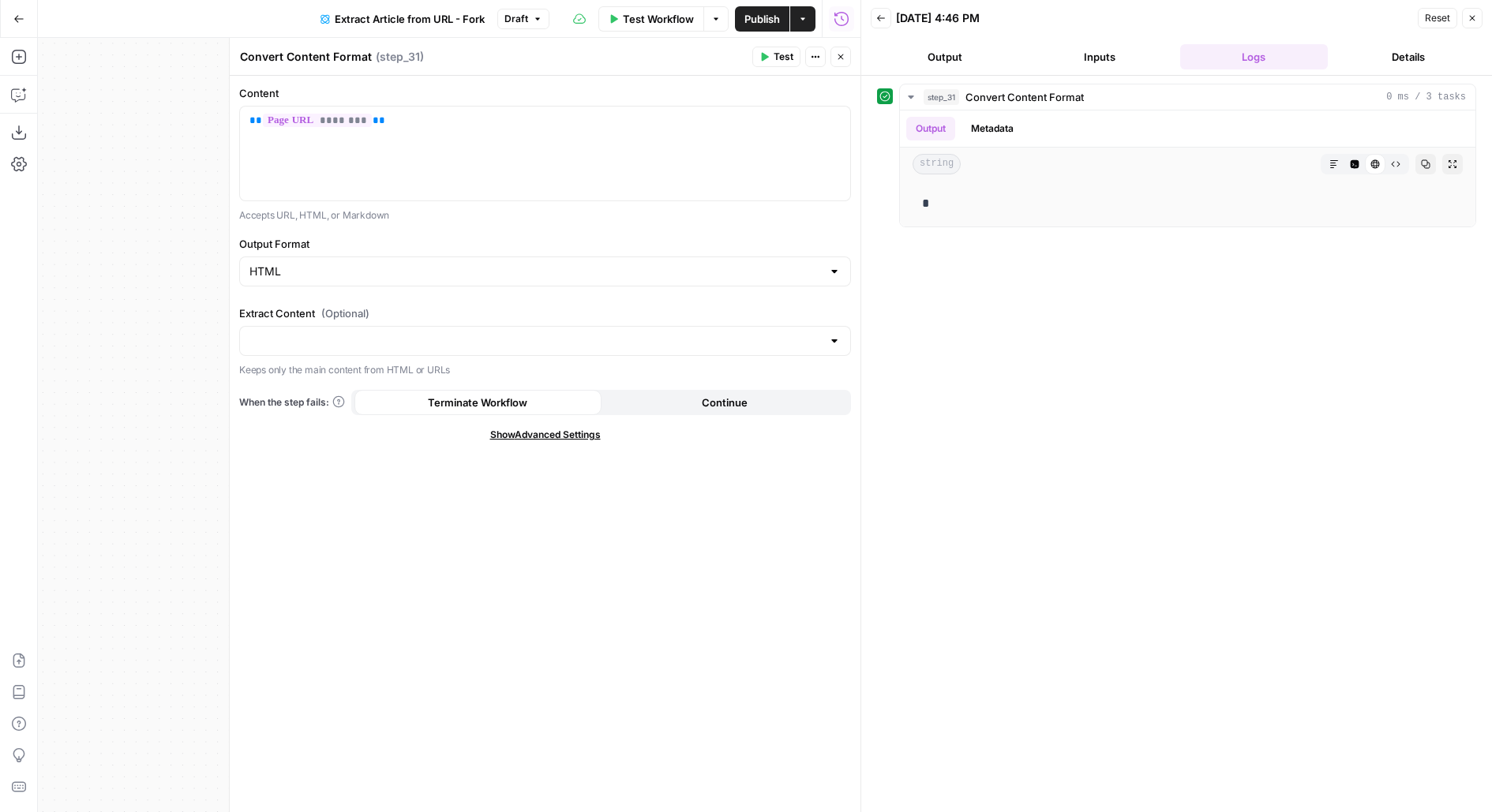
click at [242, 274] on div "HTML" at bounding box center [544, 271] width 612 height 30
click at [279, 310] on span "HTML" at bounding box center [535, 310] width 564 height 16
type input "HTML"
click at [300, 270] on input "Output Format" at bounding box center [536, 271] width 572 height 16
click at [298, 330] on span "Markdown" at bounding box center [542, 332] width 578 height 16
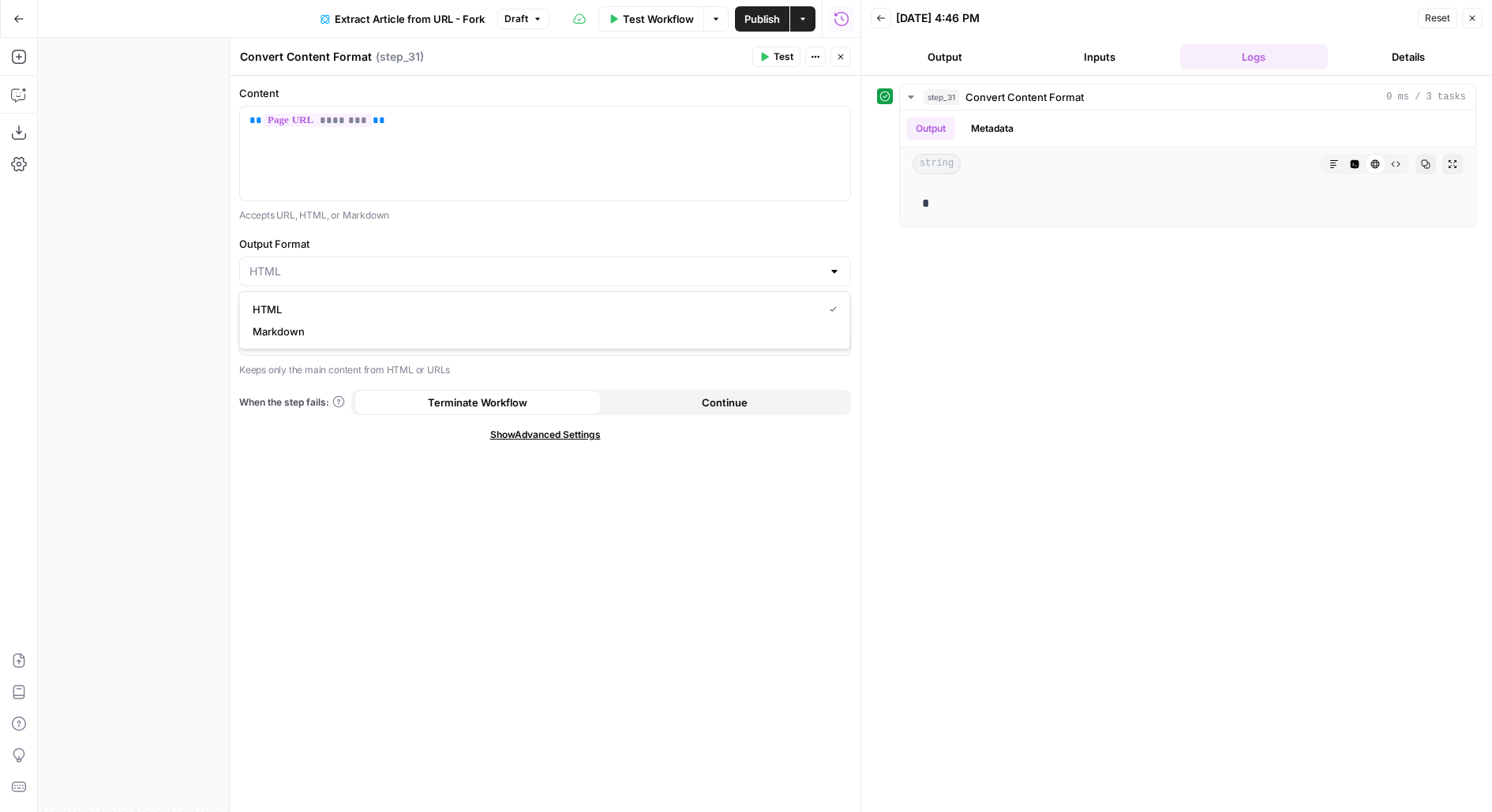
type input "Markdown"
click at [781, 39] on header "Convert Content Format Convert Content Format ( step_31 ) Test Actions Close" at bounding box center [544, 56] width 631 height 38
click at [781, 52] on span "Test" at bounding box center [783, 57] width 20 height 14
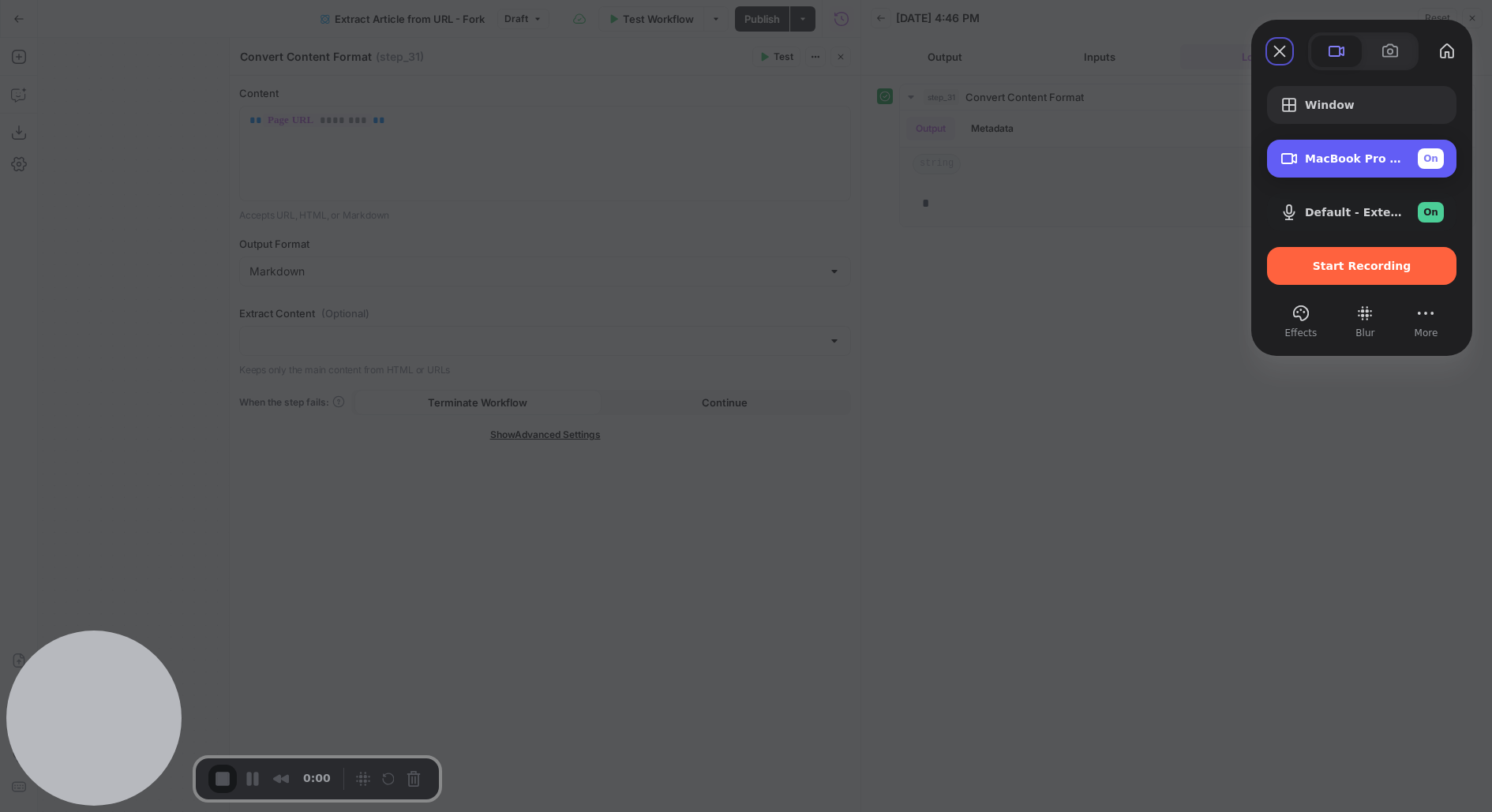
click at [1313, 164] on span "MacBook Pro Camera (0000:0001)" at bounding box center [1355, 158] width 101 height 12
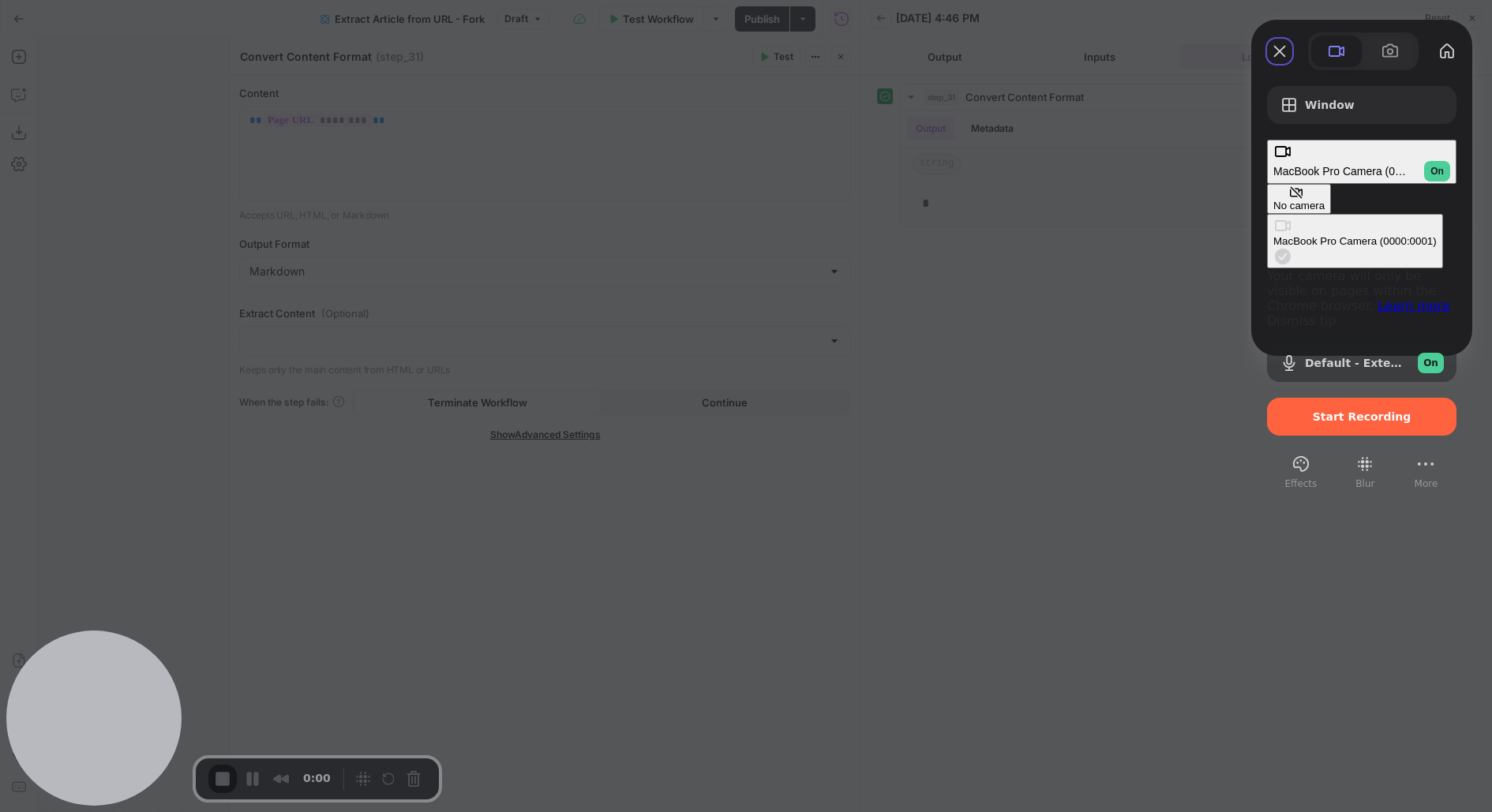
click at [1267, 184] on button "No camera" at bounding box center [1299, 199] width 64 height 30
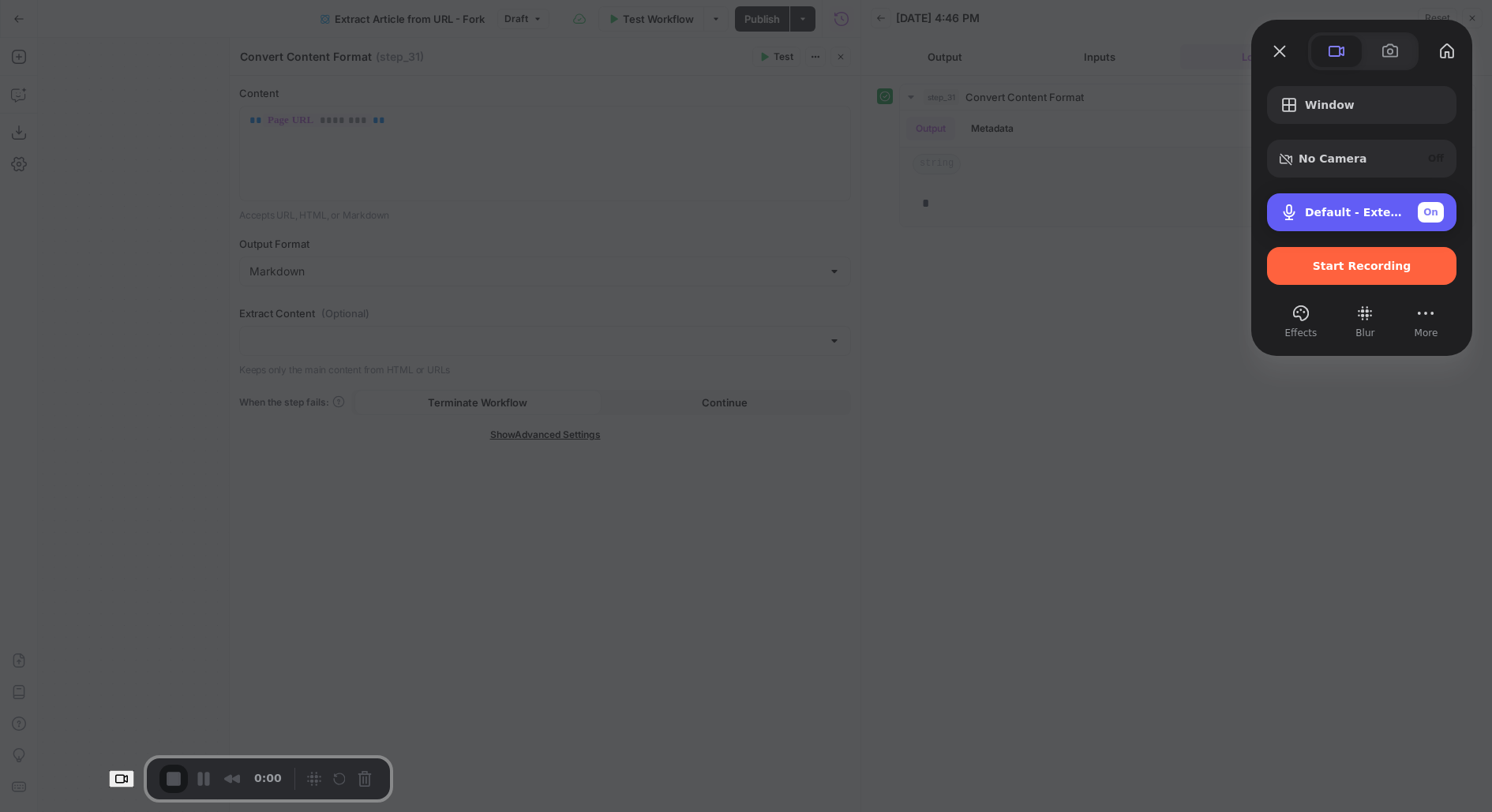
click at [1332, 211] on span "Default - External Microphone (Built-in)" at bounding box center [1355, 212] width 101 height 12
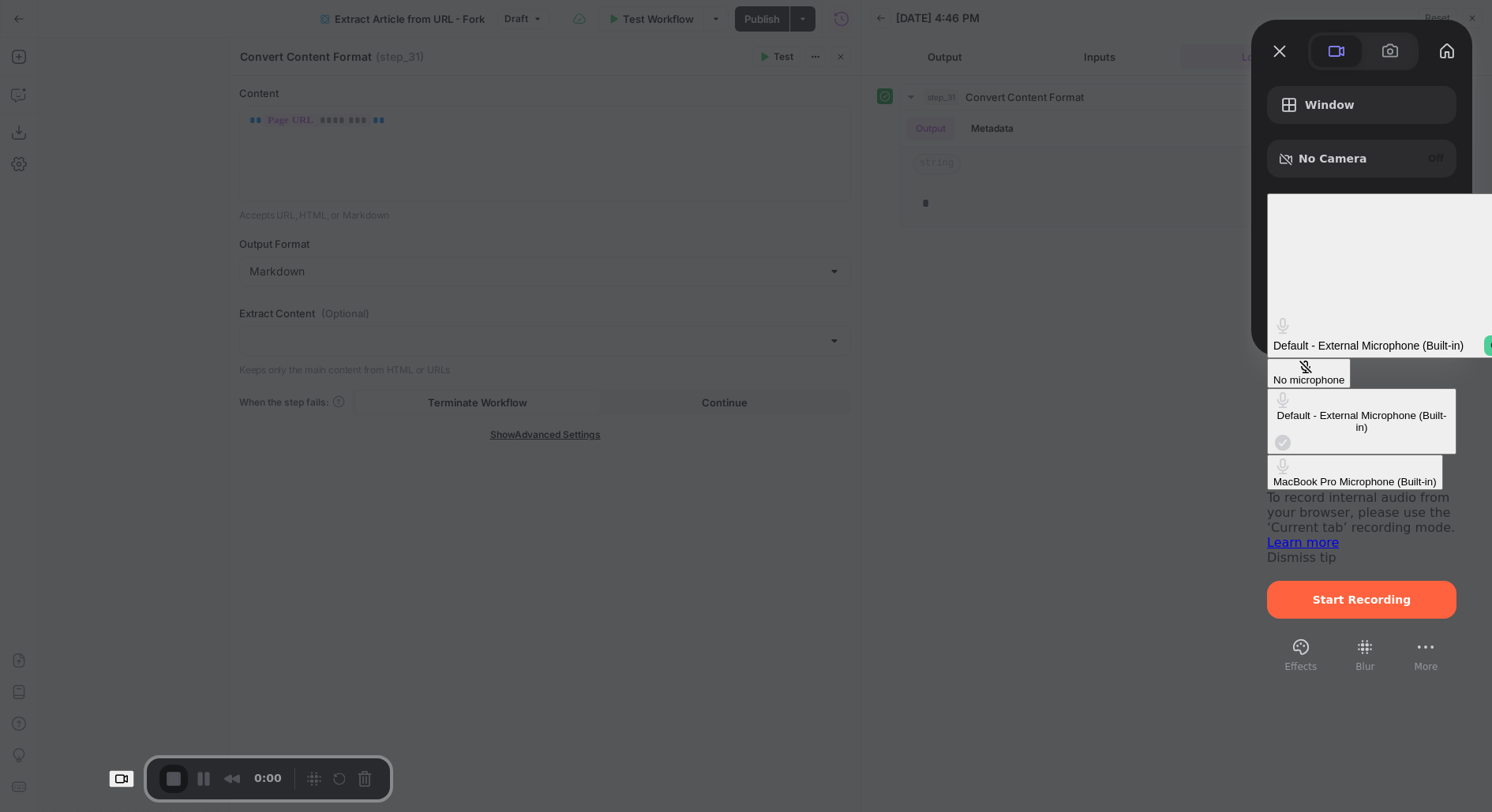
click at [1273, 374] on div "No microphone" at bounding box center [1308, 380] width 71 height 12
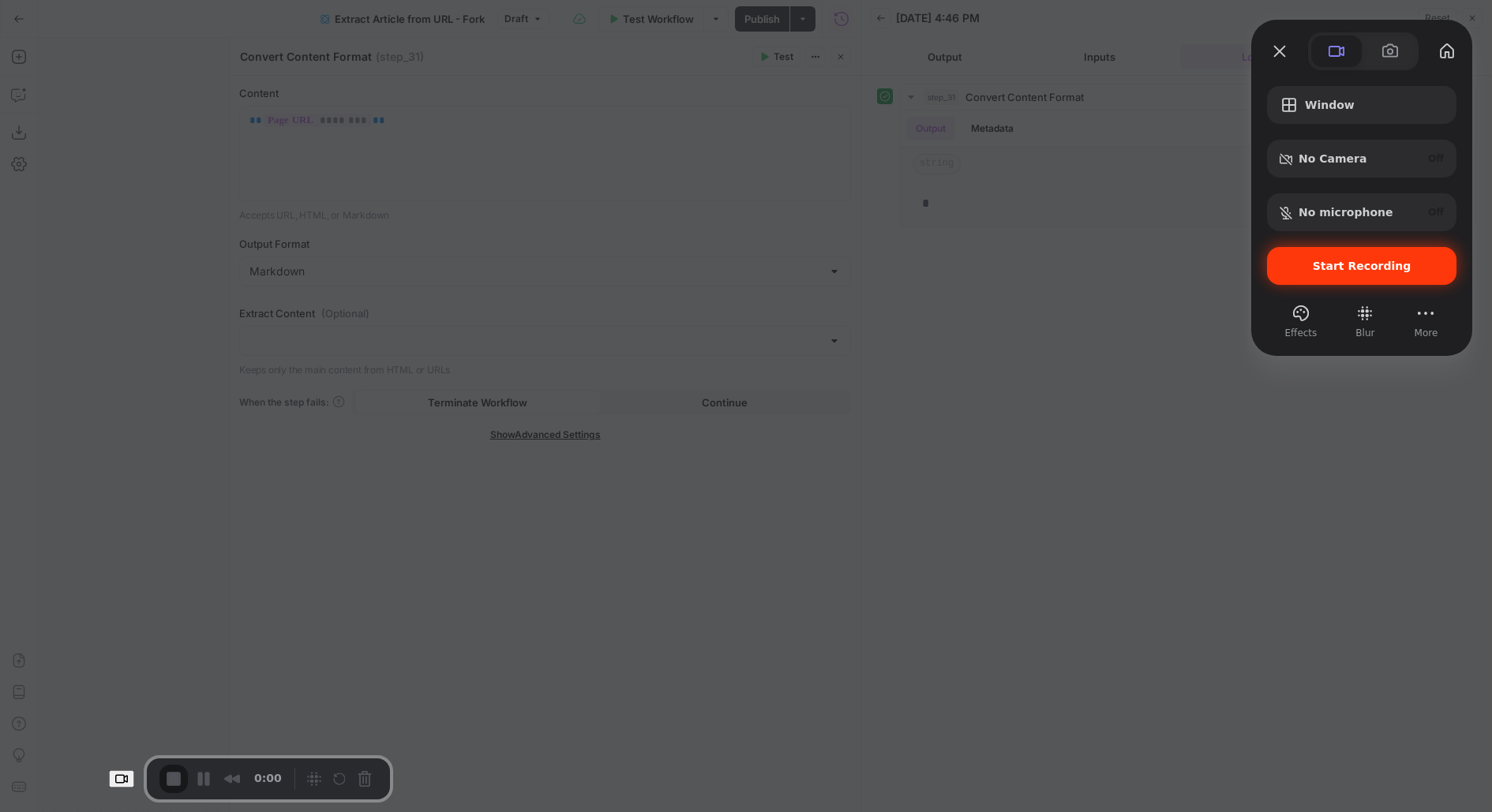
click at [1306, 270] on span "Start Recording" at bounding box center [1362, 266] width 165 height 12
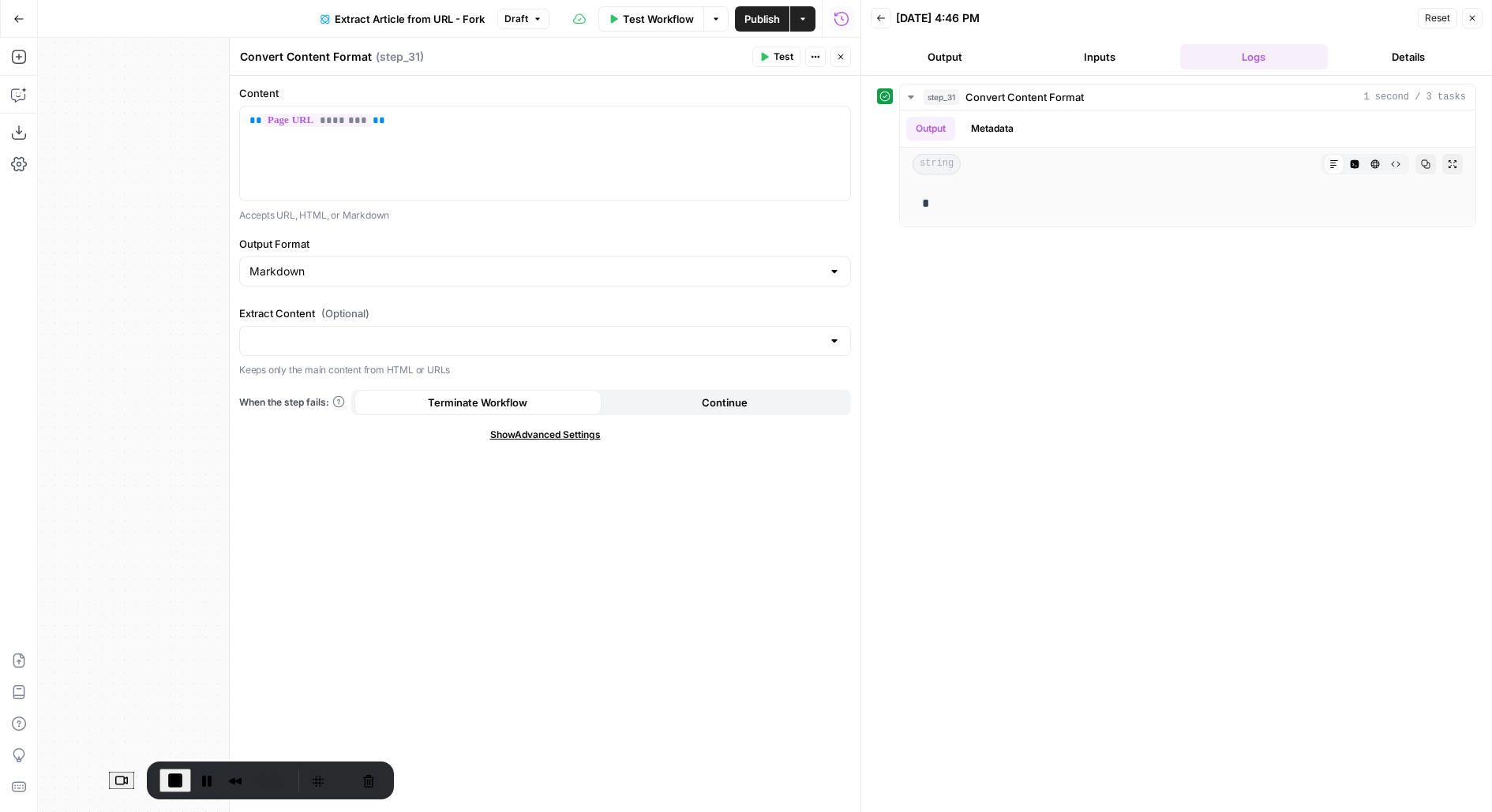
click at [1049, 76] on div "step_31 Convert Content Format 1 second / 3 tasks Output Metadata string Markdo…" at bounding box center [1176, 444] width 631 height 736
click at [1090, 61] on button "Inputs" at bounding box center [1100, 57] width 149 height 25
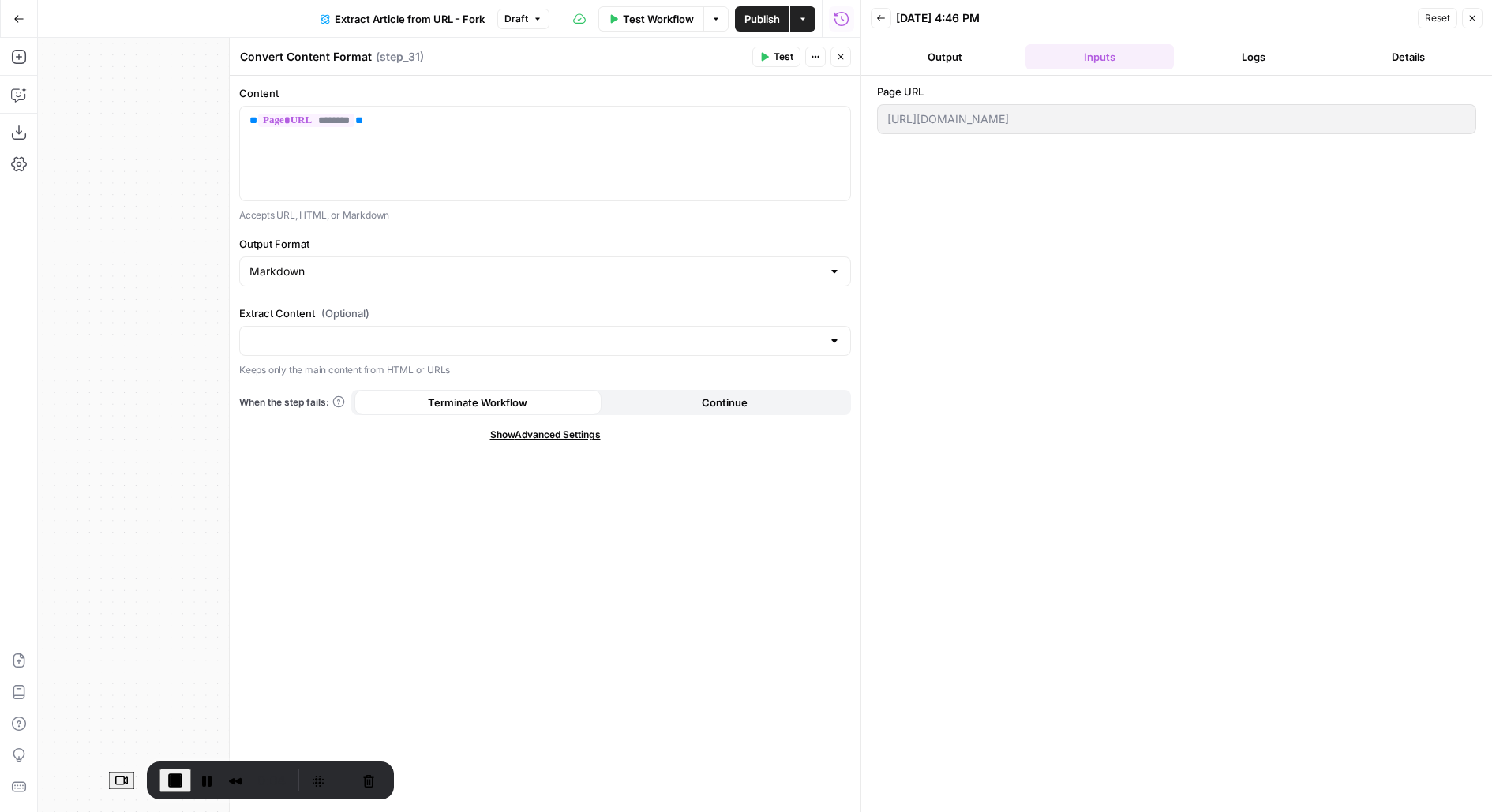
click at [773, 61] on button "Test" at bounding box center [776, 56] width 48 height 20
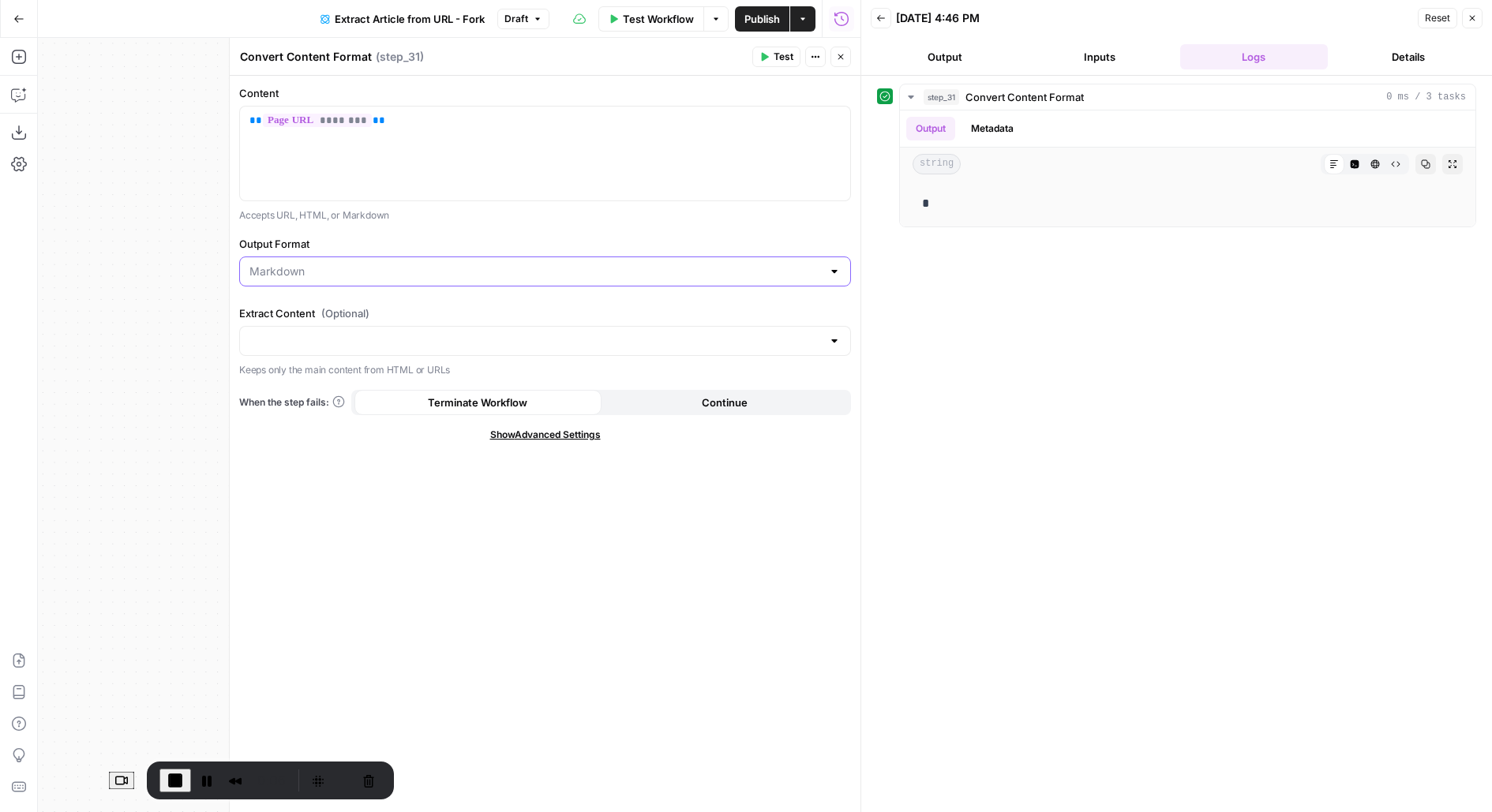
click at [391, 263] on input "Output Format" at bounding box center [536, 271] width 572 height 16
click at [353, 311] on span "HTML" at bounding box center [542, 310] width 578 height 16
type input "HTML"
click at [760, 62] on button "Test" at bounding box center [776, 56] width 48 height 20
click at [165, 782] on span "End Recording" at bounding box center [175, 780] width 19 height 19
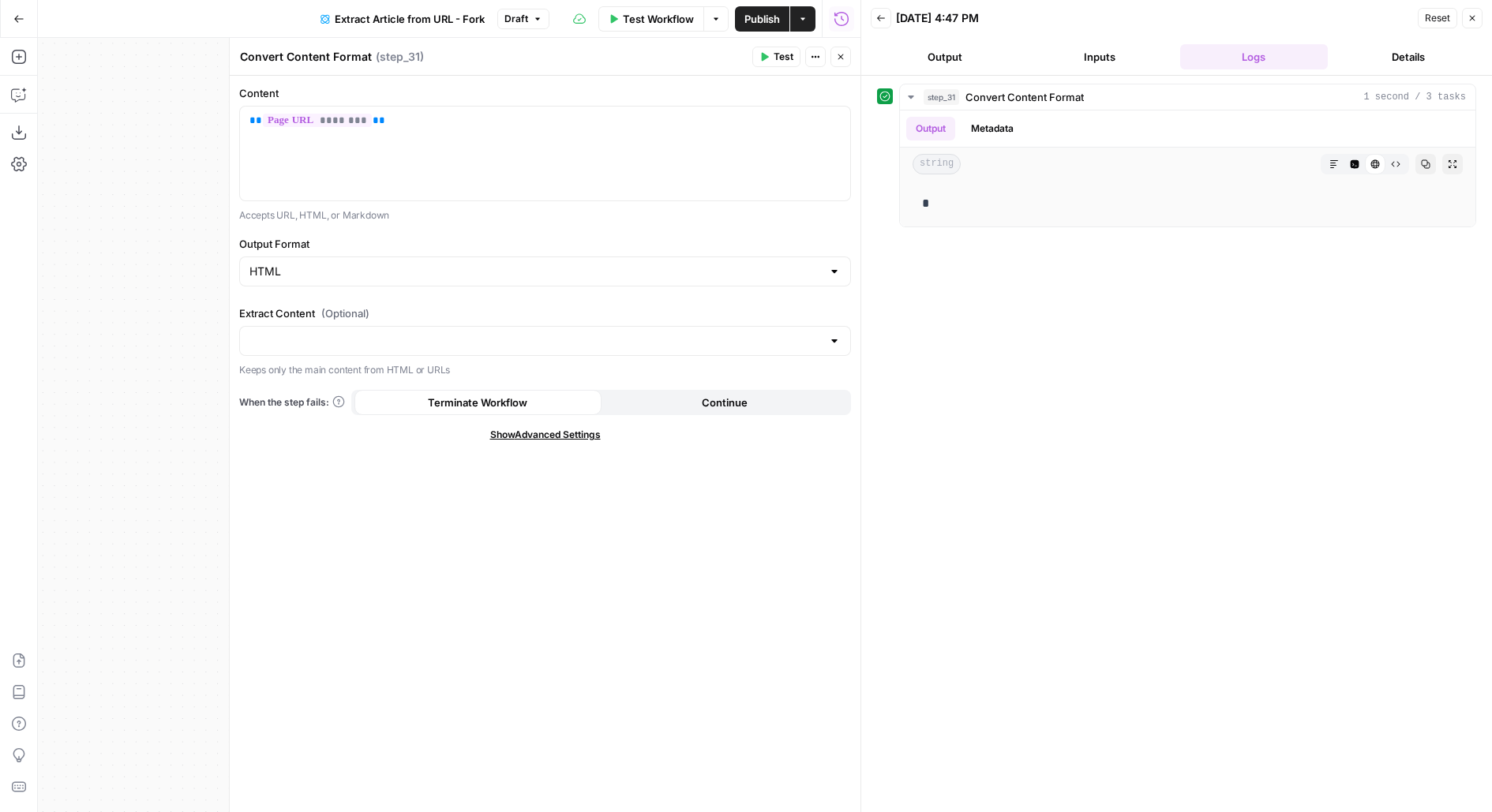
click at [842, 56] on icon "button" at bounding box center [840, 57] width 10 height 10
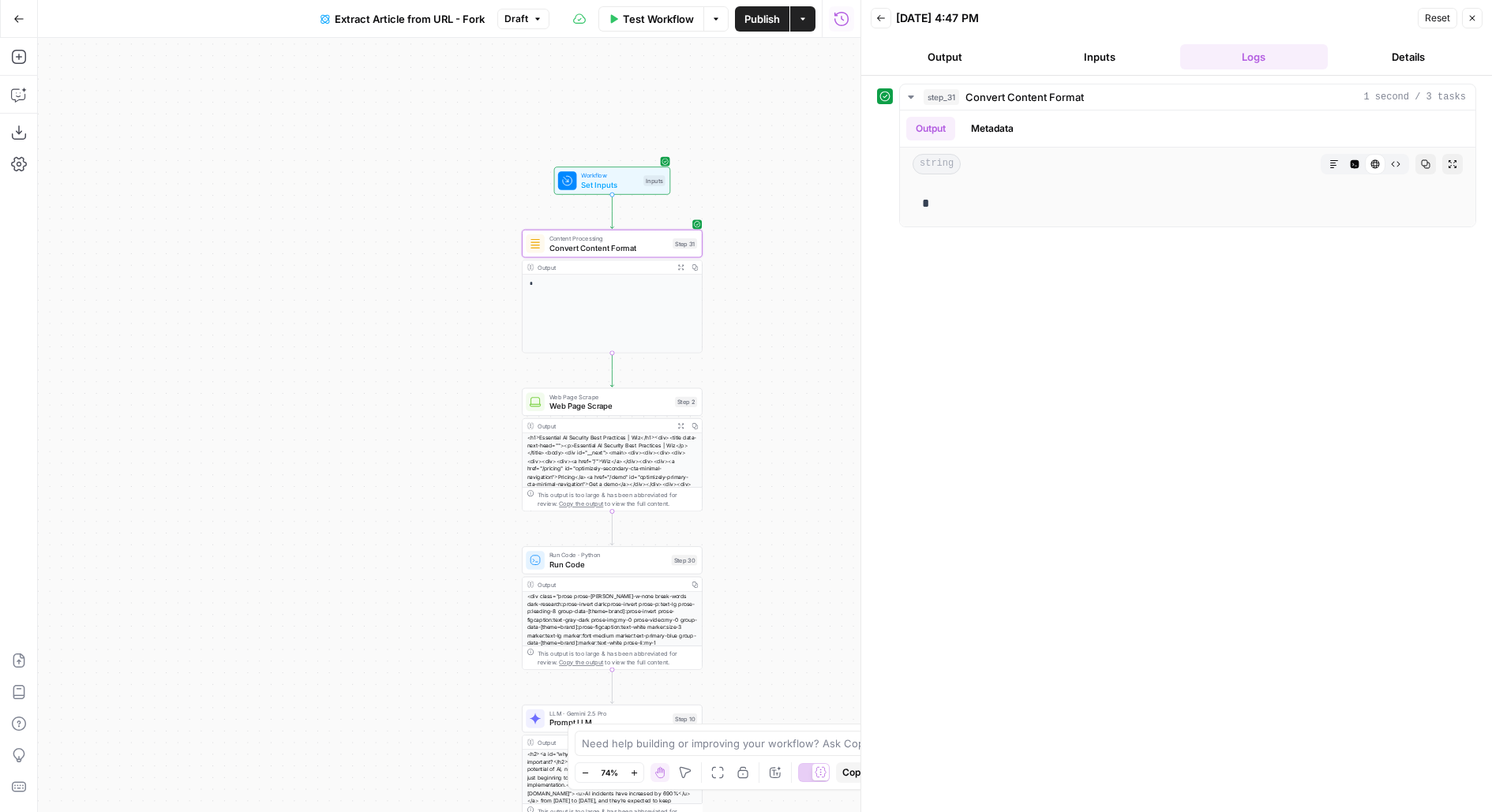
drag, startPoint x: 521, startPoint y: 345, endPoint x: 383, endPoint y: 343, distance: 138.0
click at [387, 343] on div "true false Workflow Set Inputs Inputs Content Processing Convert Content Format…" at bounding box center [449, 424] width 823 height 774
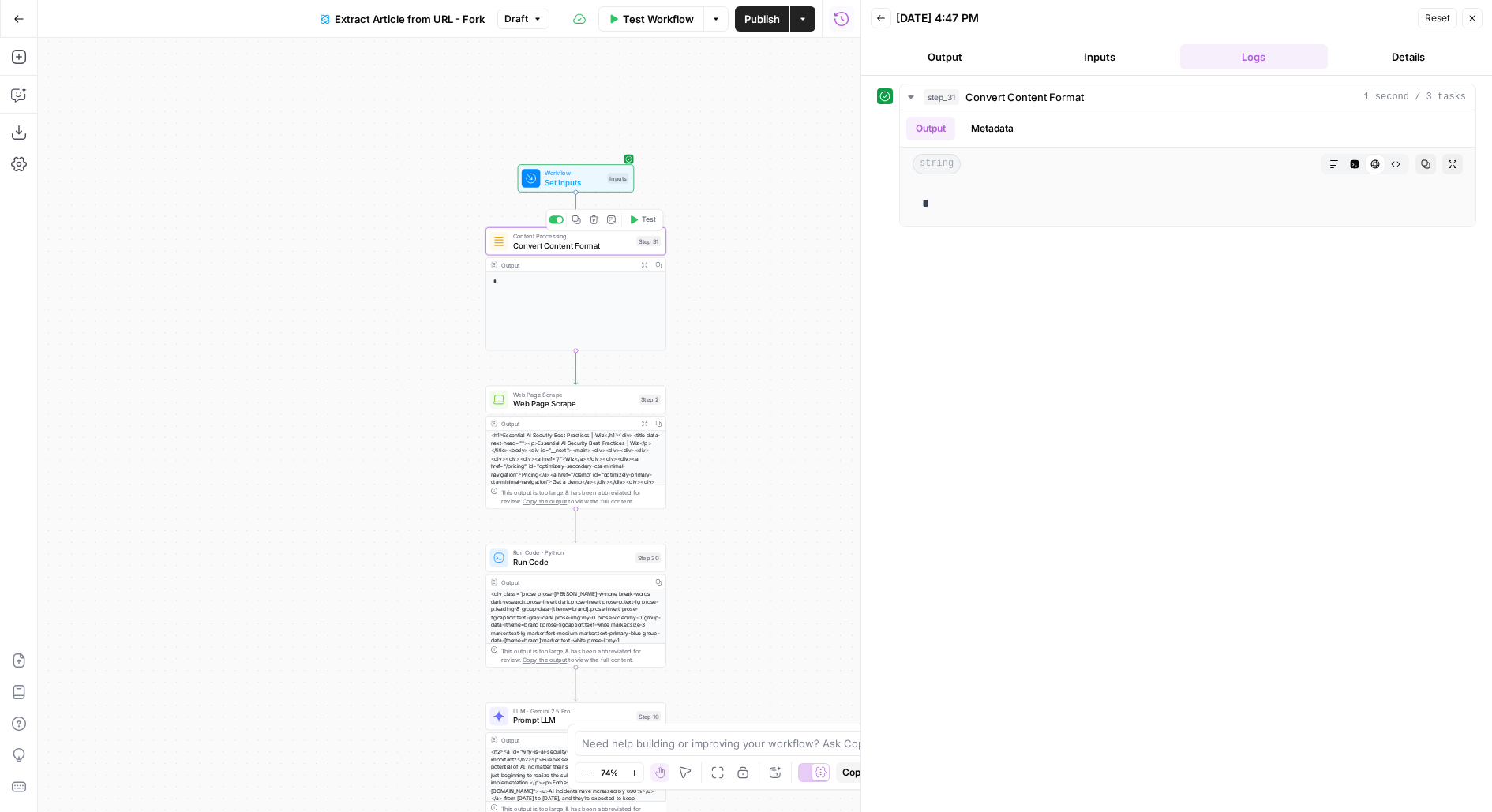
click at [552, 220] on div at bounding box center [556, 219] width 15 height 8
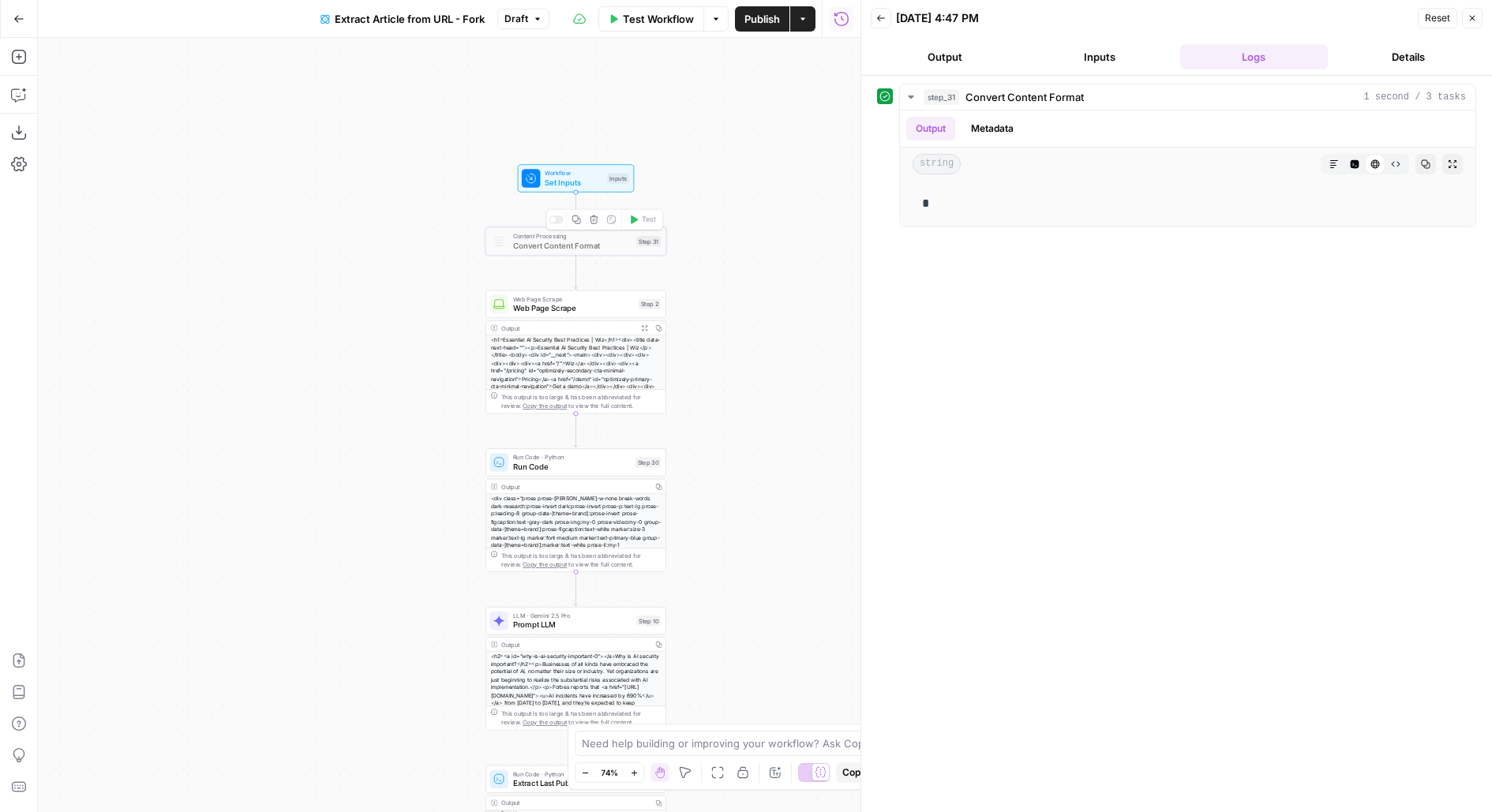
click at [556, 220] on div at bounding box center [556, 219] width 15 height 8
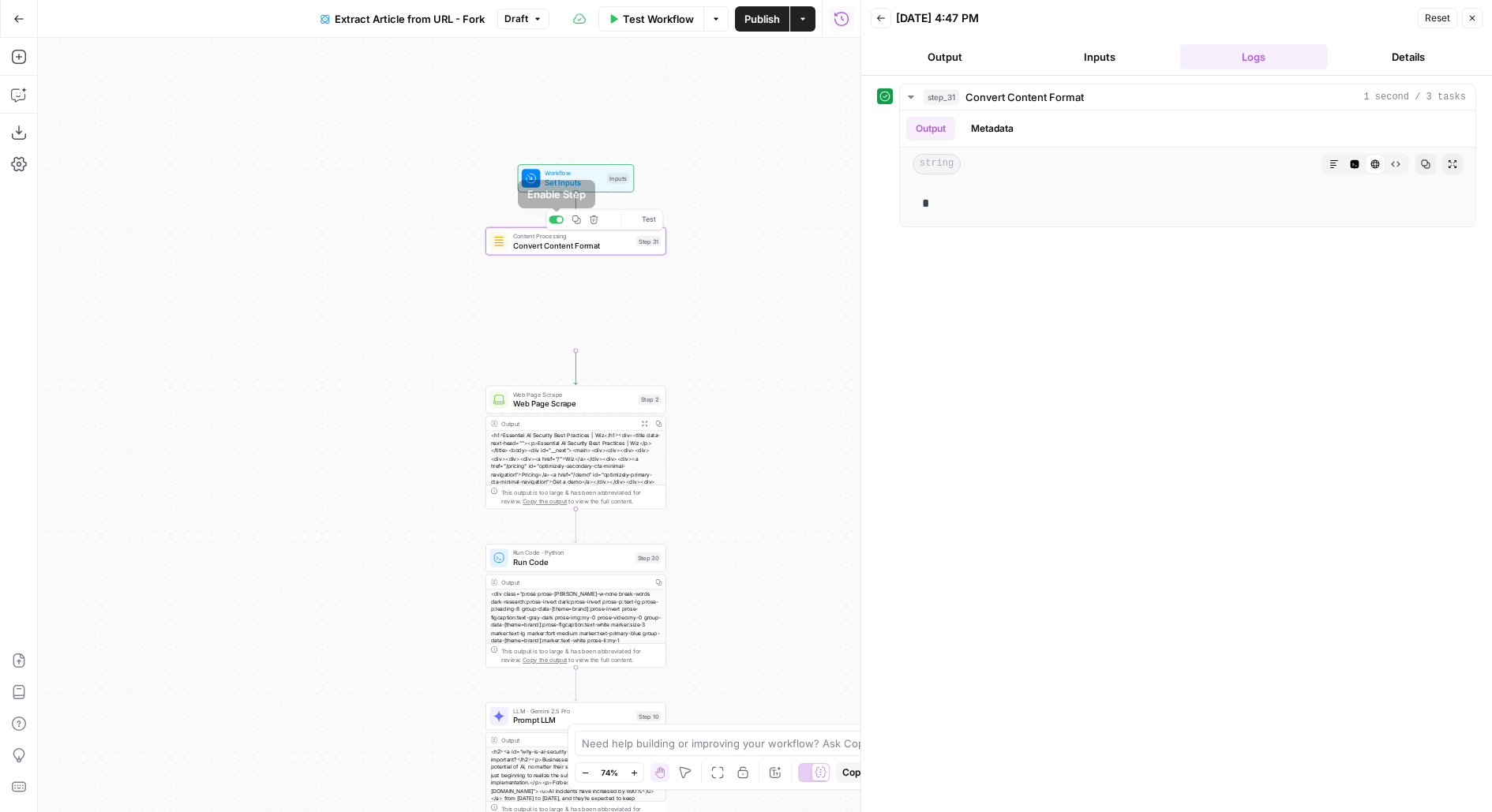
click at [554, 245] on span "Convert Content Format" at bounding box center [571, 245] width 118 height 12
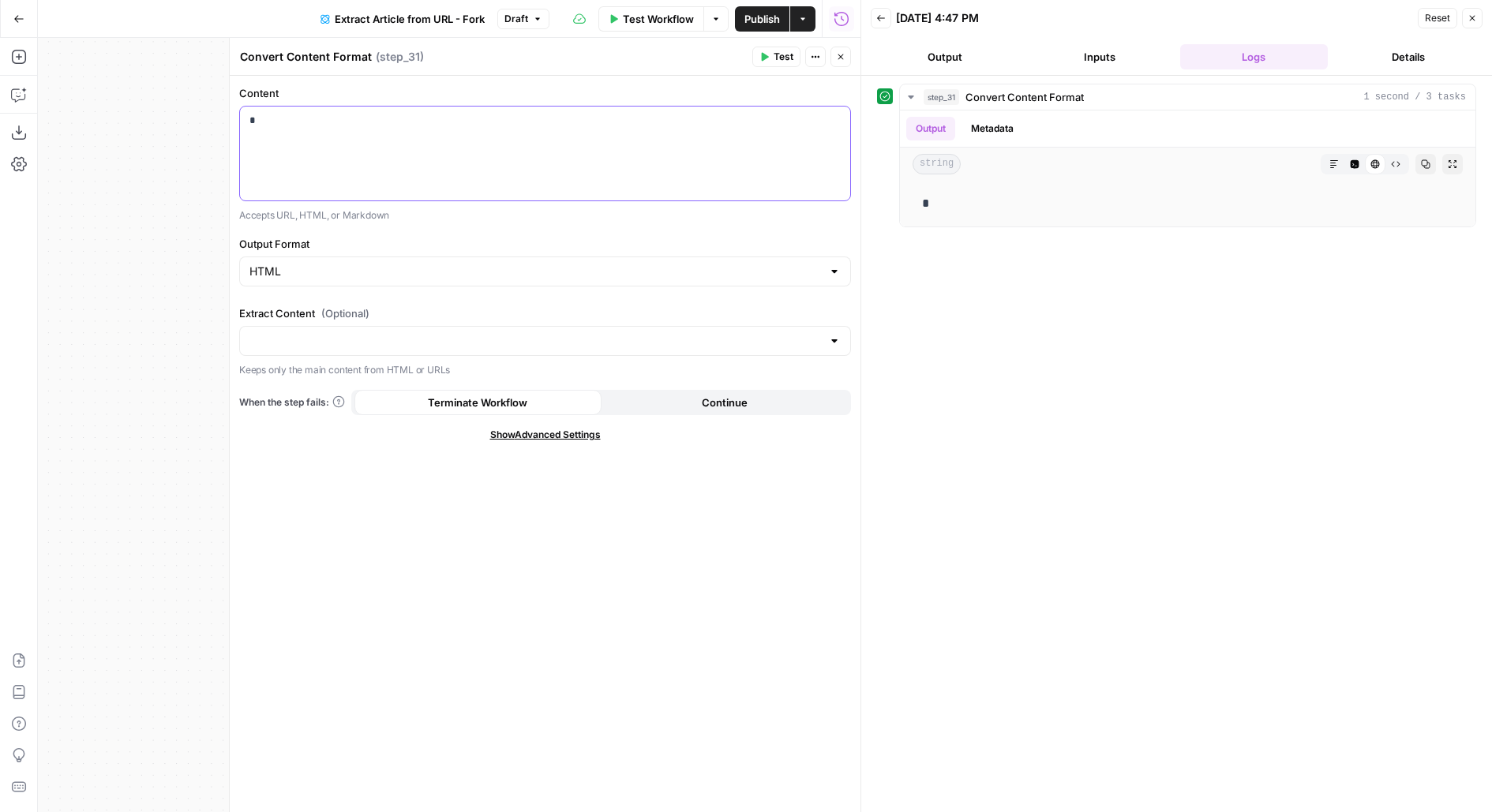
click at [378, 136] on div "*" at bounding box center [544, 153] width 610 height 94
click at [844, 53] on icon "button" at bounding box center [840, 57] width 10 height 10
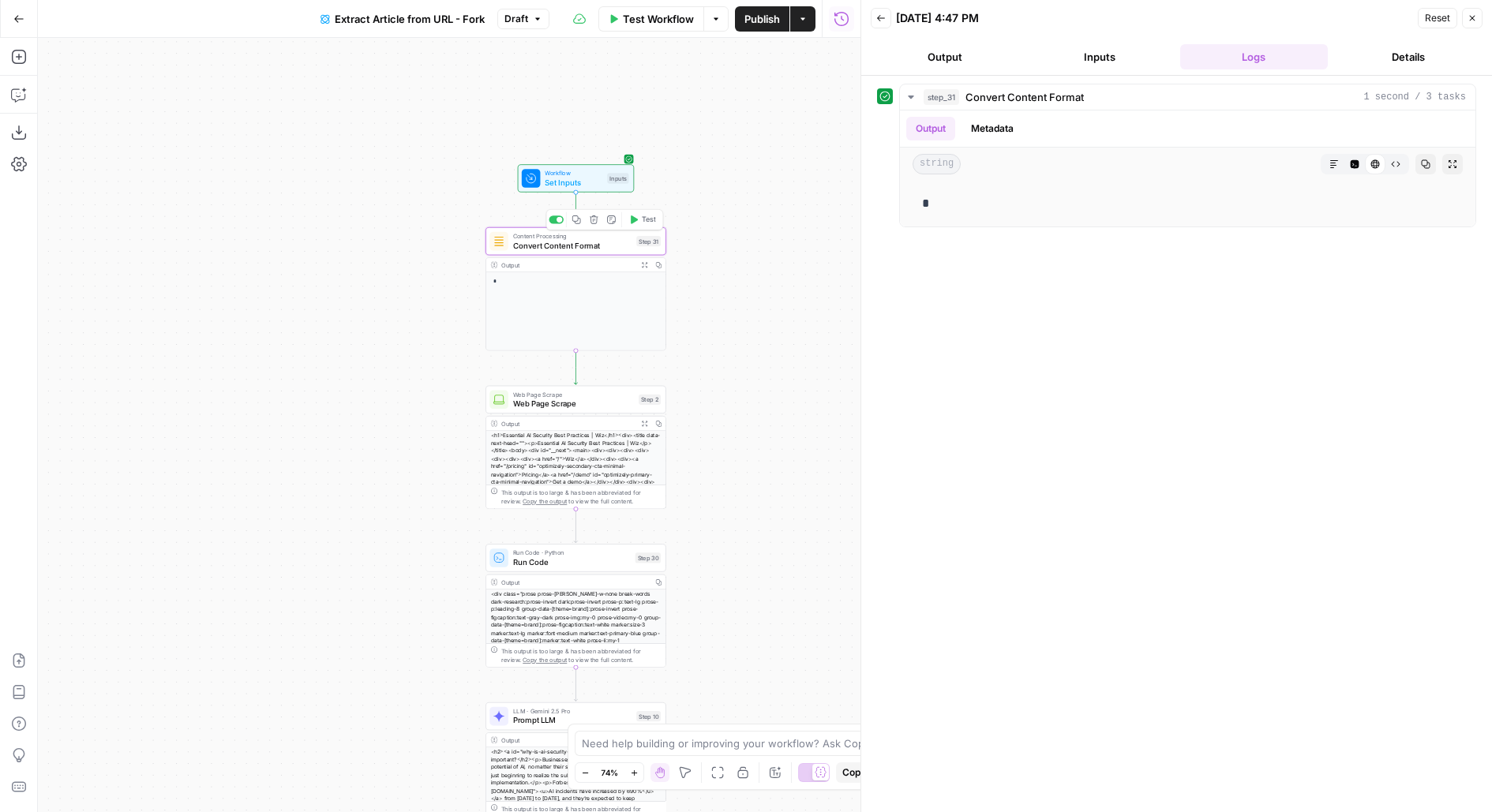
click at [597, 247] on span "Convert Content Format" at bounding box center [571, 245] width 118 height 12
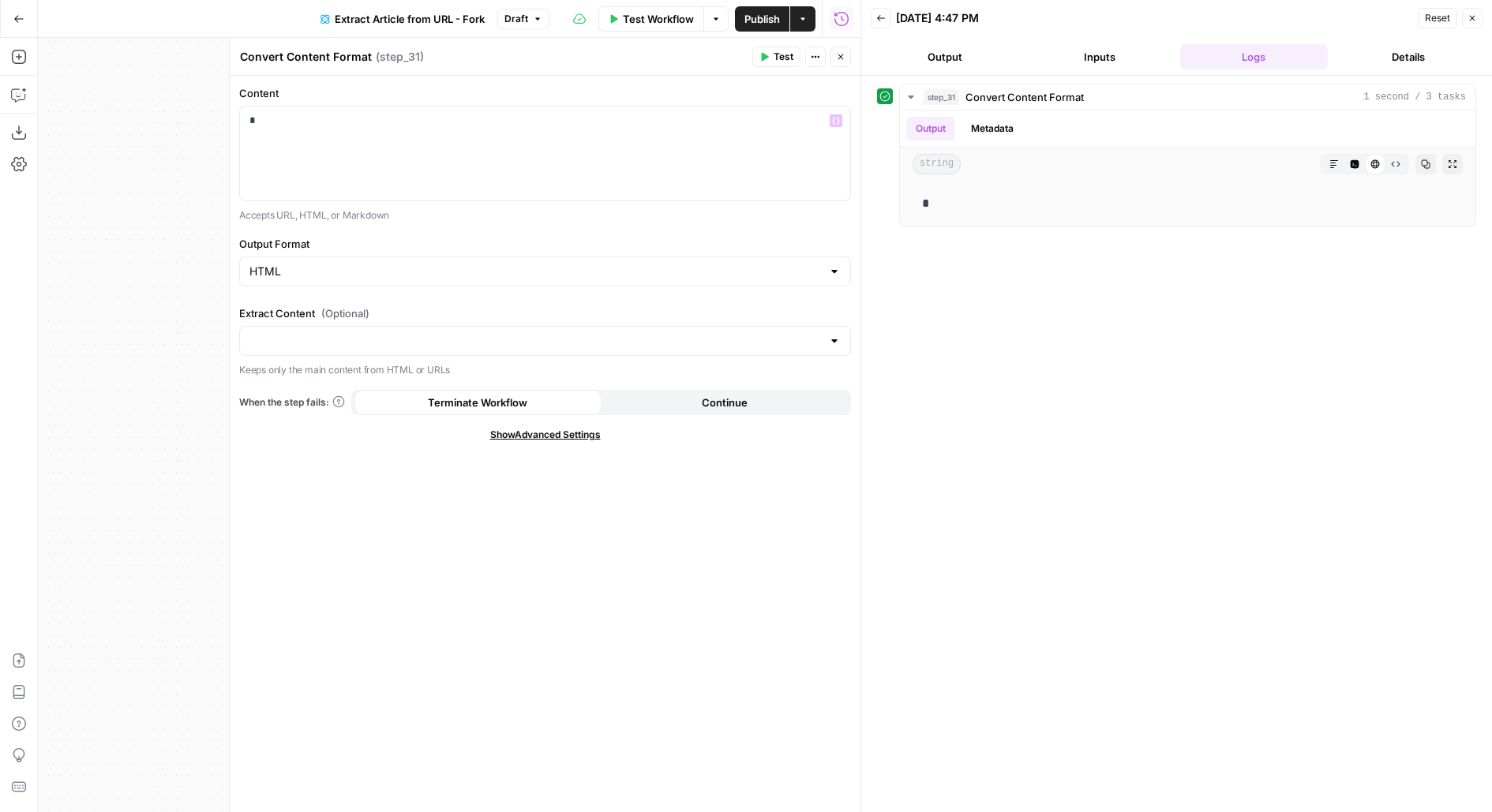
click at [834, 60] on button "Close" at bounding box center [840, 56] width 20 height 20
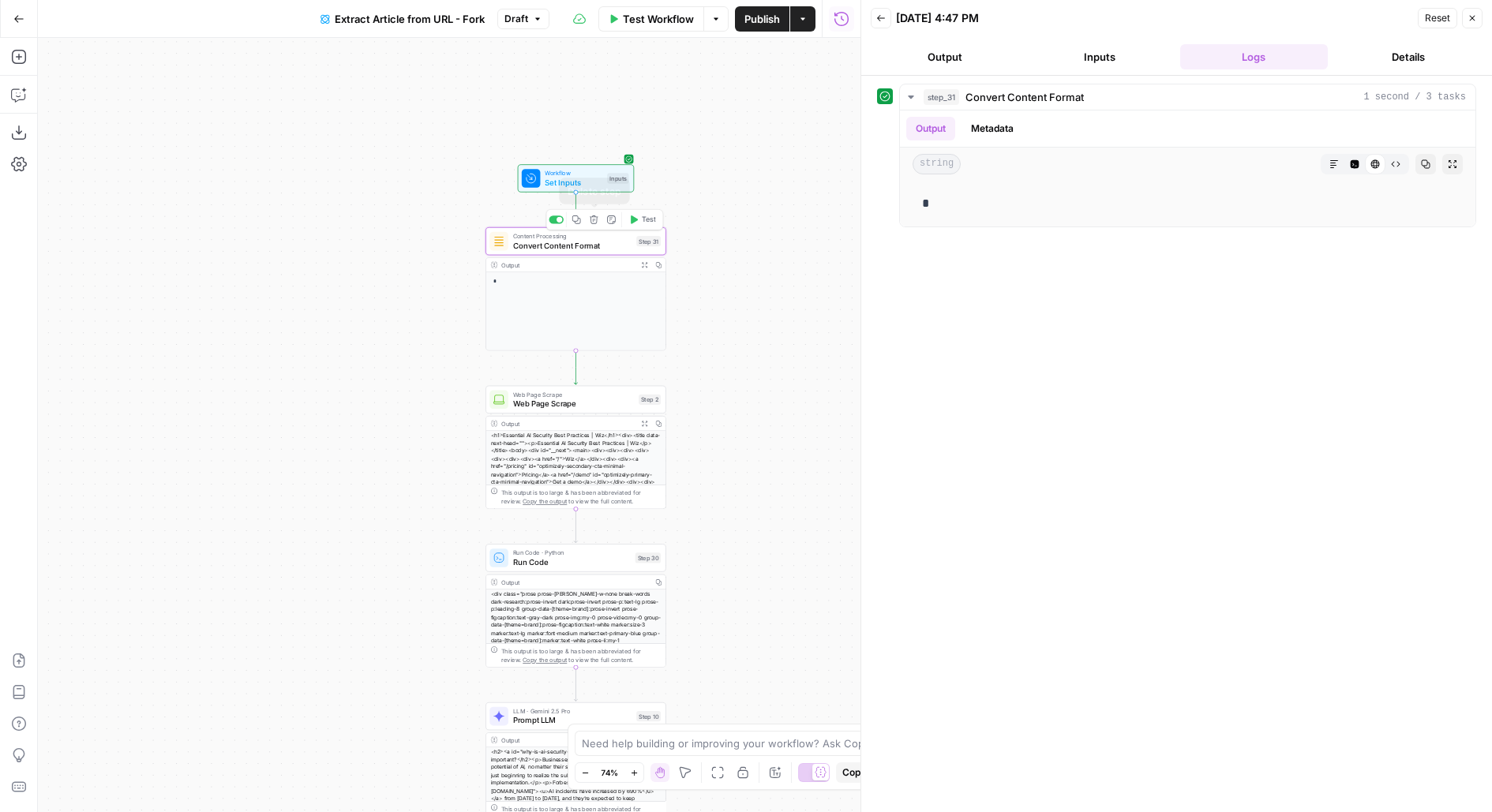
click at [592, 224] on button "Delete step" at bounding box center [593, 220] width 15 height 15
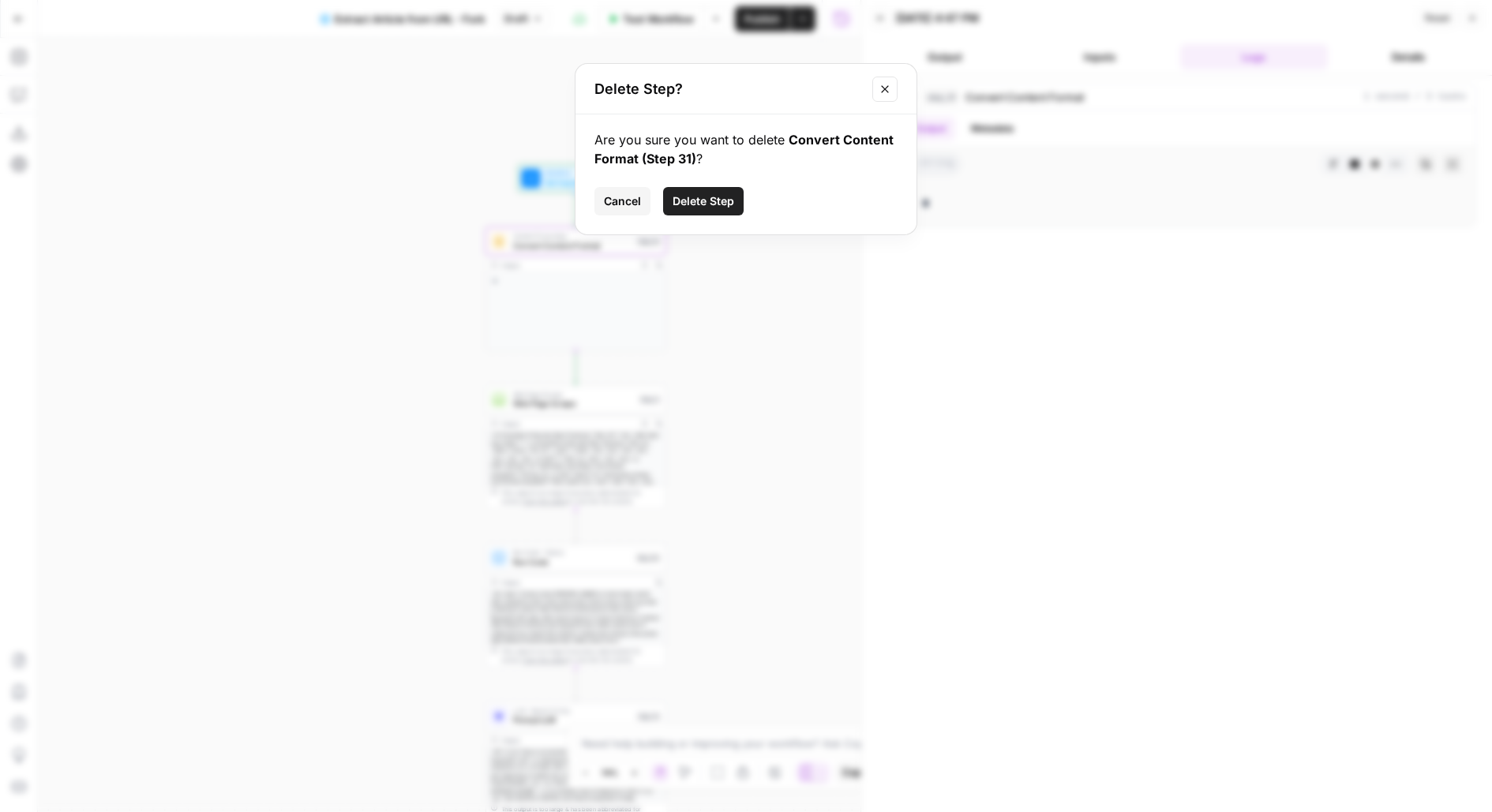
click at [721, 198] on span "Delete Step" at bounding box center [703, 201] width 61 height 16
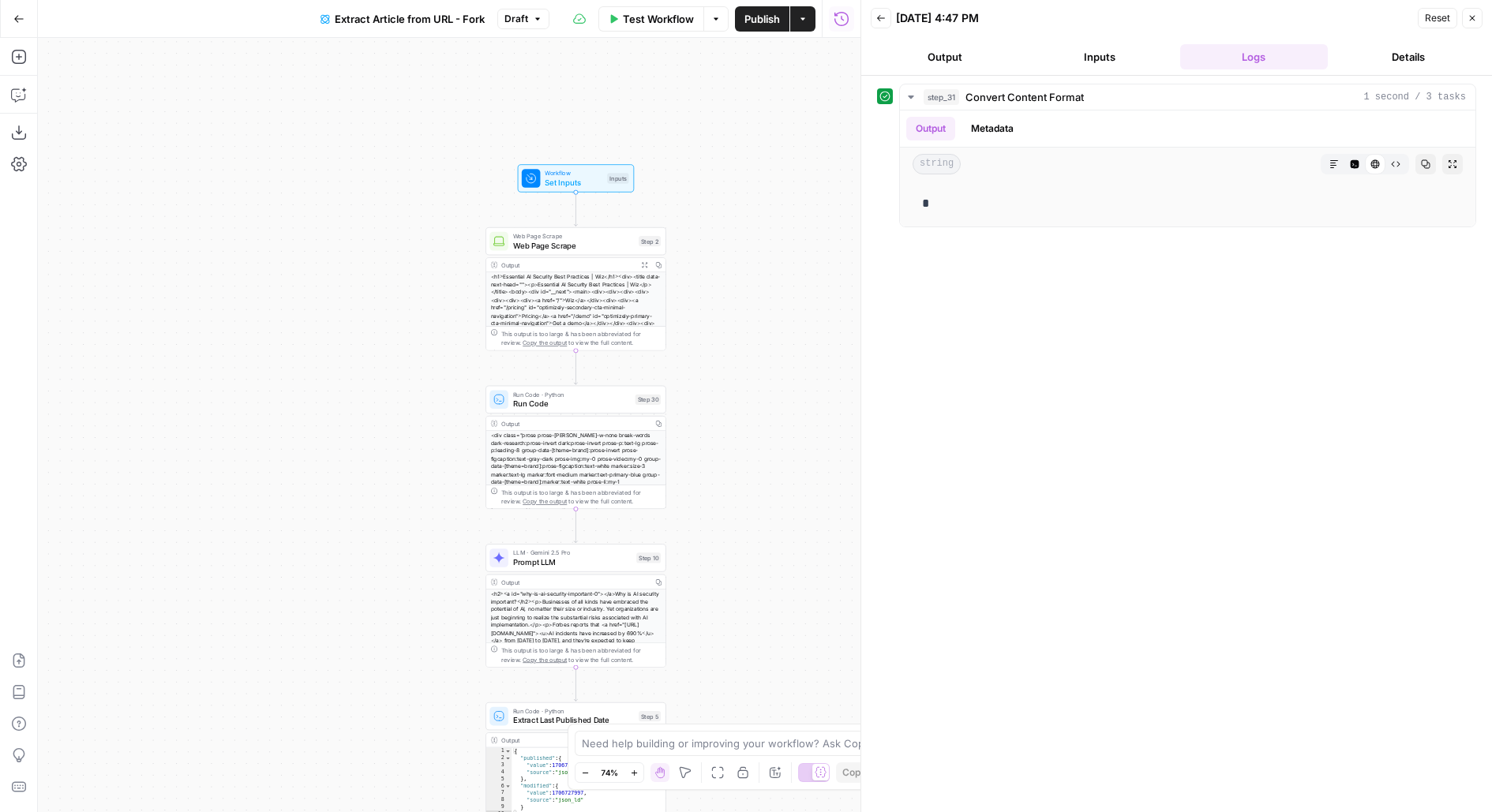
click at [10, 62] on button "Add Steps" at bounding box center [18, 57] width 25 height 25
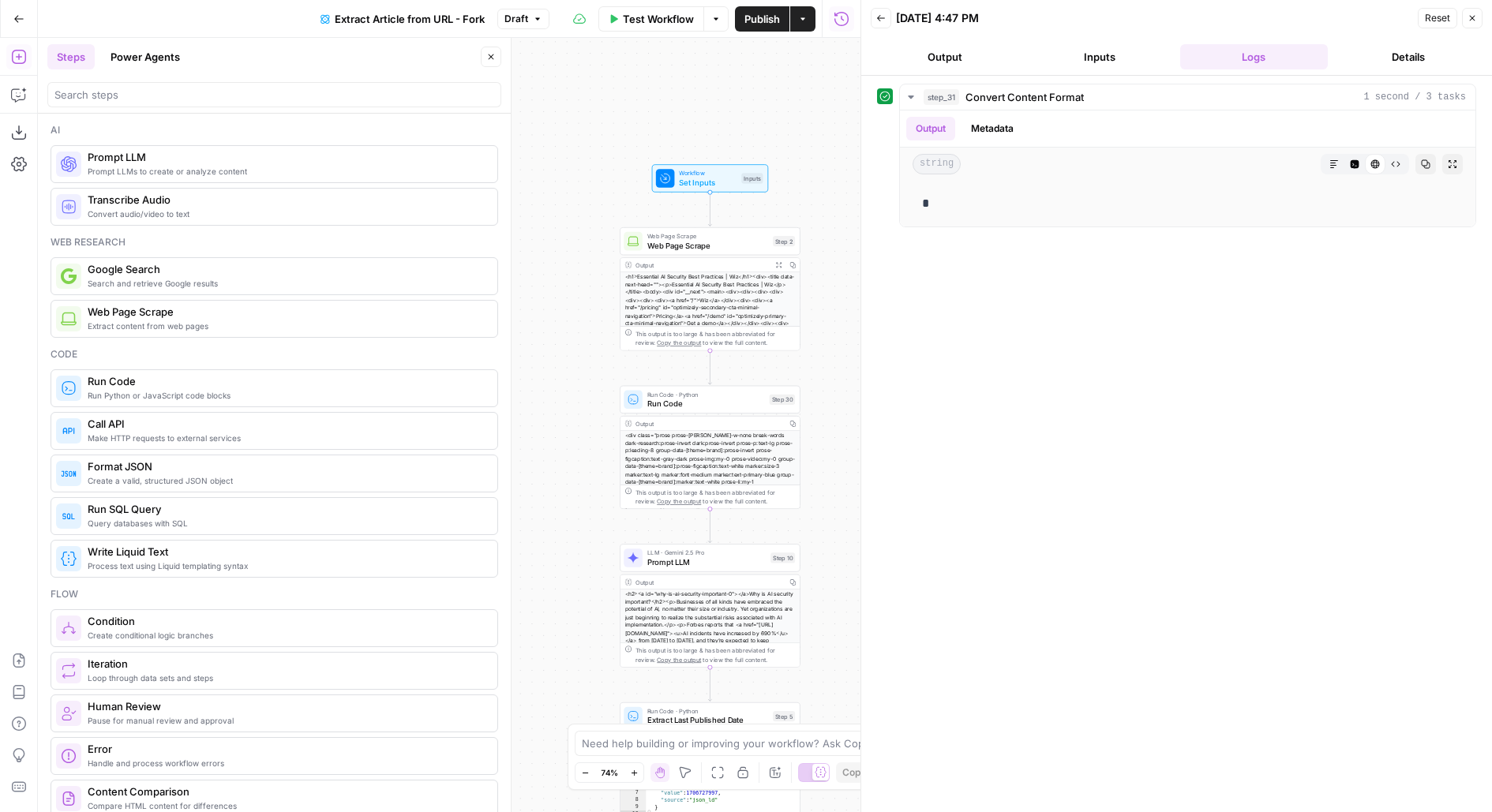
click at [494, 57] on icon "button" at bounding box center [491, 57] width 10 height 10
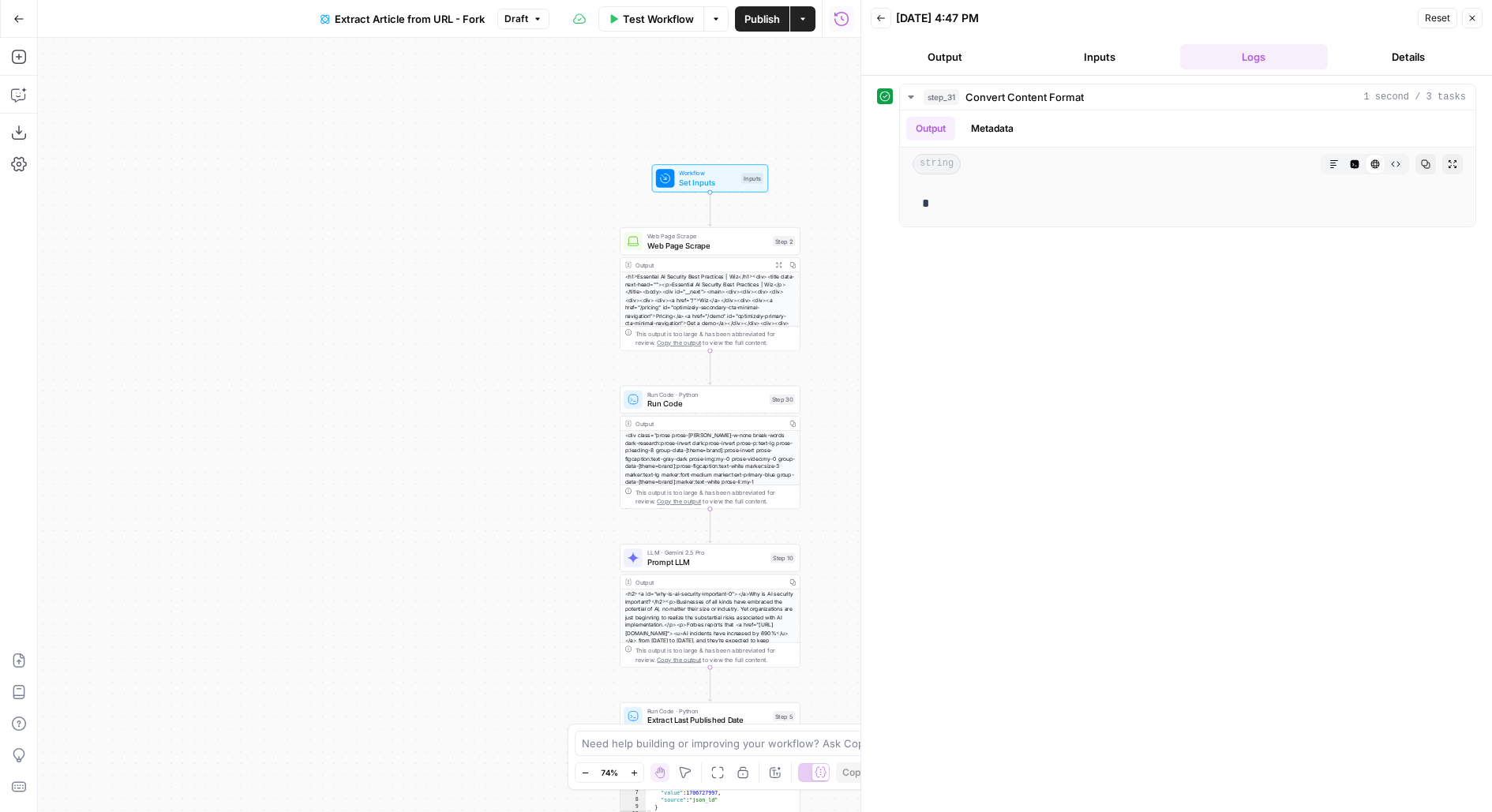
click at [750, 240] on span "Web Page Scrape" at bounding box center [708, 245] width 121 height 12
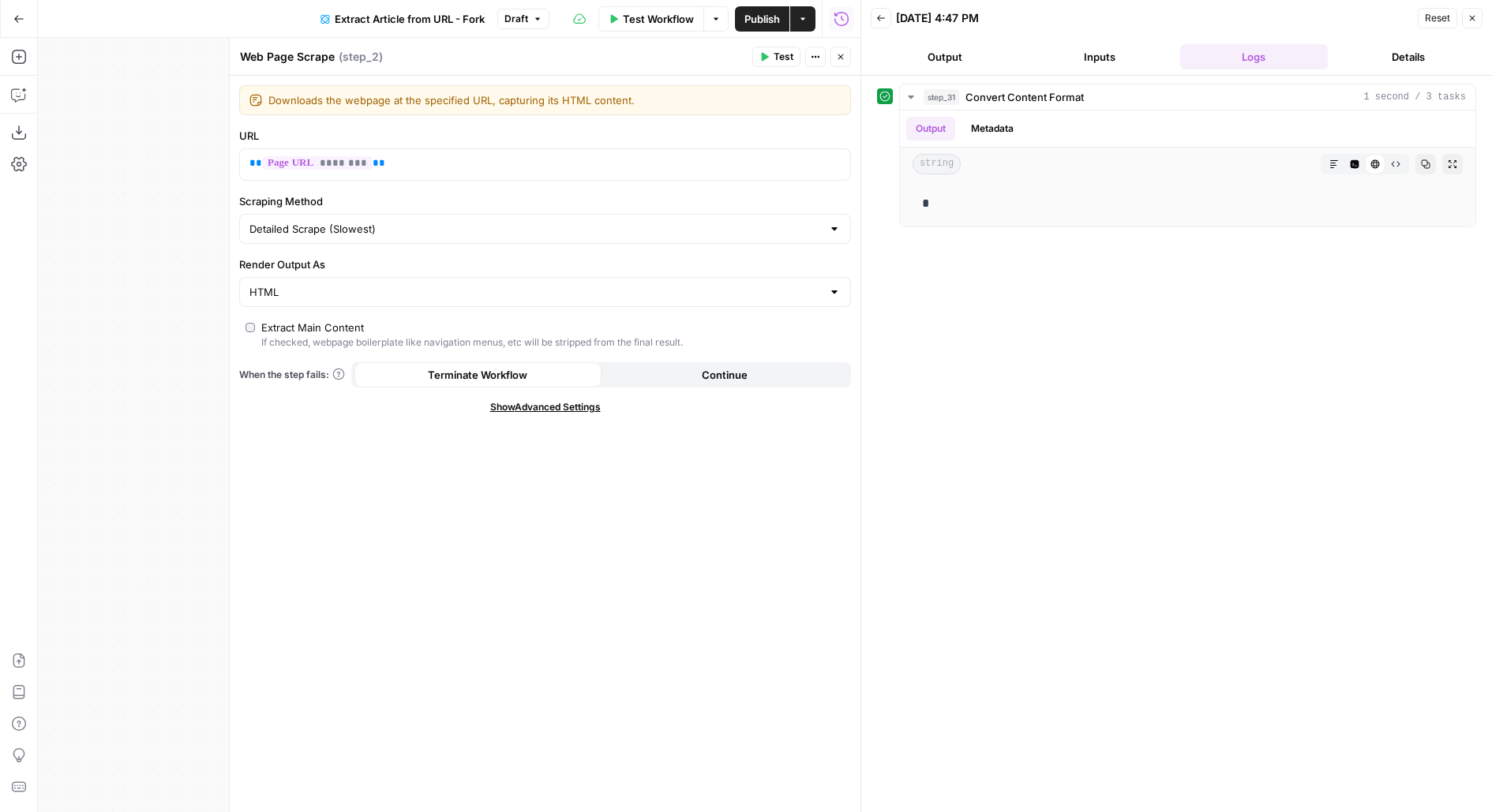
click at [550, 402] on span "Show Advanced Settings" at bounding box center [545, 407] width 110 height 14
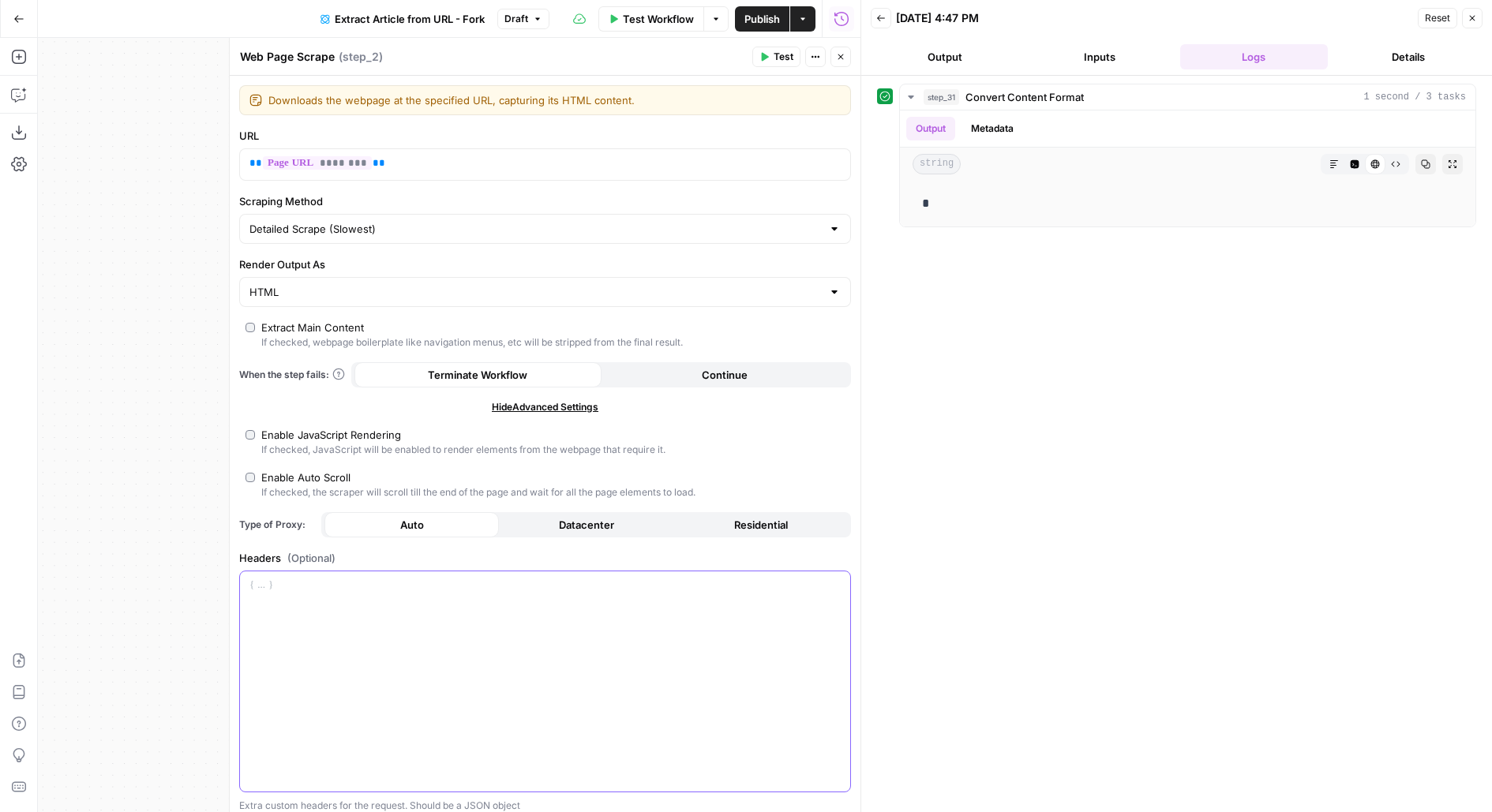
click at [351, 610] on div at bounding box center [544, 682] width 610 height 221
click at [785, 51] on span "Test" at bounding box center [783, 57] width 20 height 14
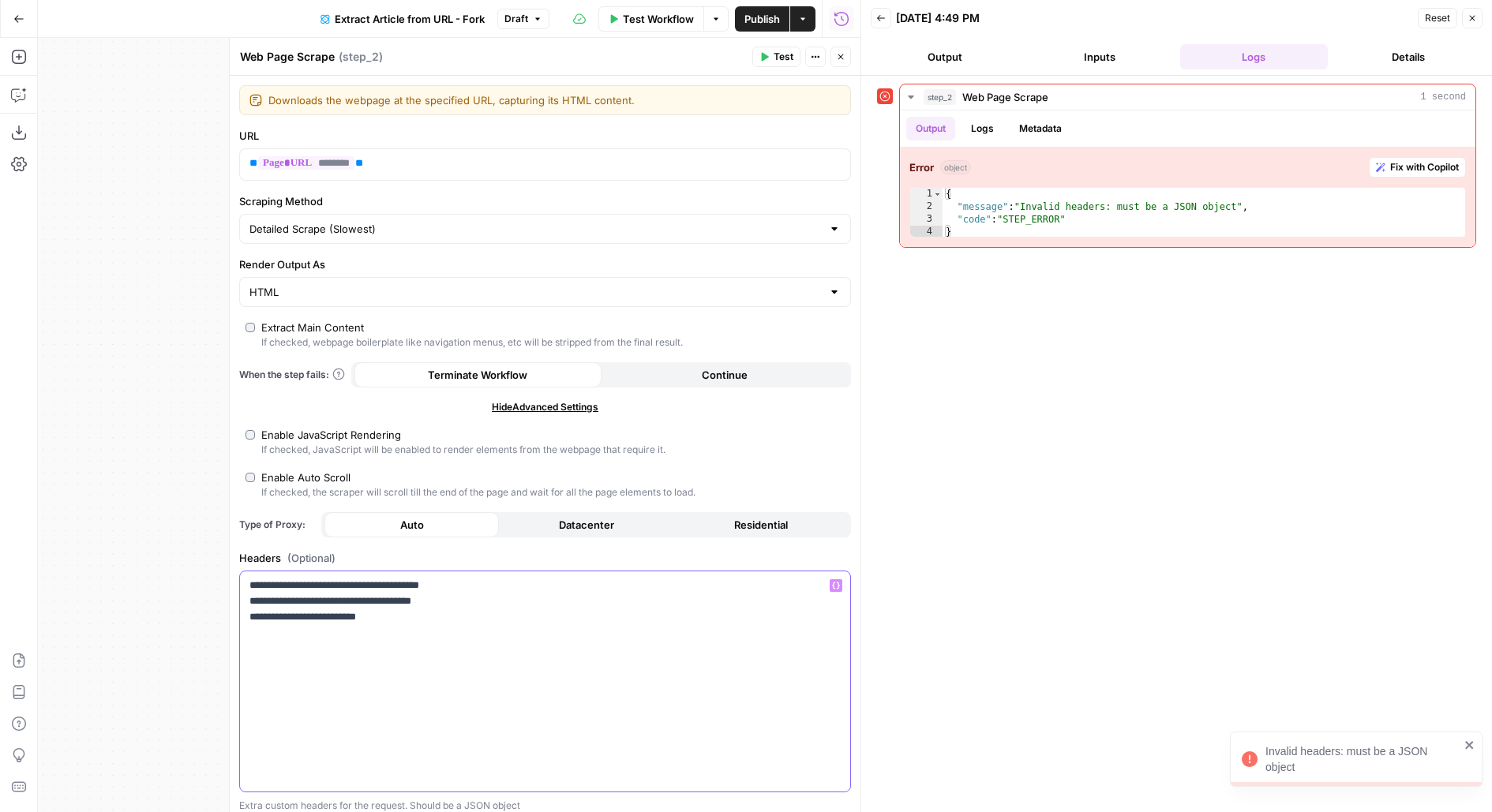
click at [245, 584] on div "**********" at bounding box center [544, 682] width 610 height 221
click at [788, 53] on span "Test" at bounding box center [783, 57] width 20 height 14
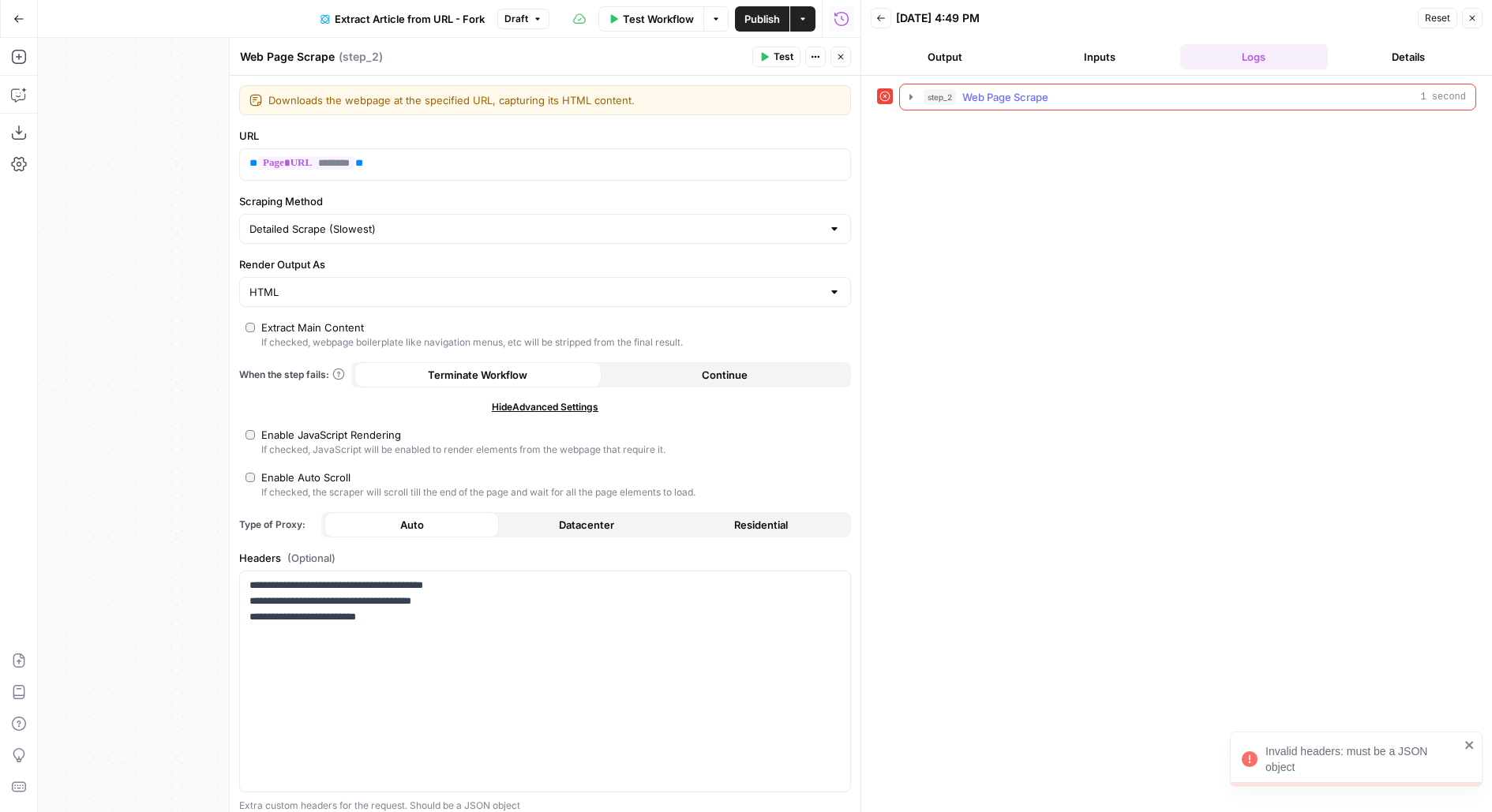
click at [987, 102] on span "Web Page Scrape" at bounding box center [1005, 97] width 86 height 16
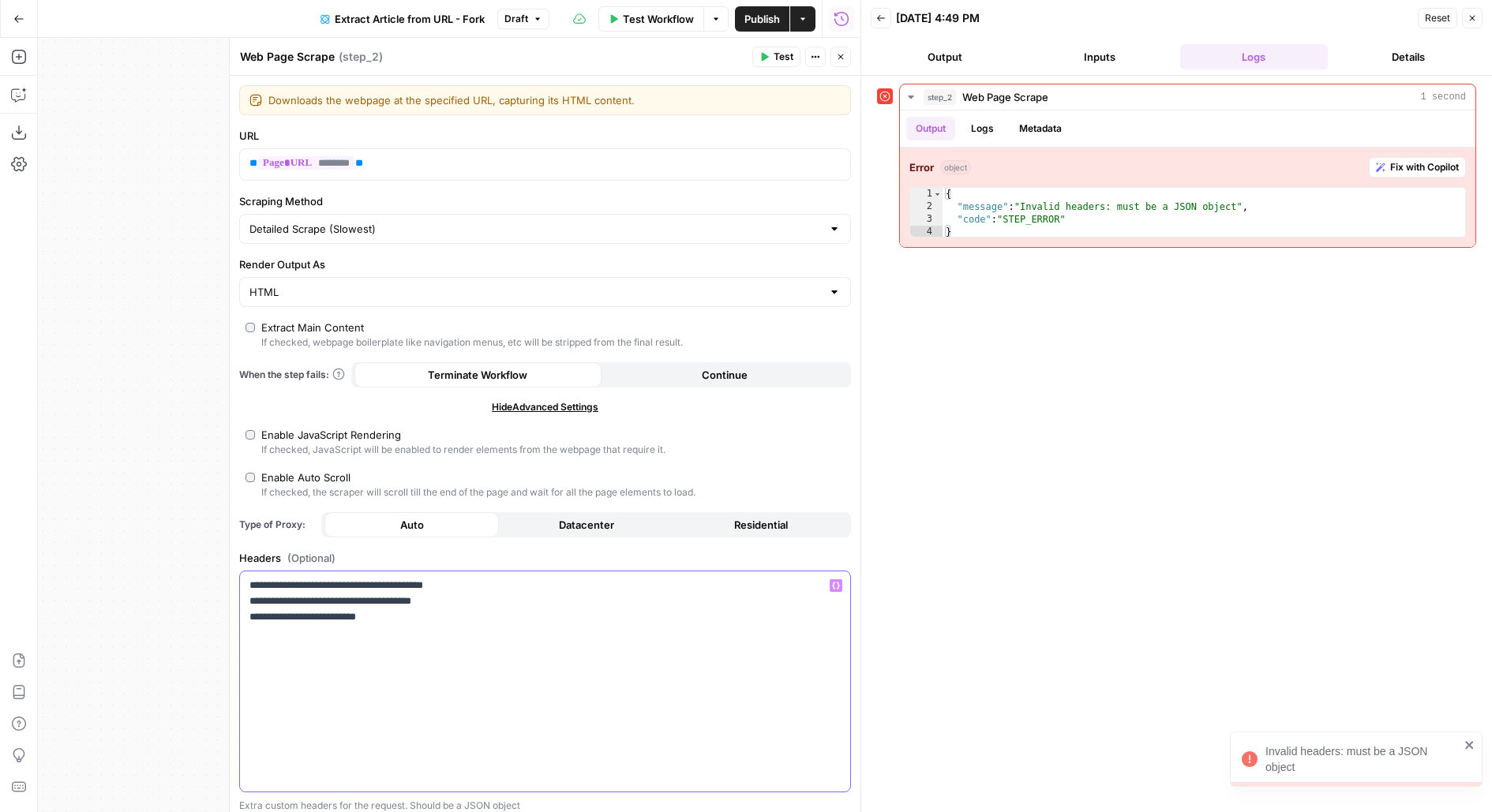
drag, startPoint x: 420, startPoint y: 648, endPoint x: 226, endPoint y: 580, distance: 205.6
click at [229, 580] on div "**********" at bounding box center [545, 424] width 632 height 774
click at [781, 58] on span "Test" at bounding box center [783, 57] width 20 height 14
click at [564, 601] on p "**********" at bounding box center [545, 617] width 592 height 79
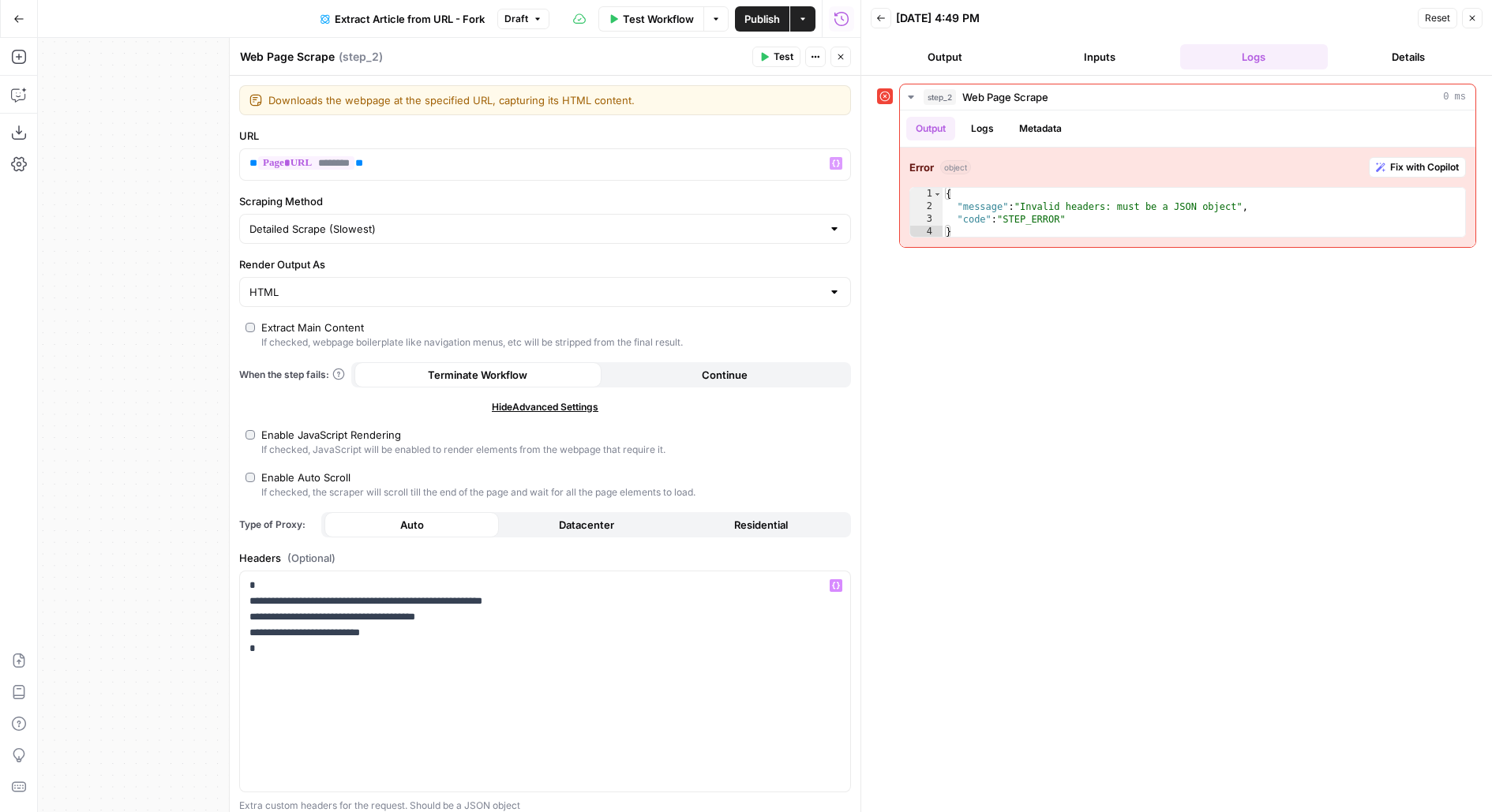
click at [784, 60] on span "Test" at bounding box center [783, 57] width 20 height 14
drag, startPoint x: 372, startPoint y: 721, endPoint x: 256, endPoint y: 473, distance: 273.8
click at [0, 0] on form "**********" at bounding box center [0, 0] width 0 height 0
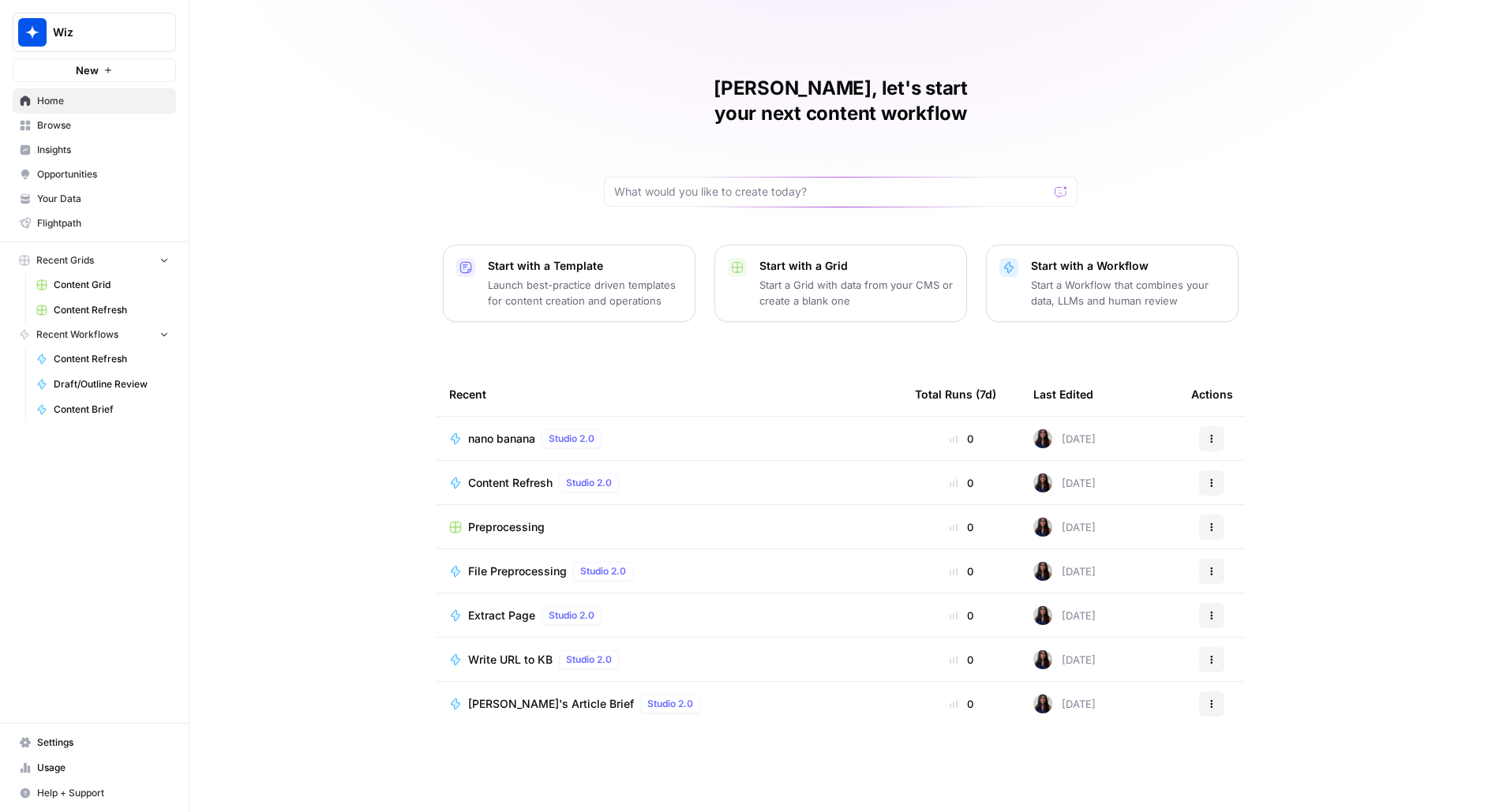
click at [70, 60] on button "New" at bounding box center [94, 70] width 164 height 24
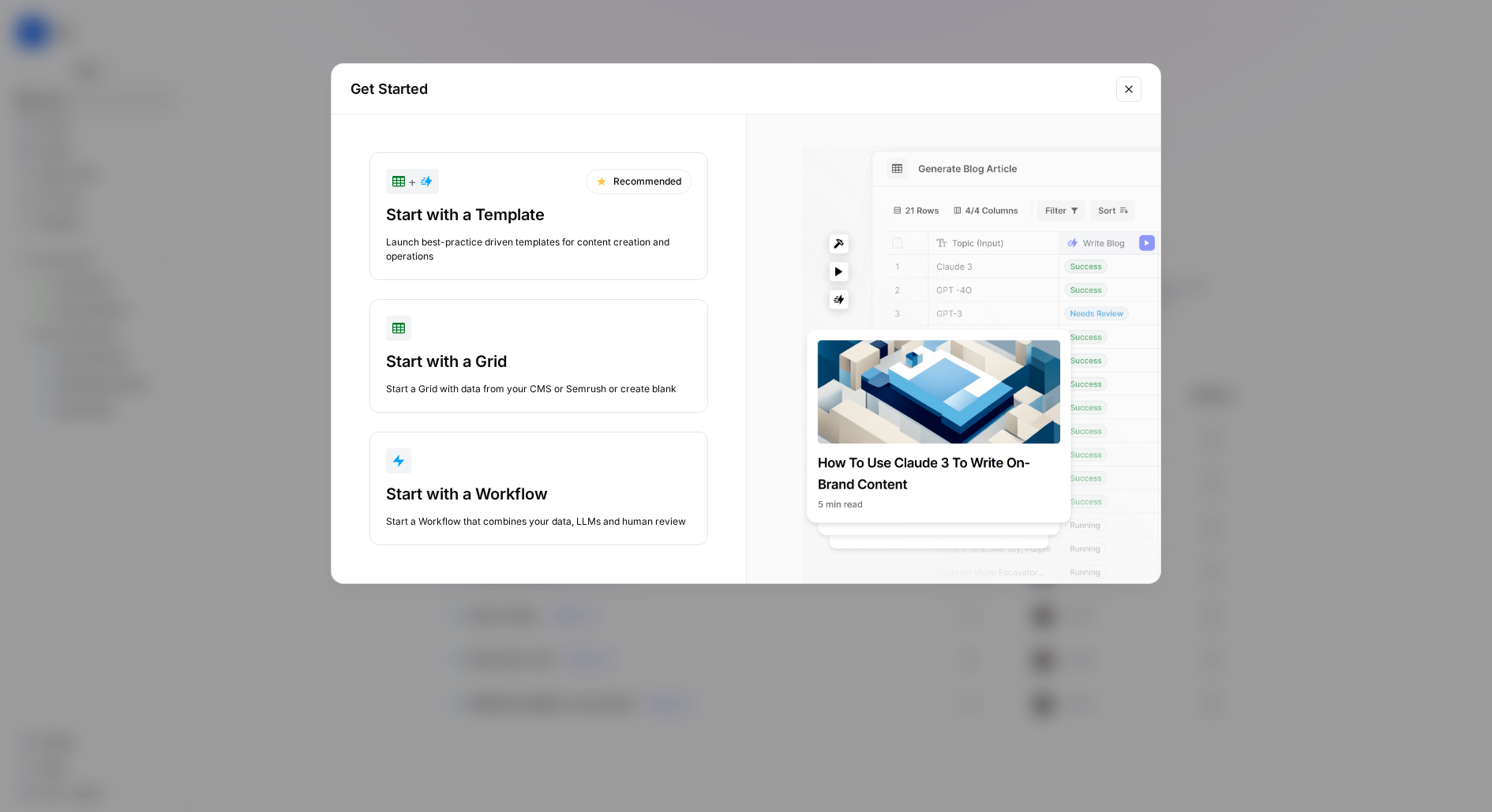
click at [240, 68] on div "Get Started + Recommended Start with a Template Launch best-practice driven tem…" at bounding box center [746, 406] width 1492 height 812
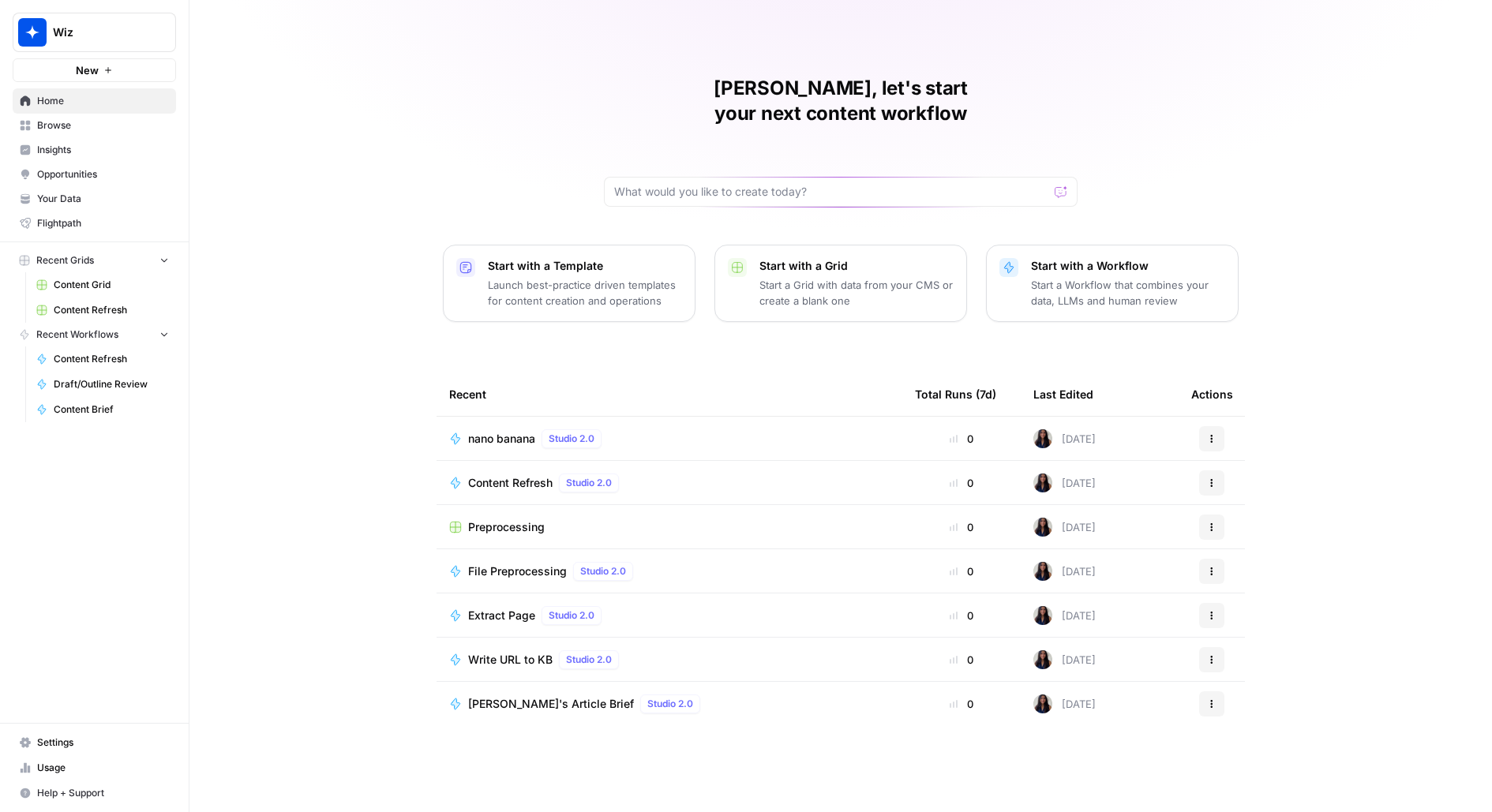
click at [91, 57] on div "Wiz New" at bounding box center [95, 41] width 189 height 82
click at [85, 50] on button "Wiz" at bounding box center [94, 32] width 164 height 39
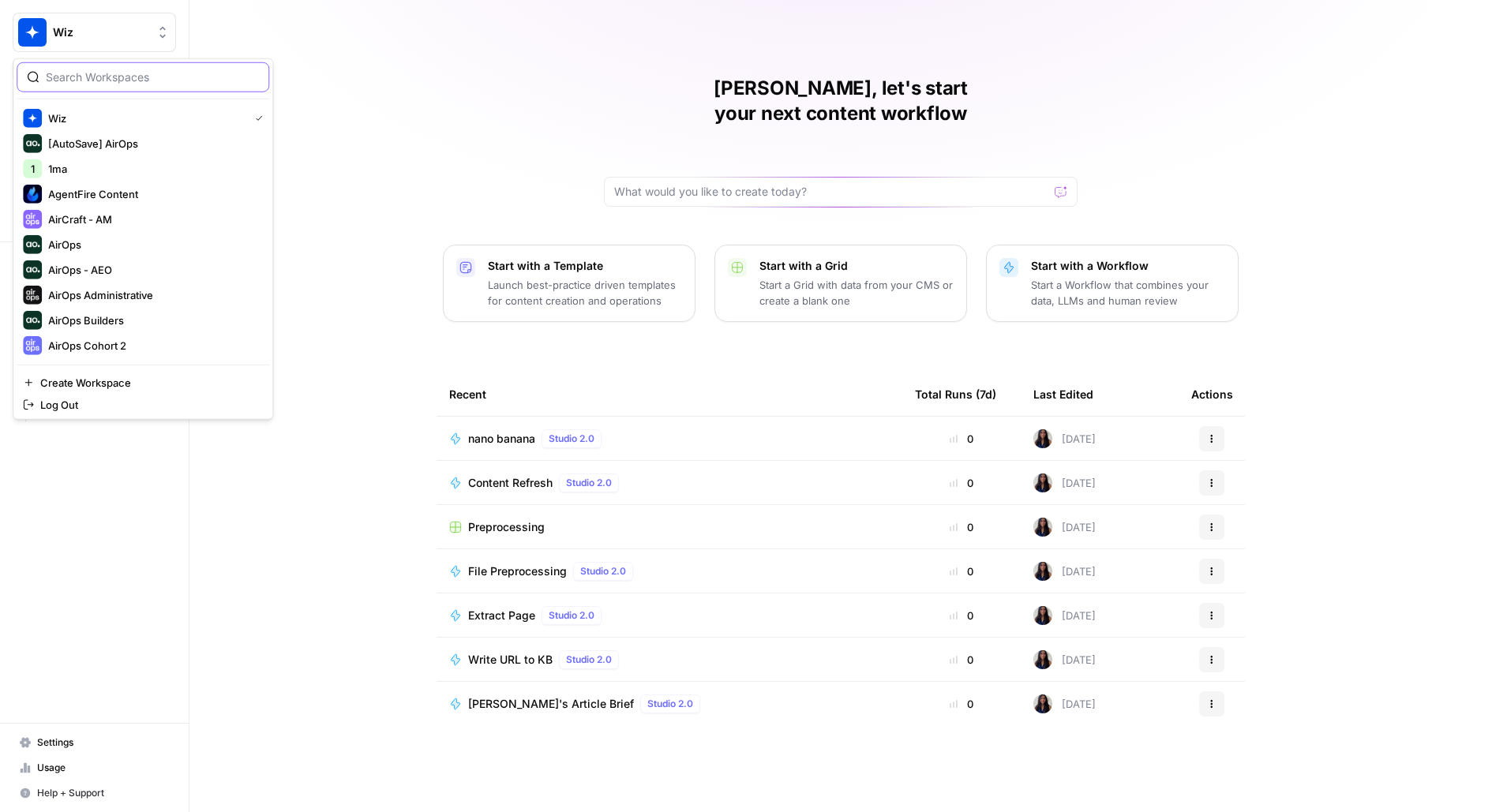
click at [164, 78] on input "search" at bounding box center [152, 77] width 214 height 16
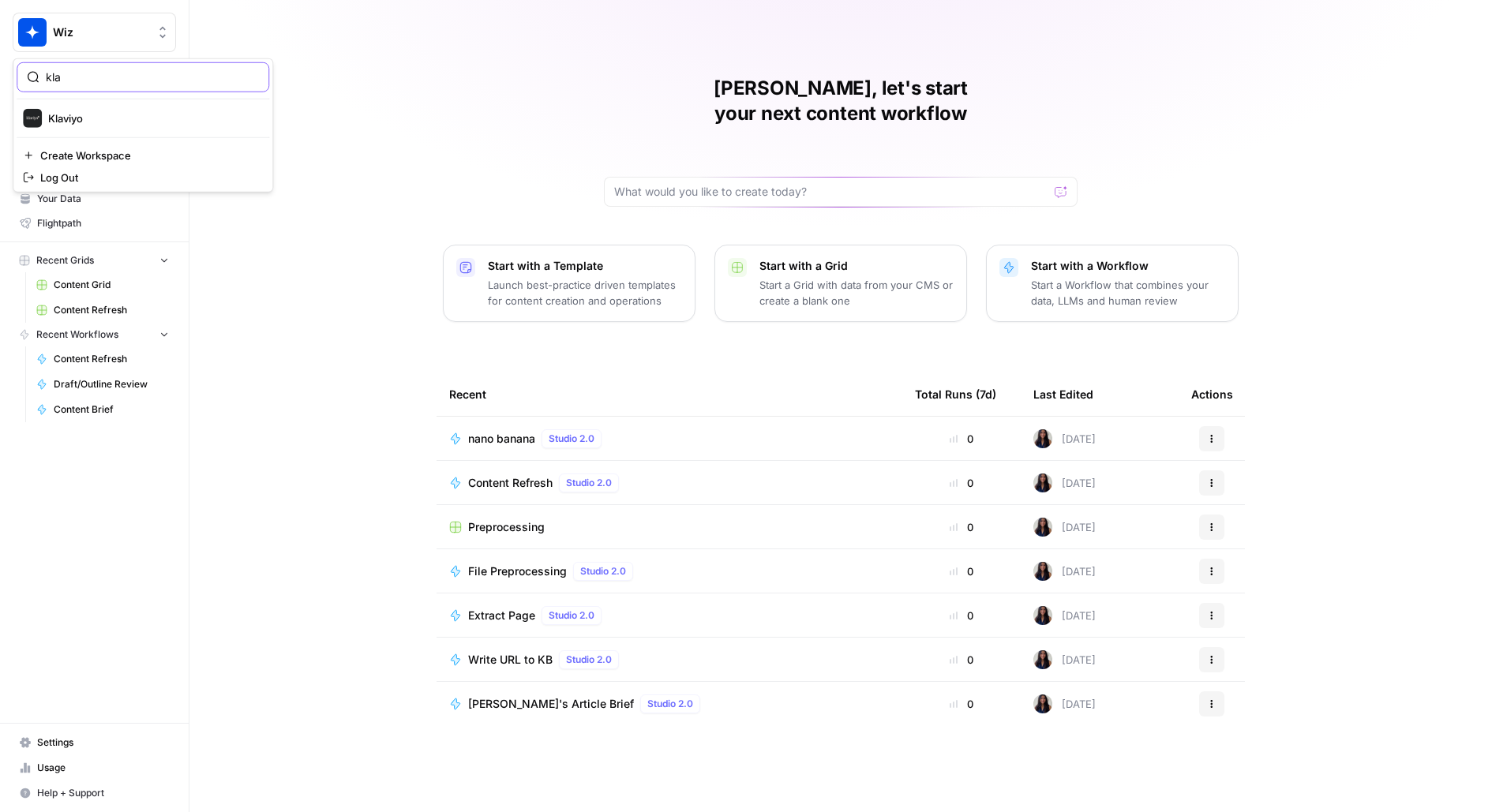
type input "kla"
click button "Klaviyo" at bounding box center [143, 118] width 253 height 25
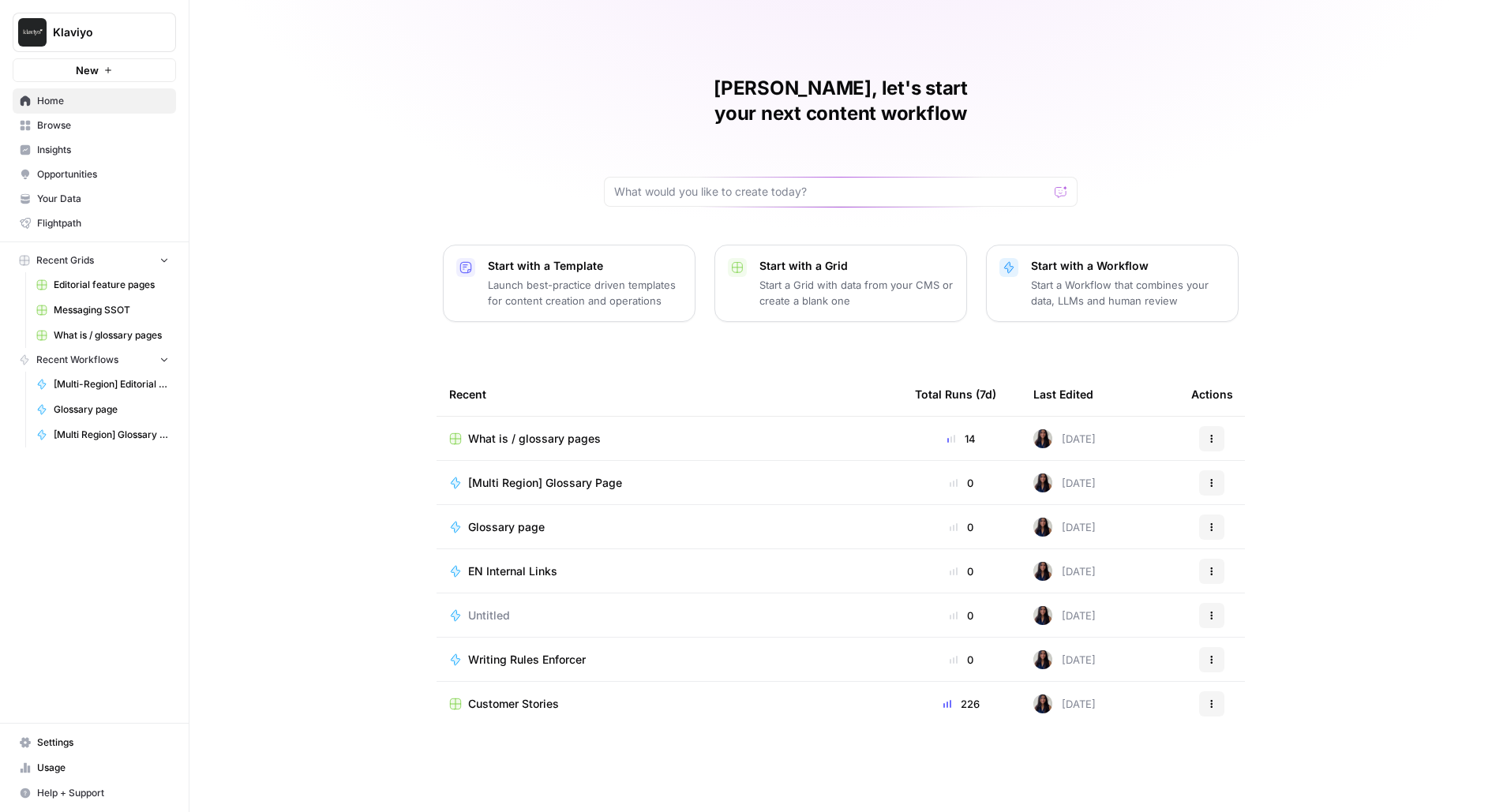
click at [102, 69] on button "New" at bounding box center [94, 70] width 164 height 24
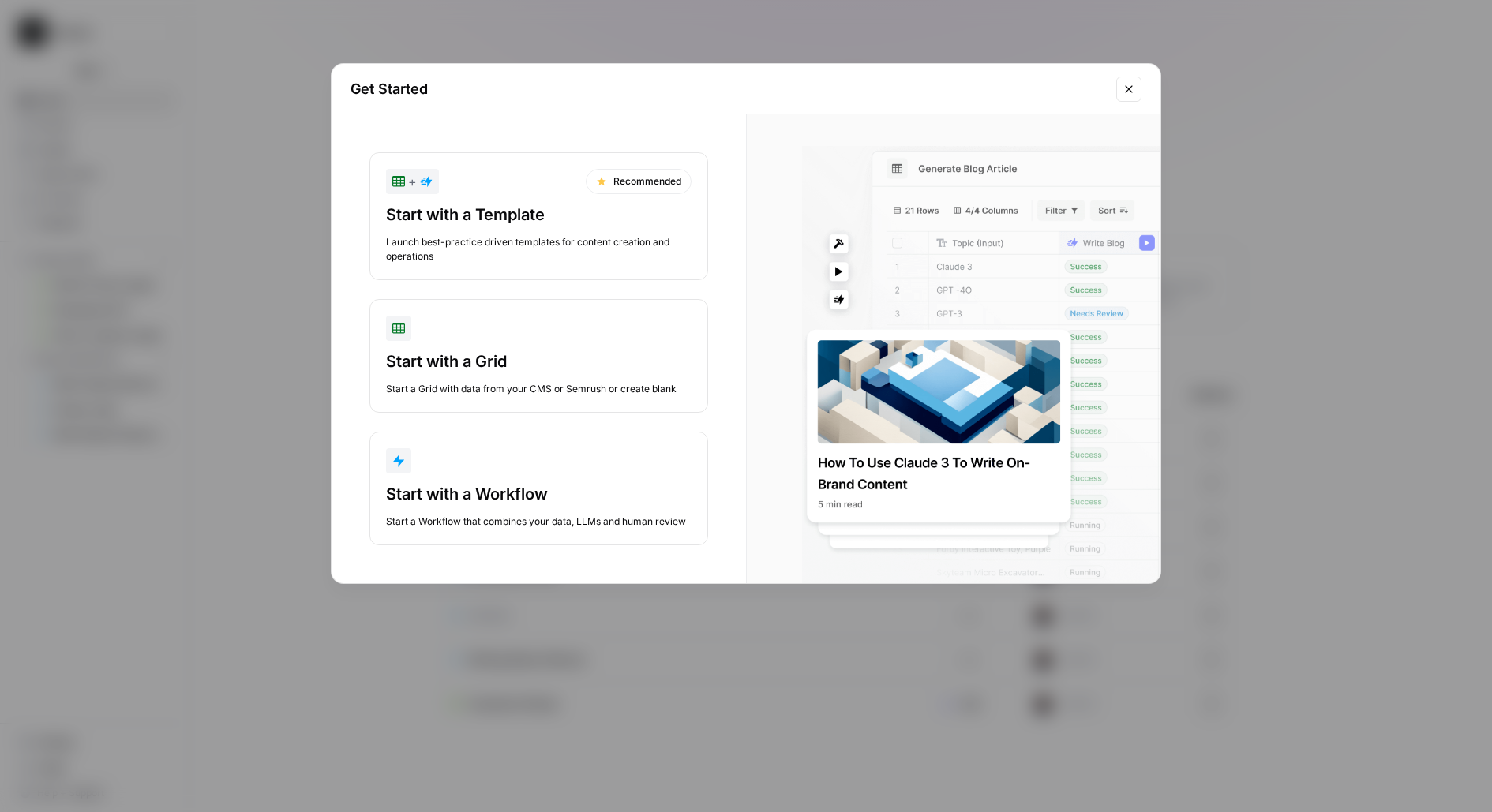
click at [258, 182] on div "Get Started + Recommended Start with a Template Launch best-practice driven tem…" at bounding box center [746, 406] width 1492 height 812
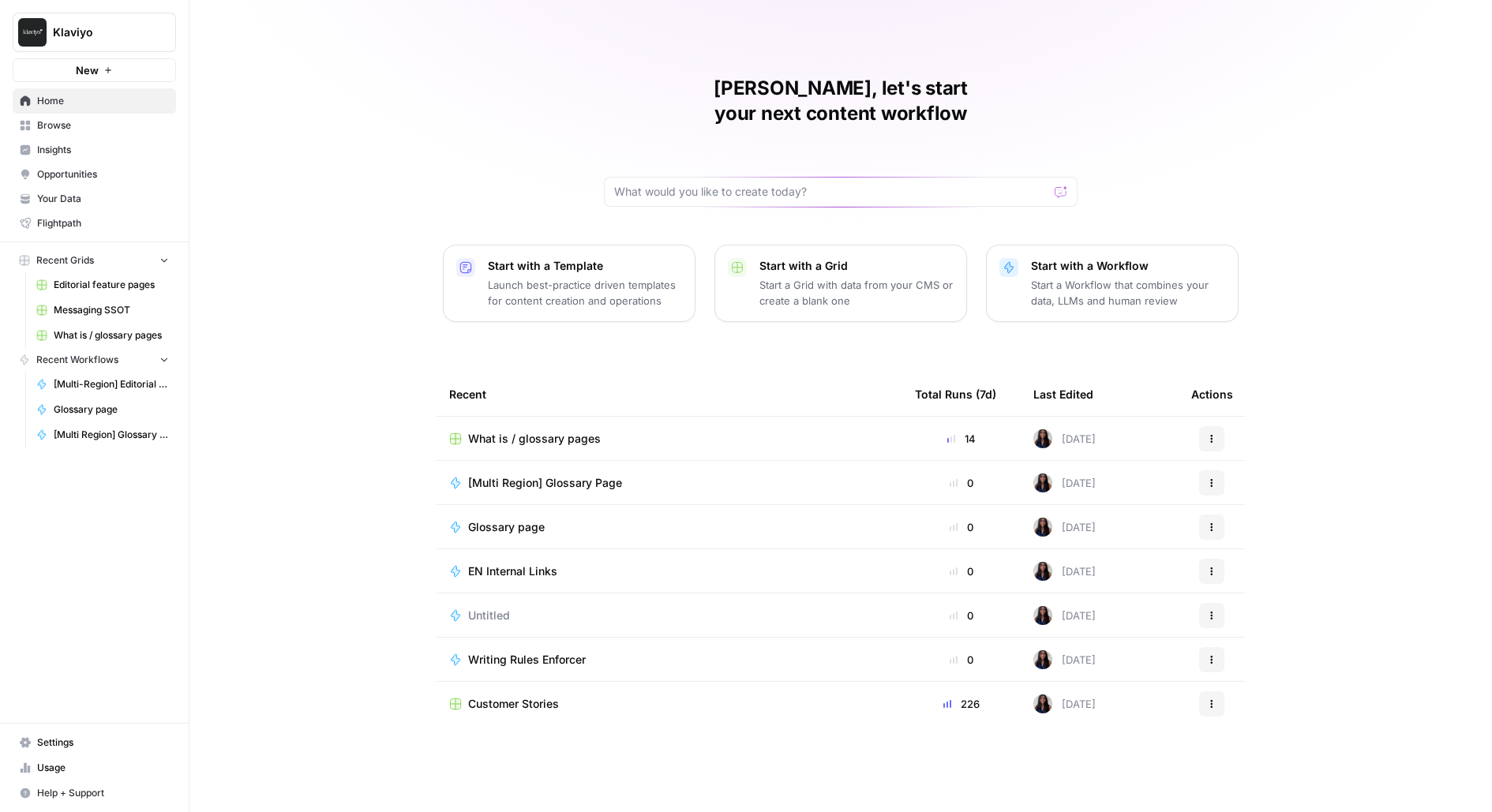
click at [53, 6] on div "Klaviyo New" at bounding box center [95, 41] width 189 height 82
click at [91, 41] on button "Klaviyo" at bounding box center [94, 32] width 164 height 39
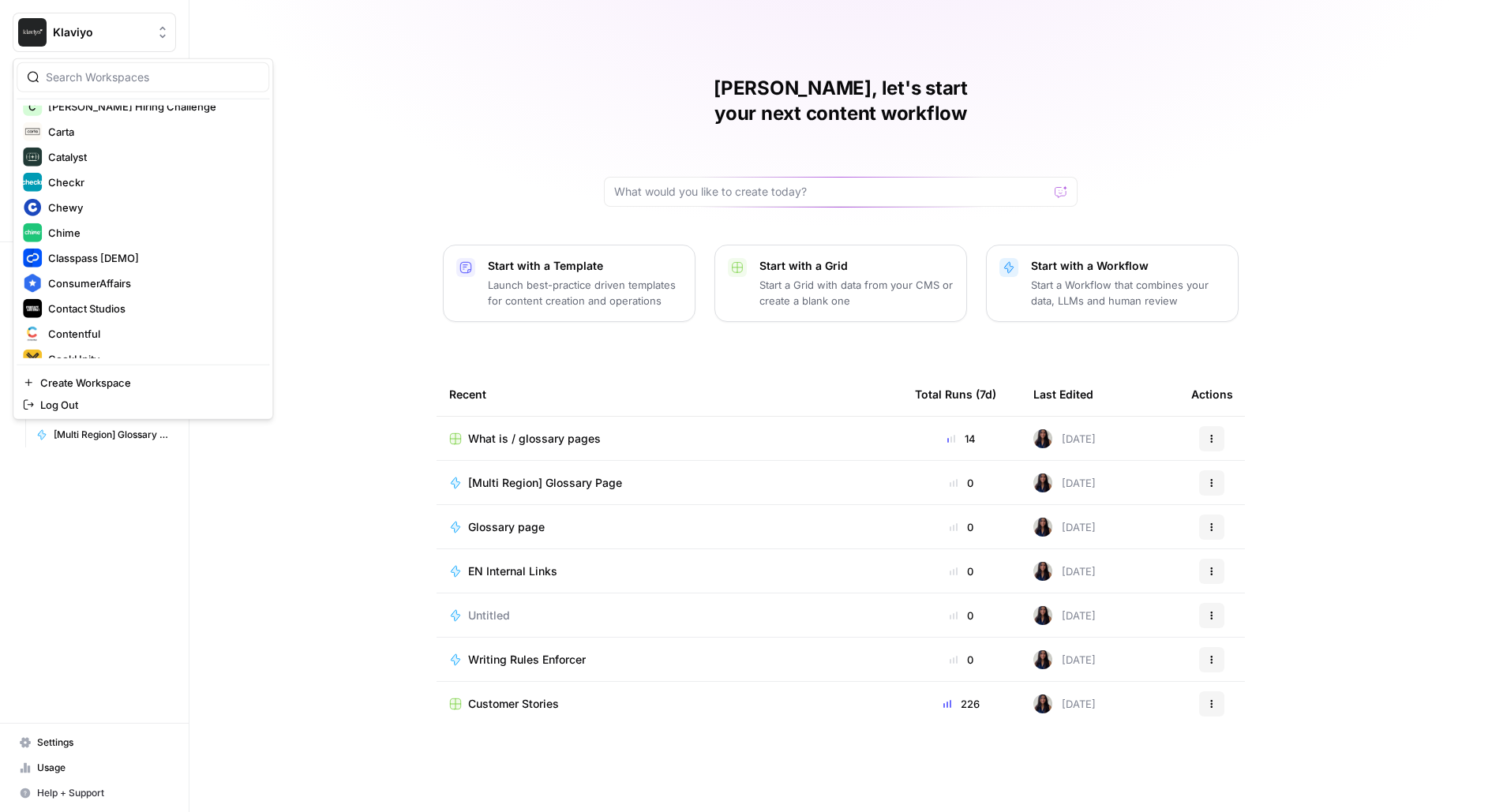
scroll to position [1318, 0]
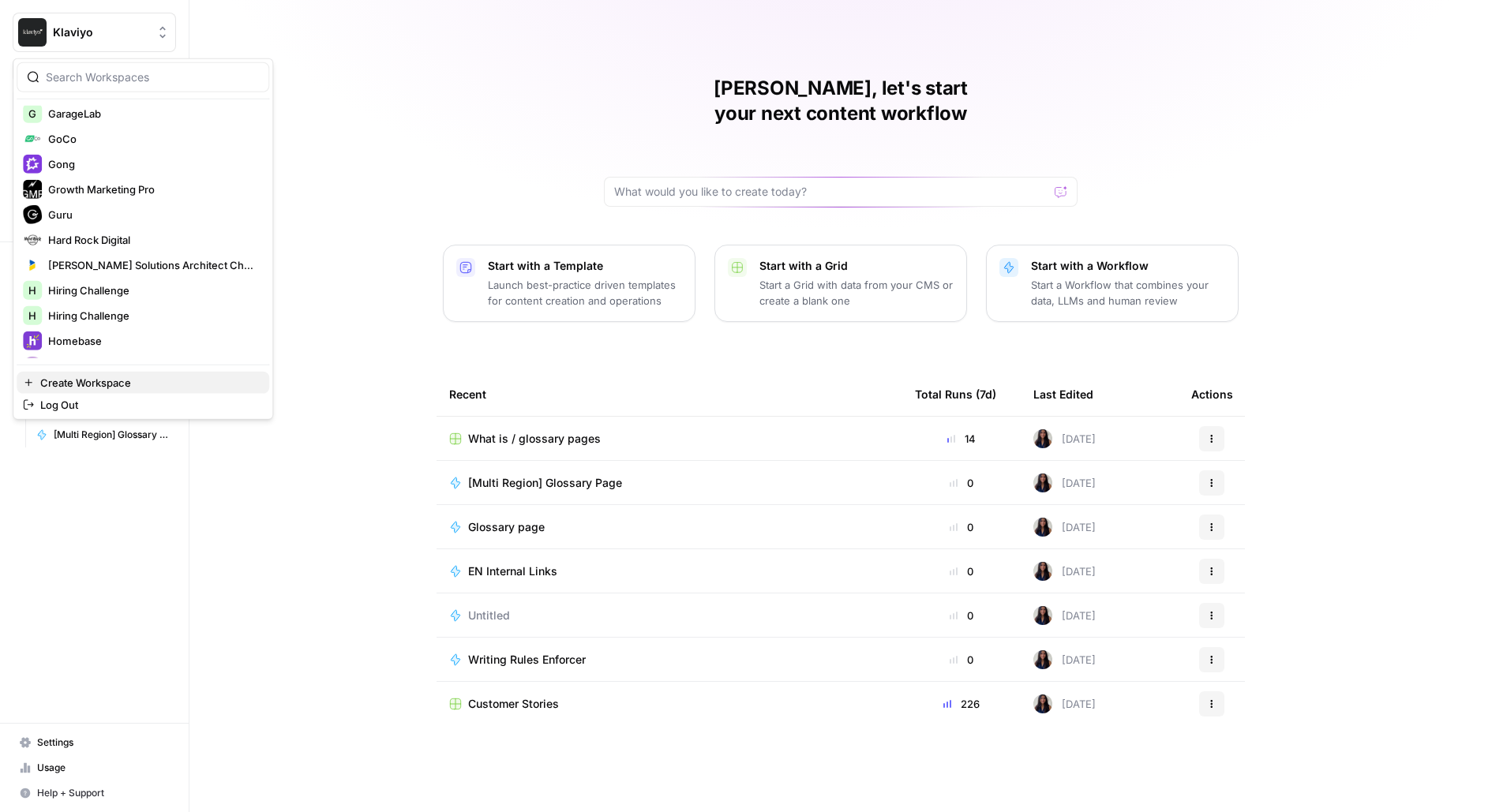
click at [40, 374] on span "Create Workspace" at bounding box center [148, 382] width 216 height 16
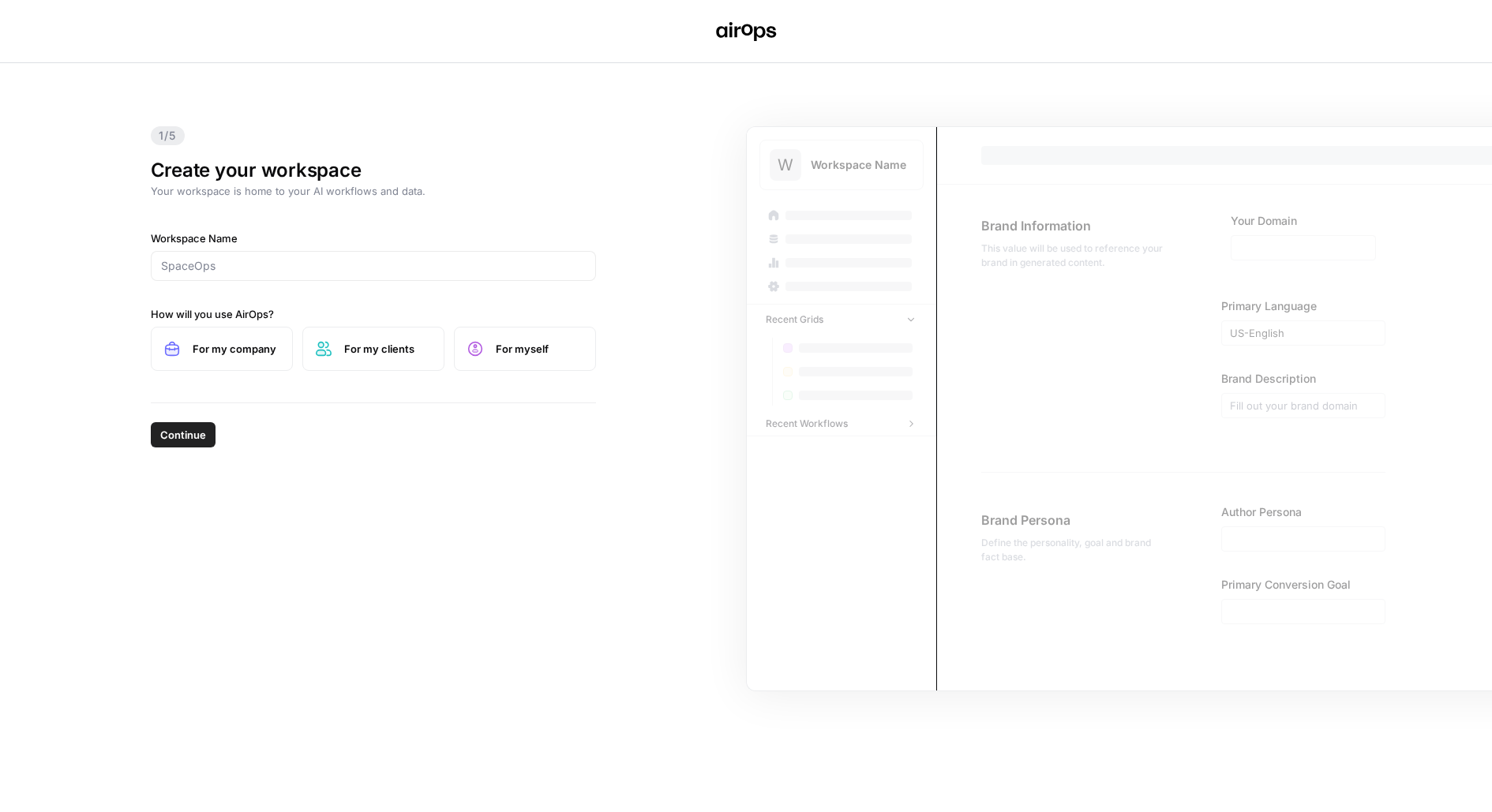
click at [217, 275] on div at bounding box center [373, 266] width 445 height 30
type input "Klaviyo Sandbox"
click at [232, 358] on label "For my company" at bounding box center [221, 348] width 142 height 45
click at [204, 438] on span "Continue" at bounding box center [183, 435] width 46 height 16
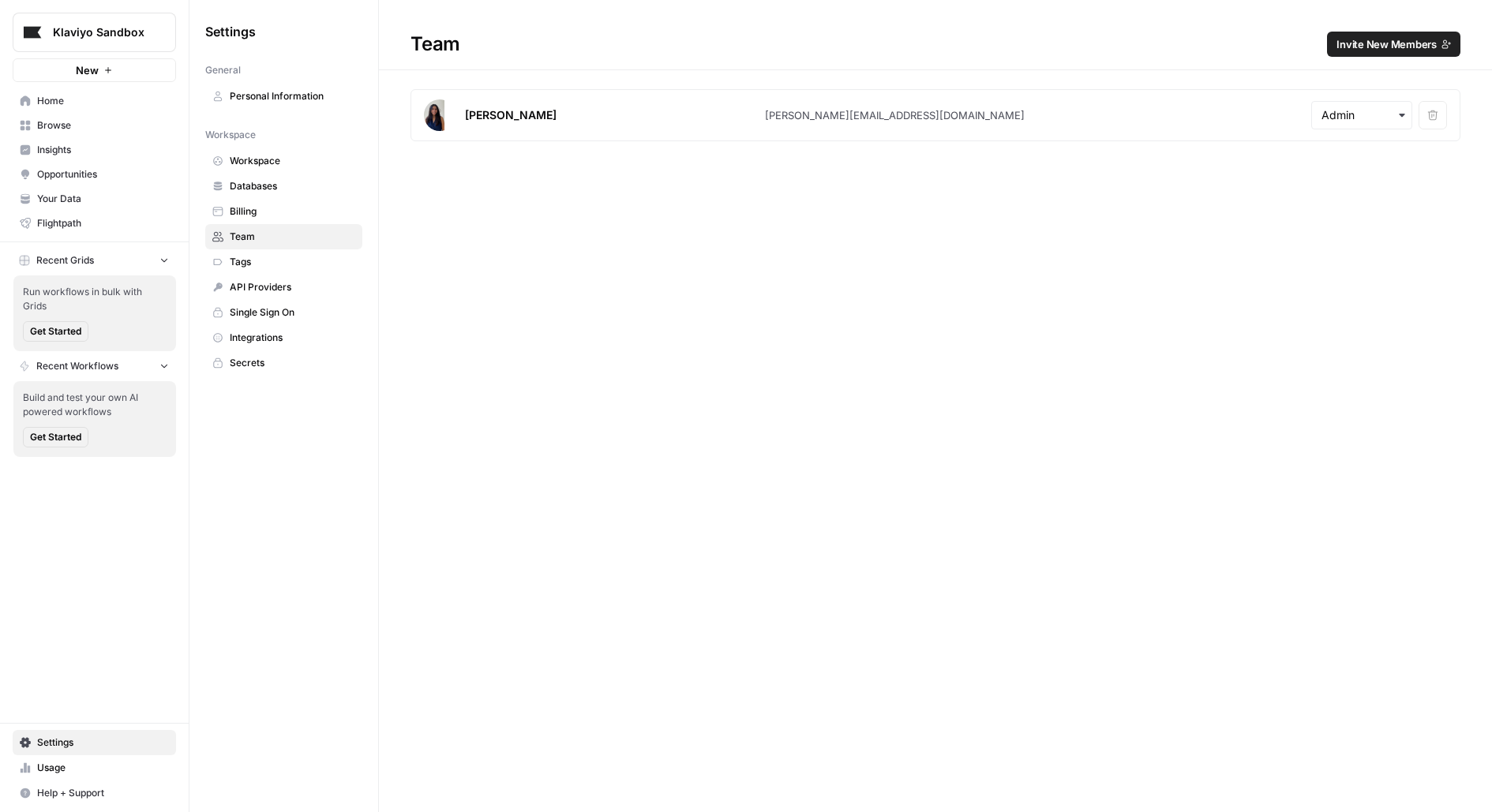
click at [1418, 42] on span "Invite New Members" at bounding box center [1386, 44] width 101 height 16
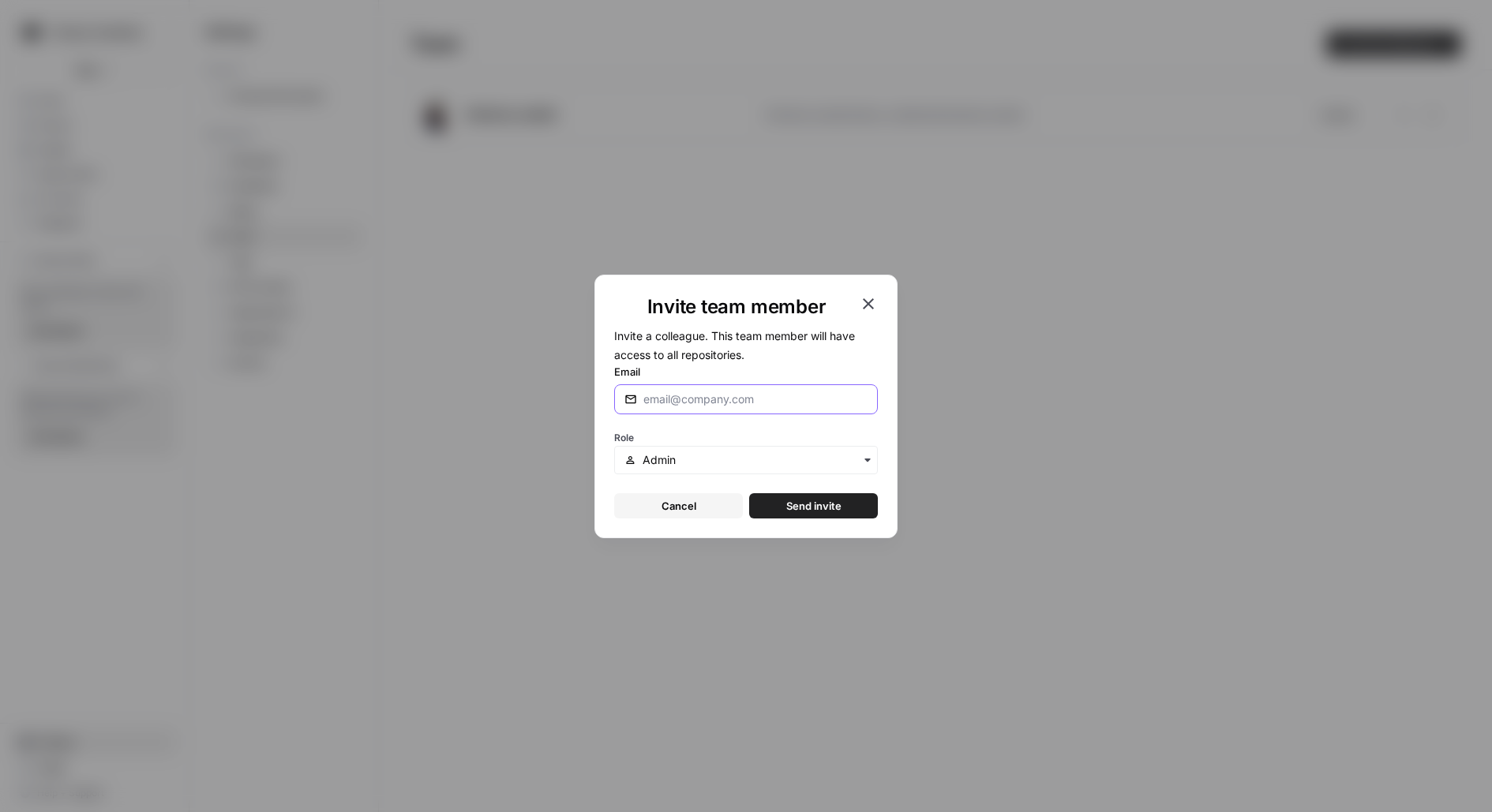
click at [820, 402] on input "Email" at bounding box center [755, 399] width 224 height 16
paste input "[PERSON_NAME][EMAIL_ADDRESS][PERSON_NAME][DOMAIN_NAME]"
type input "[PERSON_NAME][EMAIL_ADDRESS][PERSON_NAME][DOMAIN_NAME]"
click at [816, 509] on span "Send invite" at bounding box center [813, 506] width 55 height 16
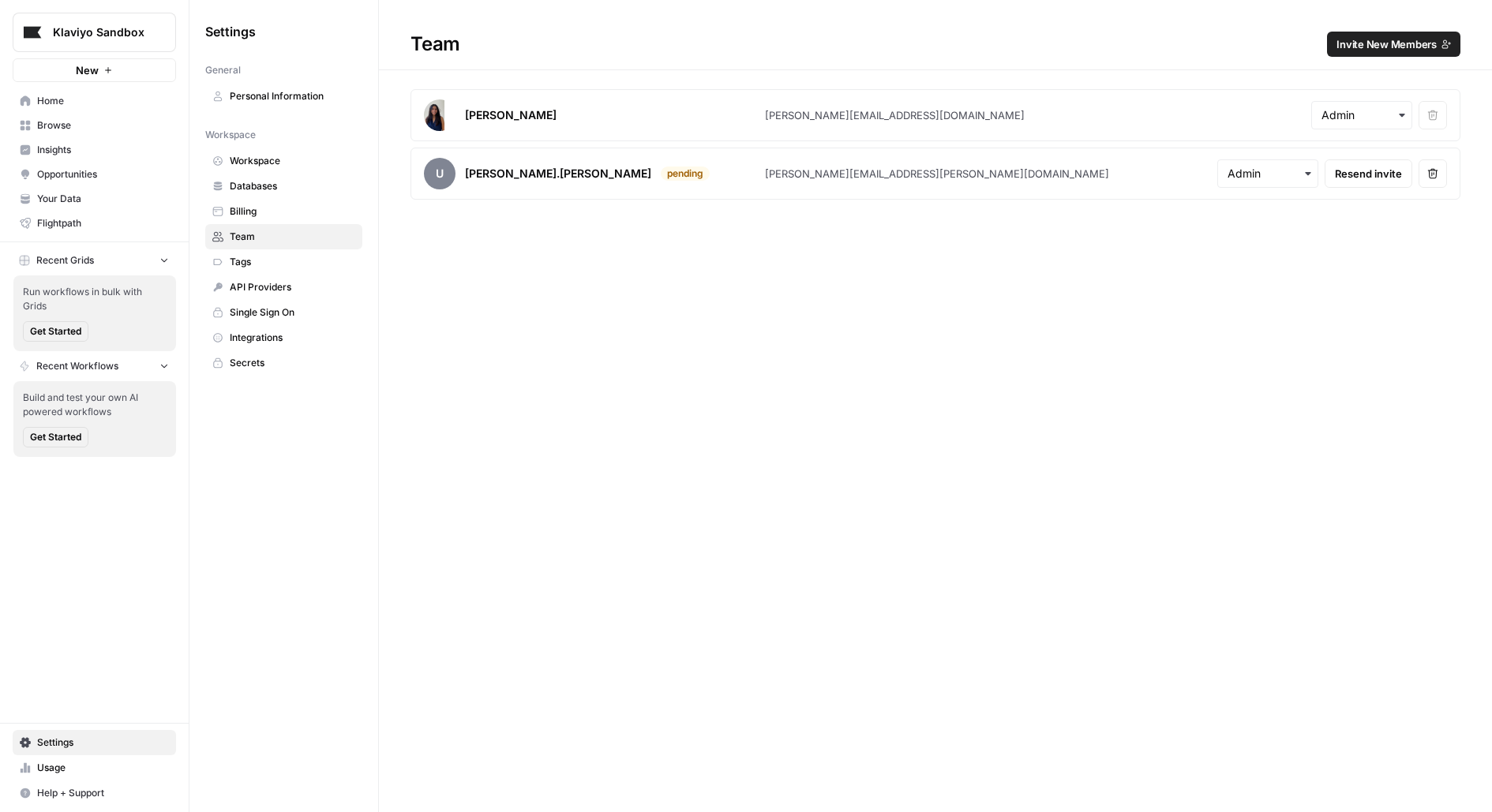
click at [133, 108] on link "Home" at bounding box center [94, 101] width 164 height 25
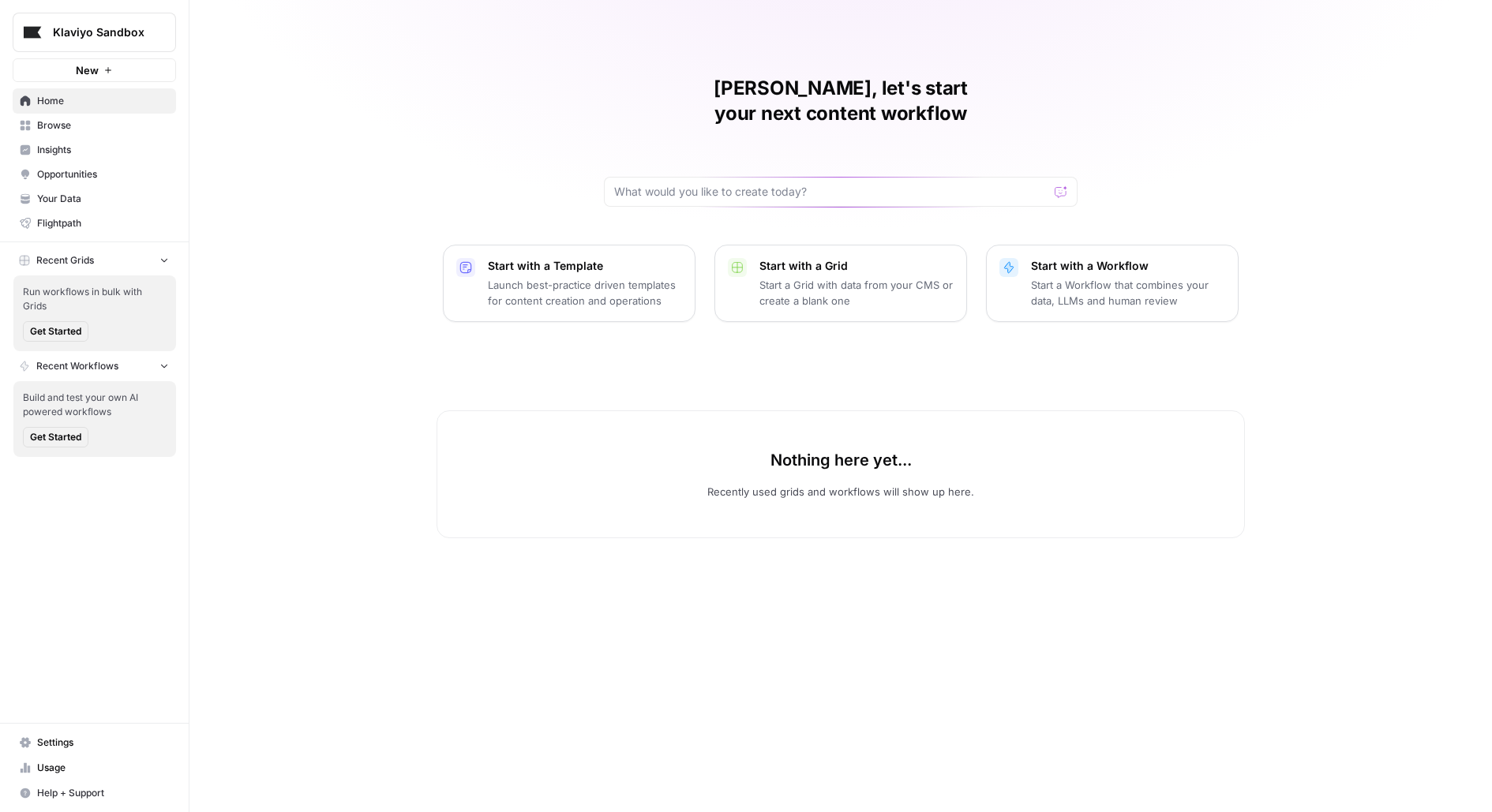
click at [82, 221] on span "Flightpath" at bounding box center [102, 223] width 132 height 14
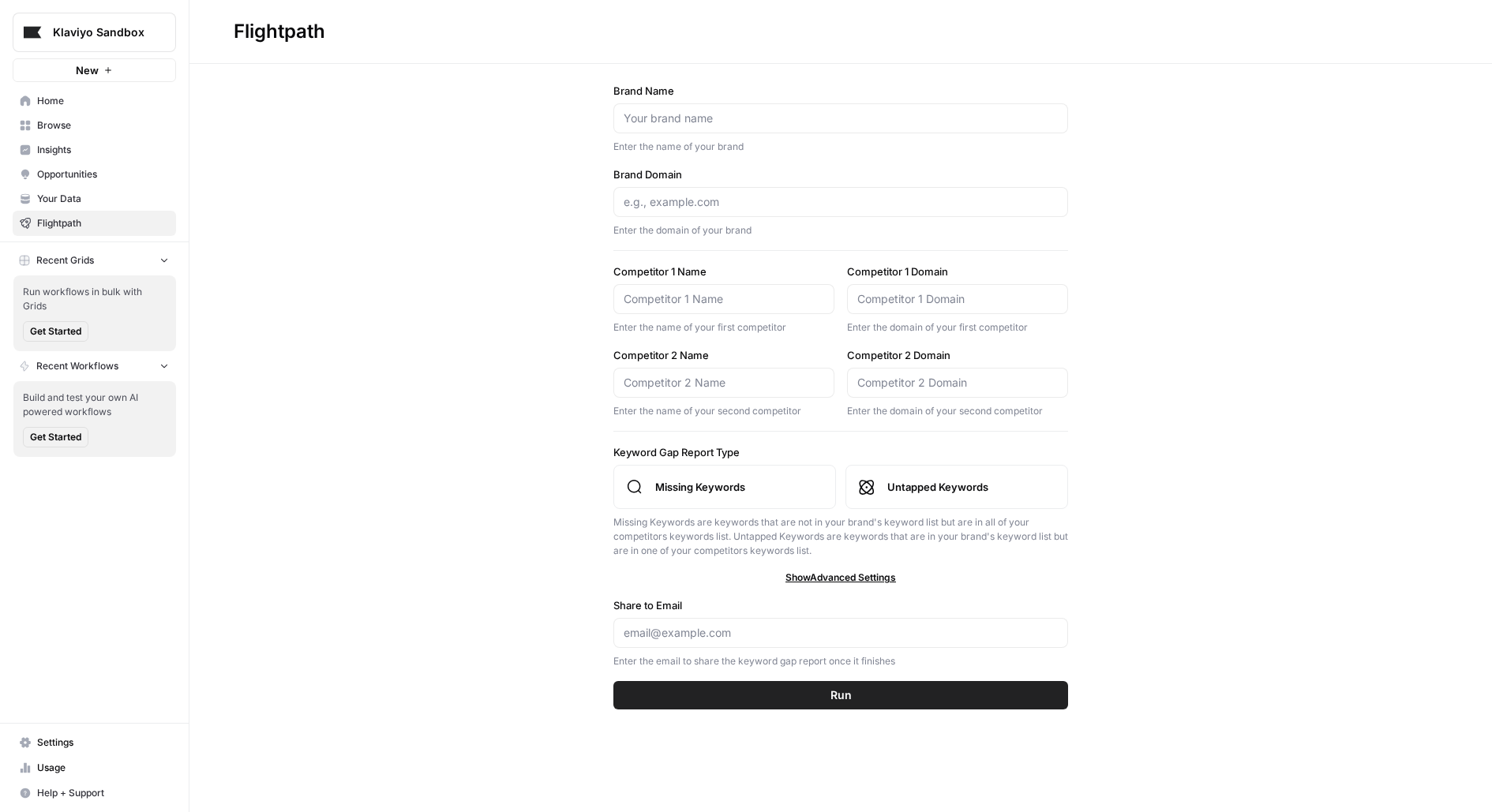
click at [65, 759] on link "Usage" at bounding box center [94, 767] width 164 height 25
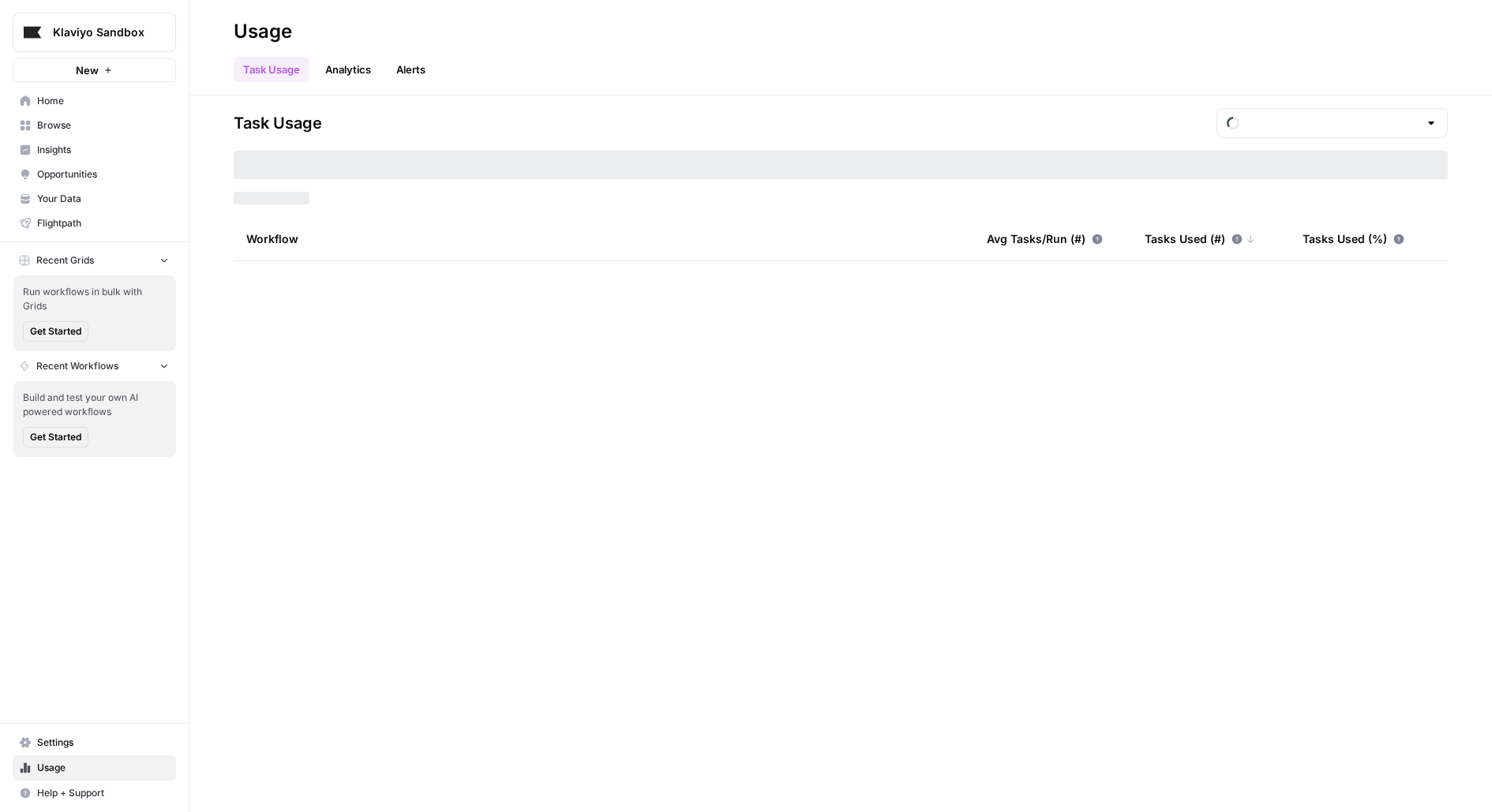
click at [53, 739] on span "Settings" at bounding box center [102, 743] width 132 height 14
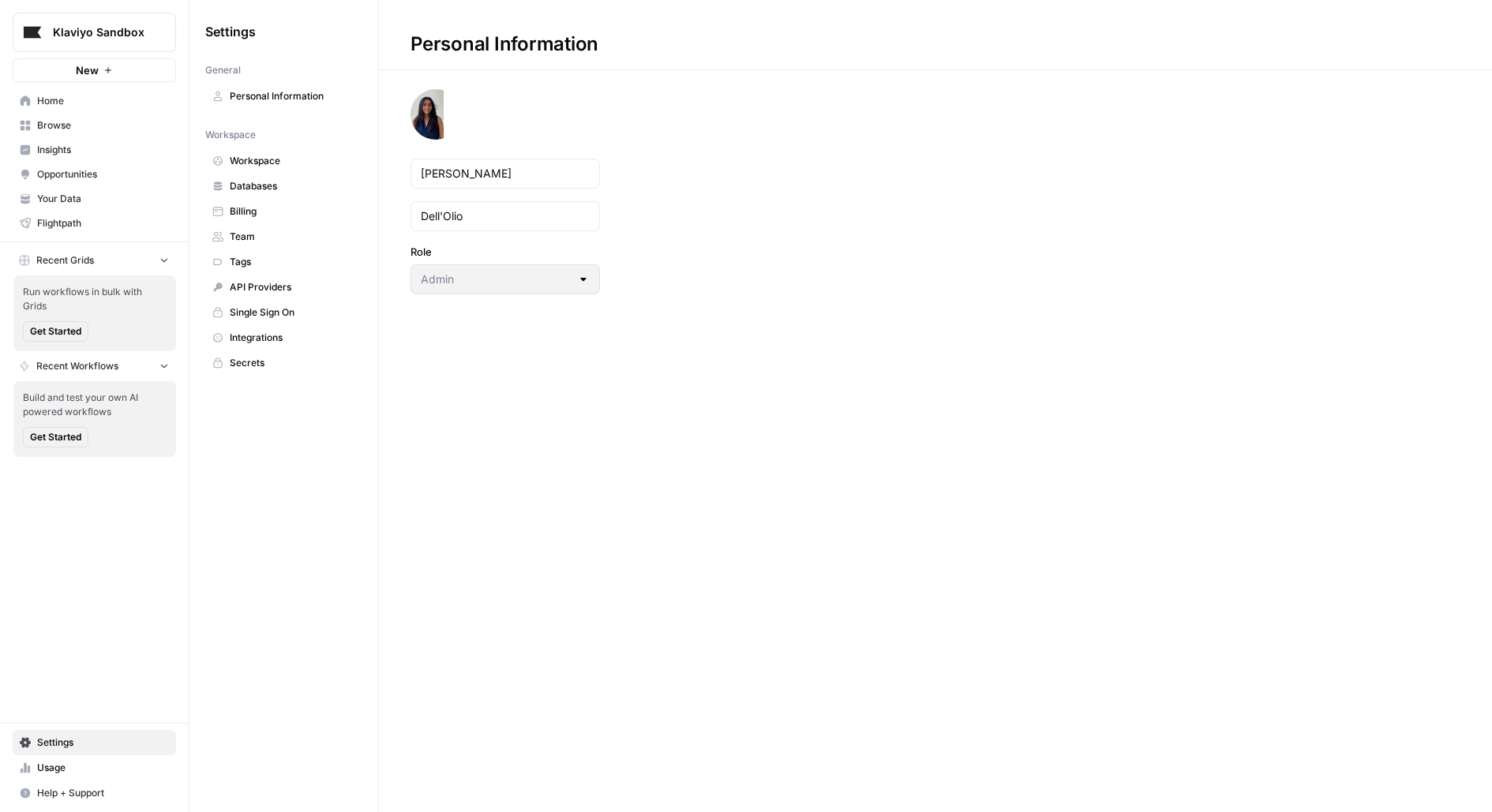
click at [291, 238] on span "Team" at bounding box center [291, 236] width 125 height 14
